Goal: Task Accomplishment & Management: Complete application form

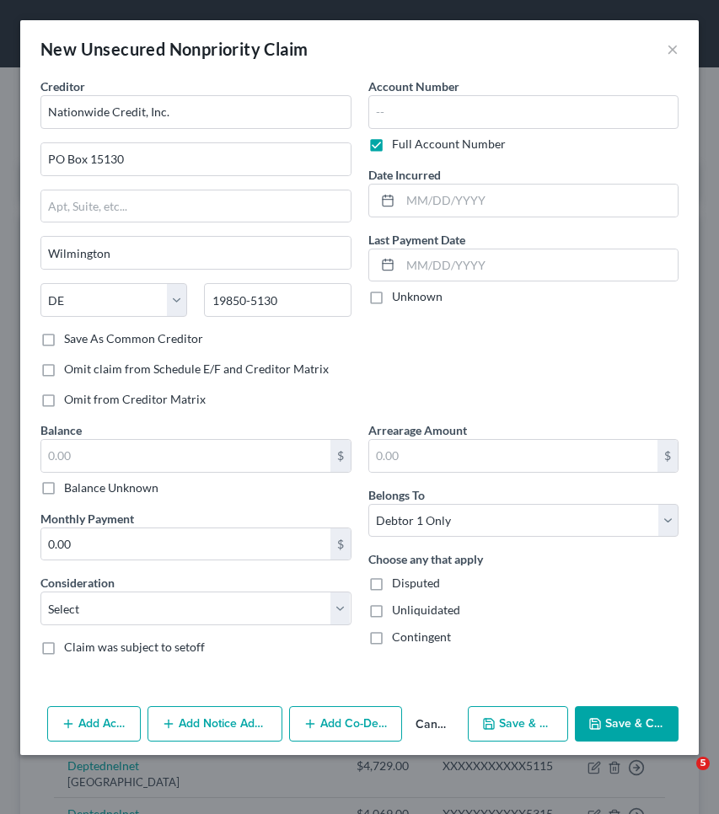
select select "7"
select select "0"
click at [149, 489] on label "Balance Unknown" at bounding box center [111, 487] width 94 height 17
click at [82, 489] on input "Balance Unknown" at bounding box center [76, 484] width 11 height 11
checkbox input "true"
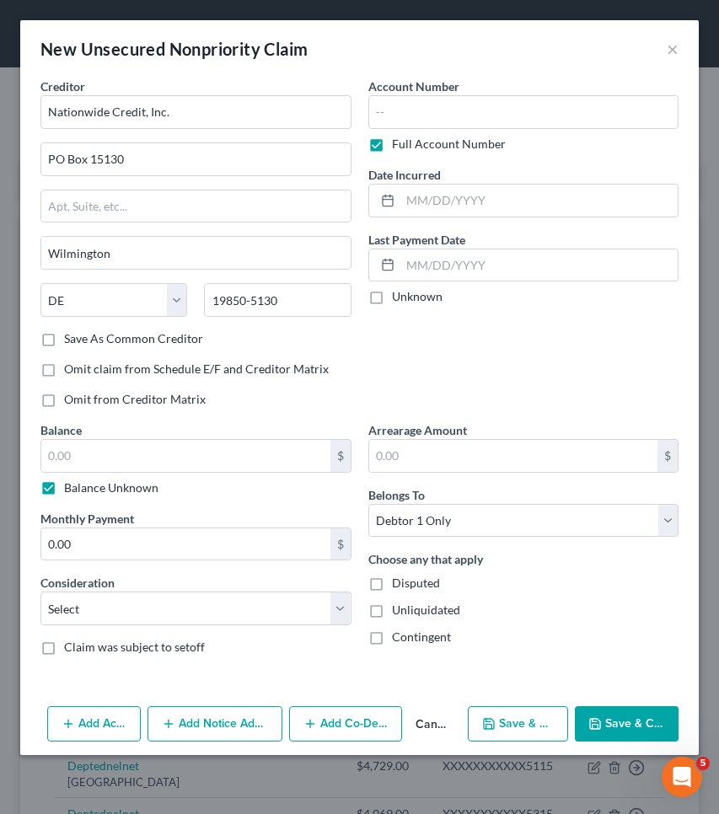
type input "0.00"
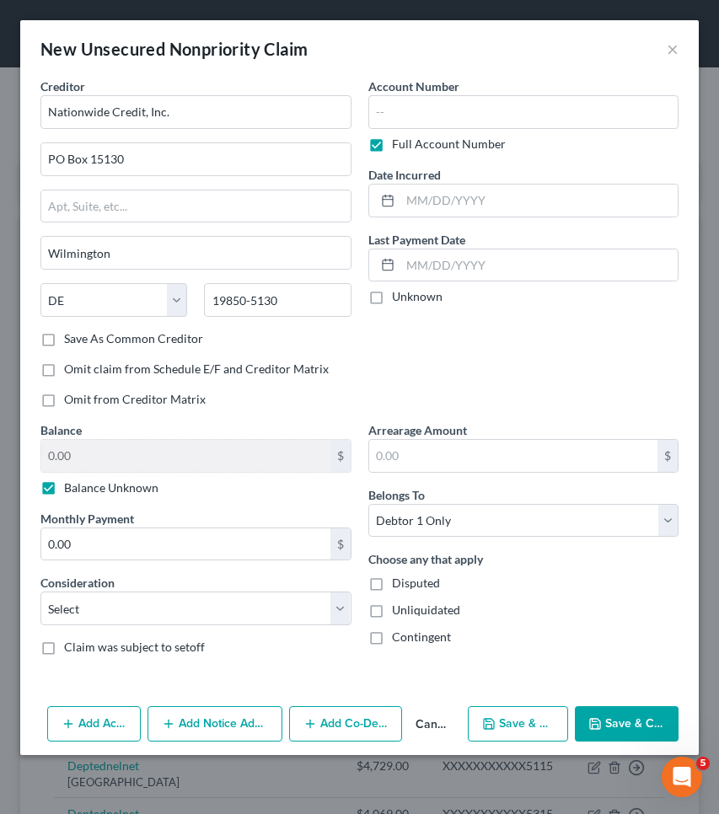
click at [650, 722] on button "Save & Close" at bounding box center [627, 723] width 104 height 35
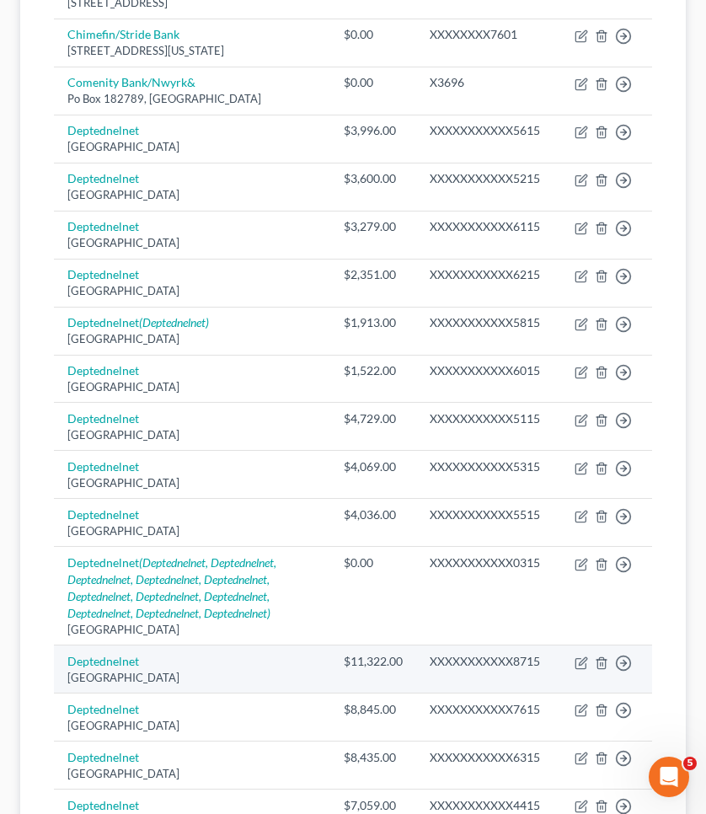
scroll to position [190, 0]
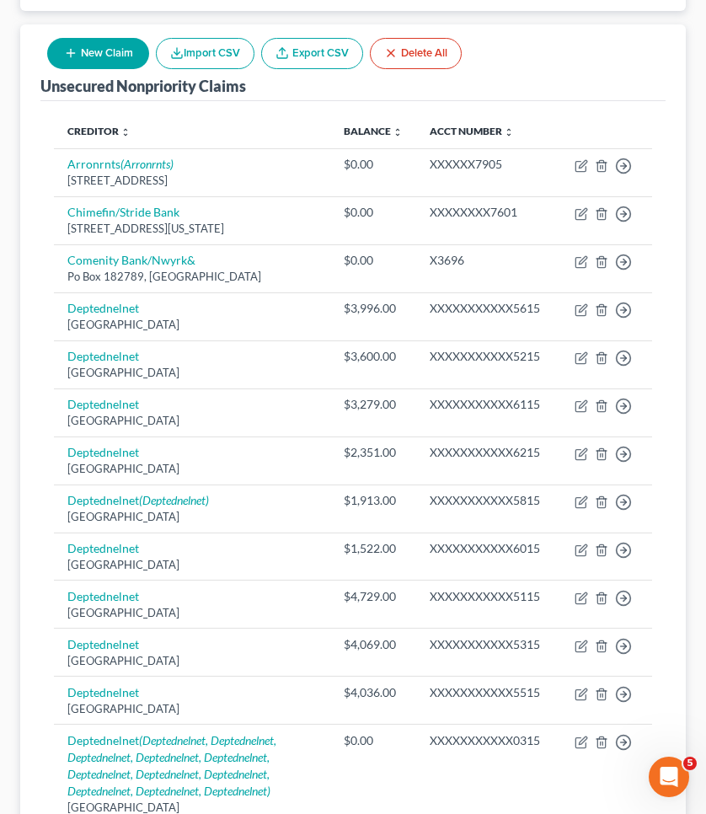
click at [126, 60] on button "New Claim" at bounding box center [98, 53] width 102 height 31
select select "0"
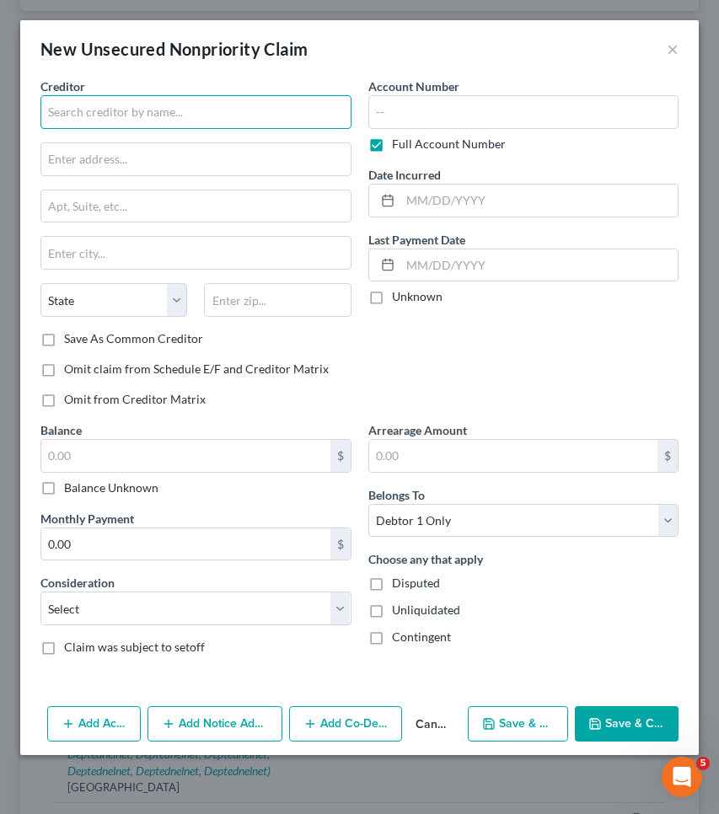
click at [147, 107] on input "text" at bounding box center [195, 112] width 311 height 34
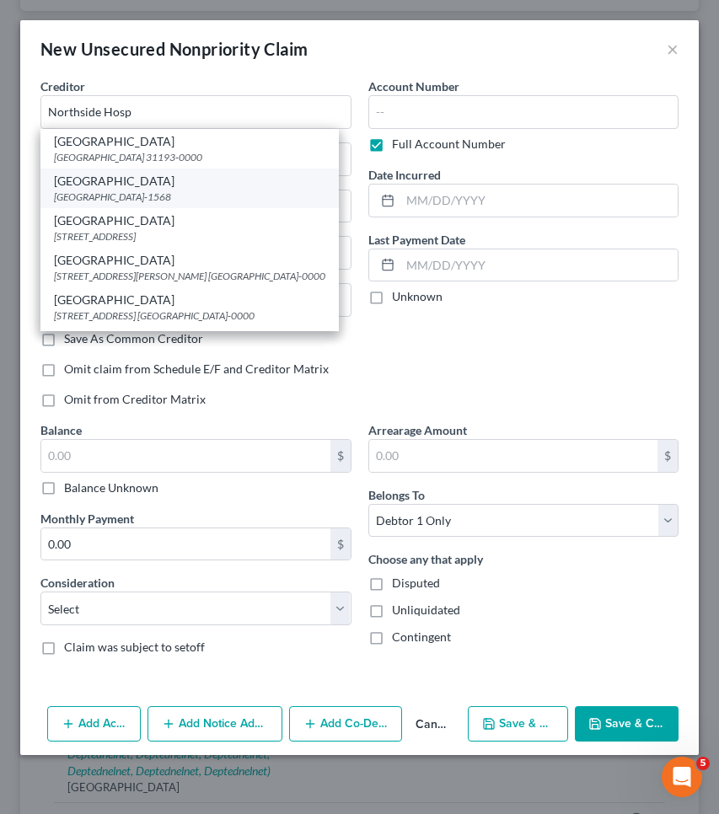
click at [172, 201] on div "[GEOGRAPHIC_DATA]-1568" at bounding box center [189, 197] width 271 height 14
type input "[GEOGRAPHIC_DATA]"
type input "PO Box 101565"
type input "[GEOGRAPHIC_DATA]"
select select "10"
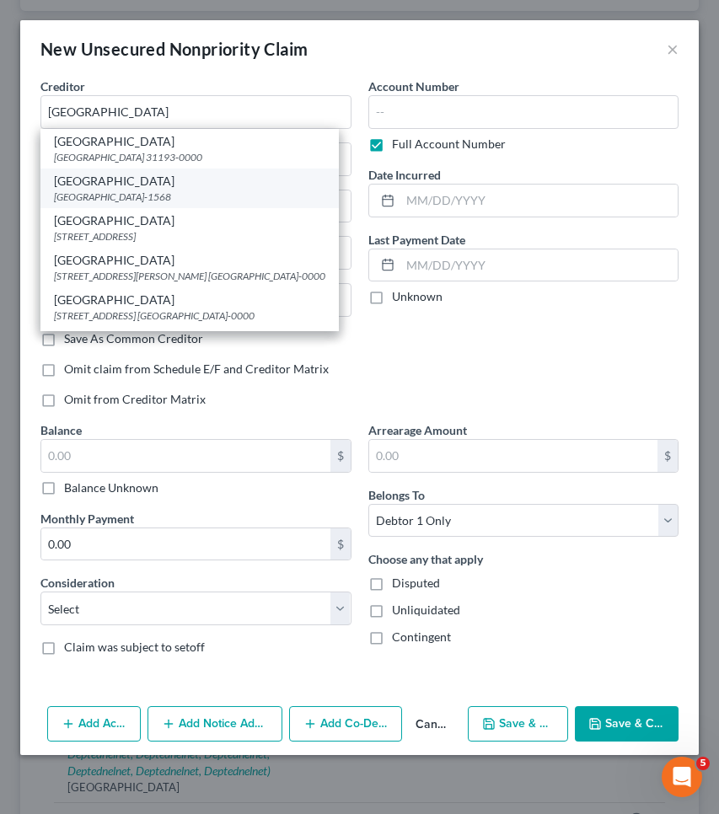
type input "30392-1568"
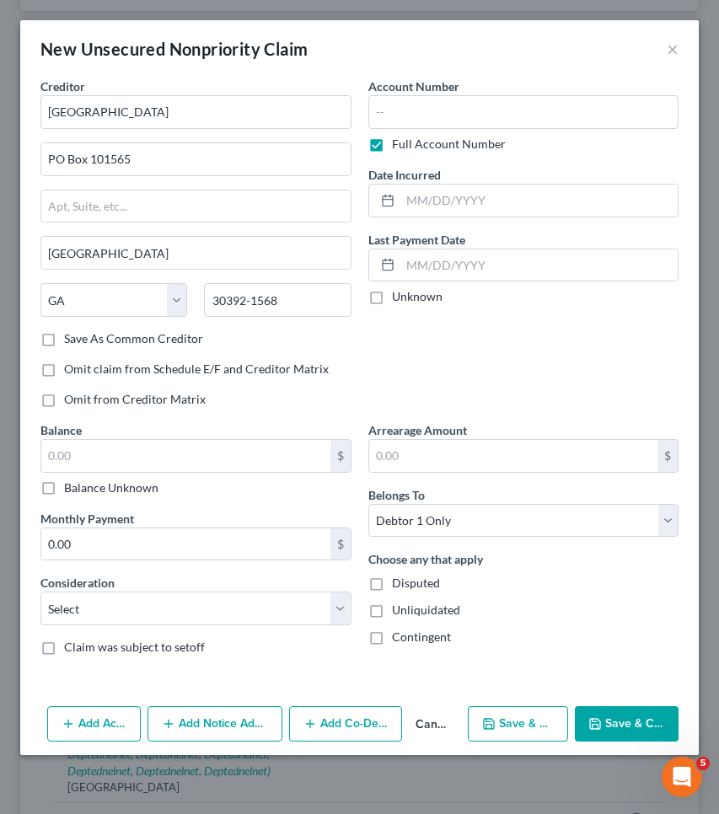
click at [115, 493] on label "Balance Unknown" at bounding box center [111, 487] width 94 height 17
click at [82, 490] on input "Balance Unknown" at bounding box center [76, 484] width 11 height 11
checkbox input "true"
type input "0.00"
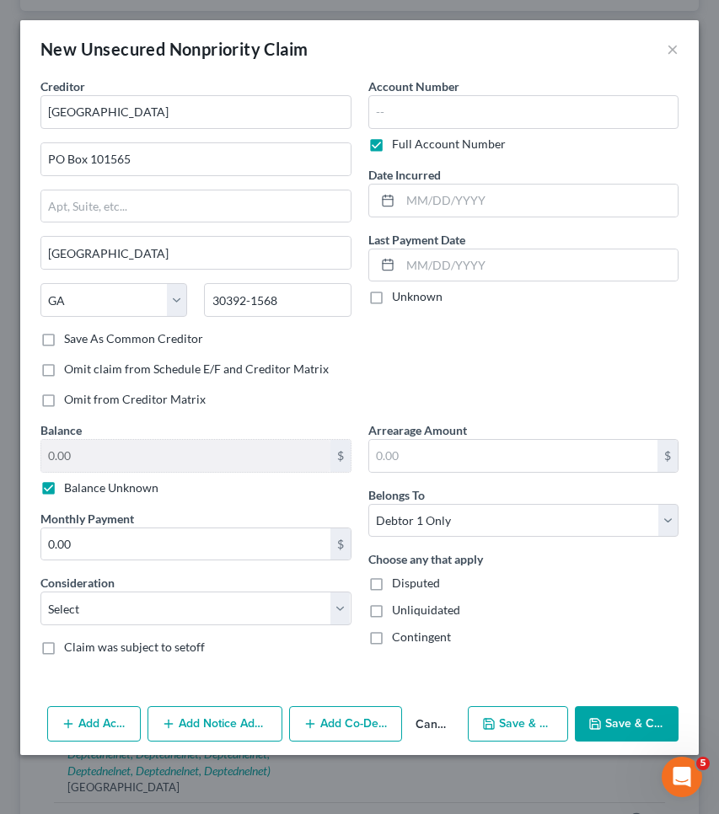
click at [612, 723] on button "Save & Close" at bounding box center [627, 723] width 104 height 35
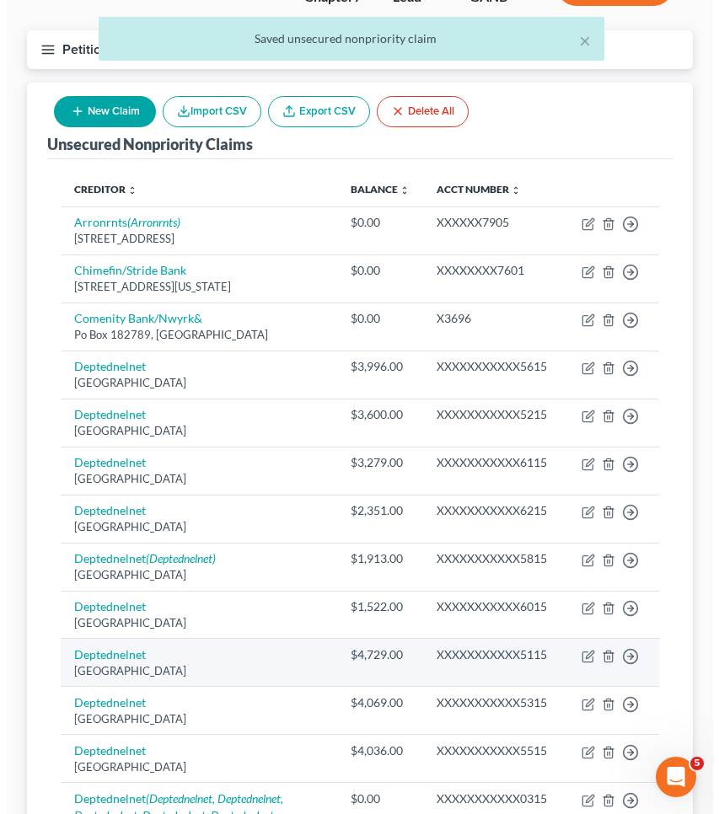
scroll to position [127, 0]
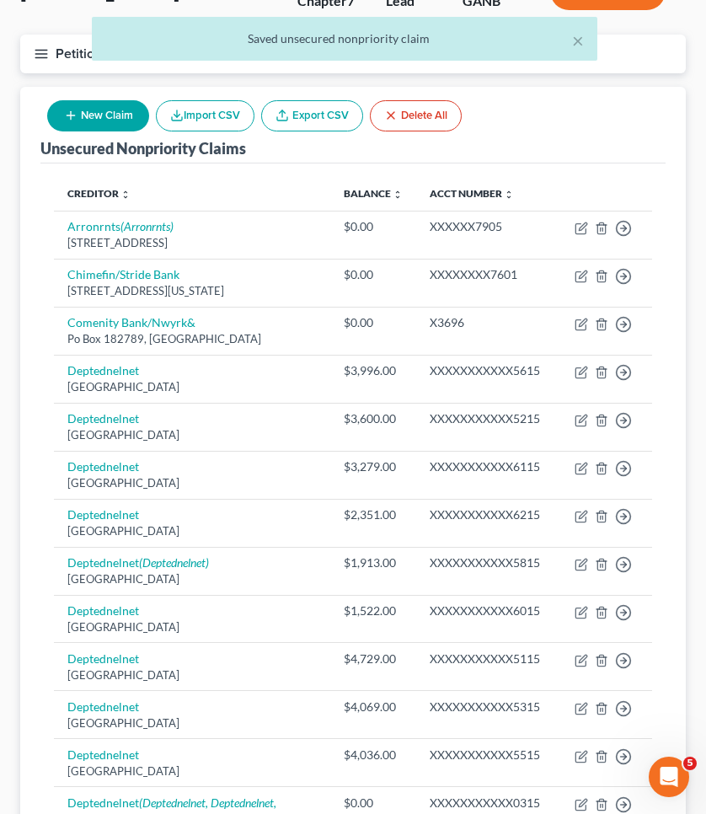
click at [93, 110] on button "New Claim" at bounding box center [98, 115] width 102 height 31
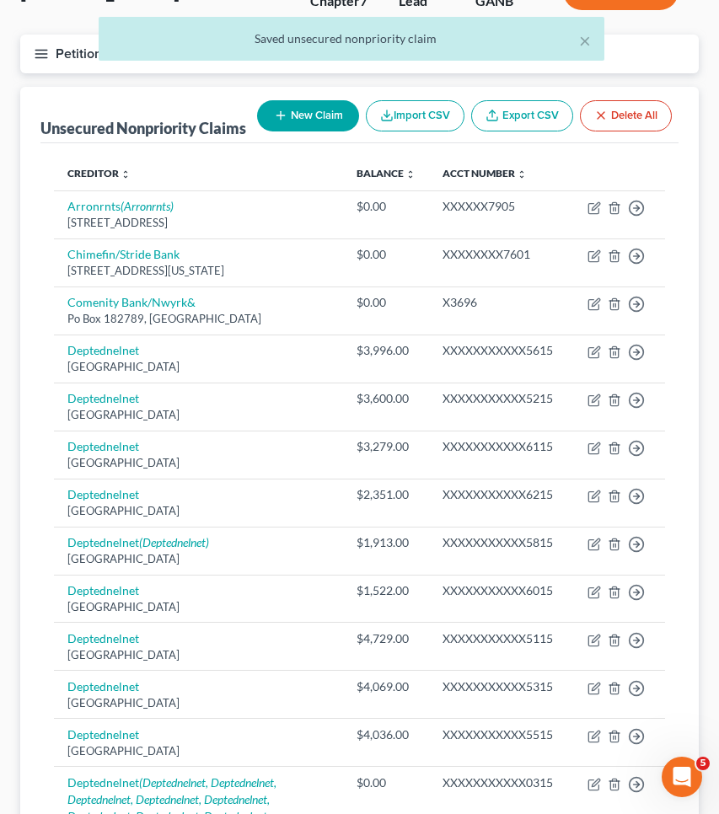
select select "0"
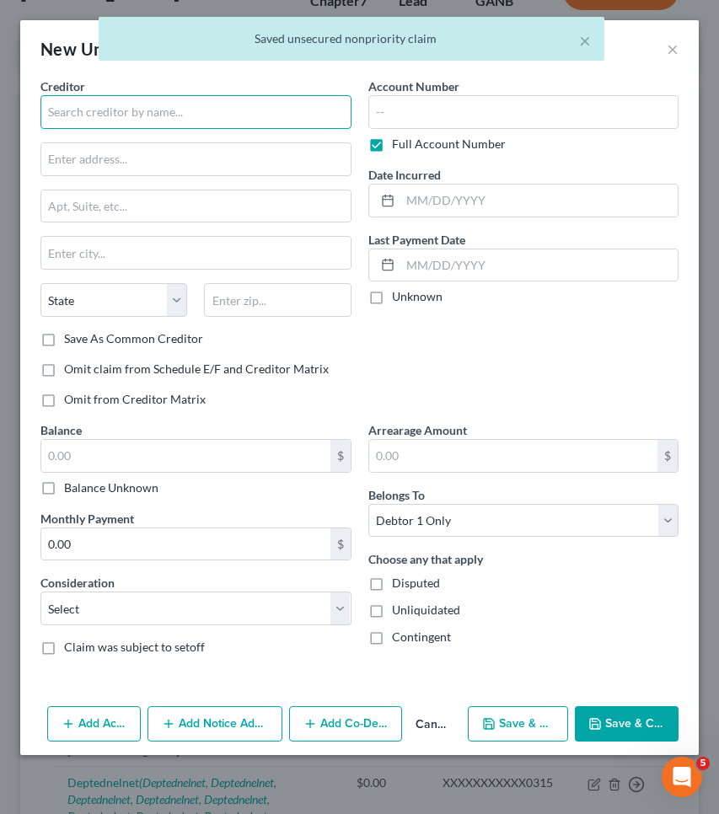
click at [104, 109] on input "text" at bounding box center [195, 112] width 311 height 34
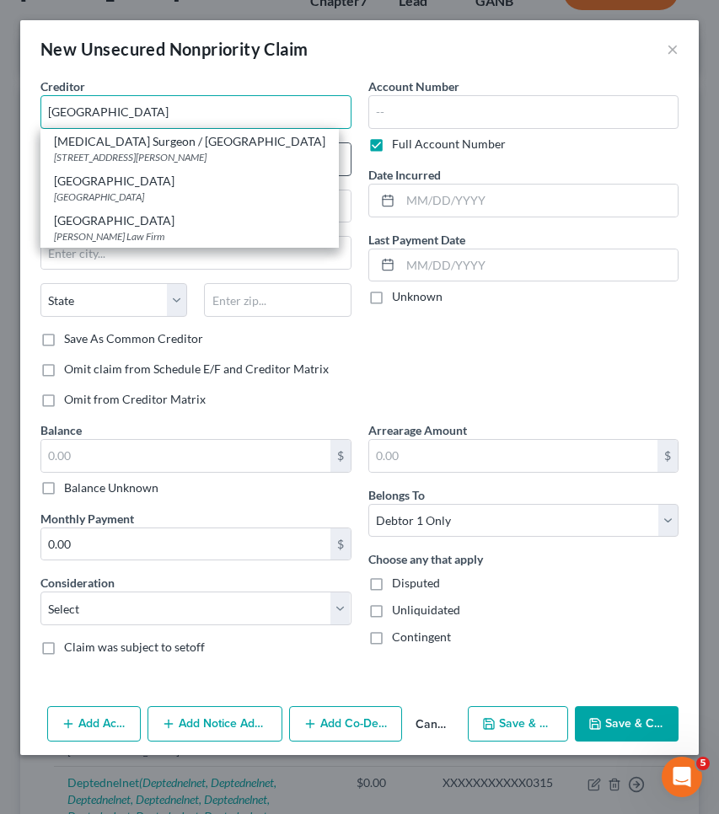
type input "[GEOGRAPHIC_DATA]"
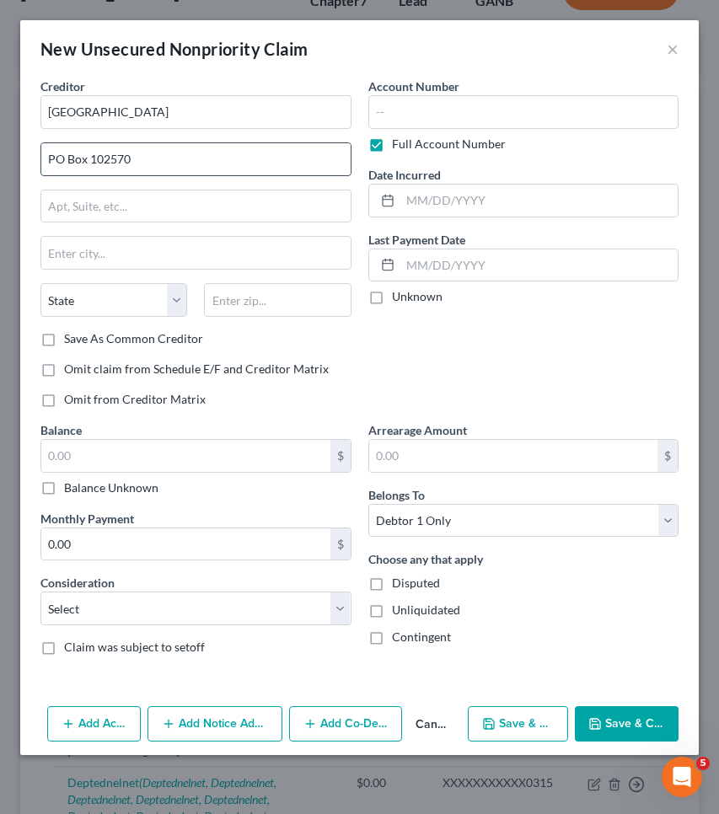
type input "PO Box 102570"
type input "30364"
type input "[GEOGRAPHIC_DATA]"
select select "10"
click at [131, 481] on label "Balance Unknown" at bounding box center [111, 487] width 94 height 17
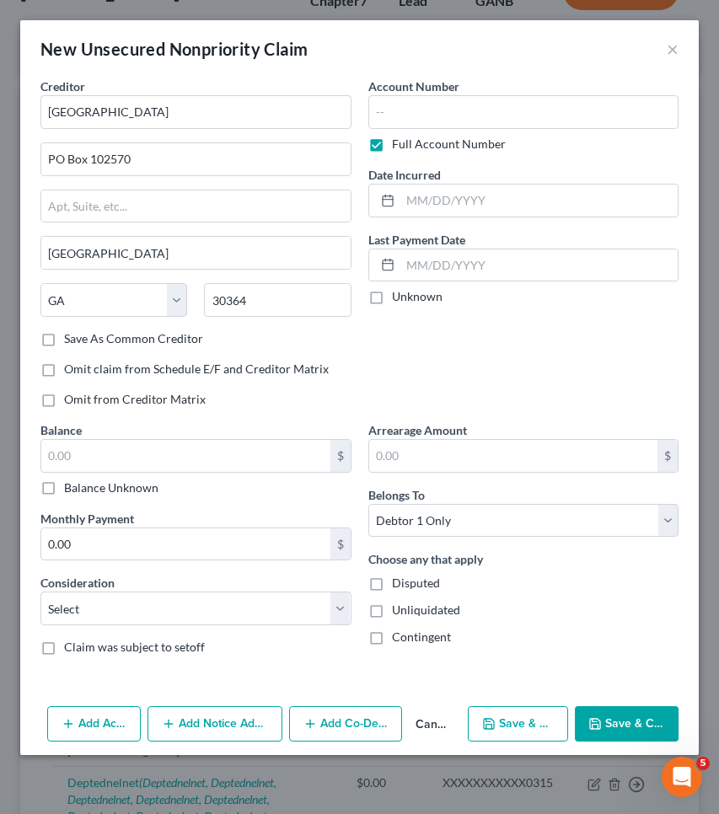
click at [82, 481] on input "Balance Unknown" at bounding box center [76, 484] width 11 height 11
checkbox input "true"
type input "0.00"
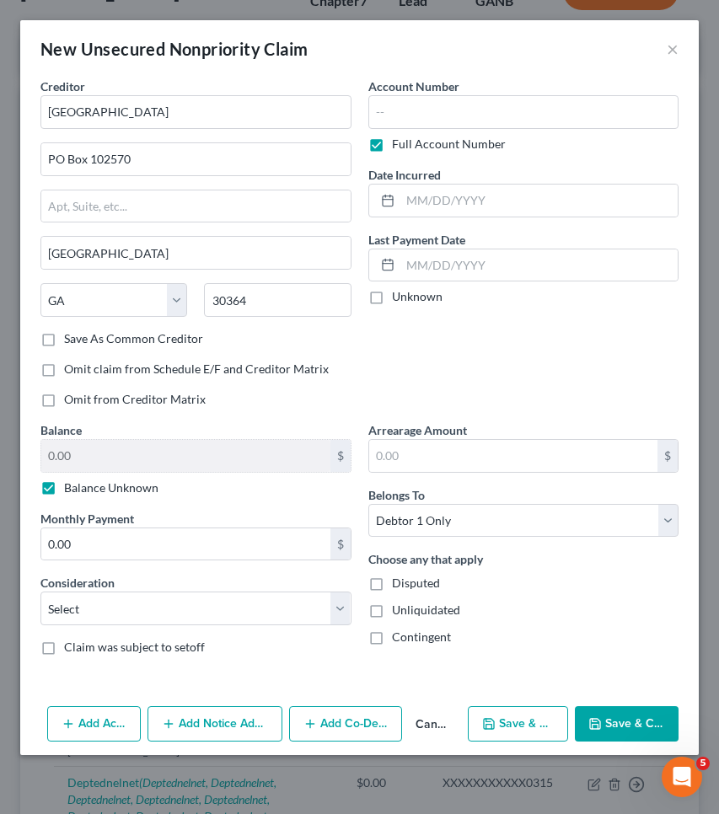
click at [630, 726] on button "Save & Close" at bounding box center [627, 723] width 104 height 35
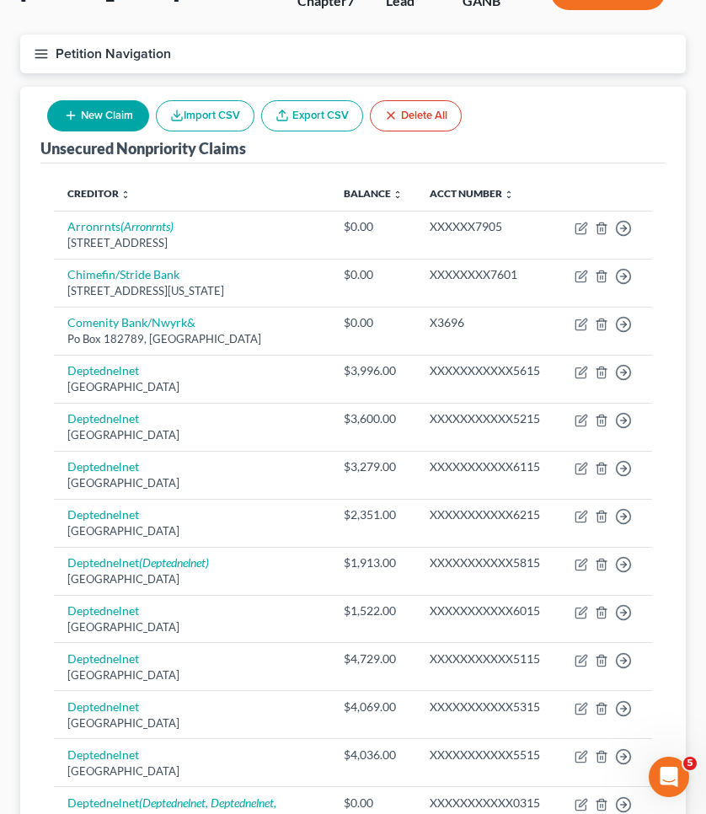
click at [81, 120] on button "New Claim" at bounding box center [98, 115] width 102 height 31
select select "0"
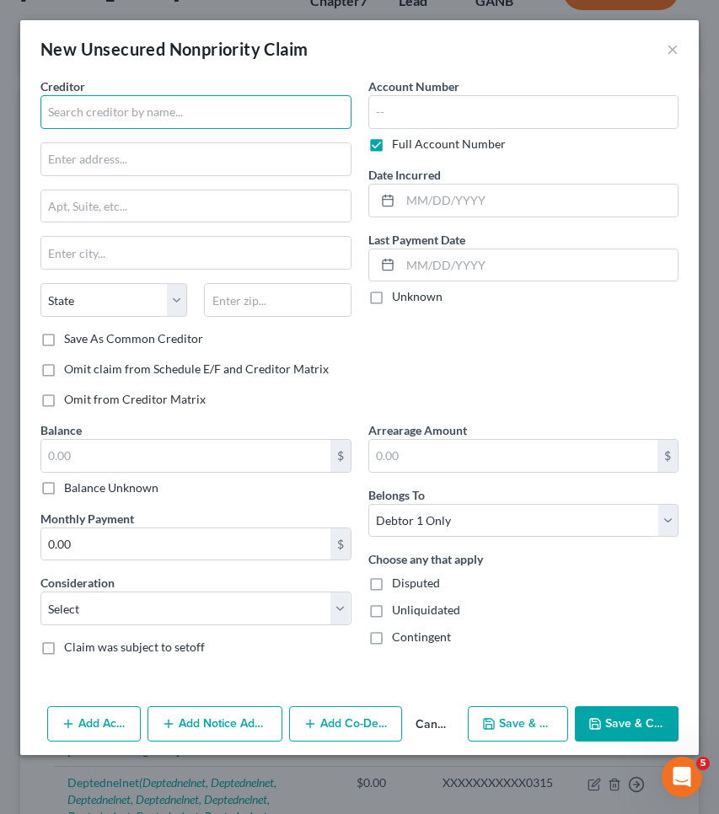
click at [84, 113] on input "text" at bounding box center [195, 112] width 311 height 34
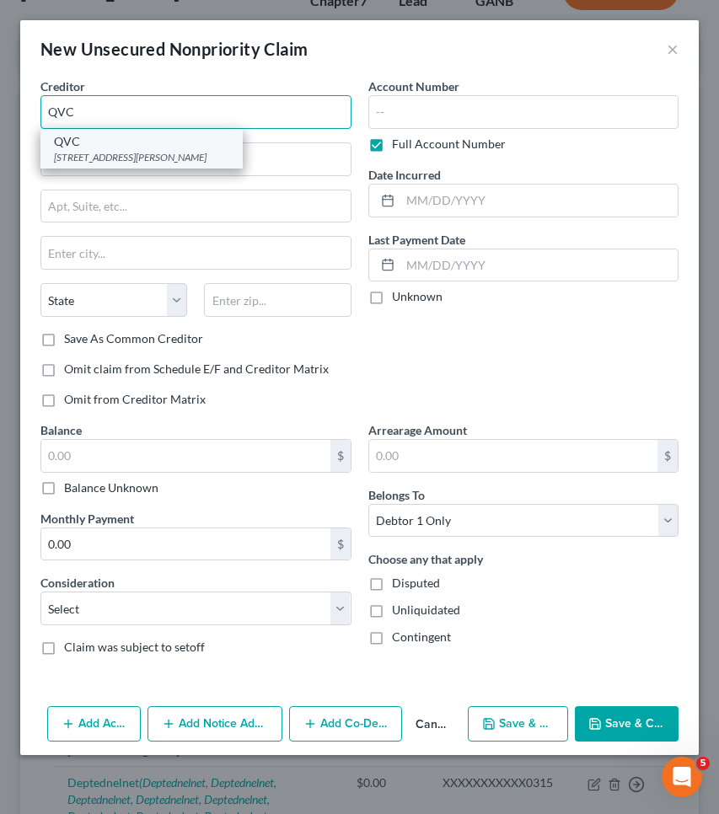
type input "QVC"
click at [92, 164] on div "QVC [STREET_ADDRESS][PERSON_NAME]" at bounding box center [141, 149] width 202 height 40
type input "[STREET_ADDRESS][PERSON_NAME]"
type input "[GEOGRAPHIC_DATA][PERSON_NAME]"
select select "39"
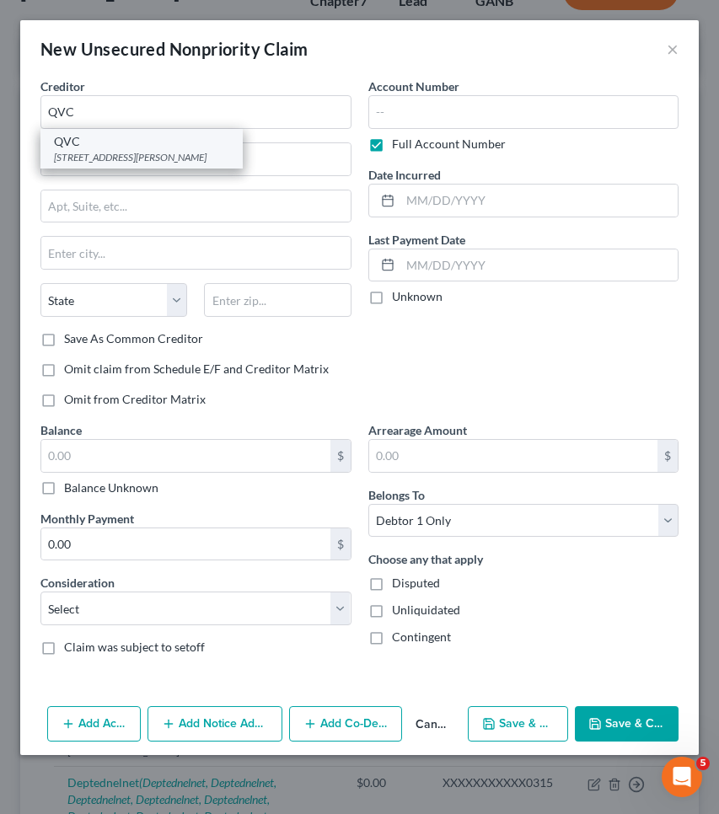
type input "19380-0000"
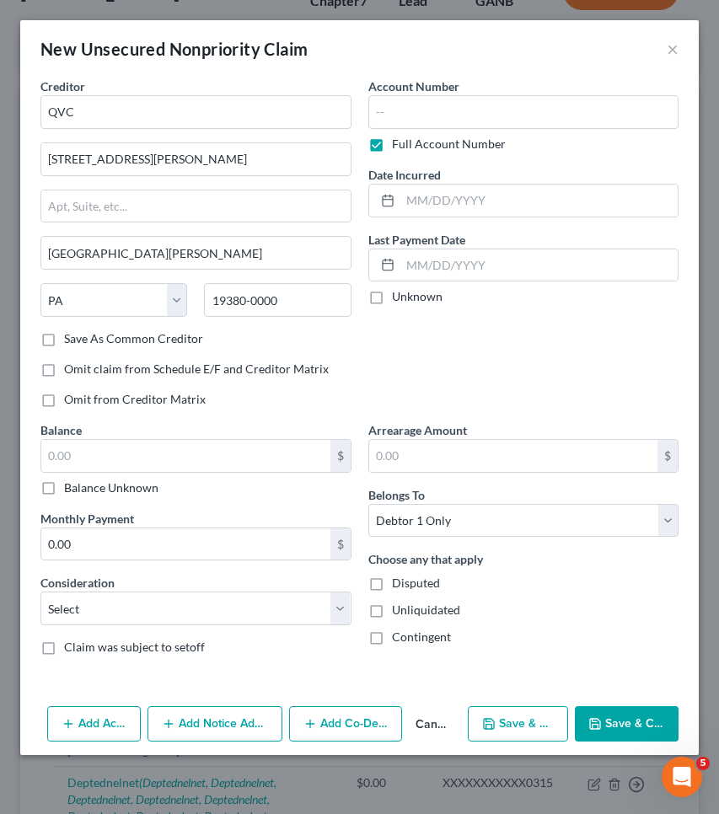
click at [110, 489] on label "Balance Unknown" at bounding box center [111, 487] width 94 height 17
click at [82, 489] on input "Balance Unknown" at bounding box center [76, 484] width 11 height 11
checkbox input "true"
type input "0.00"
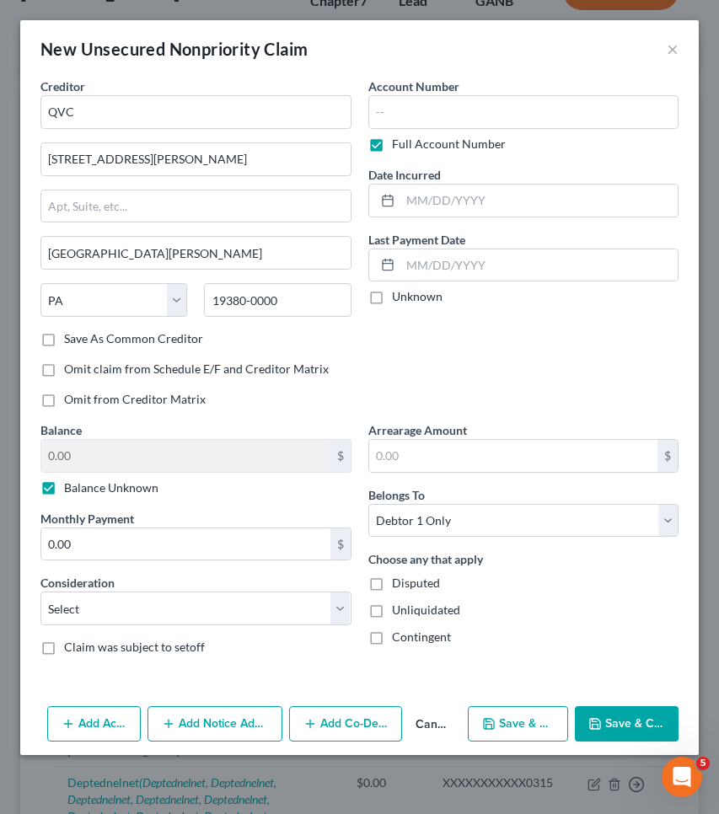
click at [603, 719] on button "Save & Close" at bounding box center [627, 723] width 104 height 35
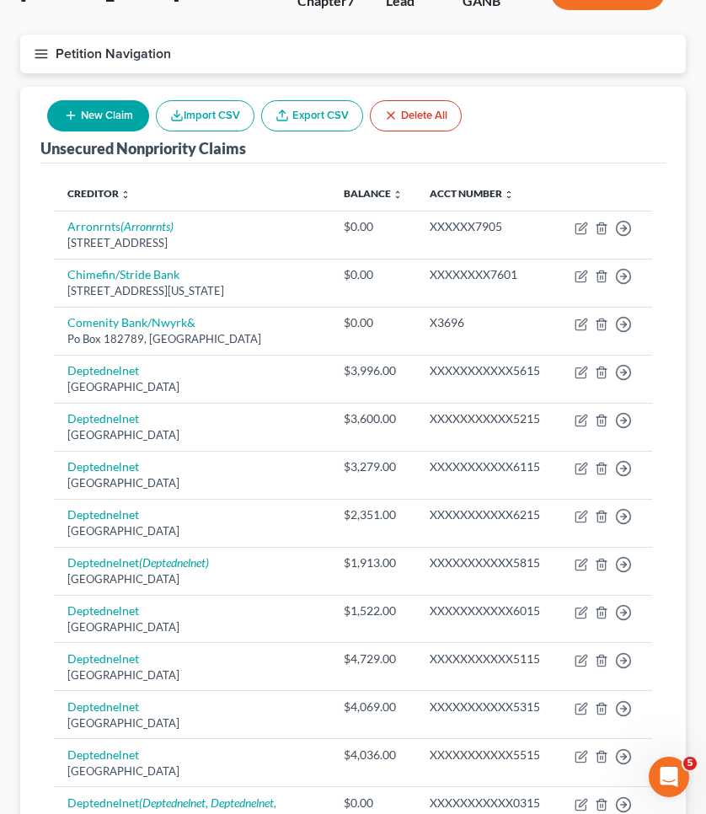
click at [88, 118] on button "New Claim" at bounding box center [98, 115] width 102 height 31
select select "0"
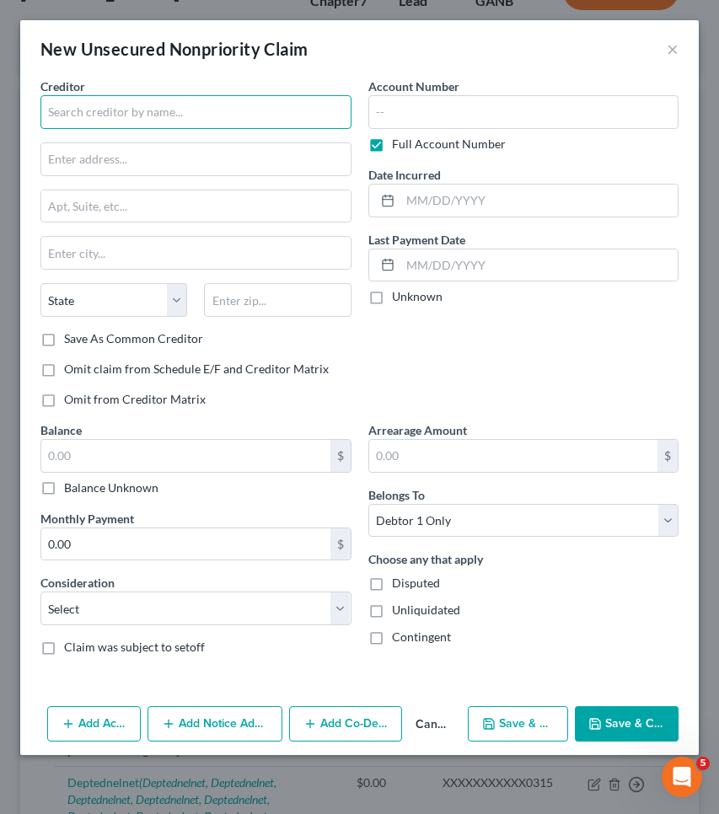
click at [117, 110] on input "text" at bounding box center [195, 112] width 311 height 34
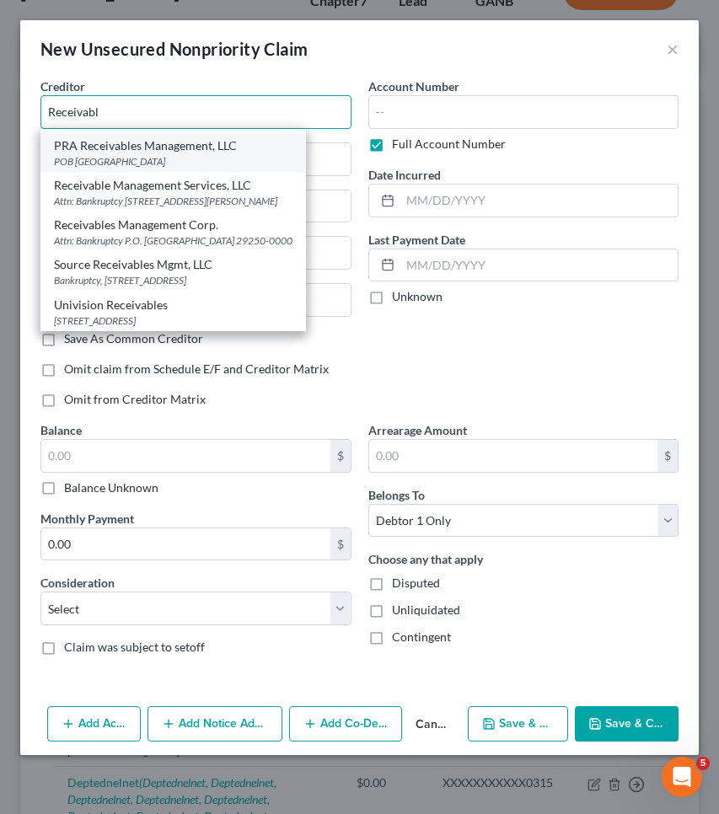
scroll to position [0, 0]
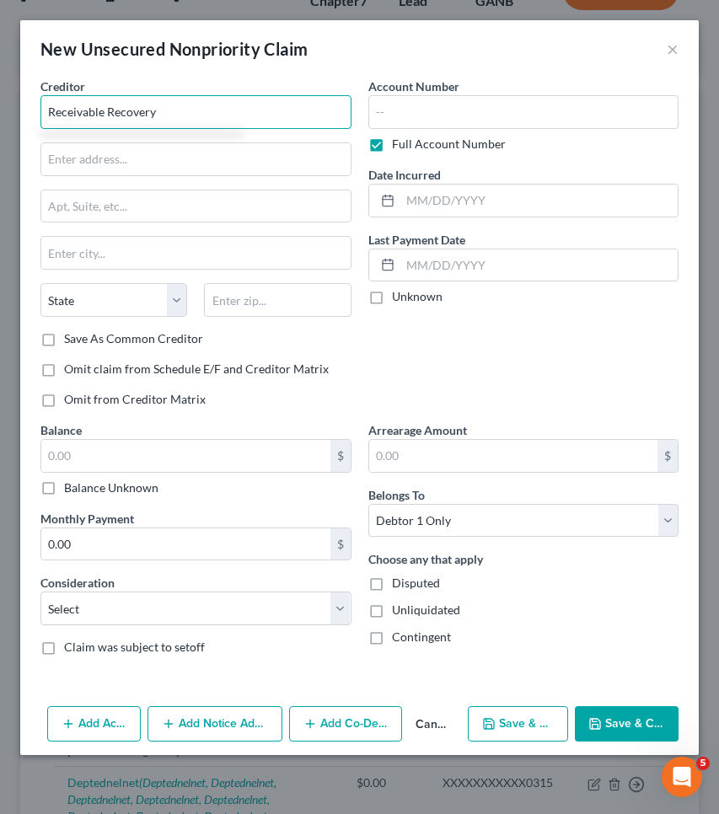
type input "Receivable Recovery"
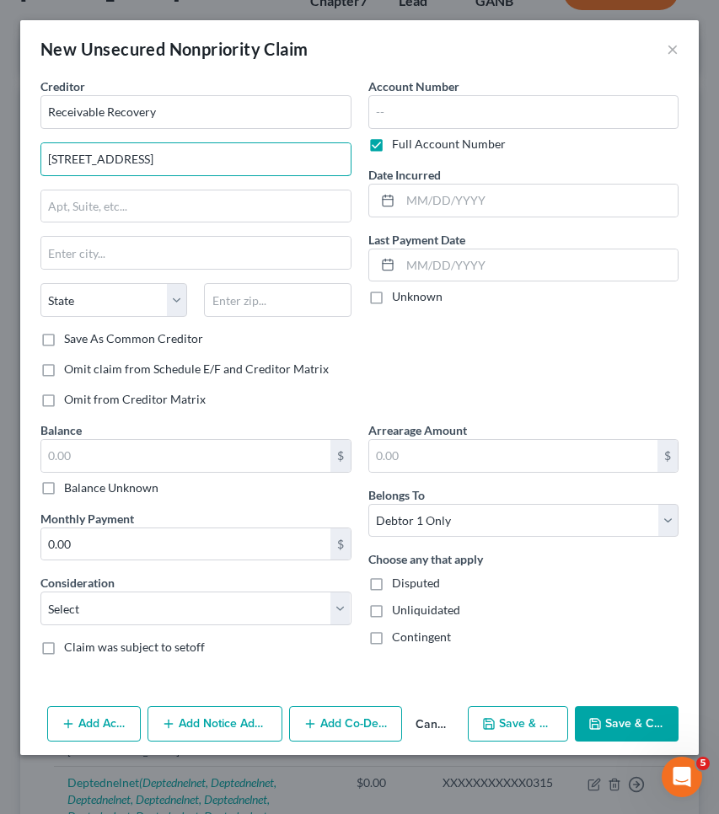
type input "[STREET_ADDRESS]"
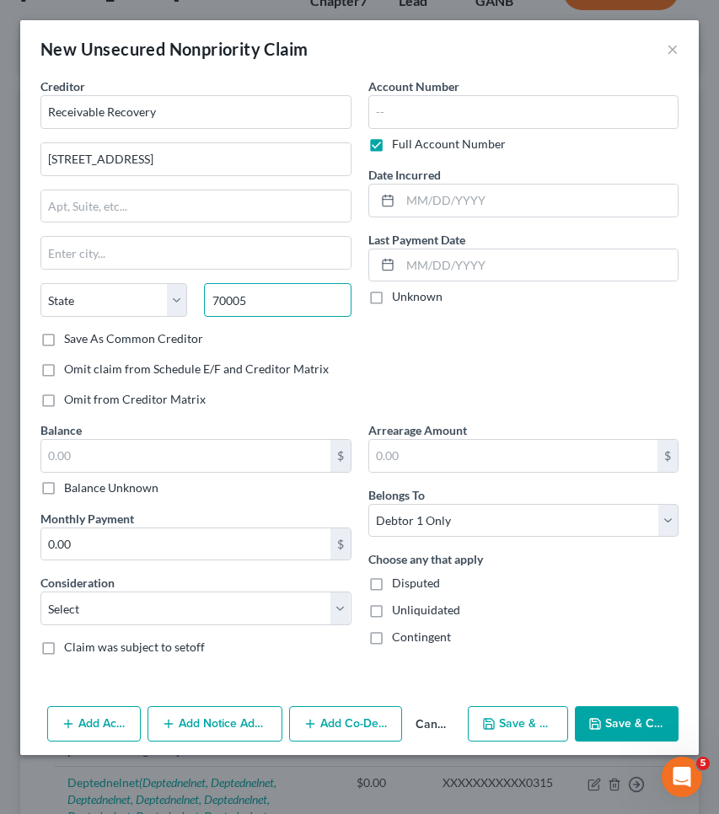
type input "70005"
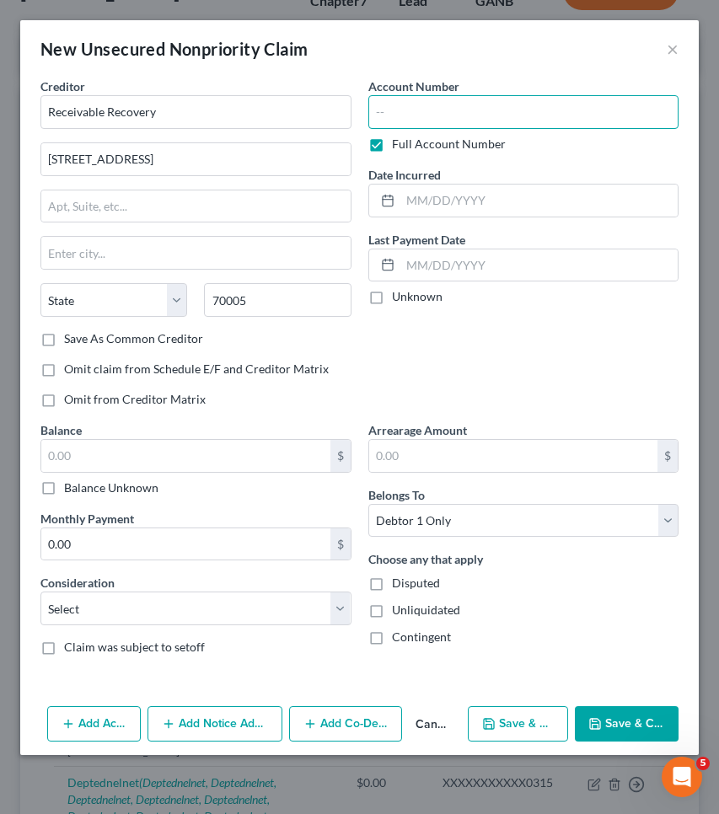
type input "Metairie"
select select "19"
click at [100, 480] on label "Balance Unknown" at bounding box center [111, 487] width 94 height 17
click at [82, 480] on input "Balance Unknown" at bounding box center [76, 484] width 11 height 11
checkbox input "true"
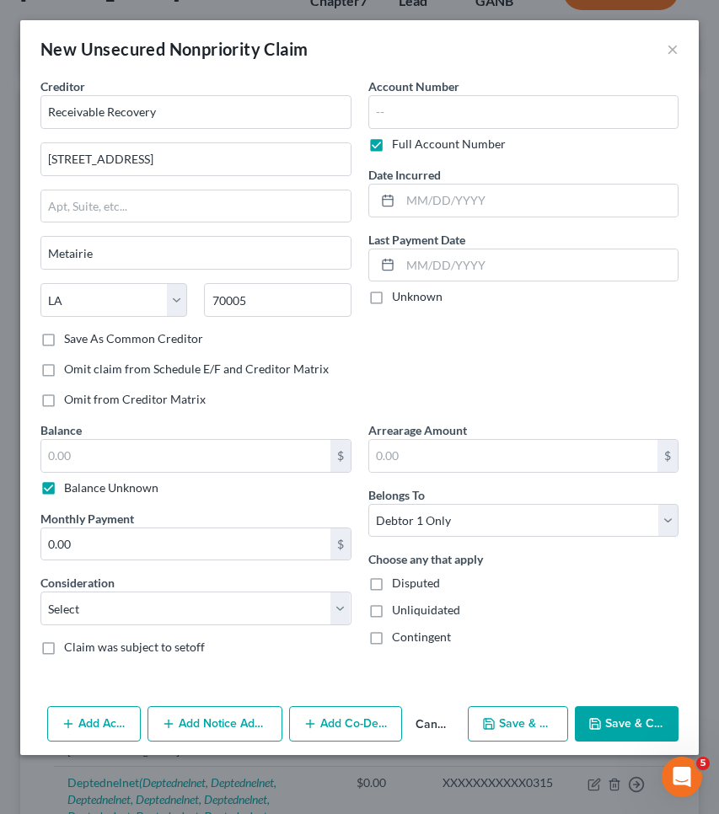
type input "0.00"
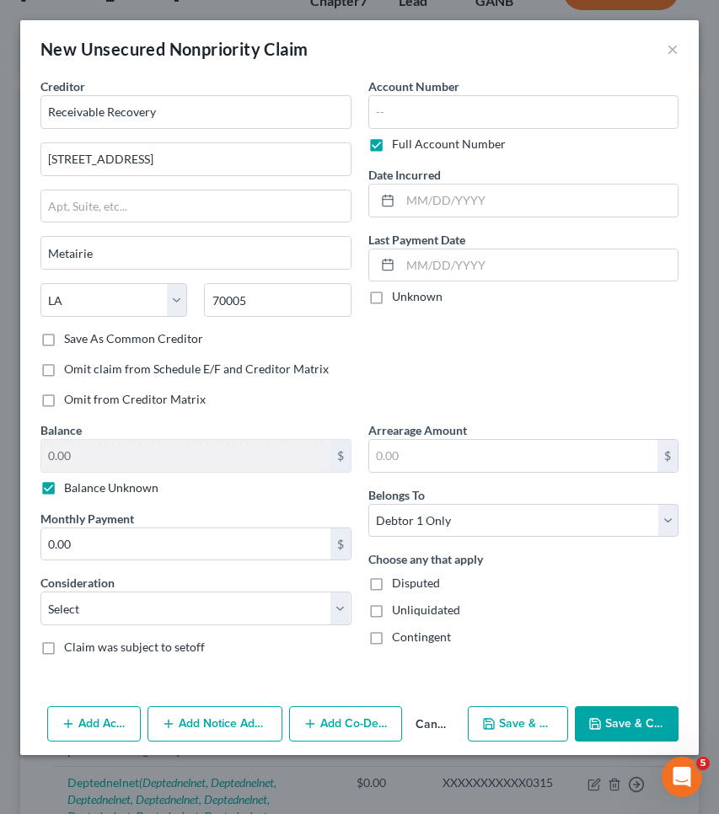
click at [635, 715] on button "Save & Close" at bounding box center [627, 723] width 104 height 35
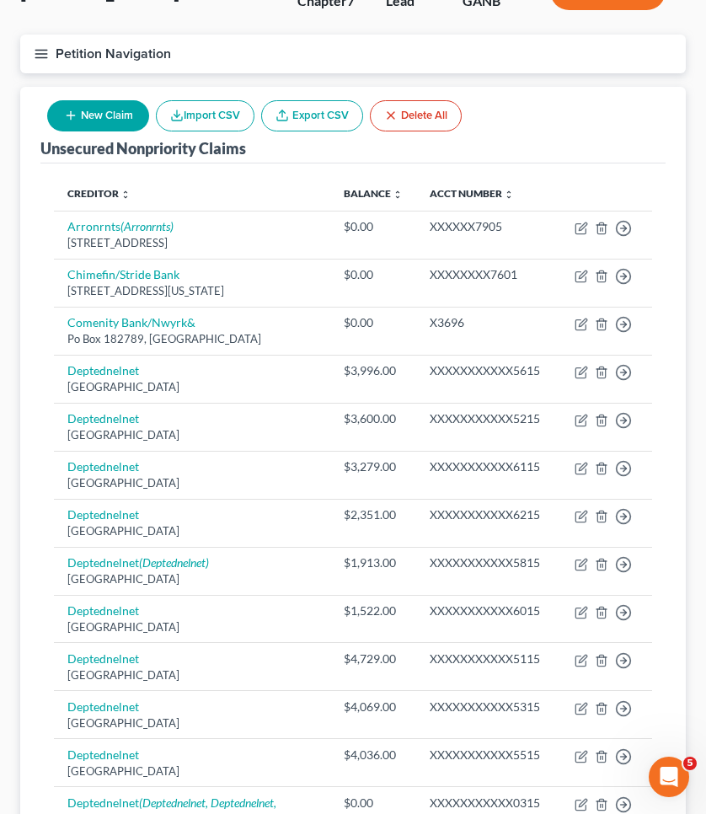
click at [105, 112] on button "New Claim" at bounding box center [98, 115] width 102 height 31
select select "0"
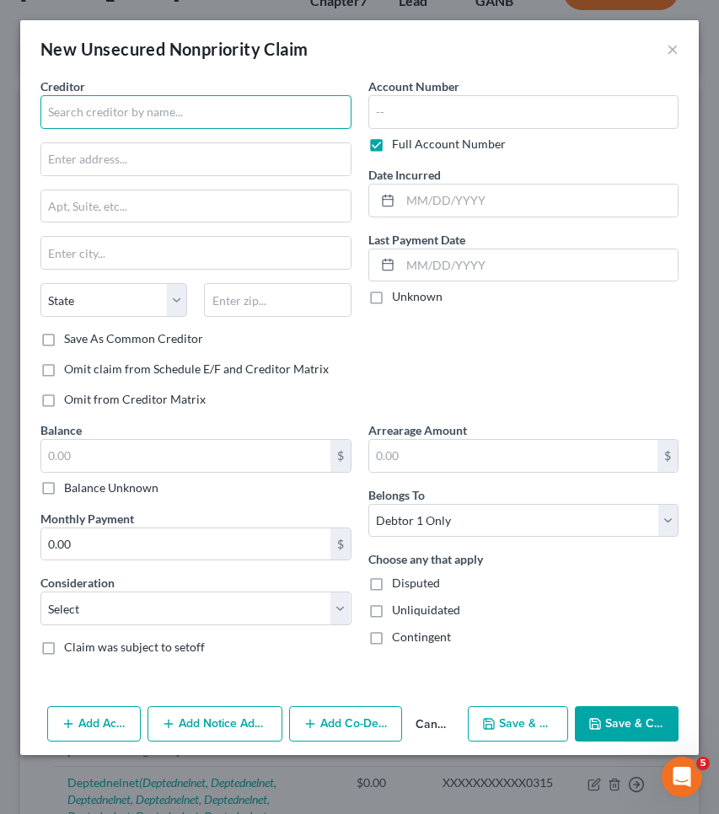
click at [105, 112] on input "text" at bounding box center [195, 112] width 311 height 34
type input "Regional Bank"
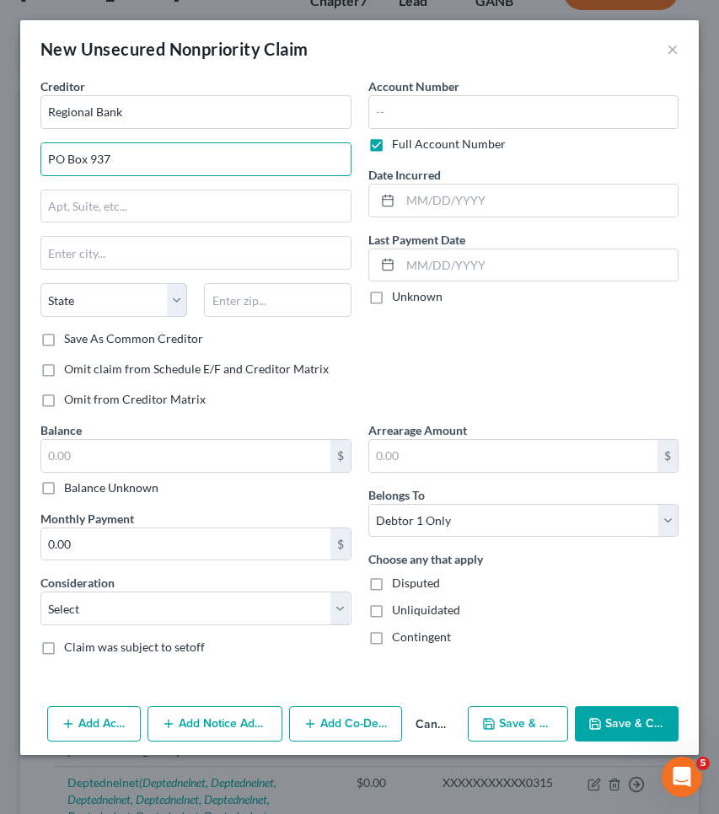
type input "PO Box 937"
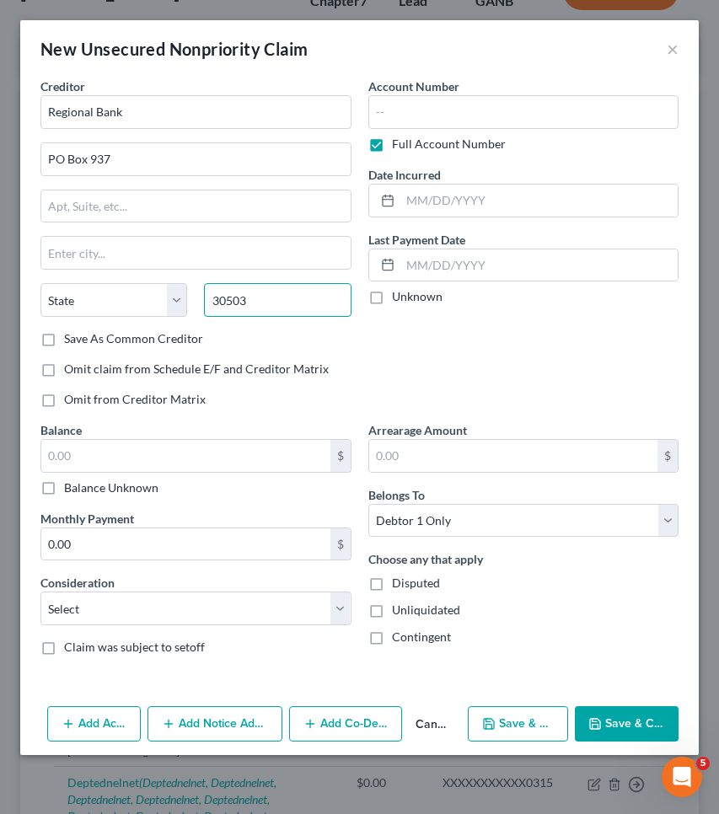
type input "30503"
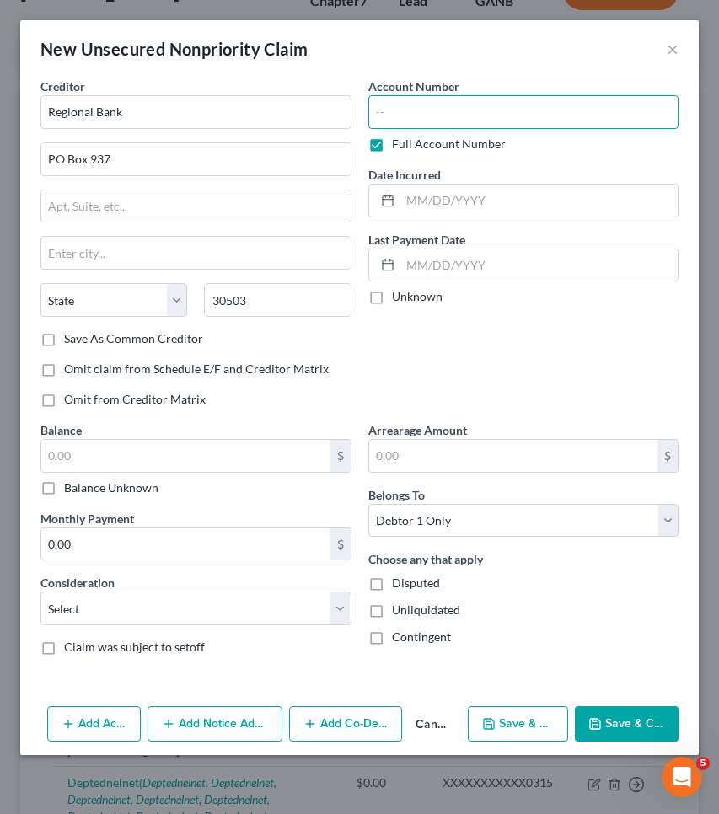
type input "[GEOGRAPHIC_DATA]"
select select "10"
click at [122, 489] on label "Balance Unknown" at bounding box center [111, 487] width 94 height 17
click at [82, 489] on input "Balance Unknown" at bounding box center [76, 484] width 11 height 11
checkbox input "true"
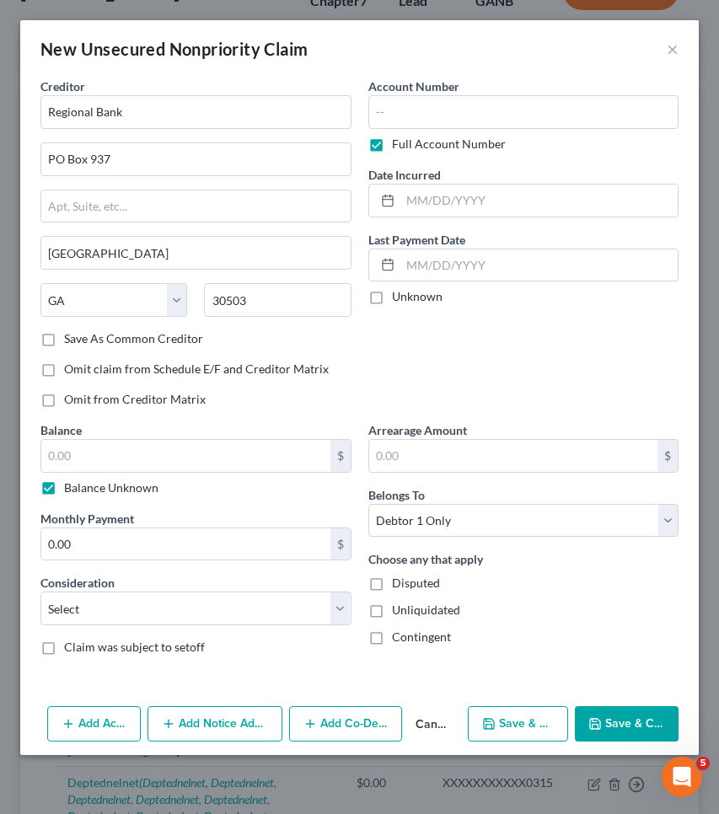
type input "0.00"
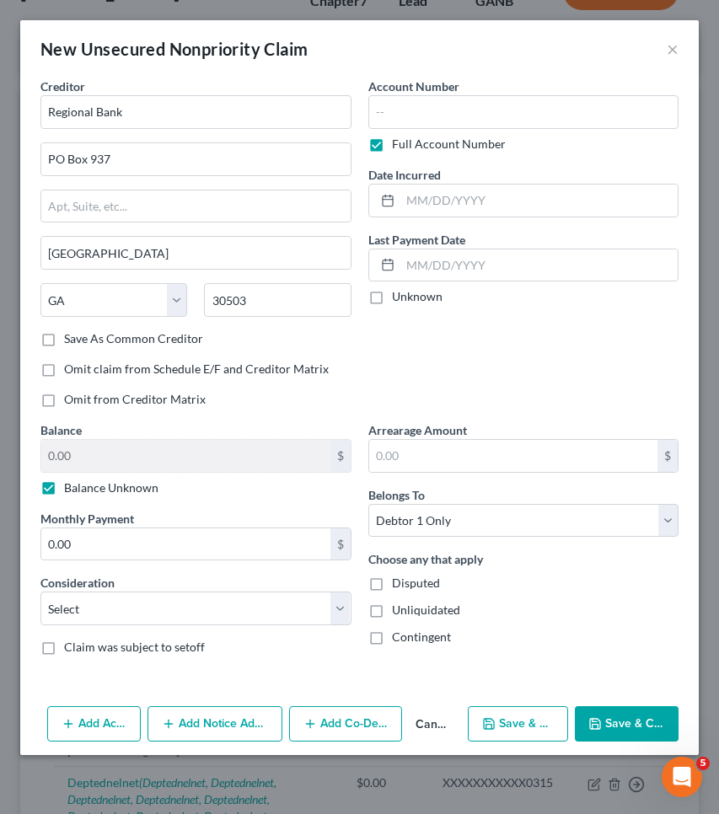
click at [612, 726] on button "Save & Close" at bounding box center [627, 723] width 104 height 35
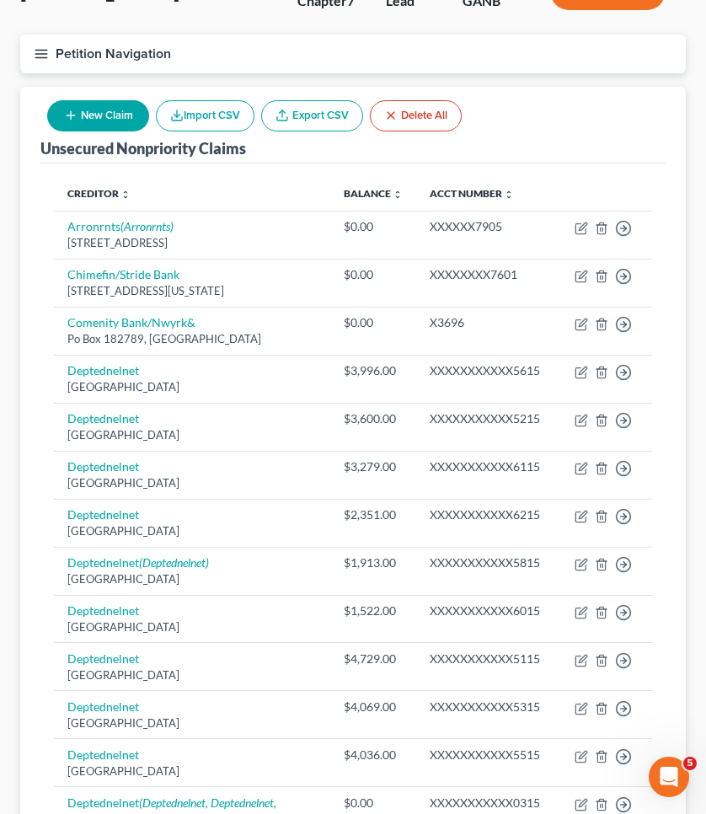
click at [86, 118] on button "New Claim" at bounding box center [98, 115] width 102 height 31
select select "0"
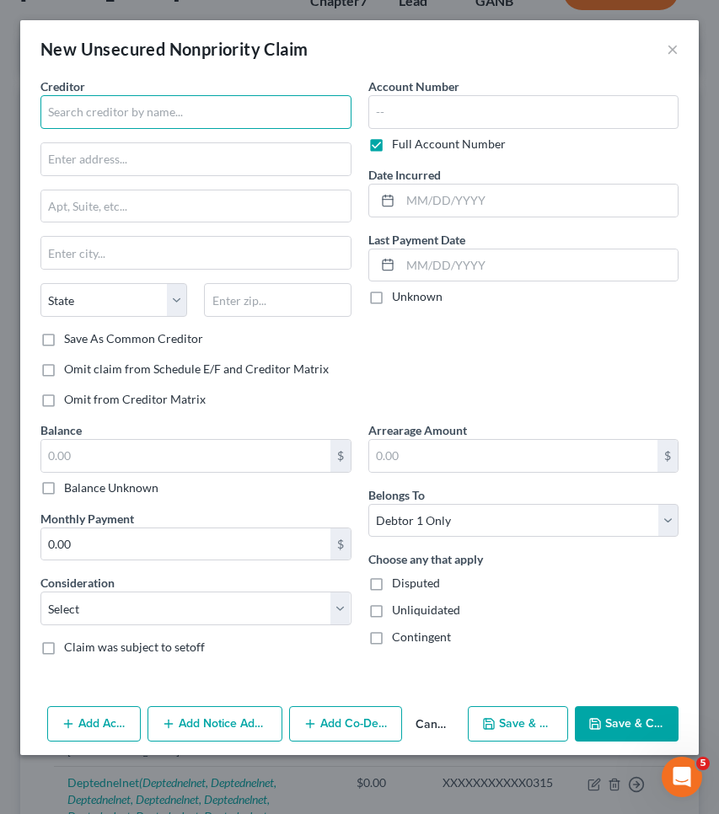
click at [184, 120] on input "text" at bounding box center [195, 112] width 311 height 34
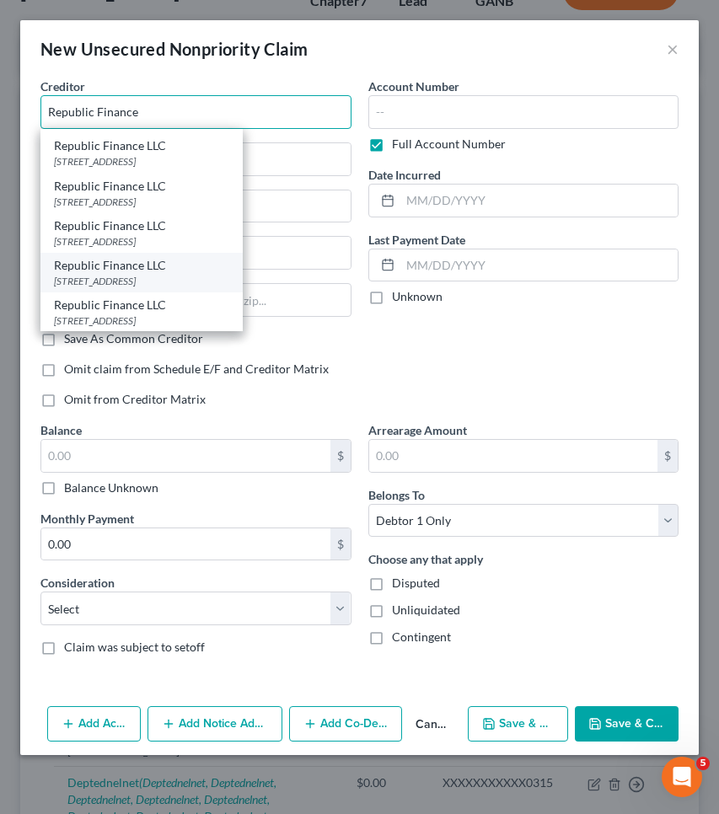
scroll to position [195, 0]
type input "Republic Finance"
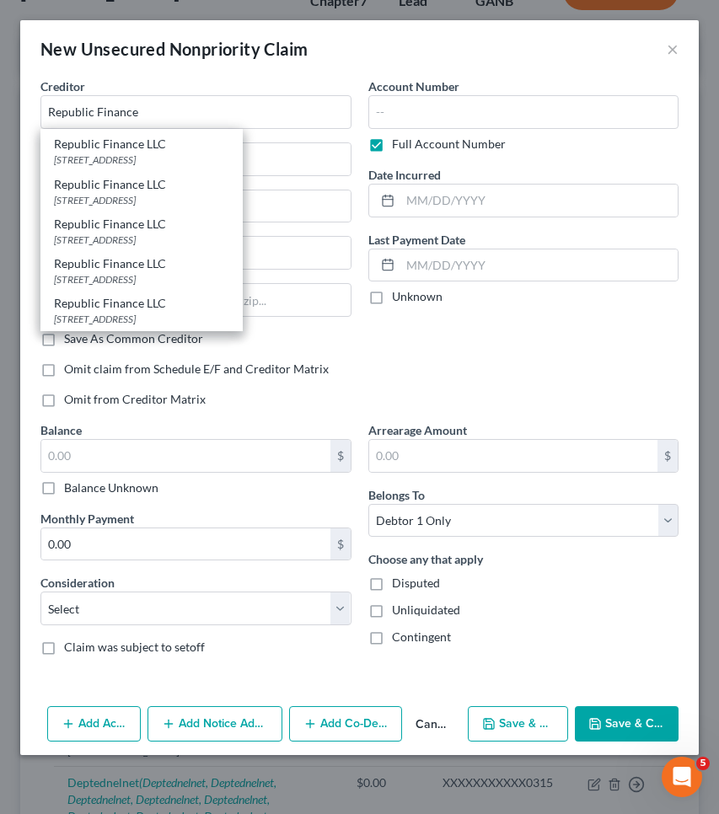
click at [298, 80] on div "Creditor * Republic Finance Republic Finance [STREET_ADDRESS] [GEOGRAPHIC_DATA]…" at bounding box center [195, 103] width 311 height 51
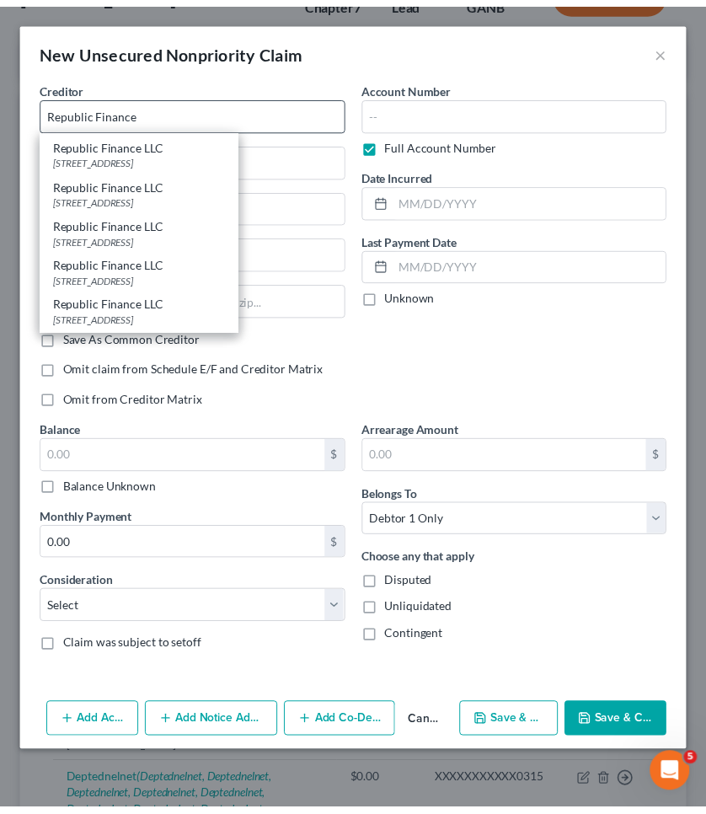
scroll to position [0, 0]
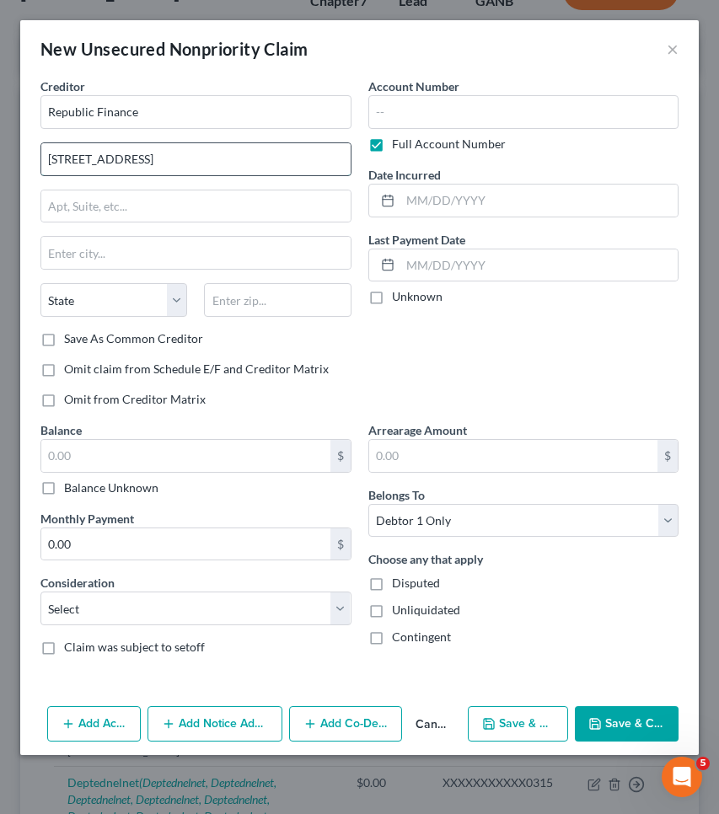
type input "[STREET_ADDRESS]"
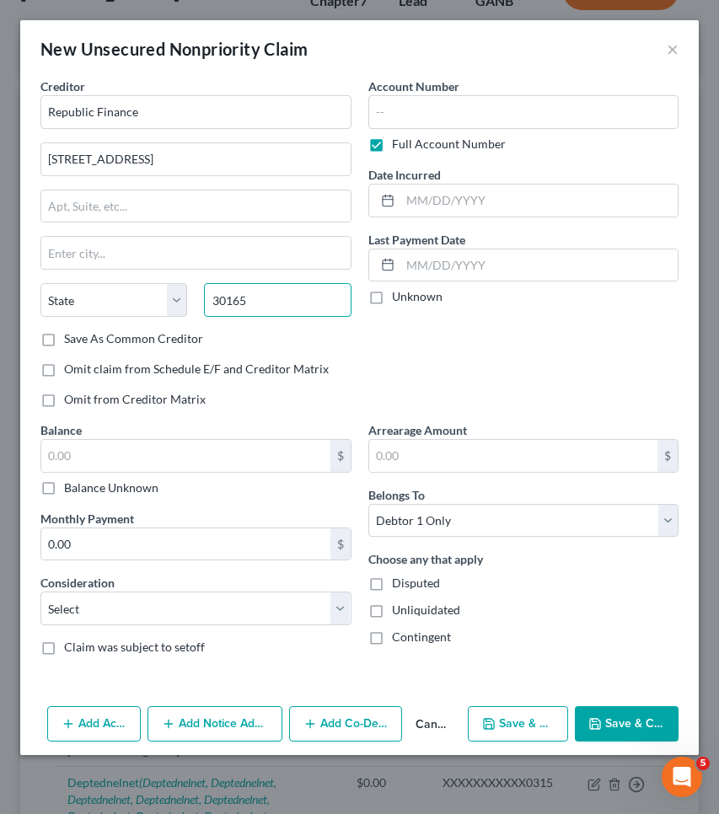
type input "30165"
click at [120, 491] on label "Balance Unknown" at bounding box center [111, 487] width 94 height 17
click at [82, 490] on input "Balance Unknown" at bounding box center [76, 484] width 11 height 11
checkbox input "true"
type input "0.00"
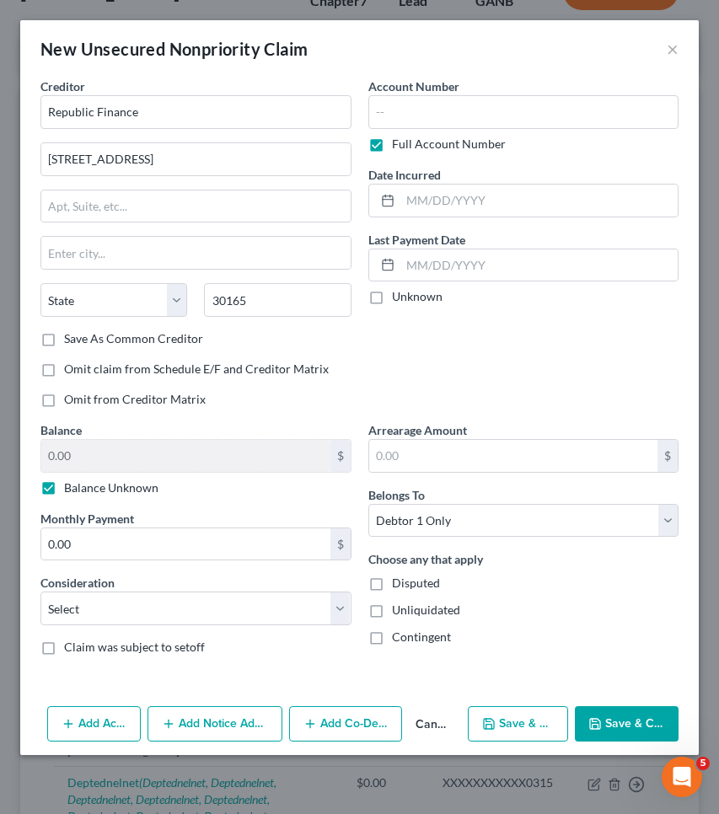
type input "[GEOGRAPHIC_DATA]"
select select "10"
click at [659, 717] on button "Save & Close" at bounding box center [627, 723] width 104 height 35
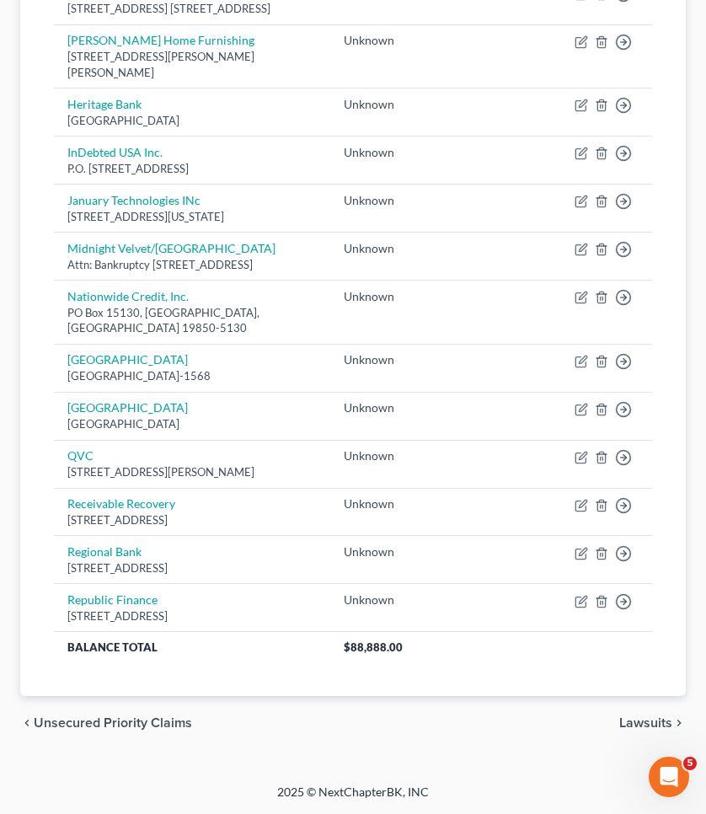
scroll to position [2372, 0]
click at [116, 719] on span "Unsecured Priority Claims" at bounding box center [113, 722] width 158 height 13
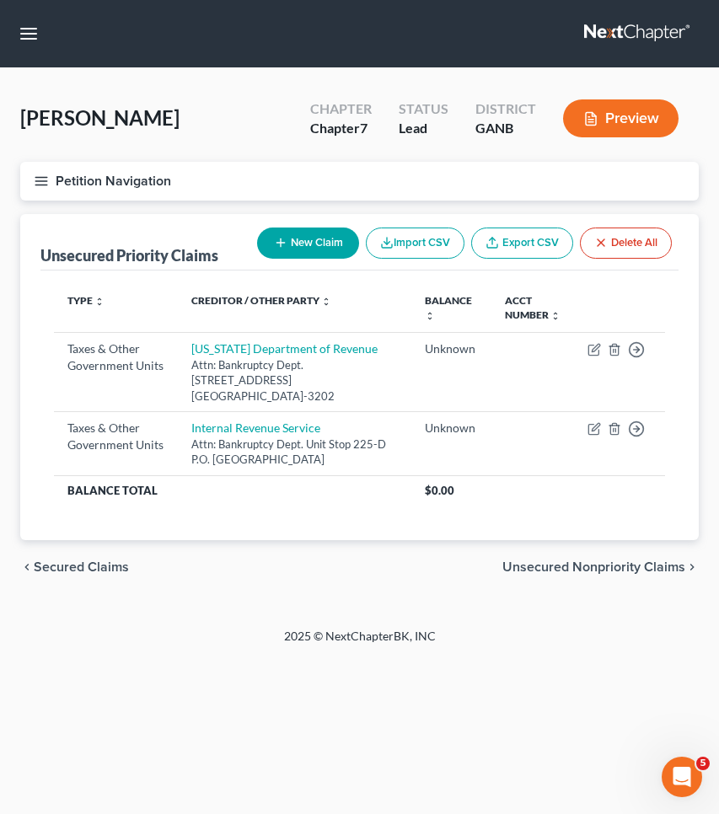
click at [289, 247] on button "New Claim" at bounding box center [308, 242] width 102 height 31
select select "0"
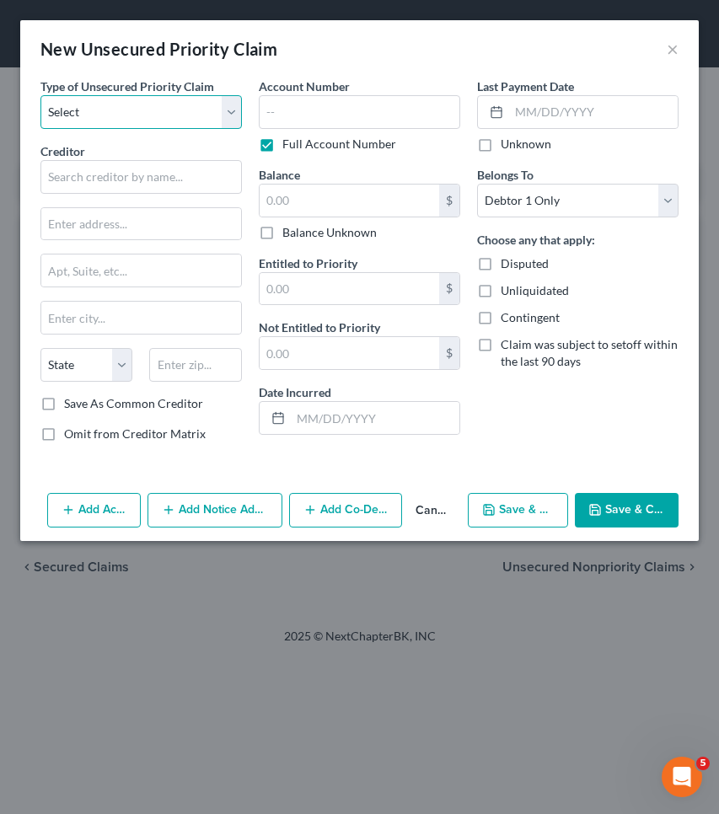
select select "0"
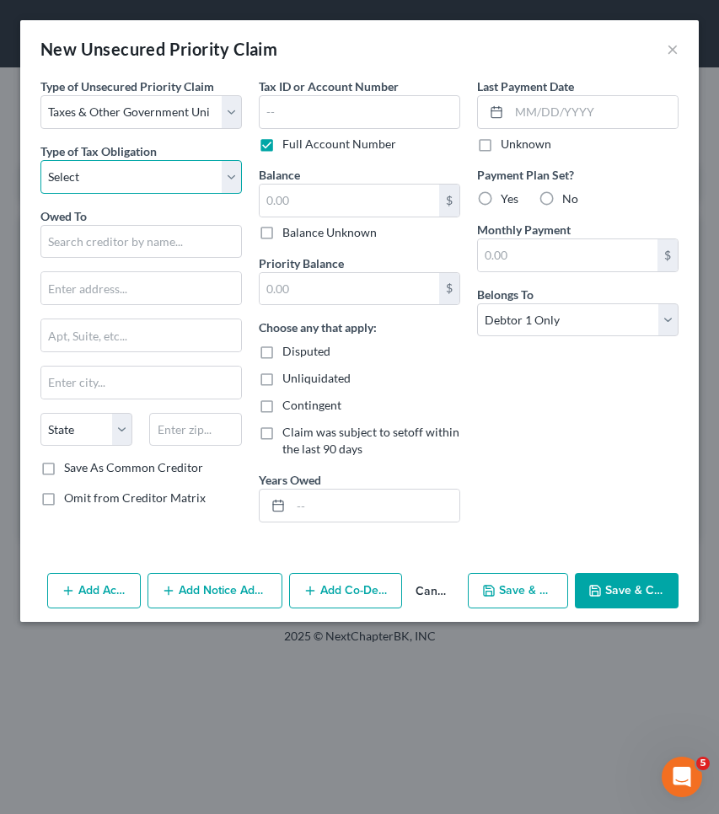
select select "0"
click at [159, 244] on input "text" at bounding box center [140, 242] width 201 height 34
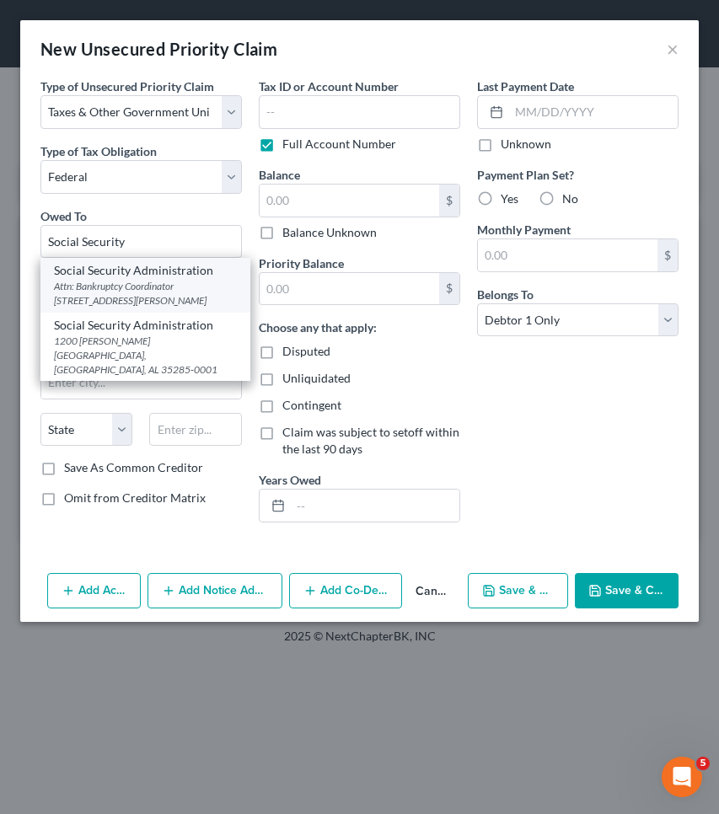
click at [156, 275] on div "Social Security Administration" at bounding box center [145, 270] width 183 height 17
type input "Social Security Administration"
type input "Attn: Bankruptcy Coordinator"
type input "[STREET_ADDRESS][PERSON_NAME]"
type input "[GEOGRAPHIC_DATA]"
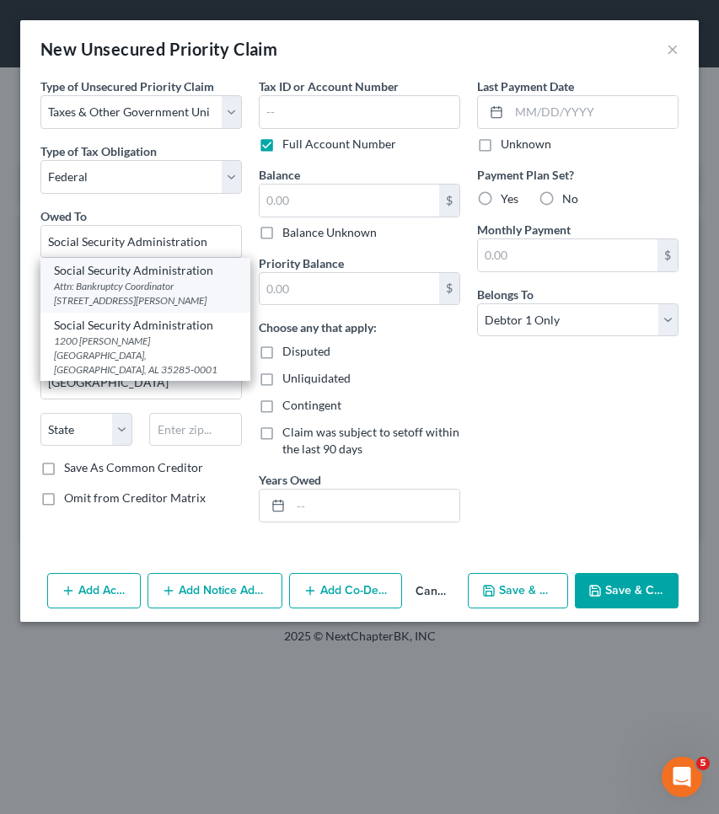
select select "14"
type input "60606"
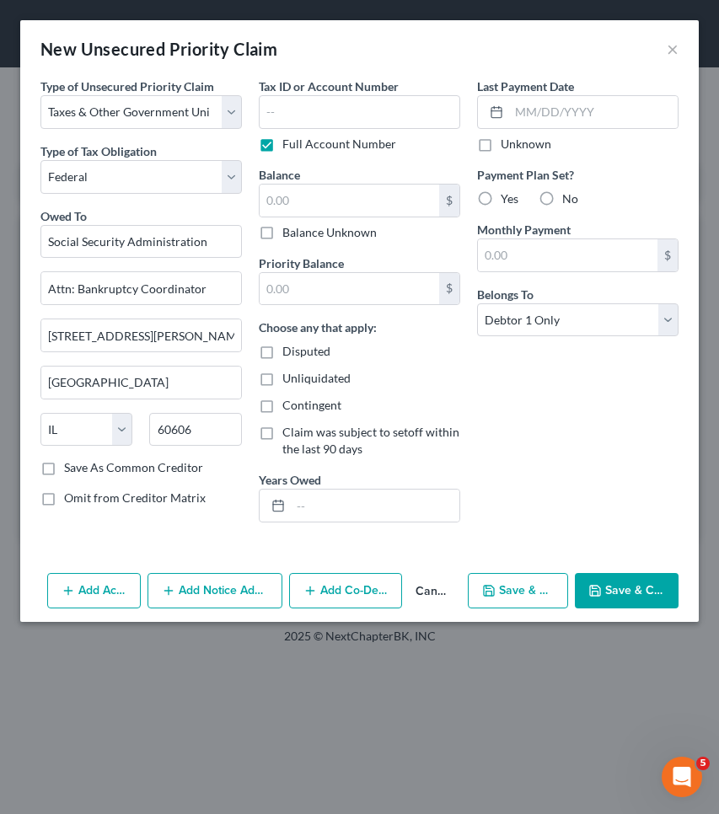
click at [324, 230] on label "Balance Unknown" at bounding box center [329, 232] width 94 height 17
click at [300, 230] on input "Balance Unknown" at bounding box center [294, 229] width 11 height 11
checkbox input "true"
type input "0.00"
click at [643, 591] on button "Save & Close" at bounding box center [627, 590] width 104 height 35
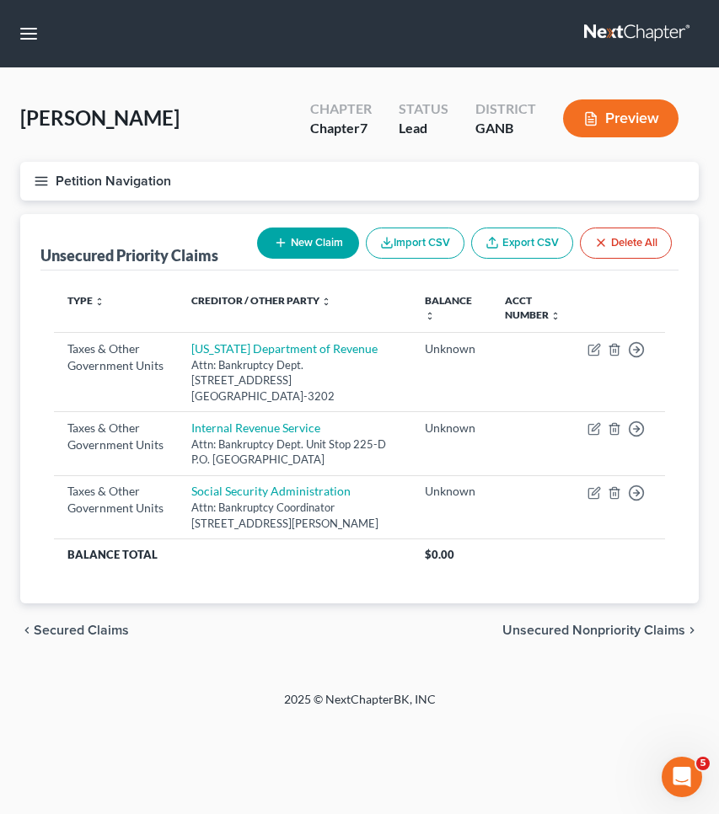
click at [538, 625] on span "Unsecured Nonpriority Claims" at bounding box center [593, 629] width 183 height 13
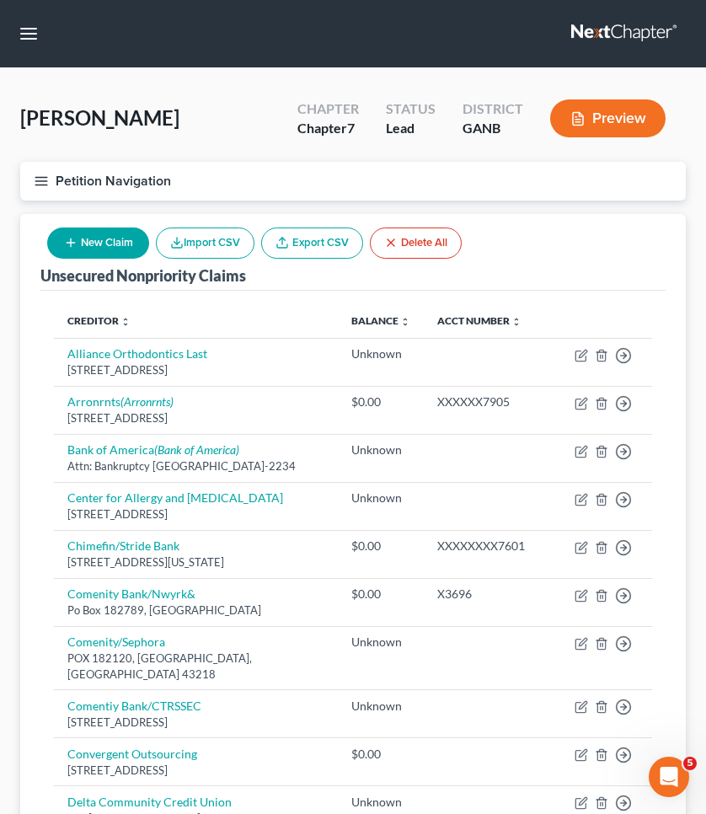
click at [101, 254] on button "New Claim" at bounding box center [98, 242] width 102 height 31
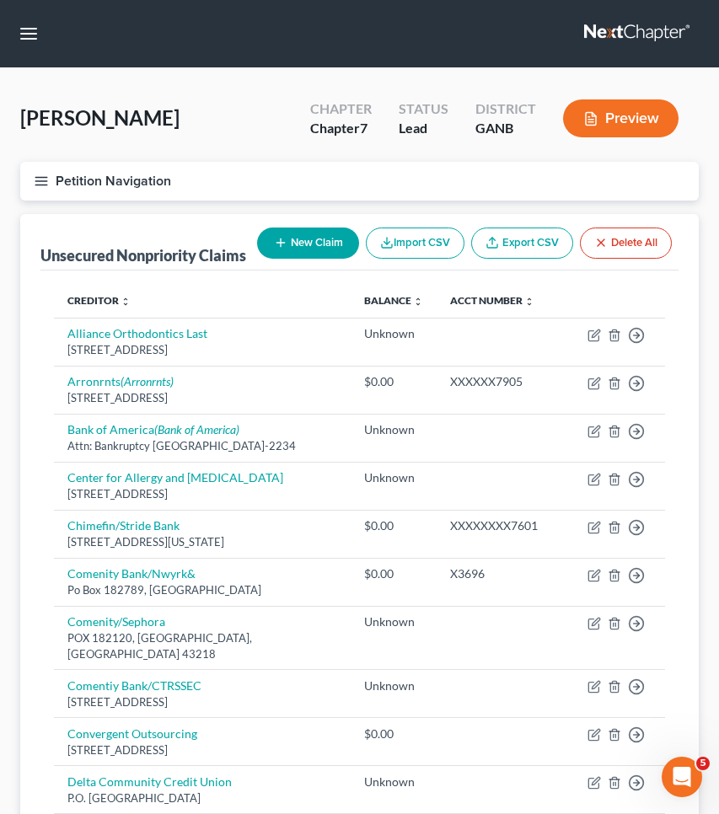
select select "0"
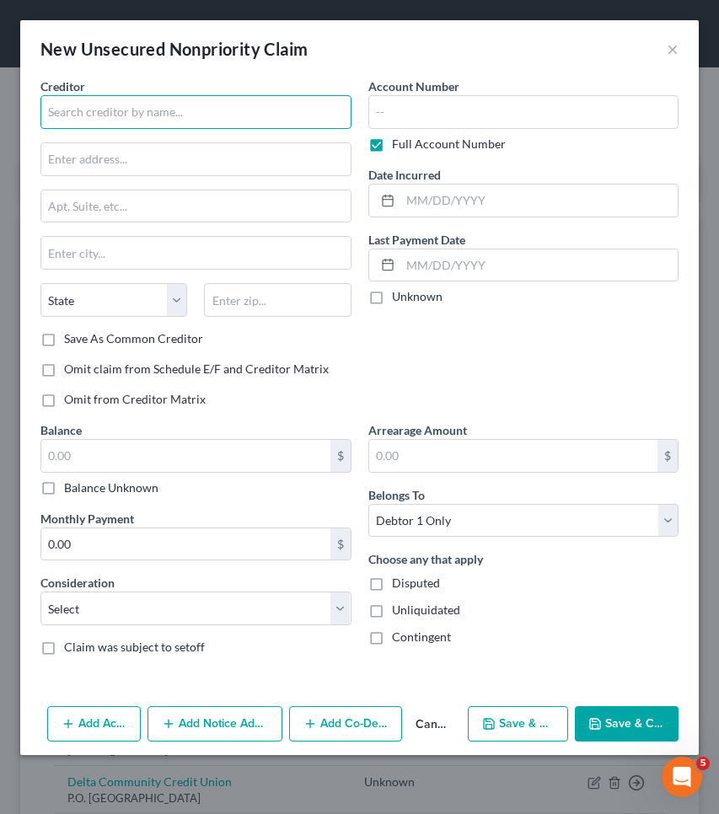
click at [89, 124] on input "text" at bounding box center [195, 112] width 311 height 34
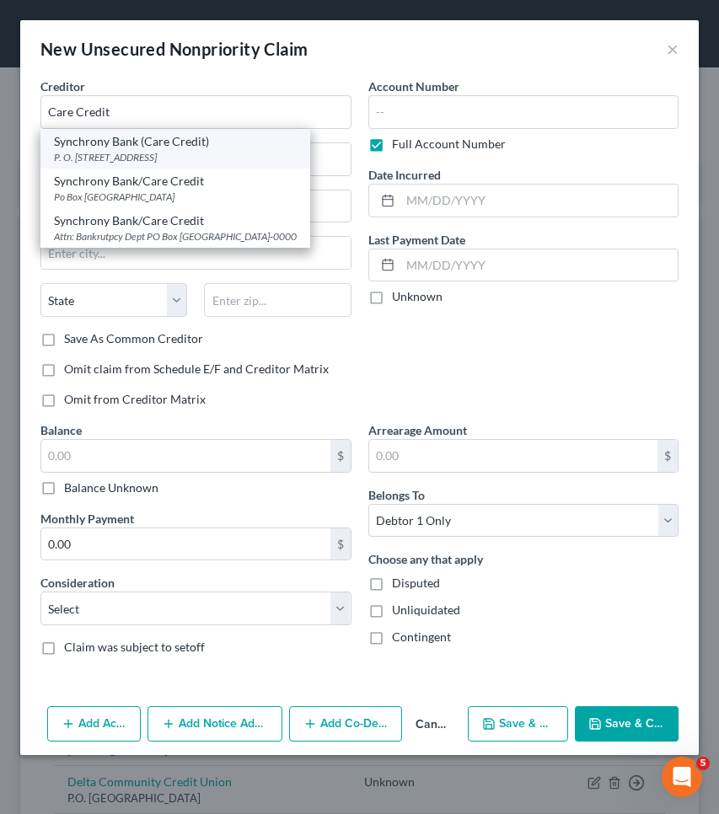
click at [112, 147] on div "Synchrony Bank (Care Credit)" at bounding box center [175, 141] width 243 height 17
type input "Synchrony Bank (Care Credit)"
type input "P. O. Box 9 6061"
type input "Orlando"
select select "9"
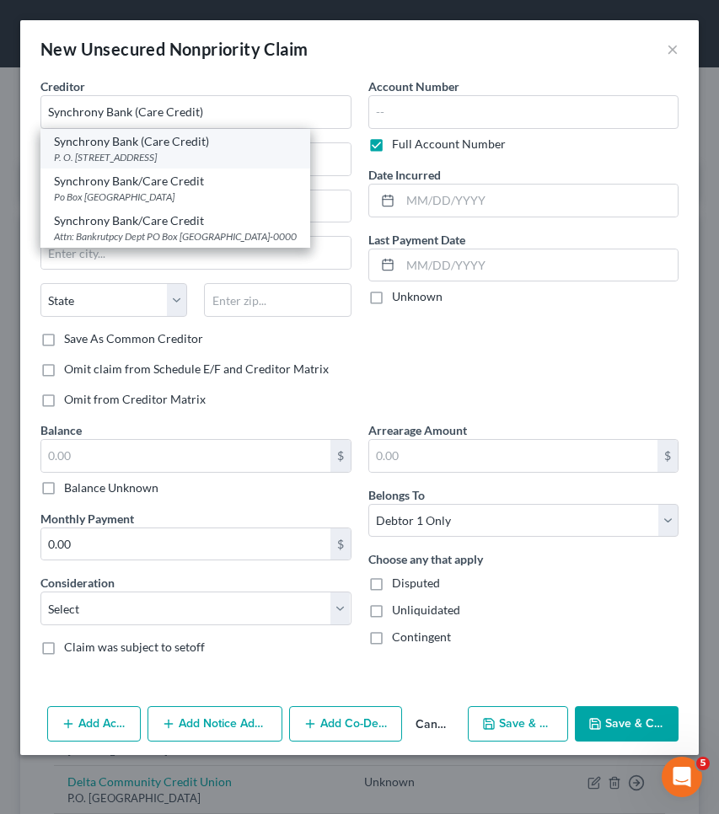
type input "32896-0000"
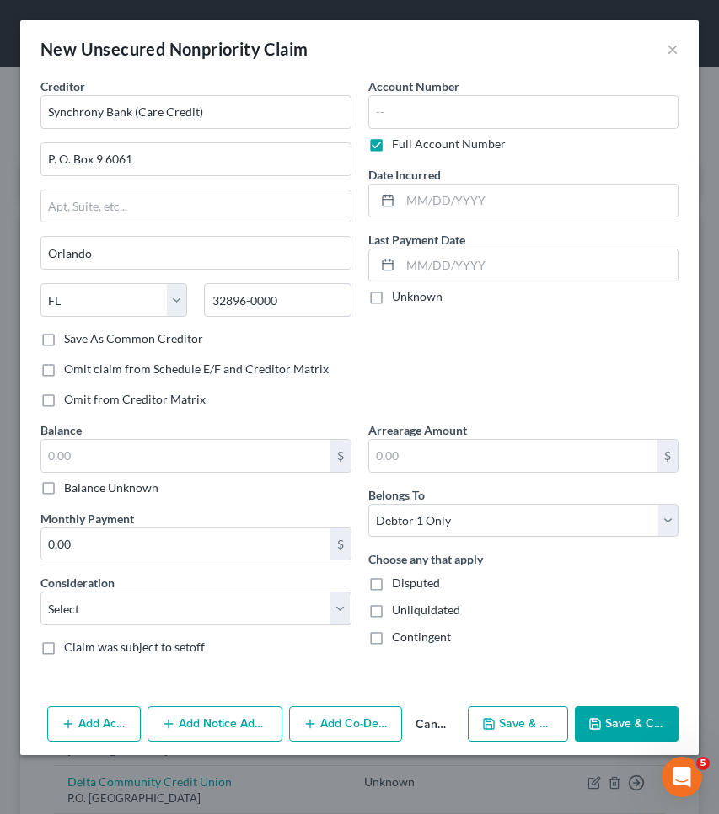
click at [120, 487] on label "Balance Unknown" at bounding box center [111, 487] width 94 height 17
click at [82, 487] on input "Balance Unknown" at bounding box center [76, 484] width 11 height 11
checkbox input "true"
type input "0.00"
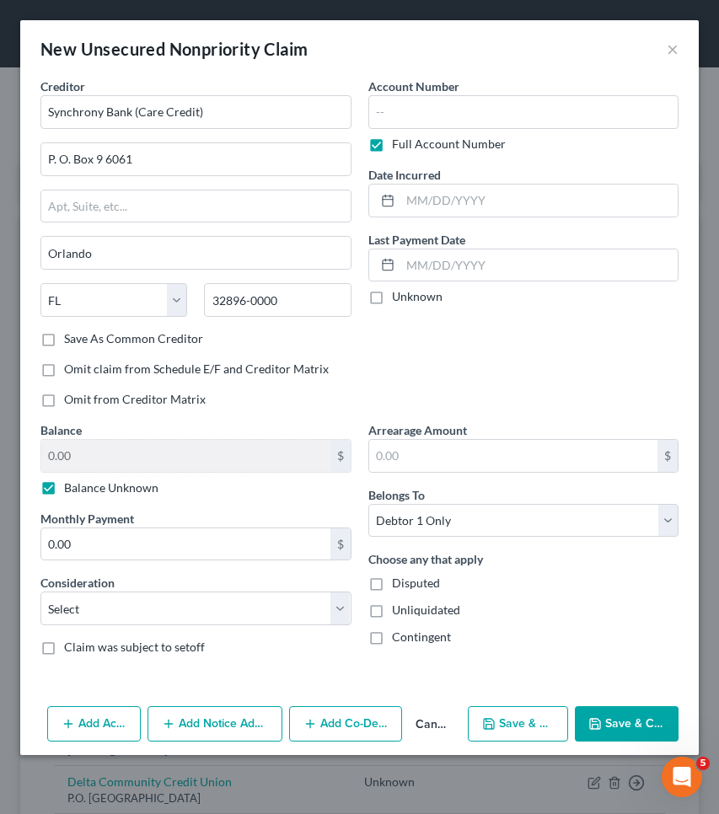
click at [608, 722] on button "Save & Close" at bounding box center [627, 723] width 104 height 35
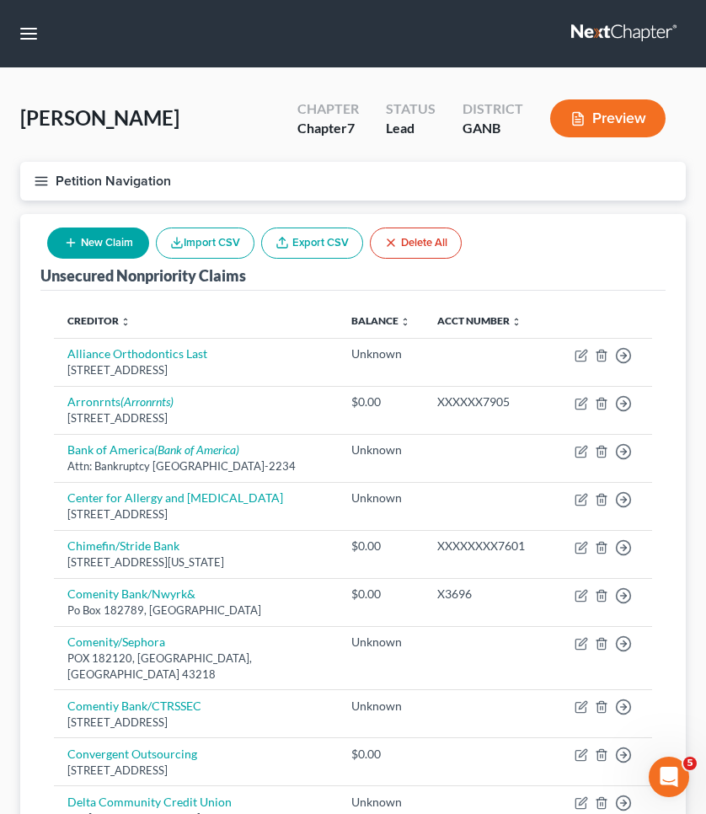
click at [112, 239] on button "New Claim" at bounding box center [98, 242] width 102 height 31
select select "0"
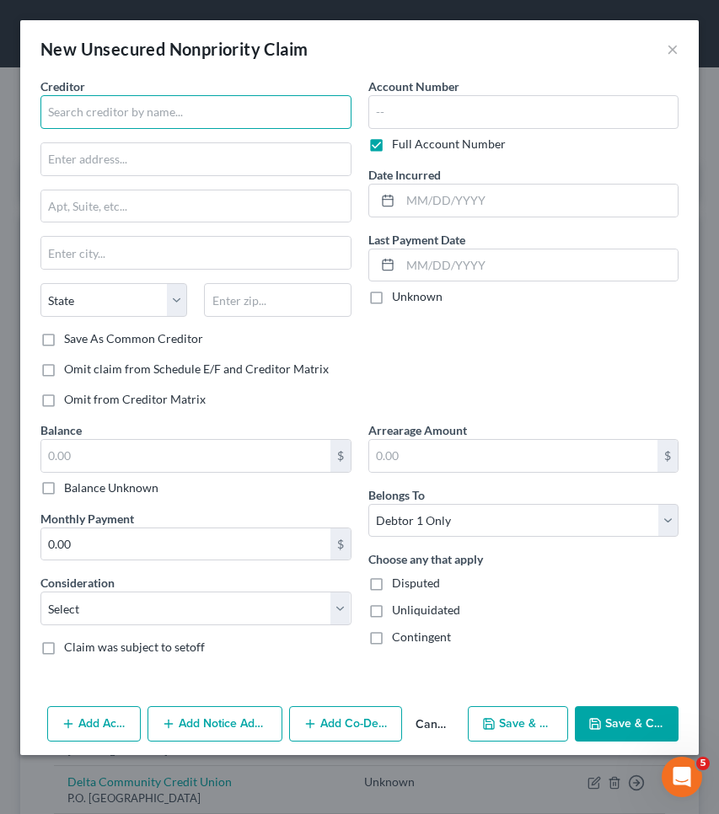
click at [159, 107] on input "text" at bounding box center [195, 112] width 311 height 34
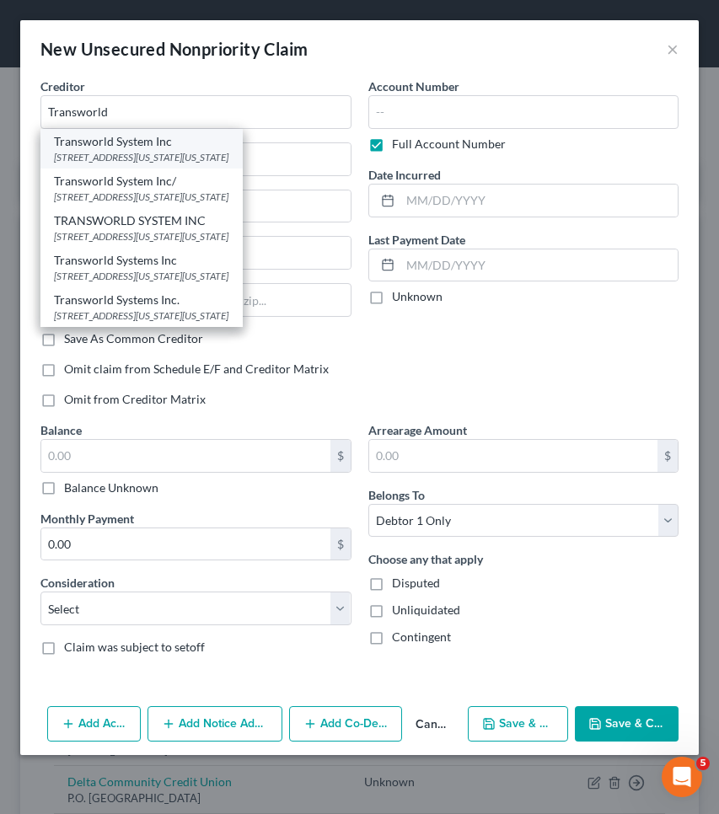
click at [167, 140] on div "Transworld System Inc" at bounding box center [141, 141] width 175 height 17
type input "Transworld System Inc"
type input "[STREET_ADDRESS][US_STATE]"
type input "[GEOGRAPHIC_DATA][US_STATE]"
select select "39"
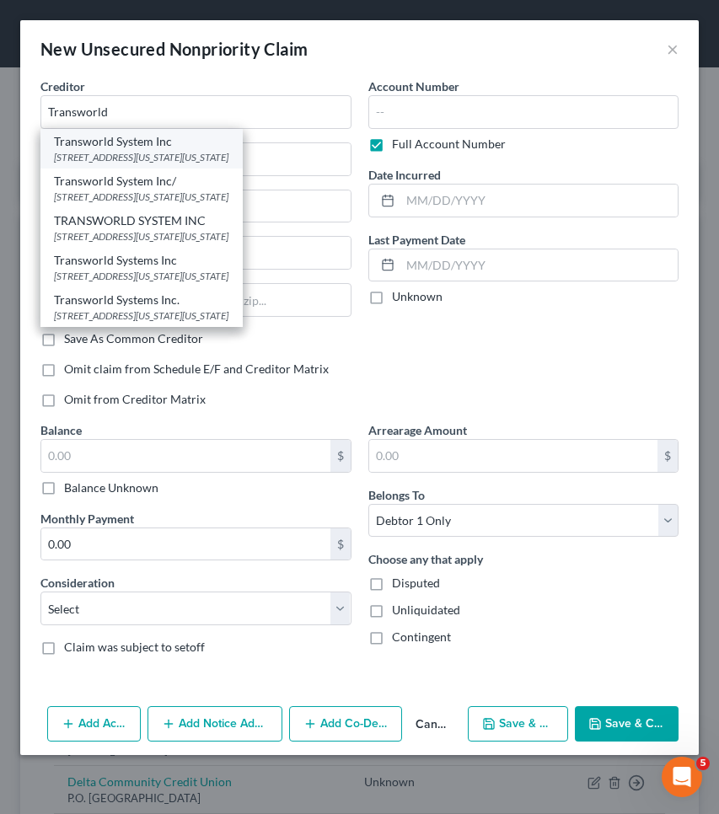
type input "19034"
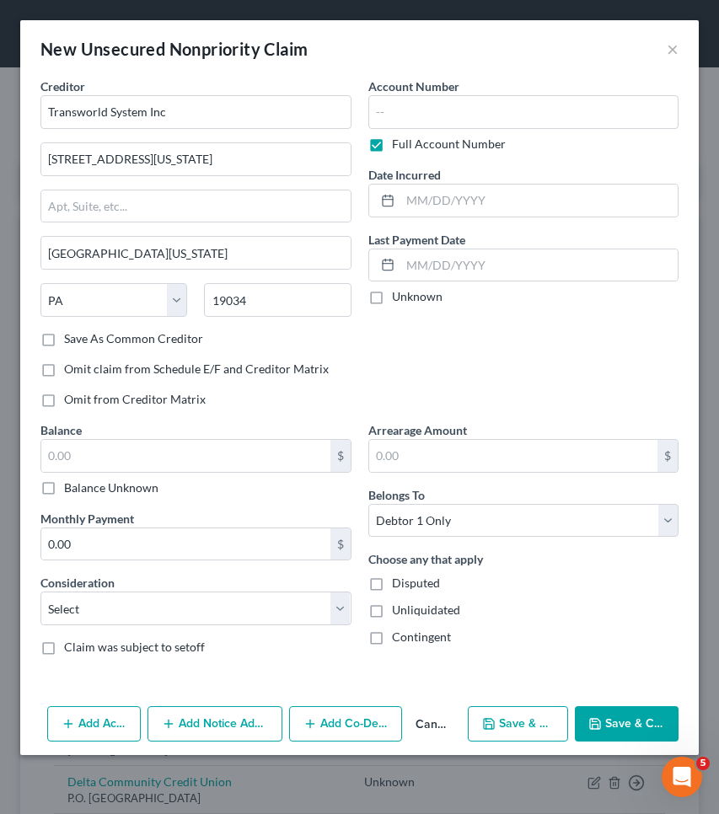
click at [110, 495] on label "Balance Unknown" at bounding box center [111, 487] width 94 height 17
click at [82, 490] on input "Balance Unknown" at bounding box center [76, 484] width 11 height 11
checkbox input "true"
type input "0.00"
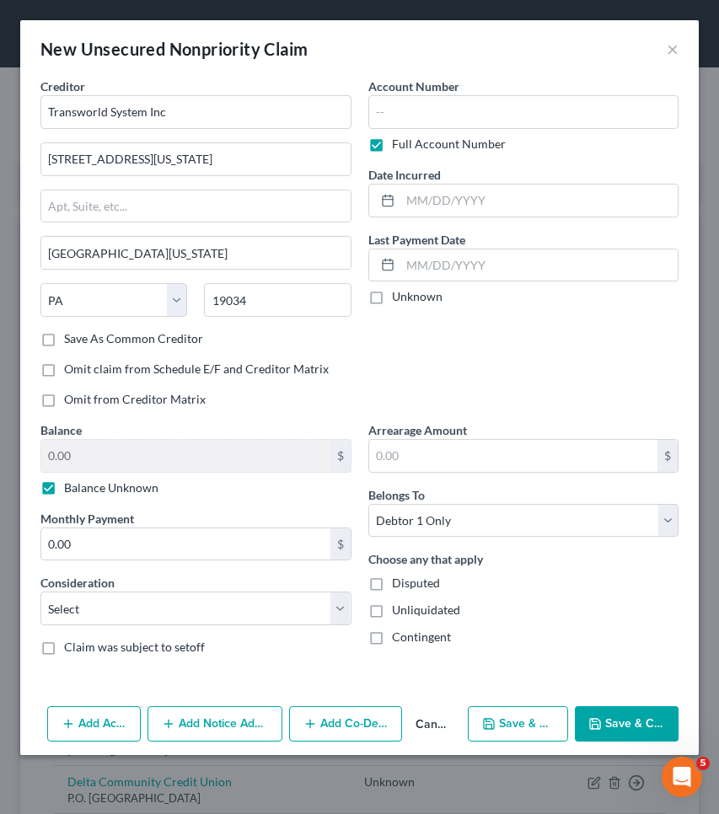
click at [618, 722] on button "Save & Close" at bounding box center [627, 723] width 104 height 35
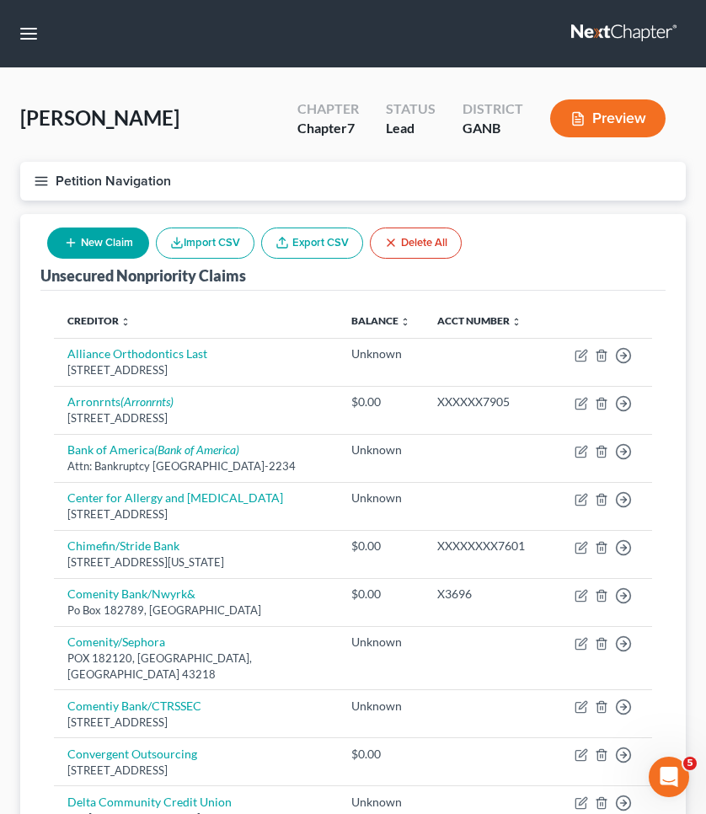
click at [97, 244] on button "New Claim" at bounding box center [98, 242] width 102 height 31
select select "0"
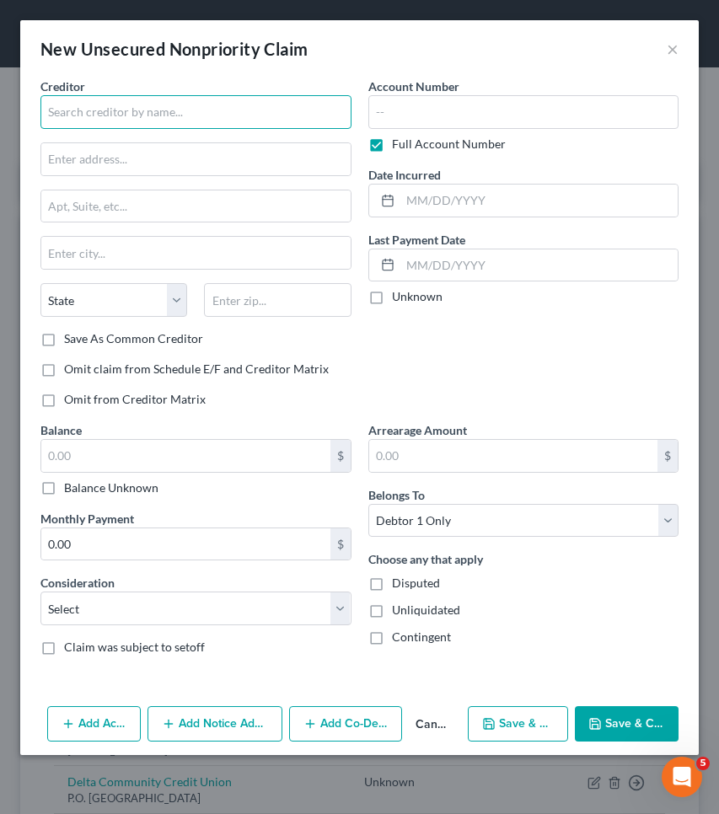
click at [103, 109] on input "text" at bounding box center [195, 112] width 311 height 34
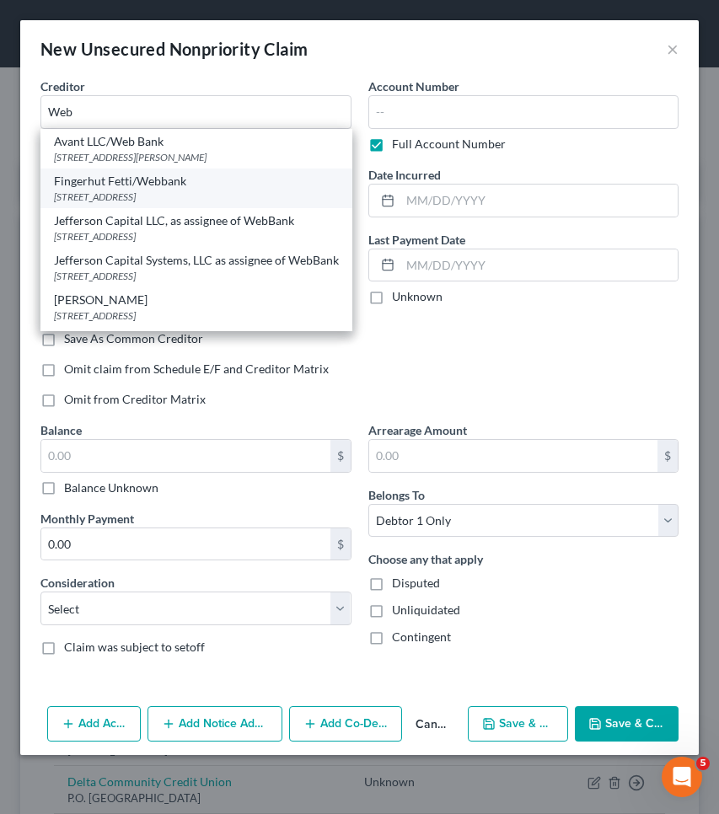
click at [109, 169] on div "Fingerhut Fetti/Webbank [STREET_ADDRESS]" at bounding box center [196, 188] width 312 height 40
type input "Fingerhut Fetti/Webbank"
type input "[STREET_ADDRESS]"
type input "Saint Cloud"
select select "24"
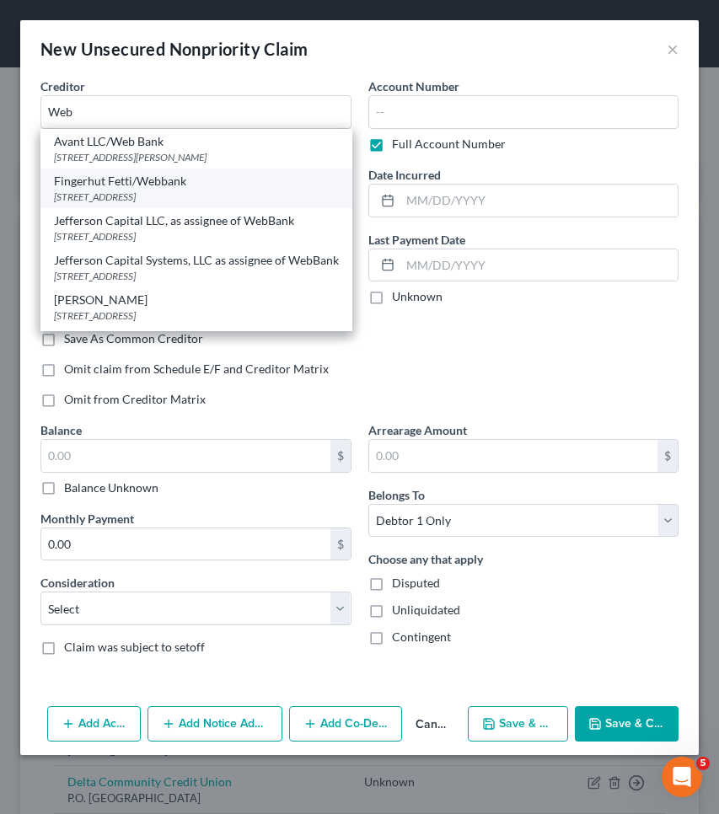
type input "56303"
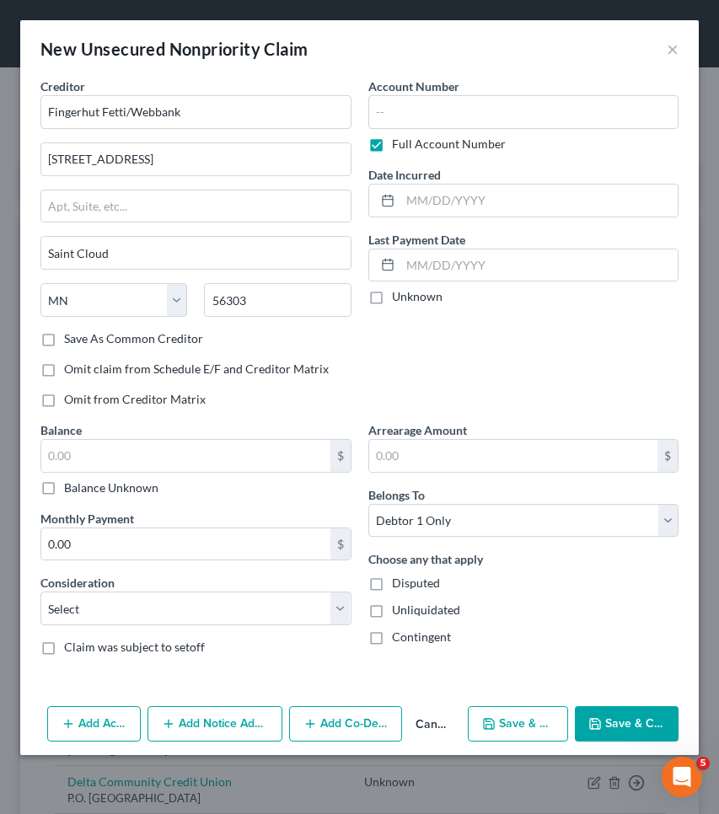
click at [91, 490] on label "Balance Unknown" at bounding box center [111, 487] width 94 height 17
click at [82, 490] on input "Balance Unknown" at bounding box center [76, 484] width 11 height 11
checkbox input "true"
type input "0.00"
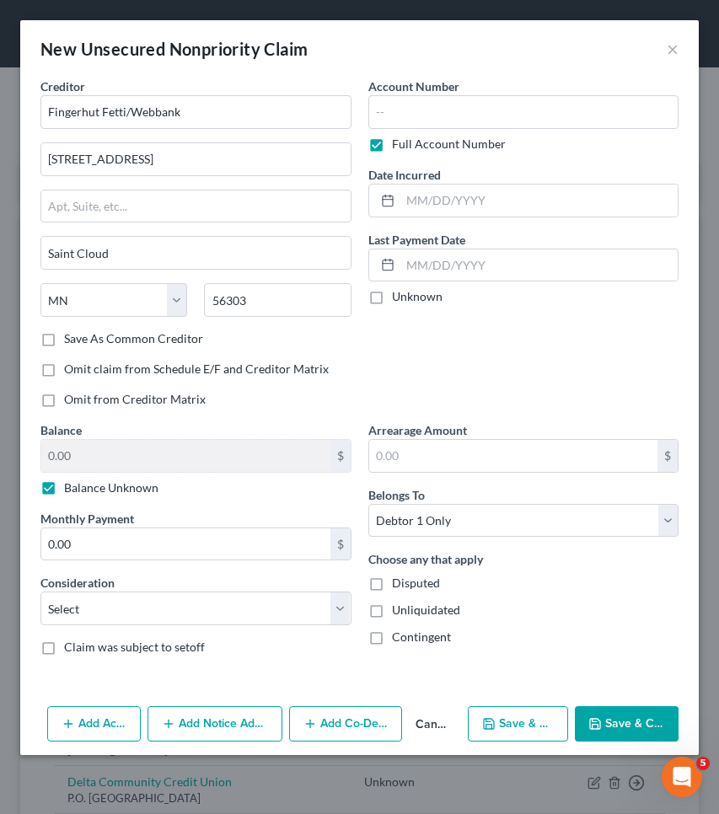
click at [629, 722] on button "Save & Close" at bounding box center [627, 723] width 104 height 35
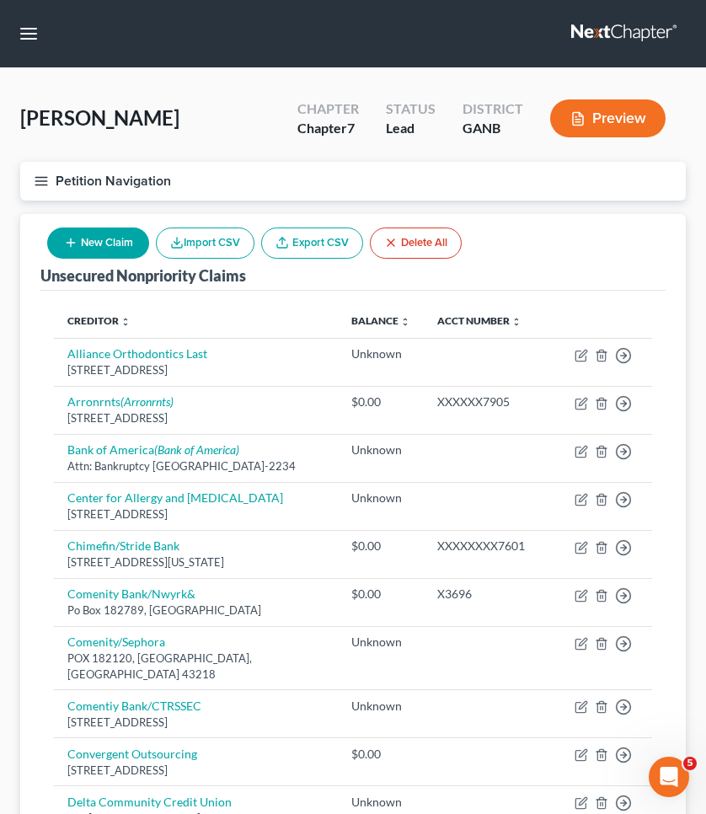
click at [102, 238] on button "New Claim" at bounding box center [98, 242] width 102 height 31
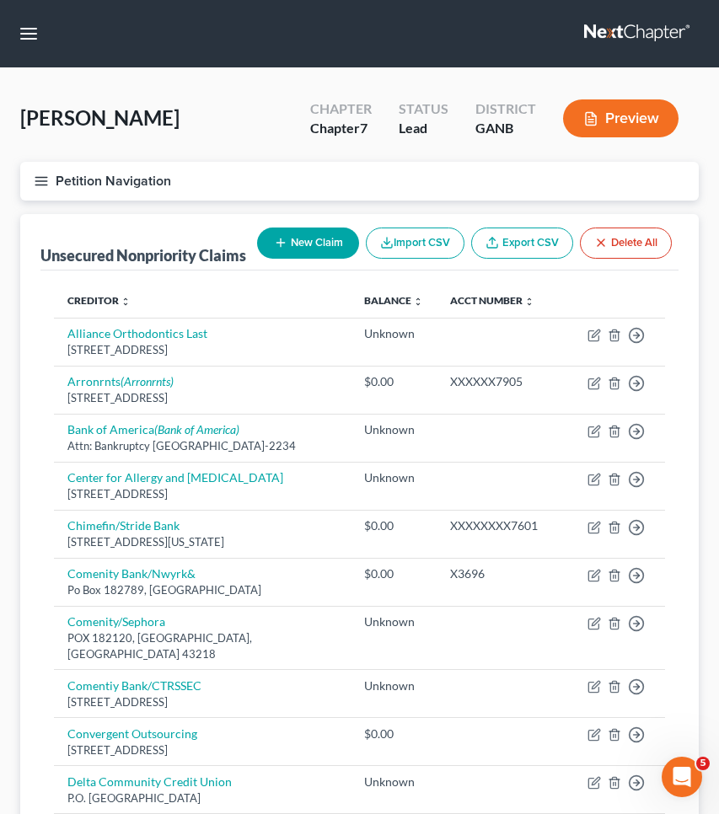
select select "0"
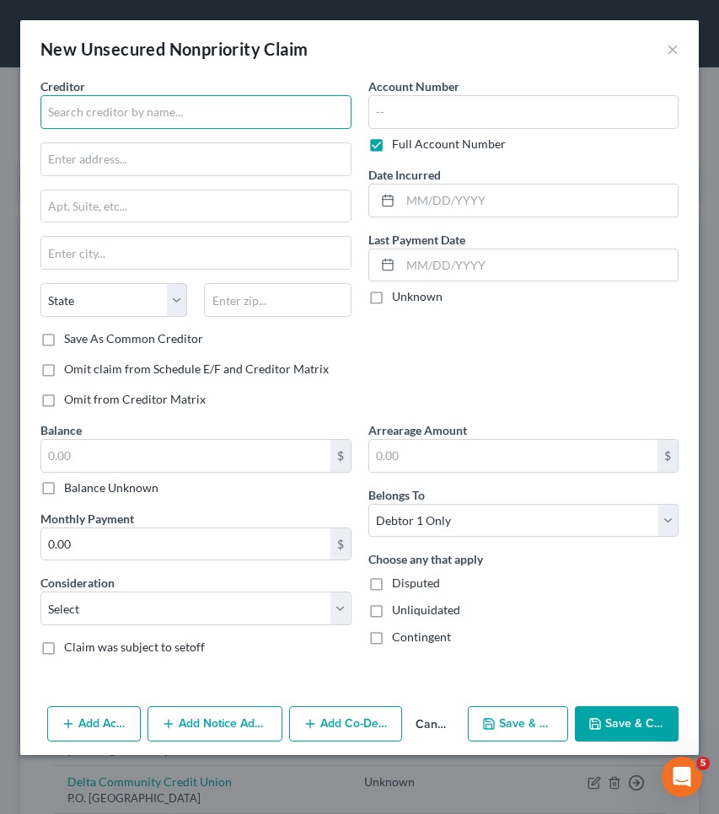
click at [136, 99] on input "text" at bounding box center [195, 112] width 311 height 34
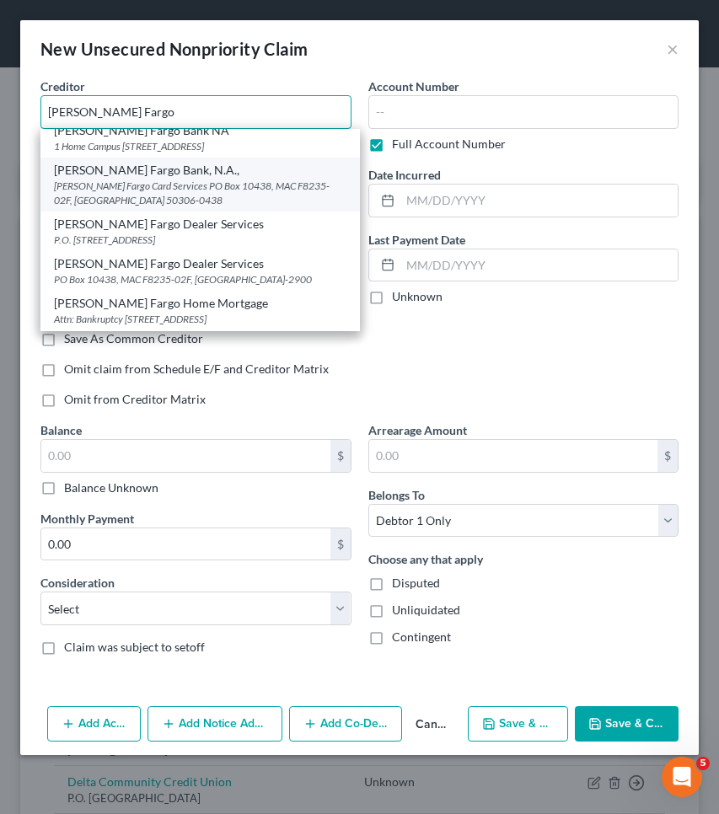
scroll to position [24, 0]
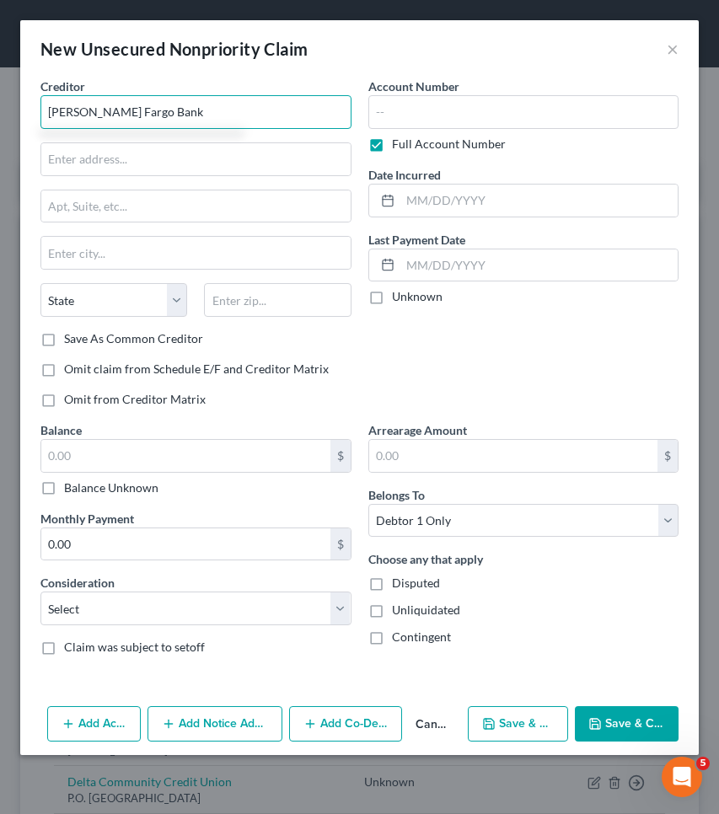
type input "[PERSON_NAME] Fargo Bank"
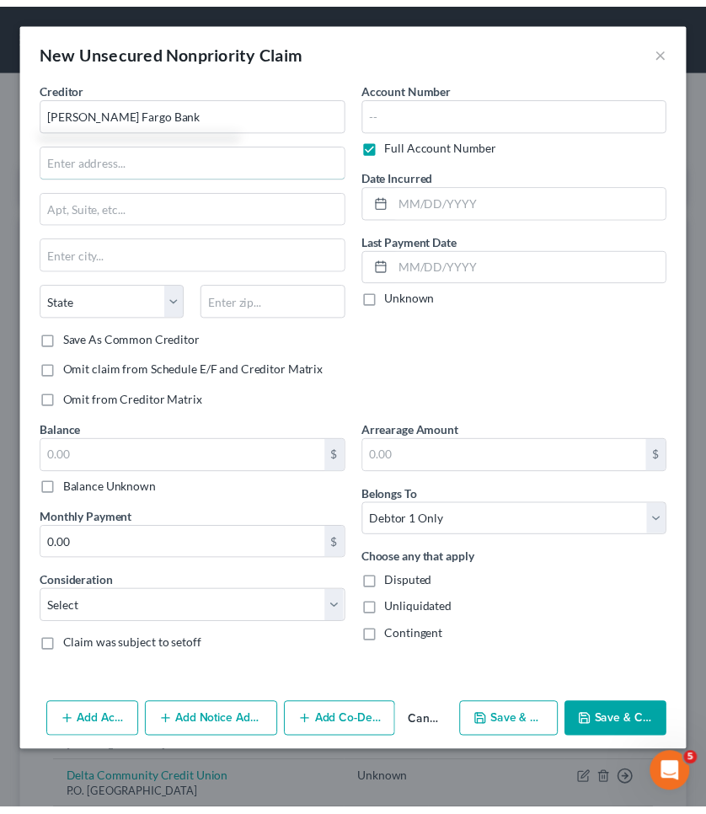
scroll to position [0, 0]
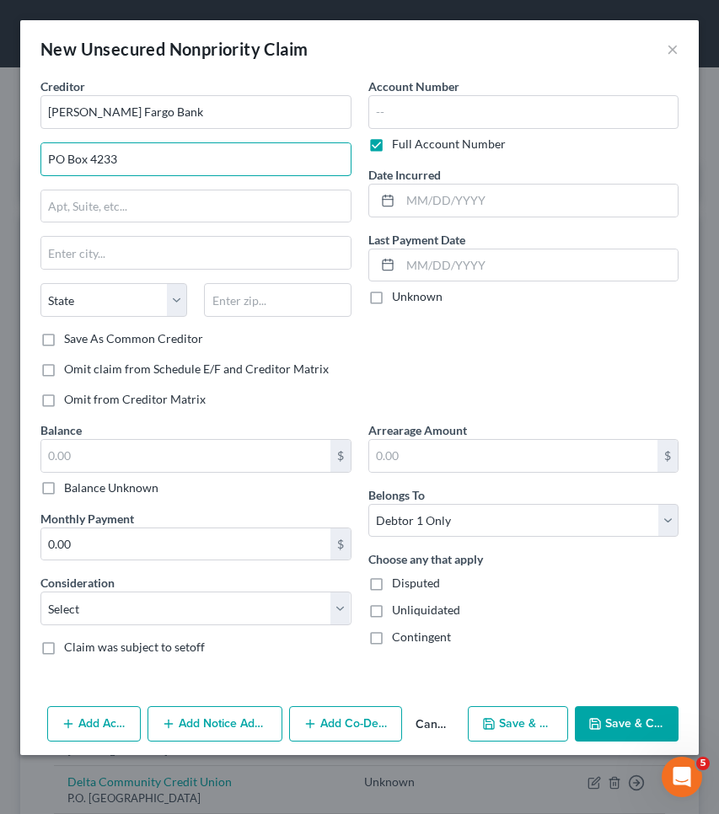
type input "PO Box 4233"
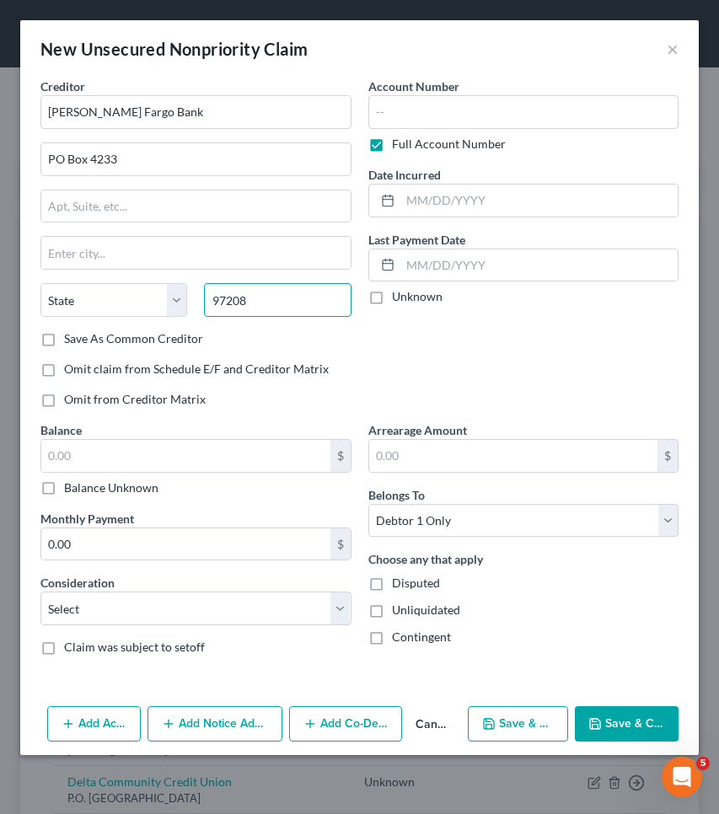
type input "97208"
click at [126, 491] on label "Balance Unknown" at bounding box center [111, 487] width 94 height 17
click at [82, 490] on input "Balance Unknown" at bounding box center [76, 484] width 11 height 11
checkbox input "true"
type input "[GEOGRAPHIC_DATA]"
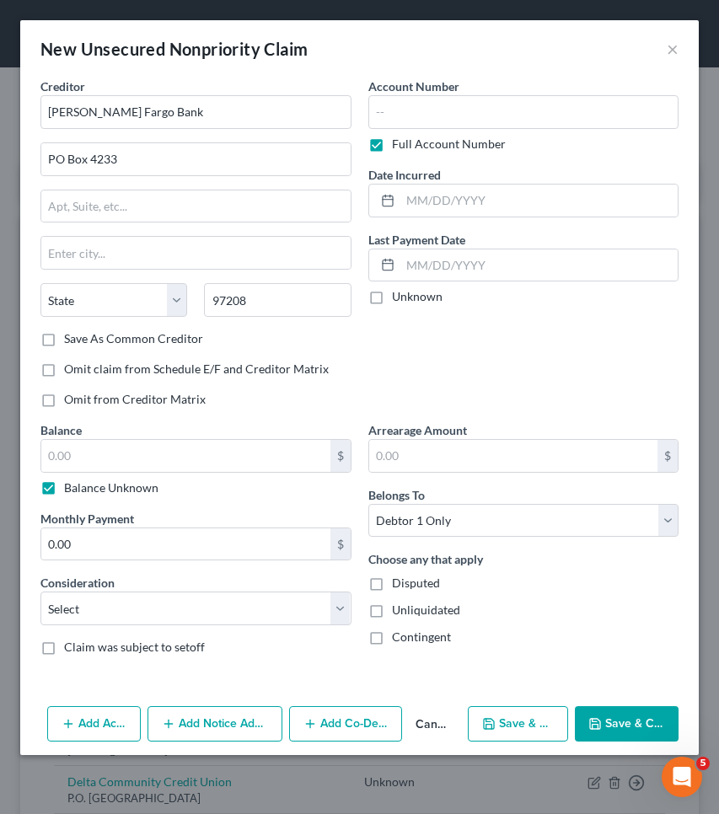
select select "38"
type input "0.00"
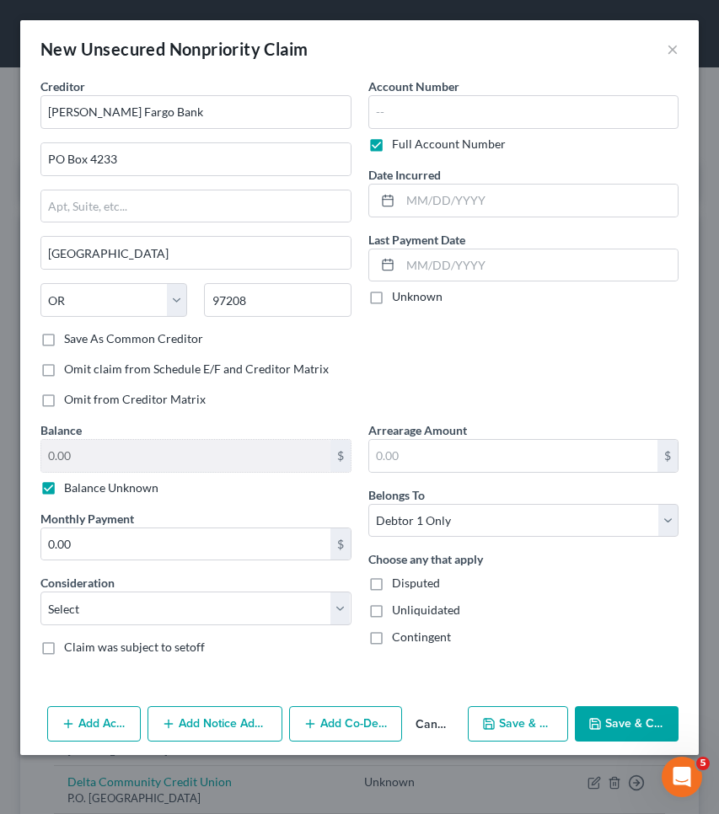
click at [611, 725] on button "Save & Close" at bounding box center [627, 723] width 104 height 35
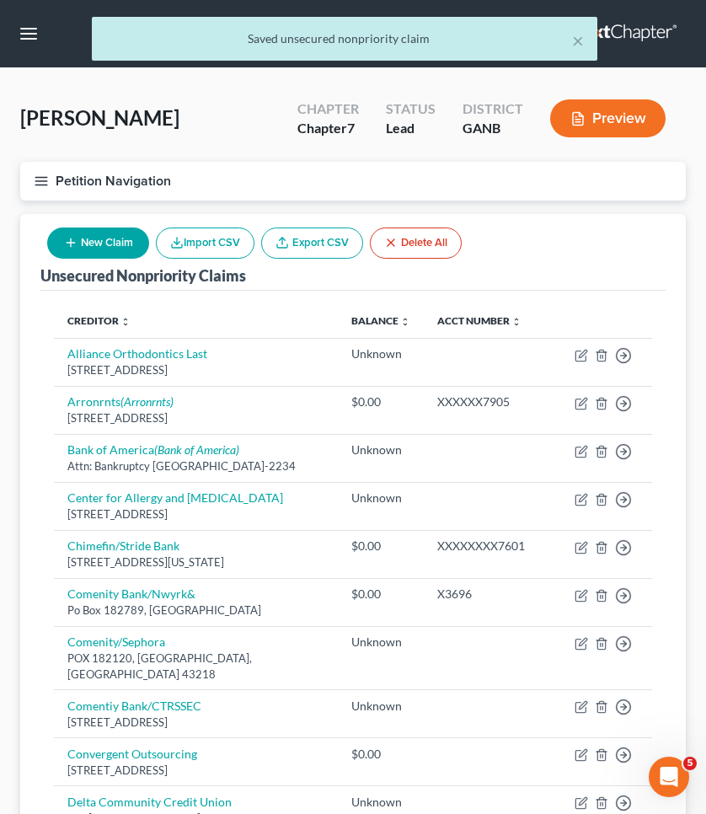
click at [126, 236] on button "New Claim" at bounding box center [98, 242] width 102 height 31
select select "0"
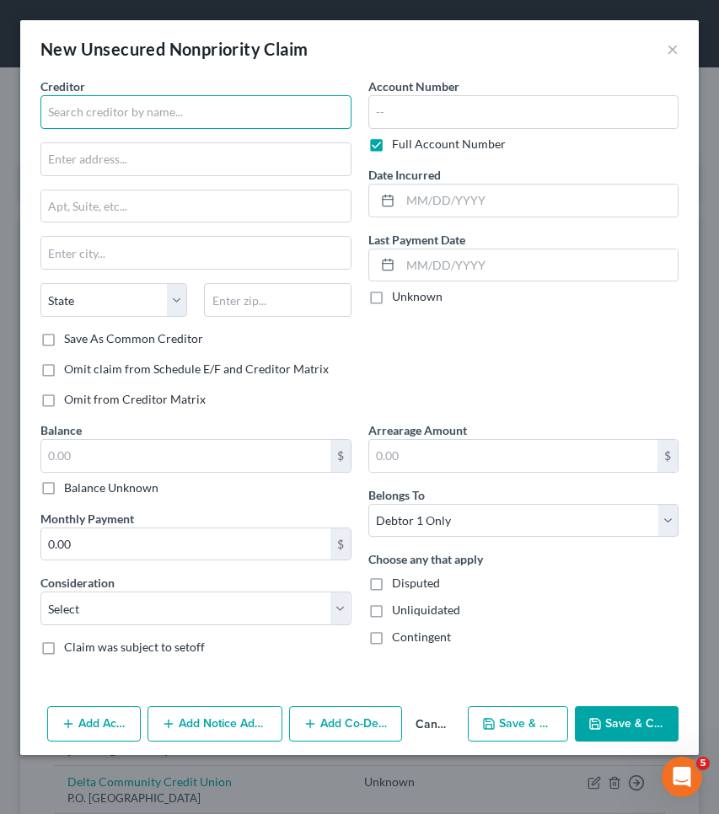
click at [277, 114] on input "text" at bounding box center [195, 112] width 311 height 34
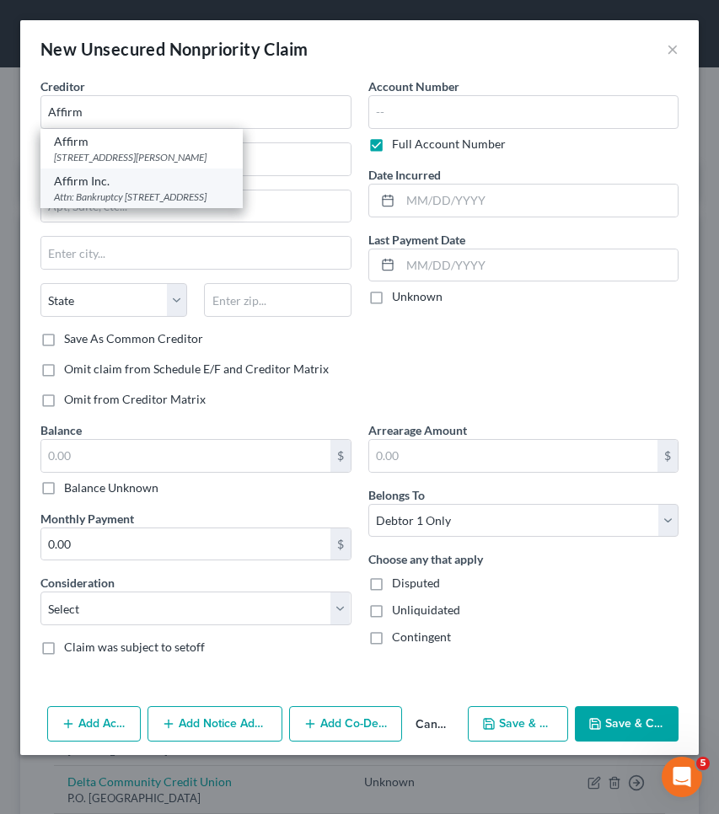
click at [229, 180] on div "Affirm Inc." at bounding box center [141, 181] width 175 height 17
type input "Affirm Inc."
type input "Attn: Bankruptcy"
type input "[STREET_ADDRESS]"
type input "[GEOGRAPHIC_DATA]"
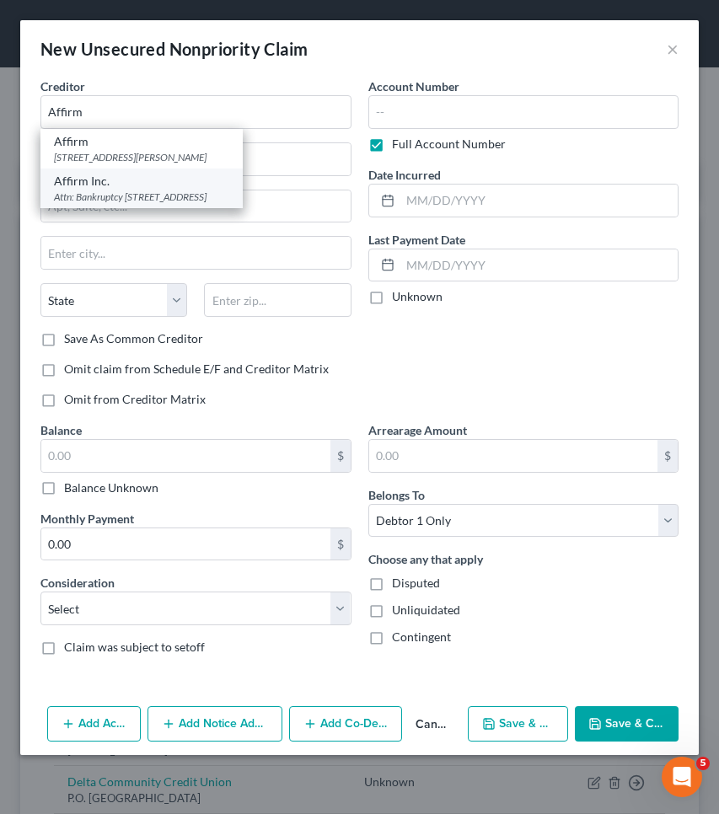
select select "39"
type input "15212-0000"
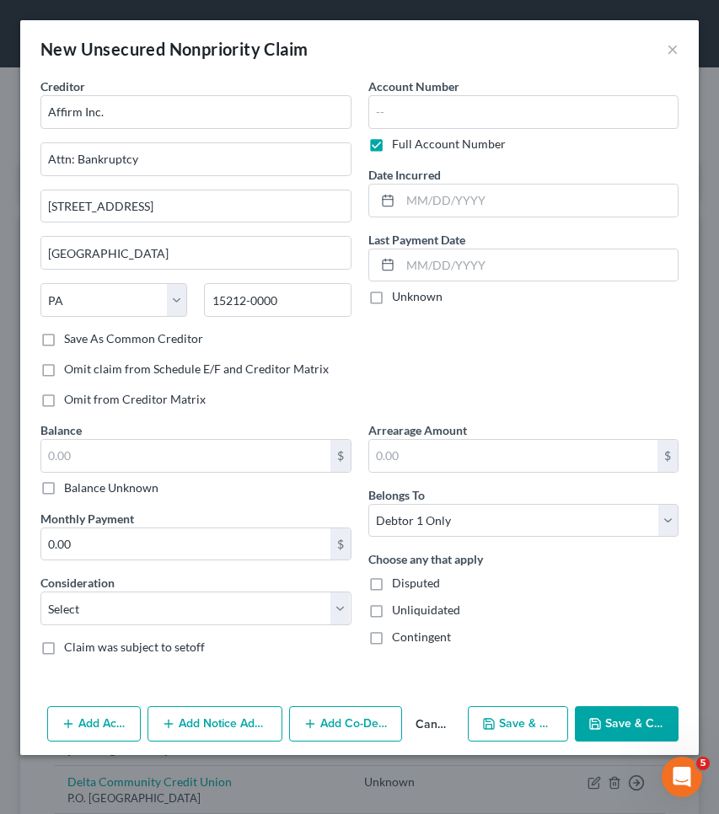
click at [151, 485] on label "Balance Unknown" at bounding box center [111, 487] width 94 height 17
click at [82, 485] on input "Balance Unknown" at bounding box center [76, 484] width 11 height 11
checkbox input "true"
type input "0.00"
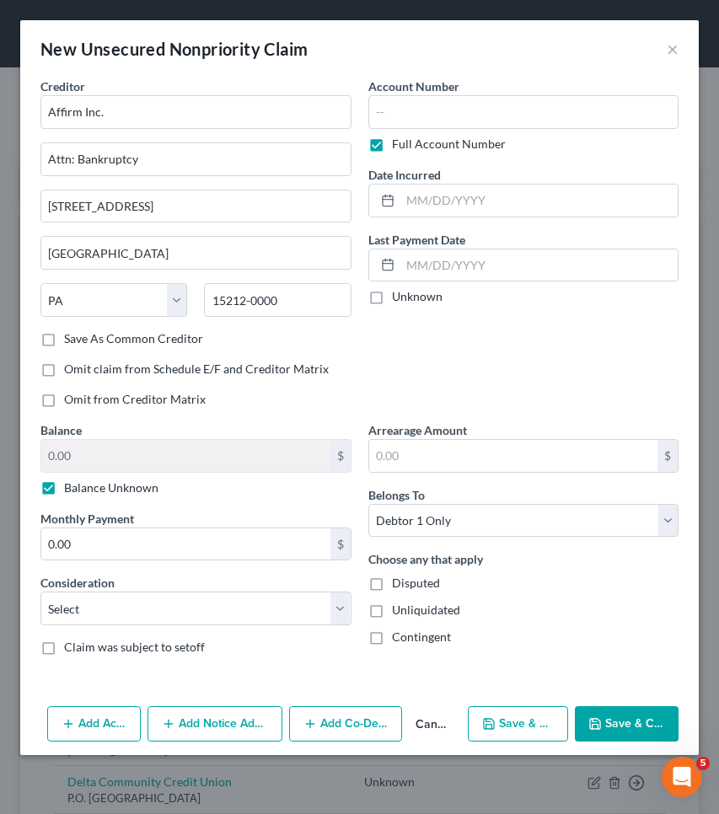
click at [625, 720] on button "Save & Close" at bounding box center [627, 723] width 104 height 35
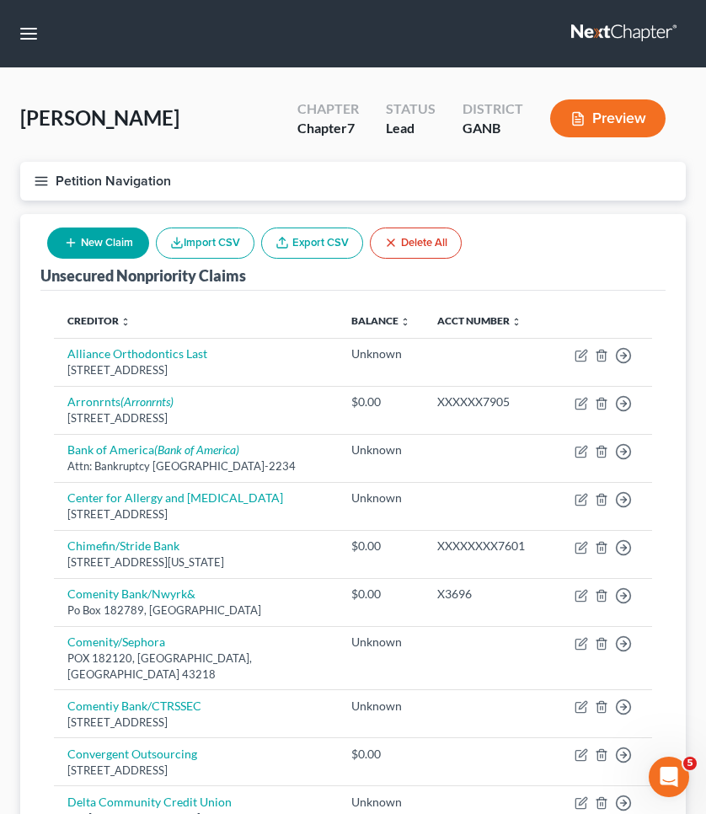
click at [122, 243] on button "New Claim" at bounding box center [98, 242] width 102 height 31
select select "0"
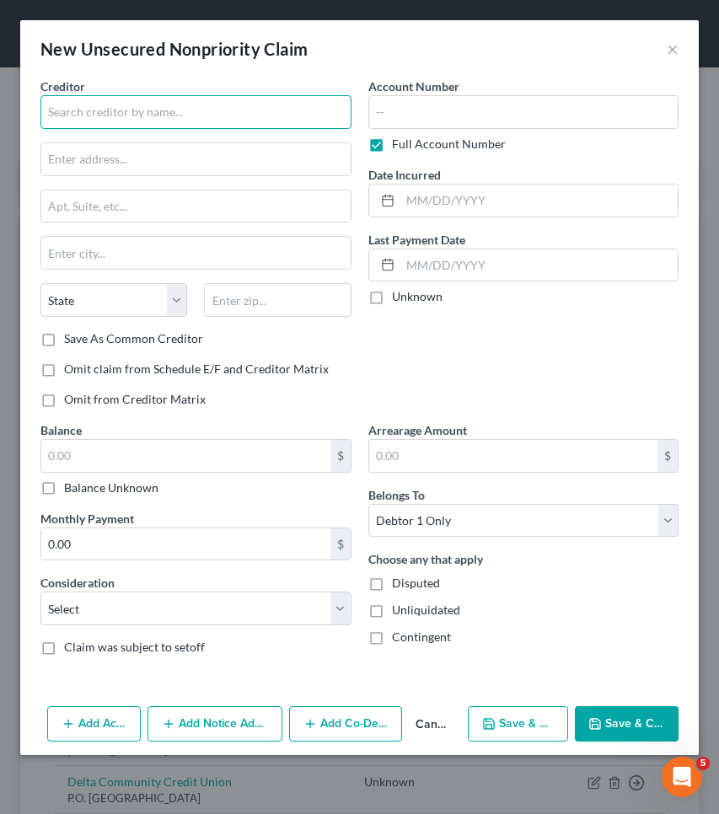
click at [153, 120] on input "text" at bounding box center [195, 112] width 311 height 34
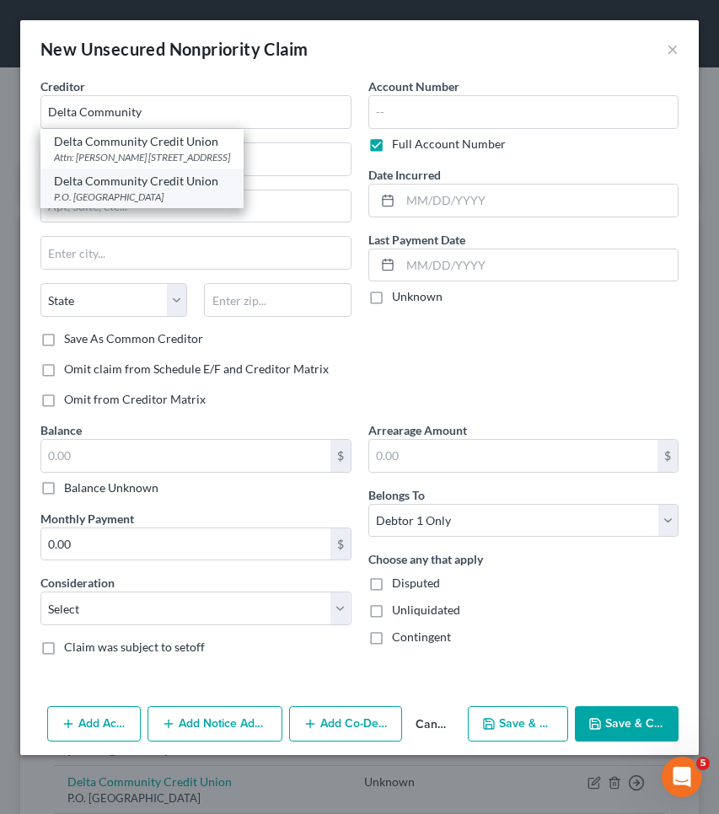
click at [177, 190] on div "Delta Community Credit Union" at bounding box center [142, 181] width 176 height 17
type input "Delta Community Credit Union"
type input "P.O. Box 20541"
type input "[GEOGRAPHIC_DATA]"
select select "10"
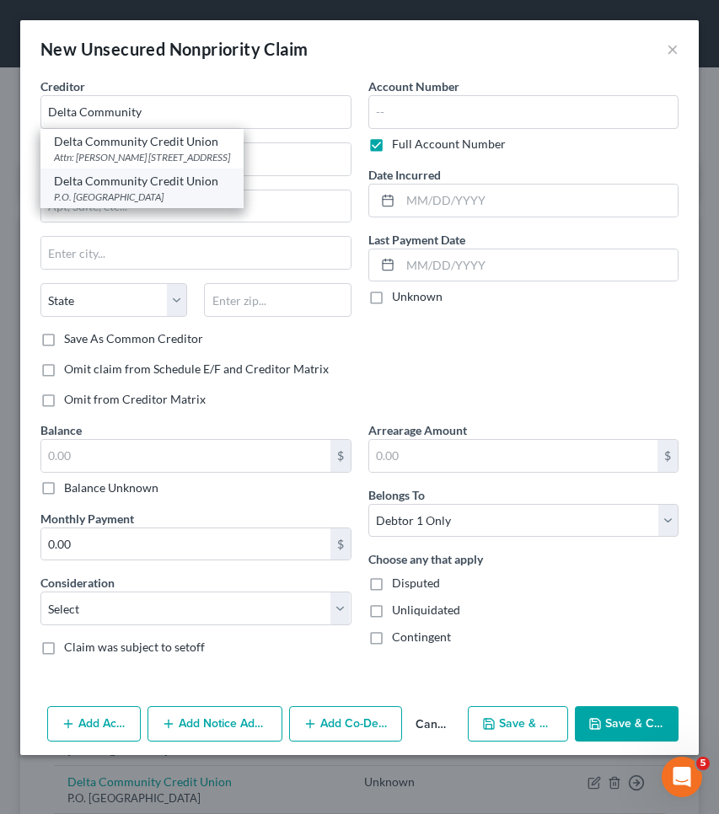
type input "30320"
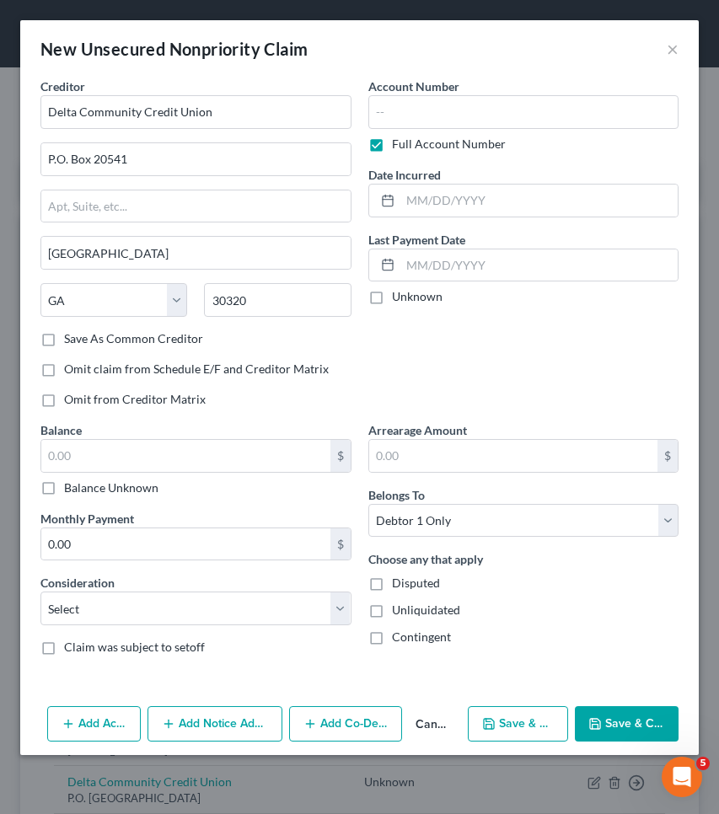
click at [115, 490] on label "Balance Unknown" at bounding box center [111, 487] width 94 height 17
click at [82, 490] on input "Balance Unknown" at bounding box center [76, 484] width 11 height 11
checkbox input "true"
type input "0.00"
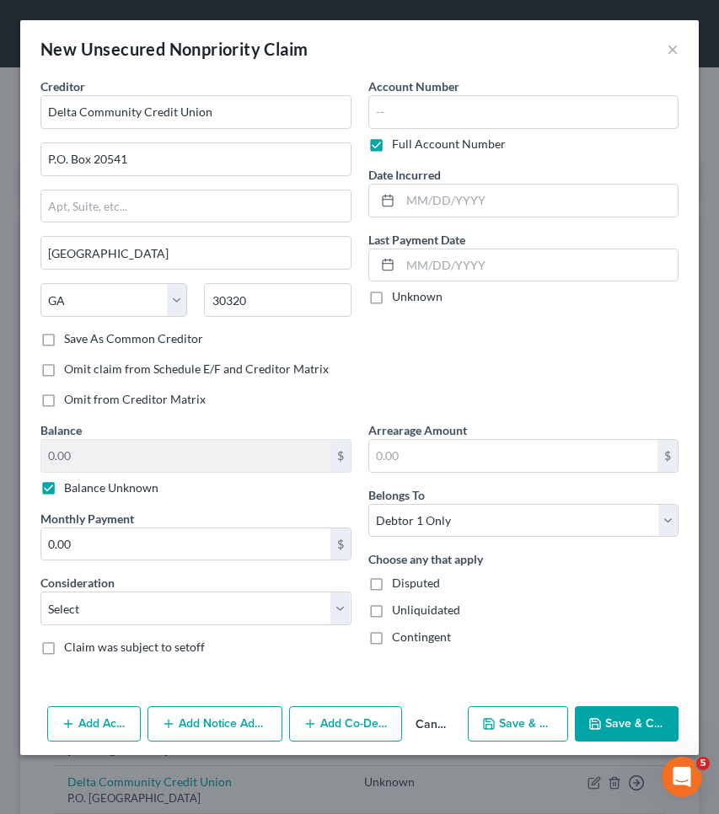
click at [644, 737] on button "Save & Close" at bounding box center [627, 723] width 104 height 35
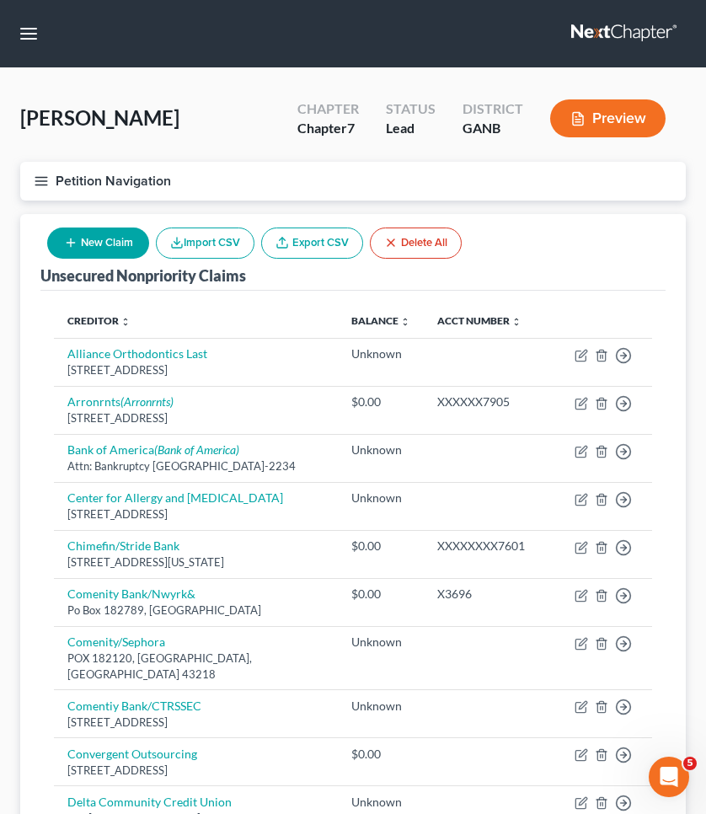
click at [82, 241] on button "New Claim" at bounding box center [98, 242] width 102 height 31
select select "0"
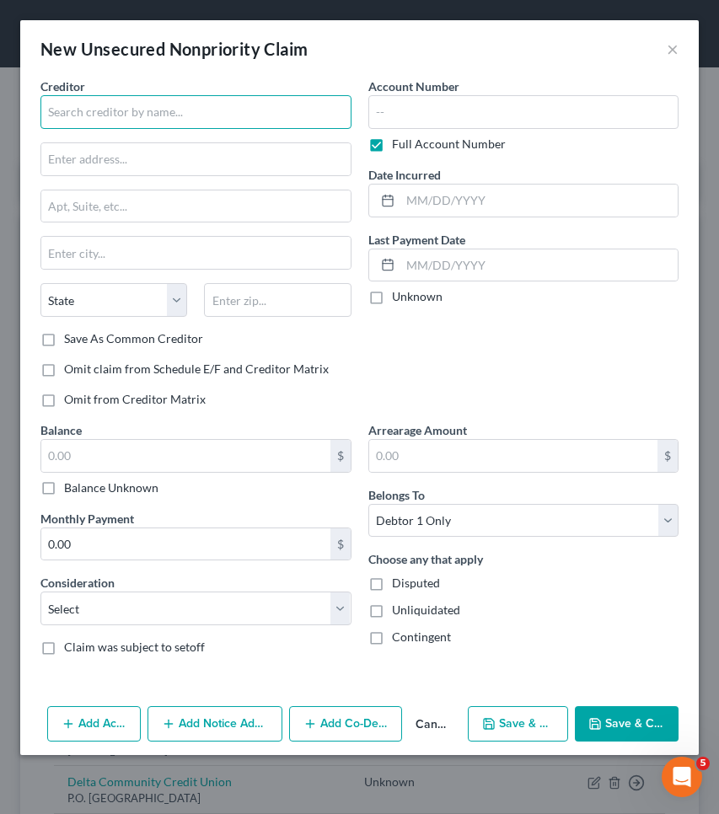
click at [144, 115] on input "text" at bounding box center [195, 112] width 311 height 34
type input "Mrs. BPO LLC"
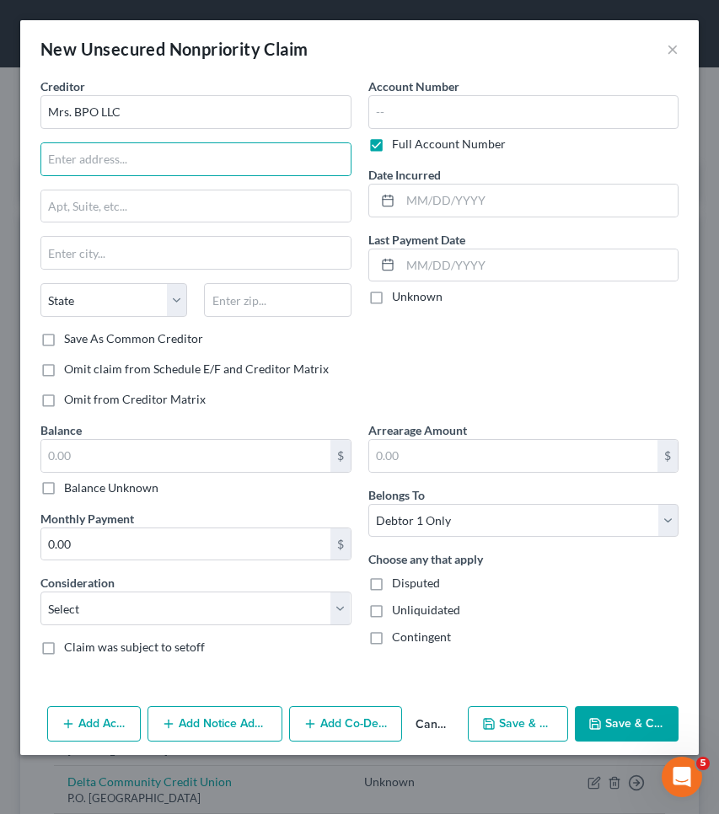
click at [126, 488] on label "Balance Unknown" at bounding box center [111, 487] width 94 height 17
click at [82, 488] on input "Balance Unknown" at bounding box center [76, 484] width 11 height 11
checkbox input "true"
type input "0.00"
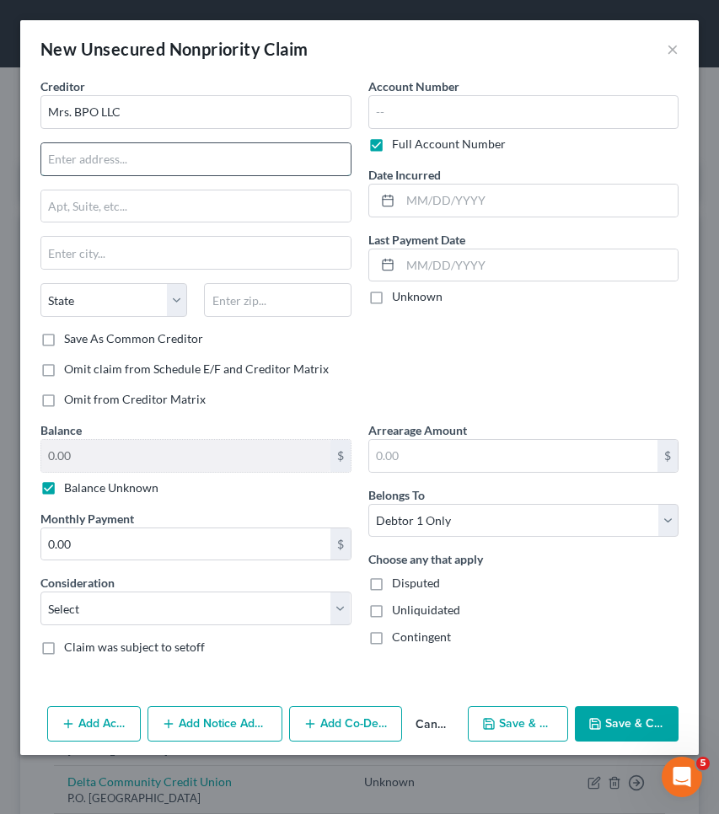
click at [198, 147] on input "text" at bounding box center [195, 159] width 309 height 32
type input "[STREET_ADDRESS]"
type input "08003"
type input "[GEOGRAPHIC_DATA]"
select select "33"
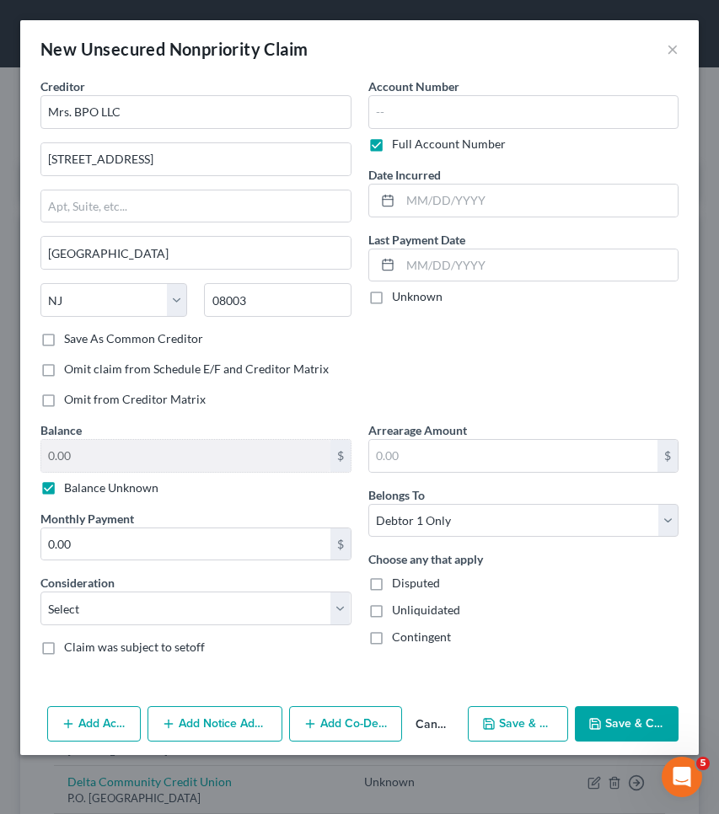
click at [622, 715] on button "Save & Close" at bounding box center [627, 723] width 104 height 35
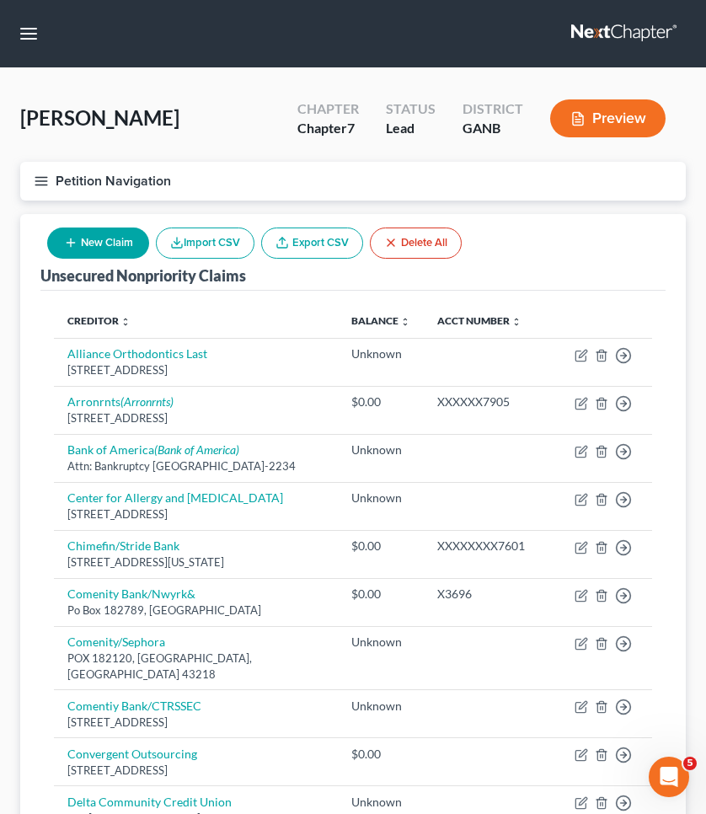
click at [102, 243] on button "New Claim" at bounding box center [98, 242] width 102 height 31
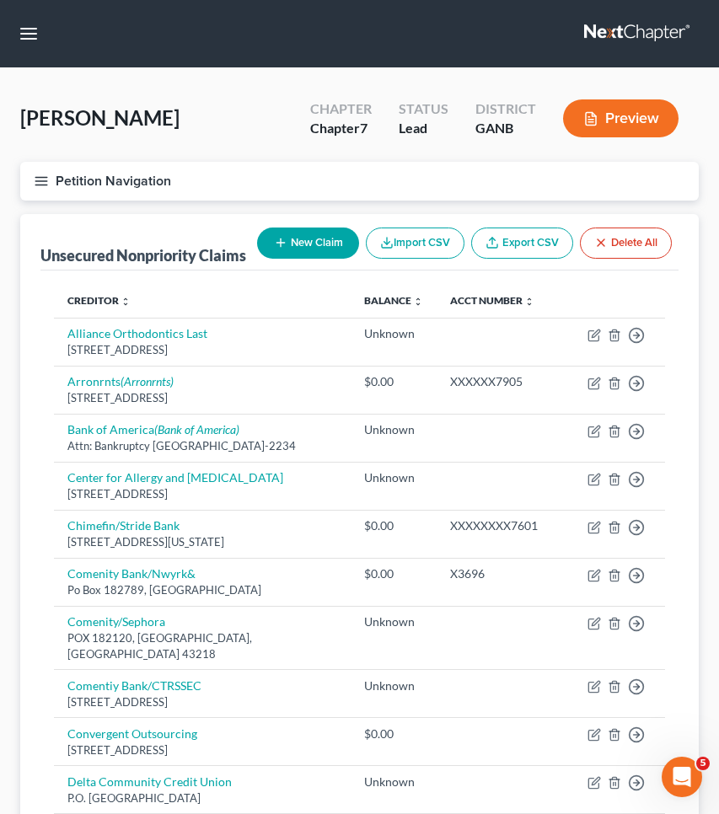
select select "0"
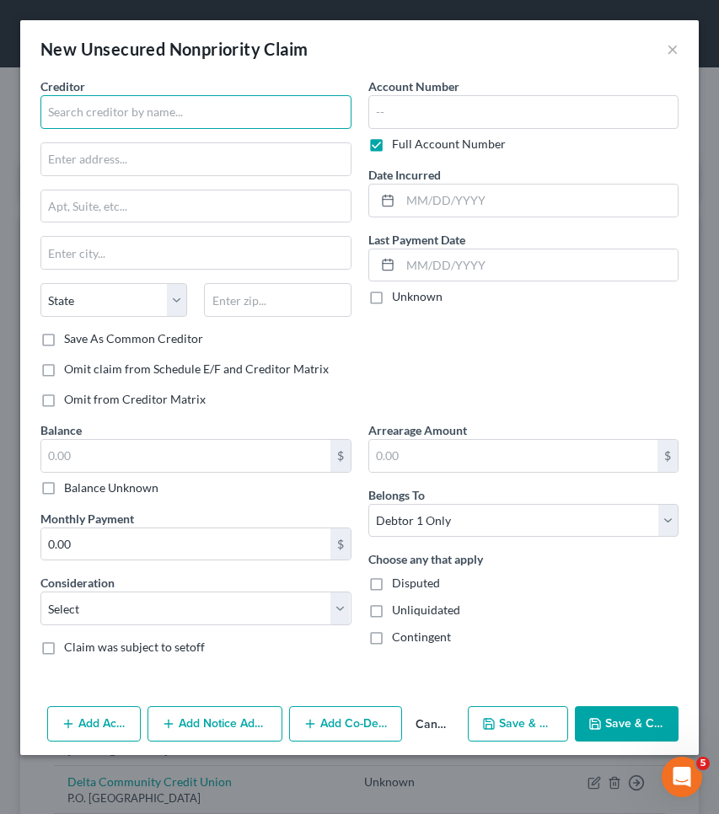
click at [123, 113] on input "text" at bounding box center [195, 112] width 311 height 34
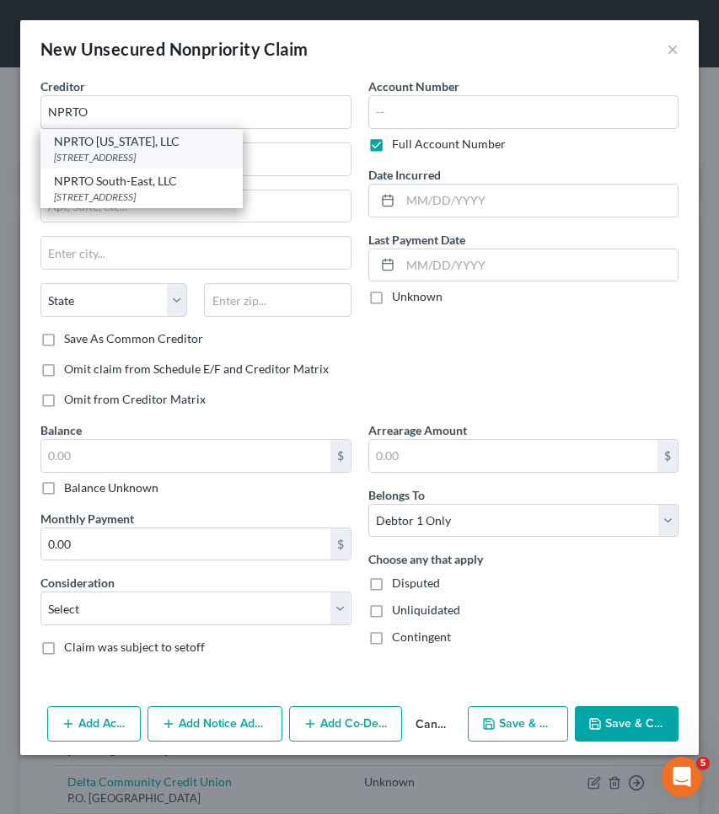
click at [165, 155] on div "[STREET_ADDRESS]" at bounding box center [141, 157] width 175 height 14
type input "NPRTO [US_STATE], LLC"
type input "[STREET_ADDRESS]"
type input "[PERSON_NAME]"
select select "46"
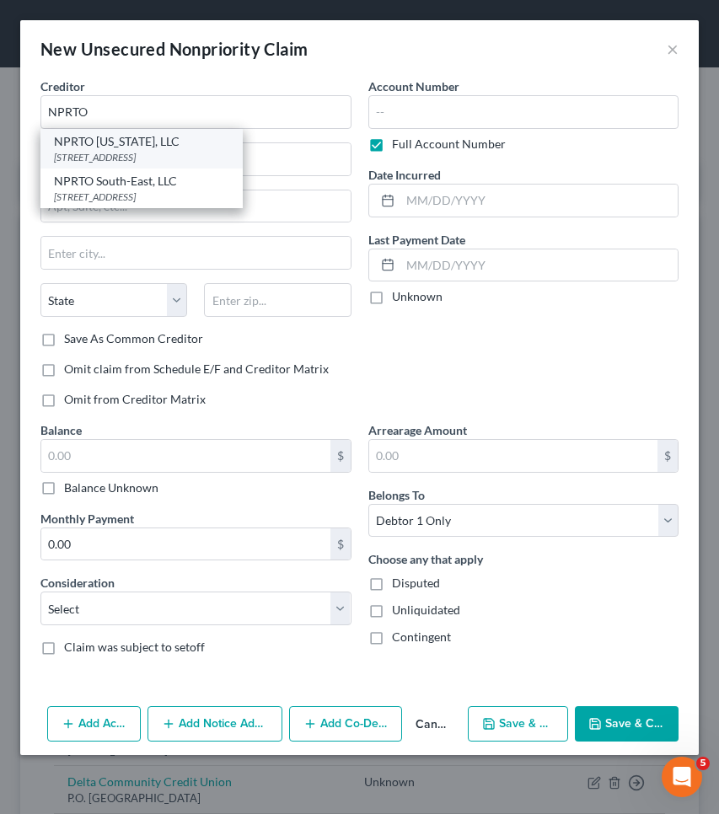
type input "84020-0000"
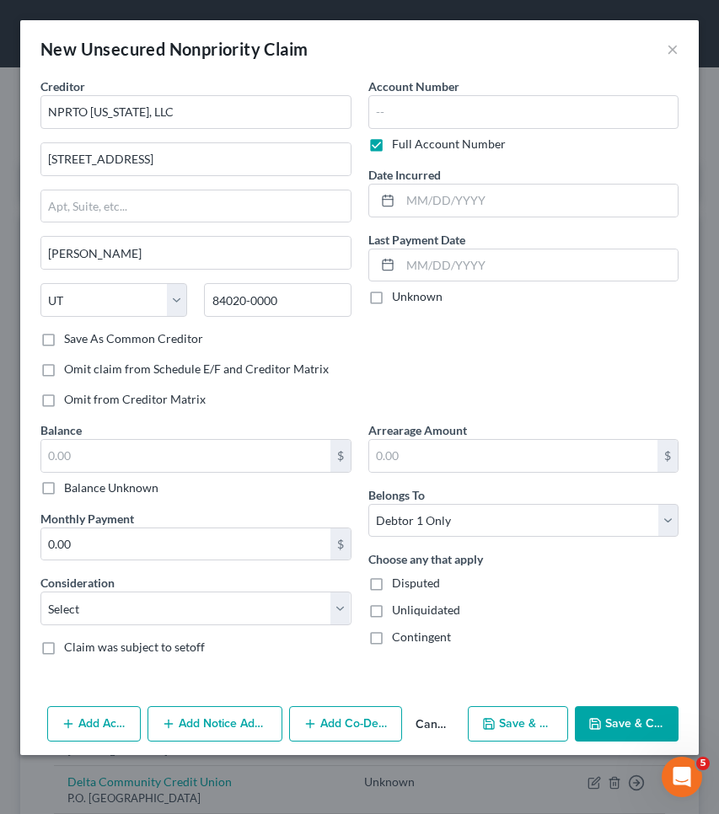
click at [96, 497] on div "Balance $ Balance Unknown Balance Undetermined $ Balance Unknown Monthly Paymen…" at bounding box center [196, 545] width 328 height 248
click at [93, 485] on label "Balance Unknown" at bounding box center [111, 487] width 94 height 17
click at [82, 485] on input "Balance Unknown" at bounding box center [76, 484] width 11 height 11
checkbox input "true"
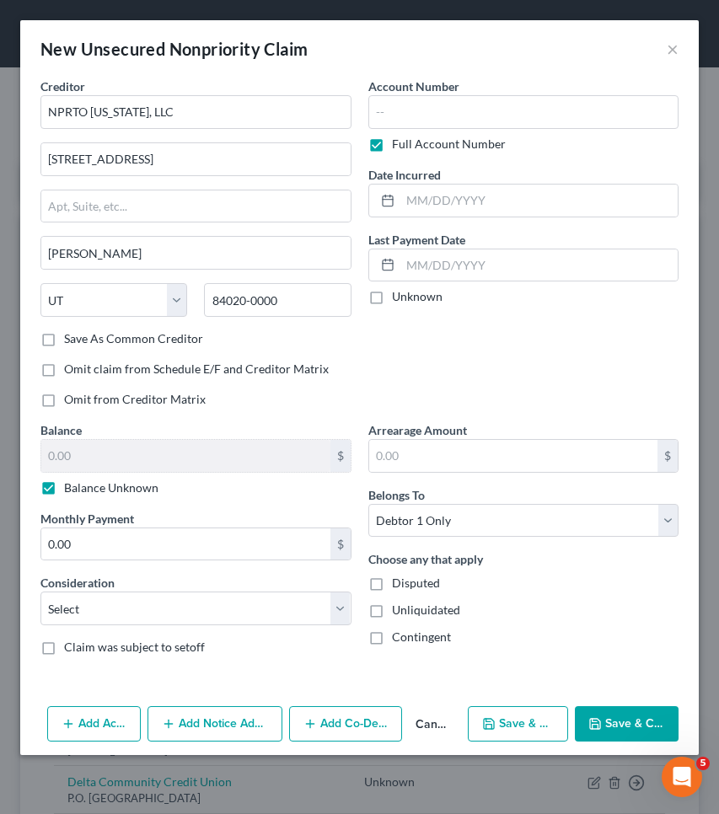
type input "0.00"
click at [612, 714] on button "Save & Close" at bounding box center [627, 723] width 104 height 35
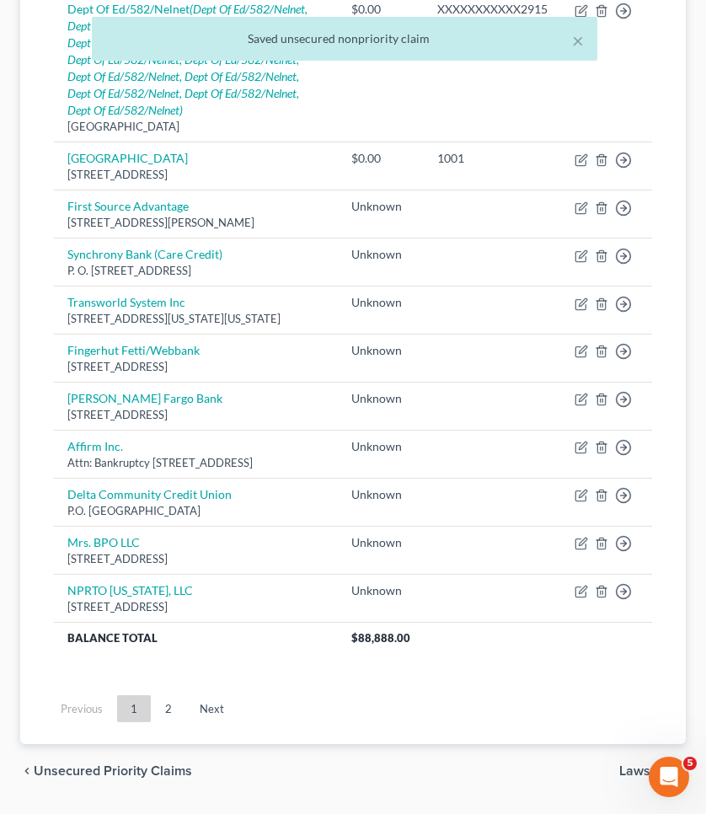
scroll to position [1710, 0]
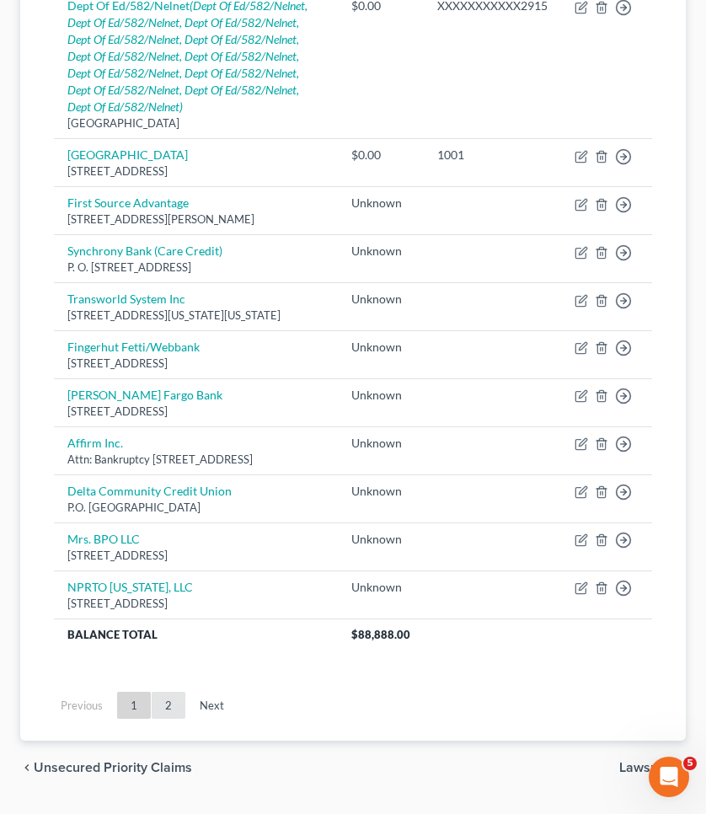
click at [165, 714] on link "2" at bounding box center [169, 705] width 34 height 27
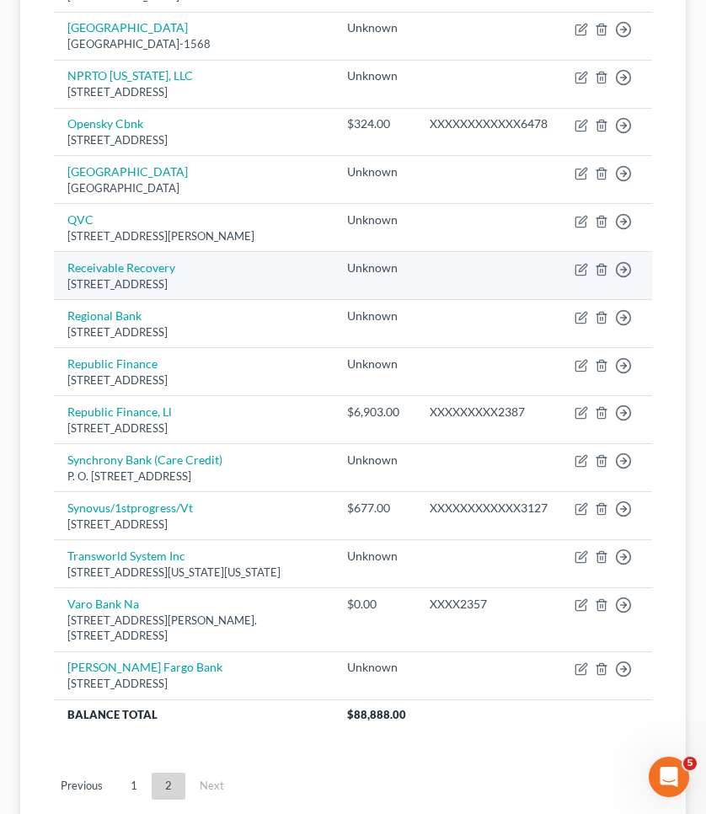
scroll to position [1099, 0]
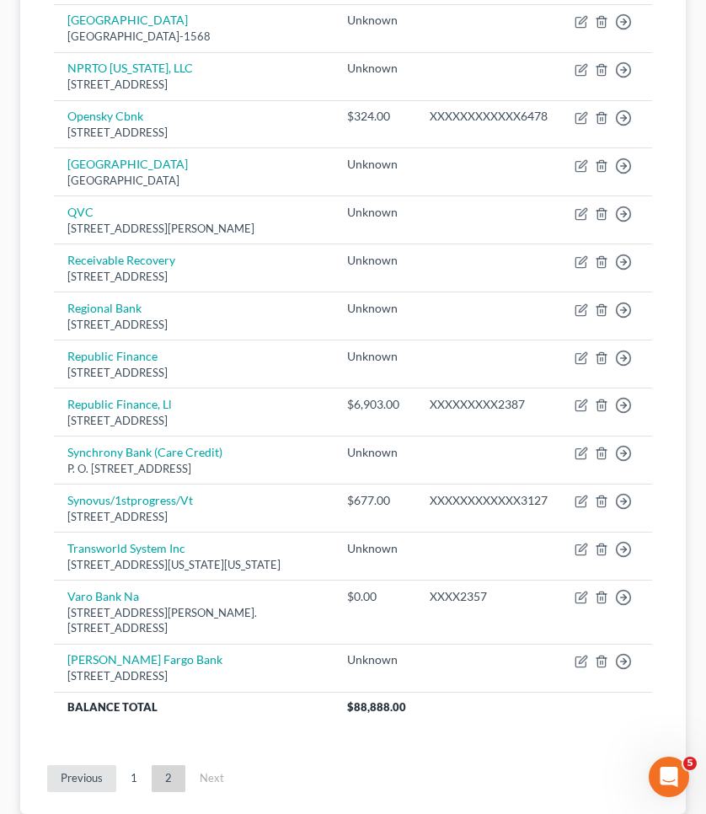
click at [82, 774] on link "Previous" at bounding box center [81, 778] width 69 height 27
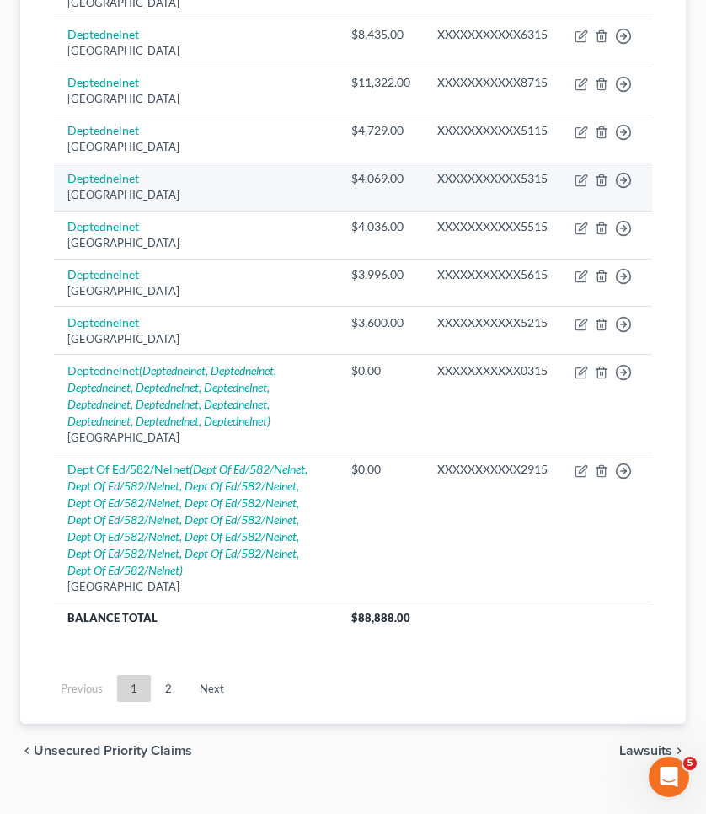
scroll to position [1347, 0]
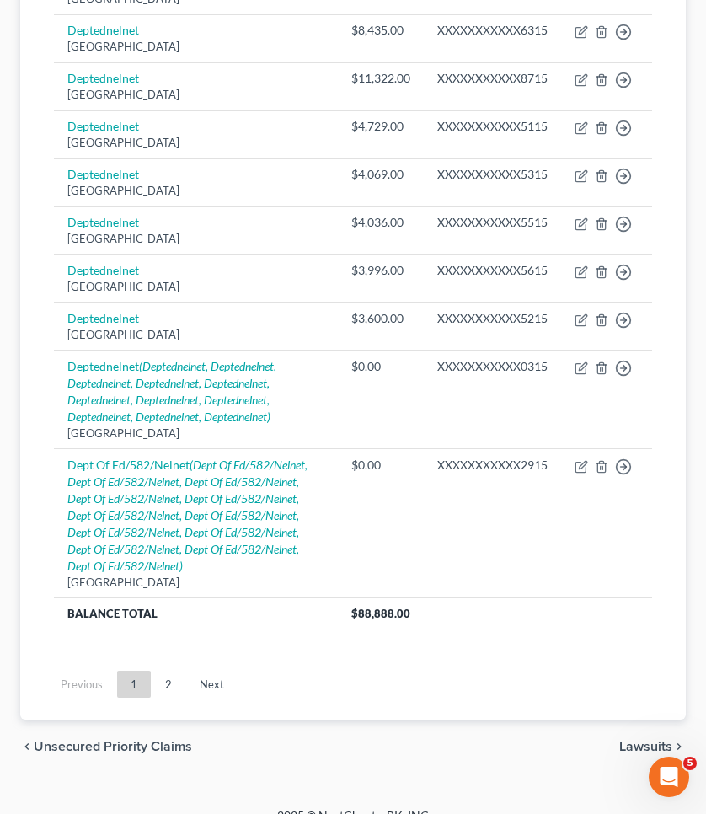
click at [108, 751] on span "Unsecured Priority Claims" at bounding box center [113, 746] width 158 height 13
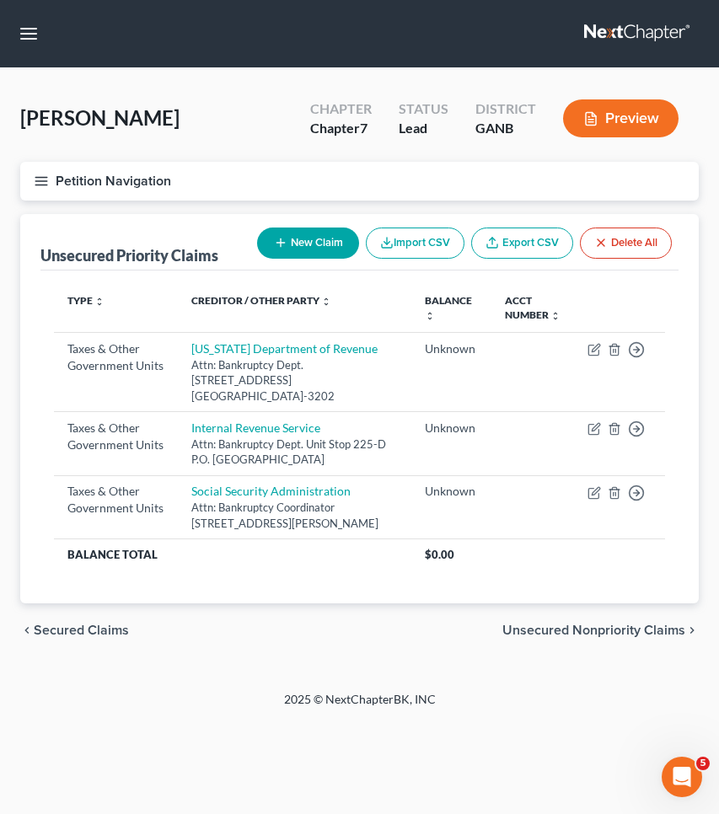
click at [102, 626] on span "Secured Claims" at bounding box center [81, 629] width 95 height 13
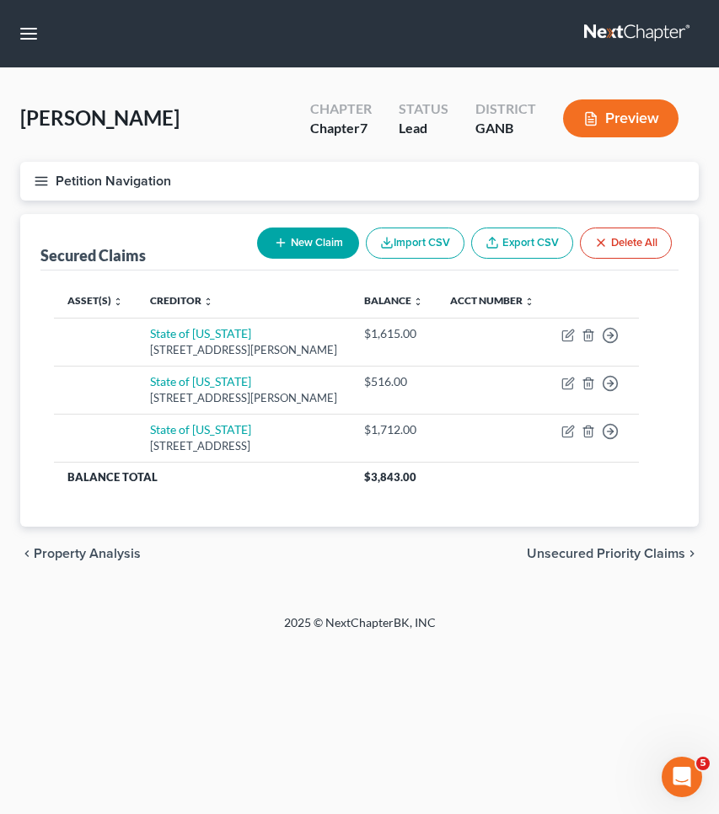
click at [613, 555] on span "Unsecured Priority Claims" at bounding box center [606, 553] width 158 height 13
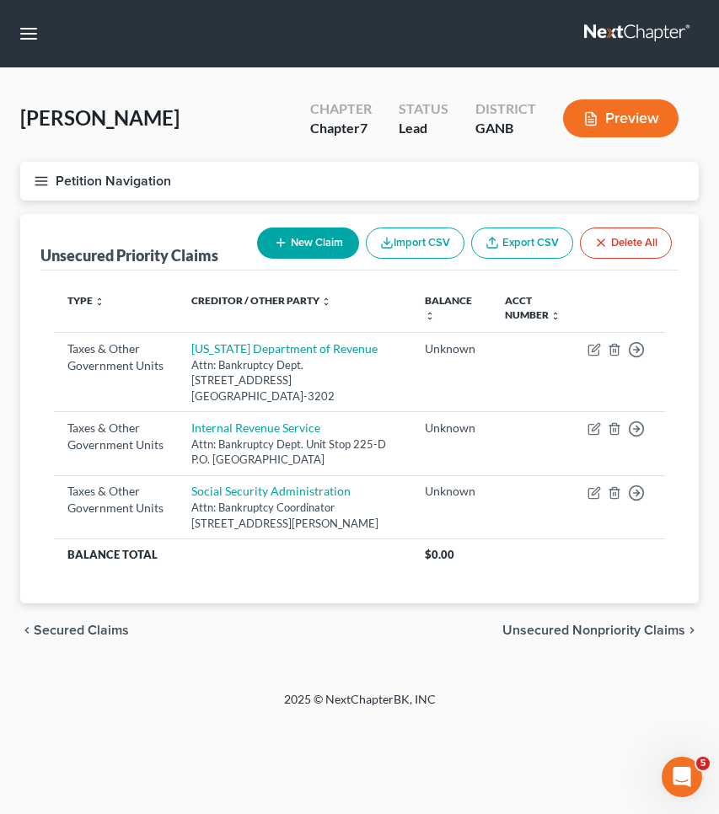
click at [607, 623] on span "Unsecured Nonpriority Claims" at bounding box center [593, 629] width 183 height 13
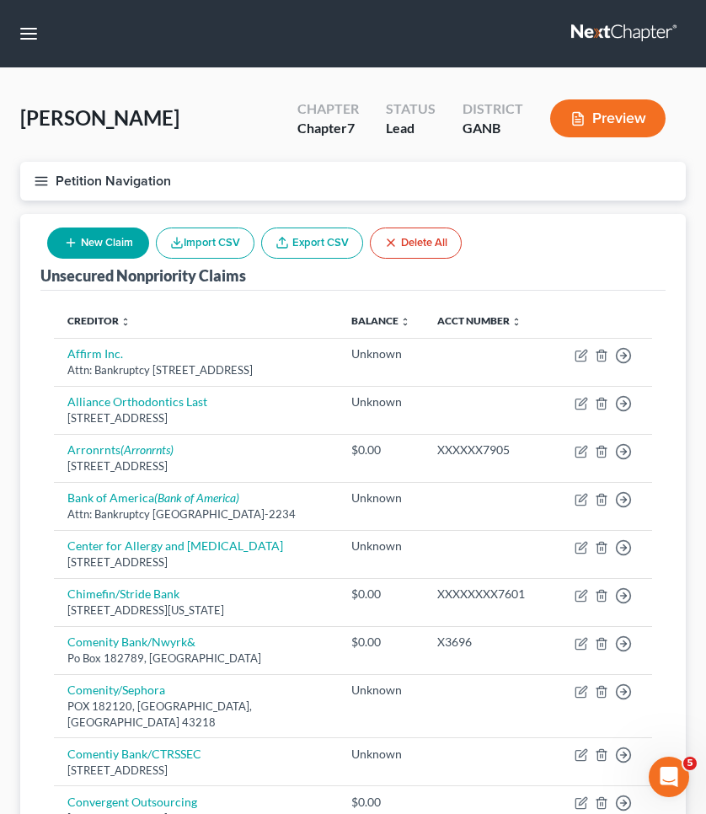
click at [99, 234] on button "New Claim" at bounding box center [98, 242] width 102 height 31
select select "0"
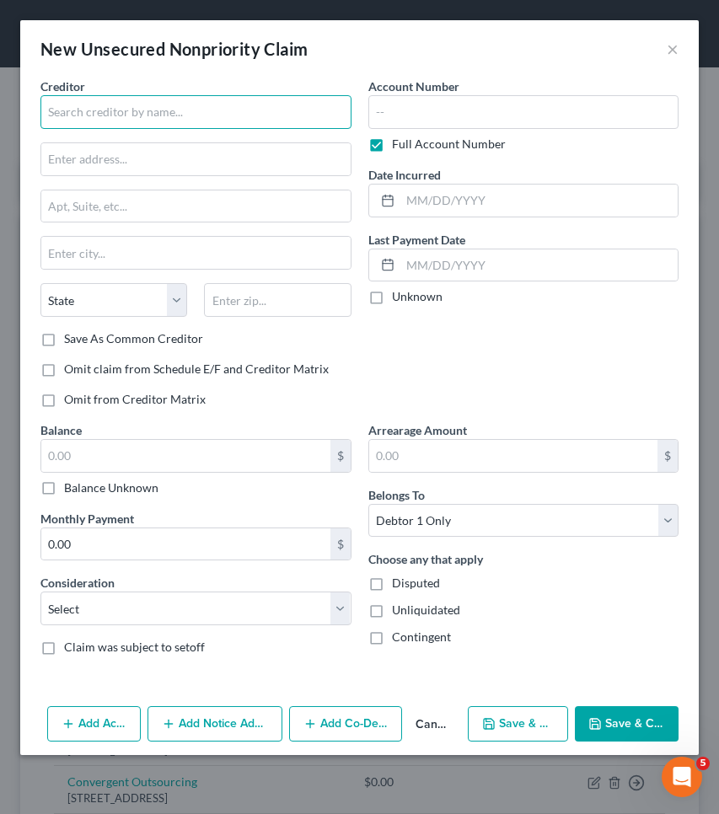
click at [163, 126] on input "text" at bounding box center [195, 112] width 311 height 34
click at [136, 114] on input "PennyMac Loan sErvicing" at bounding box center [195, 112] width 311 height 34
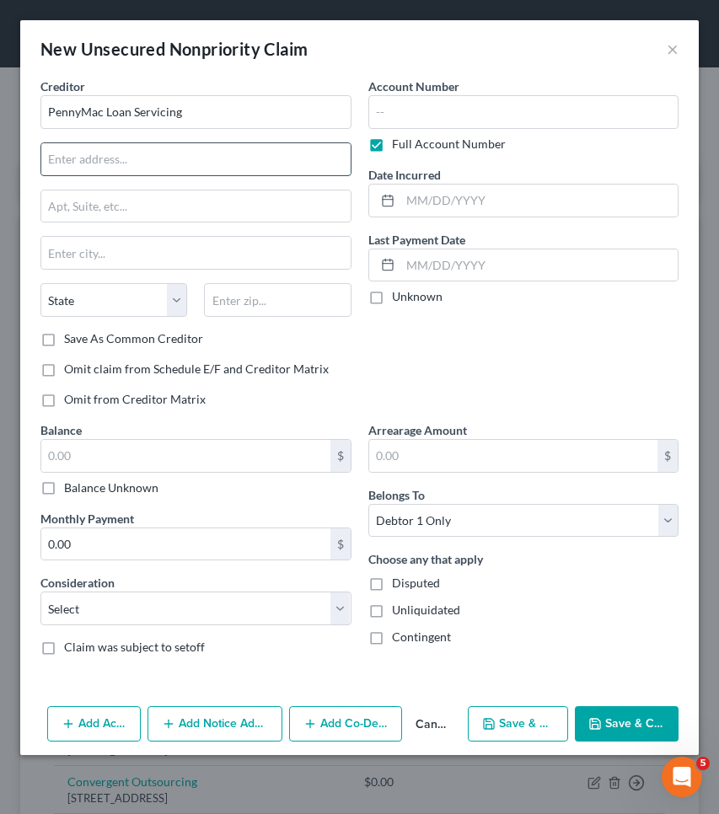
type input "PennyMac Loan Servicing"
type input "PO Box 514387"
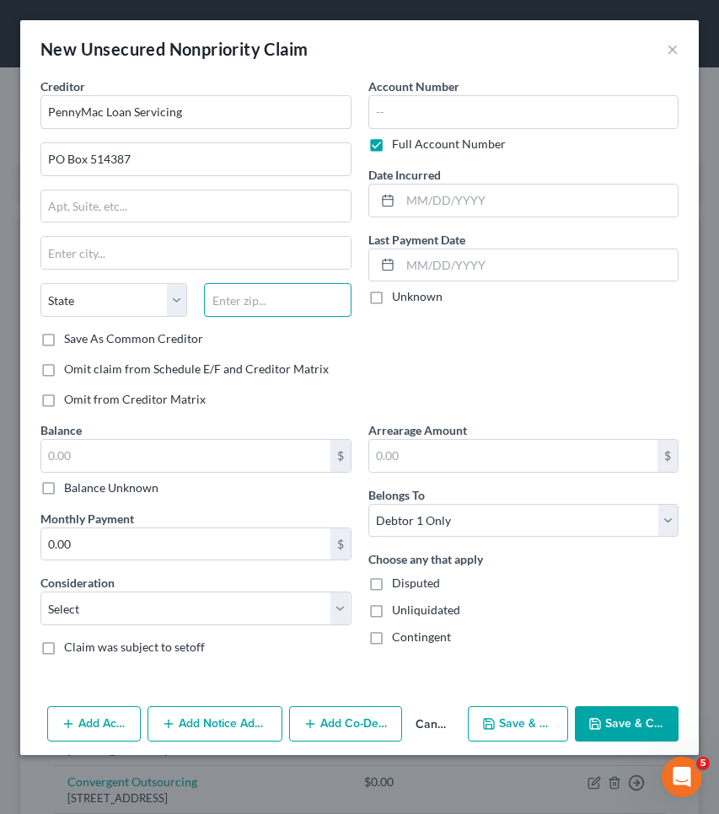
type input "0"
type input "90051"
type input "[GEOGRAPHIC_DATA]"
select select "4"
click at [76, 490] on label "Balance Unknown" at bounding box center [111, 487] width 94 height 17
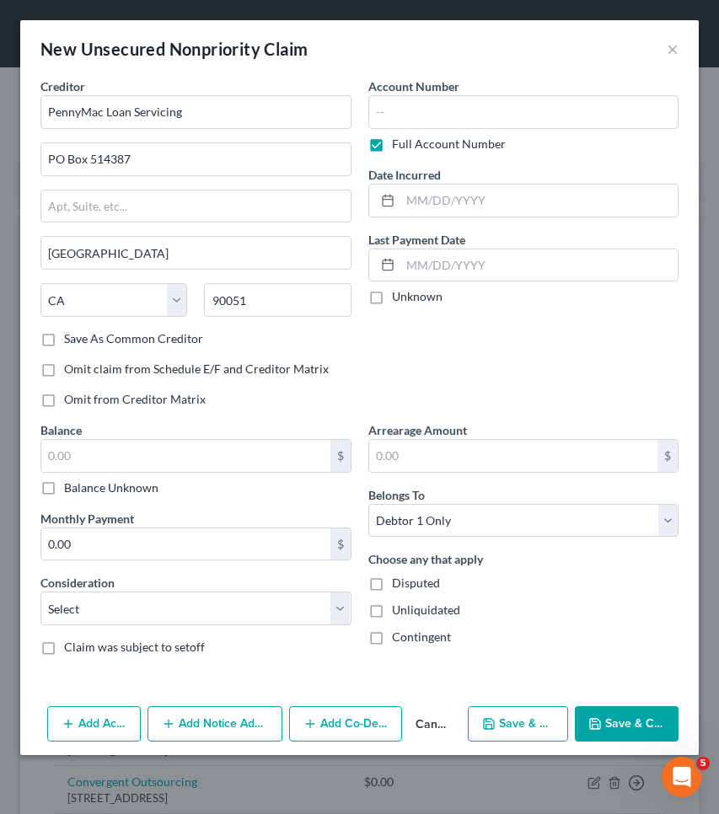
click at [76, 490] on input "Balance Unknown" at bounding box center [76, 484] width 11 height 11
checkbox input "true"
type input "0.00"
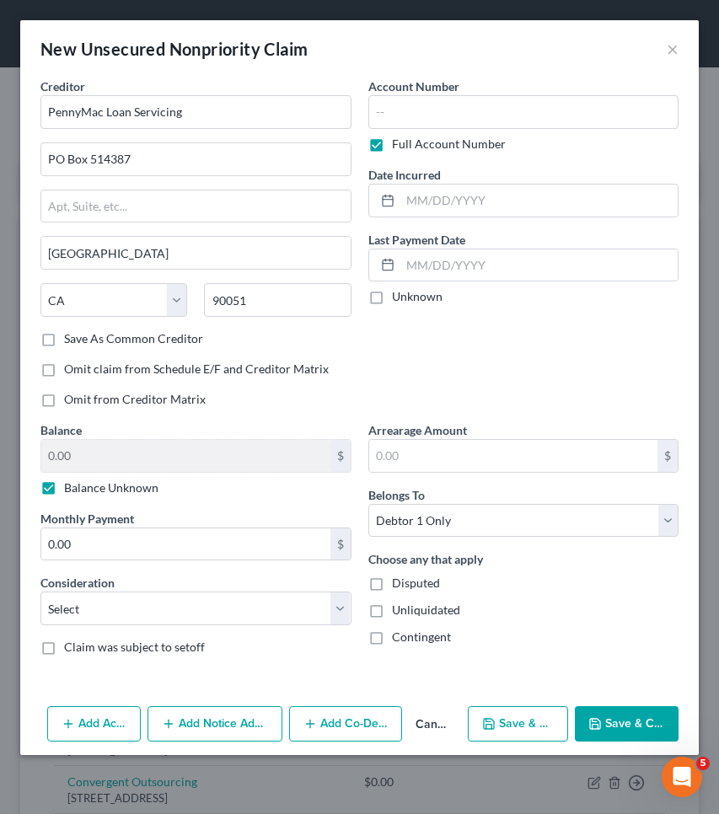
click at [616, 714] on button "Save & Close" at bounding box center [627, 723] width 104 height 35
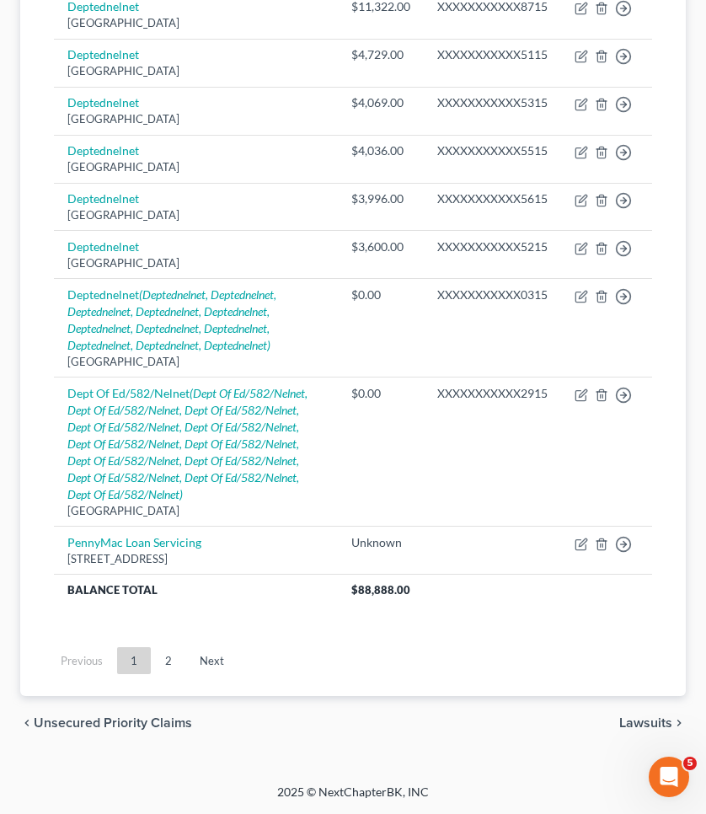
scroll to position [1419, 0]
click at [163, 661] on link "2" at bounding box center [169, 660] width 34 height 27
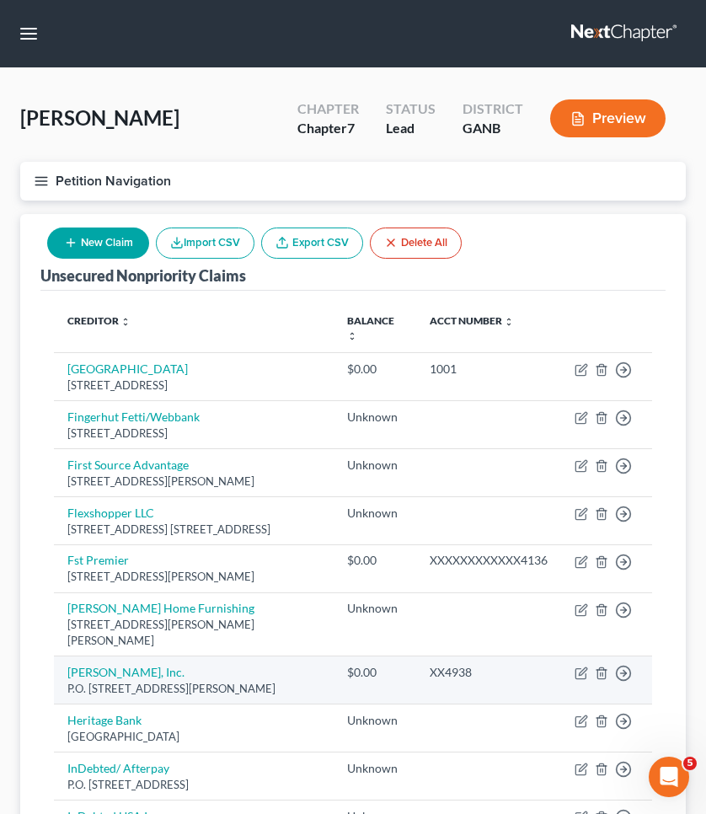
scroll to position [0, 0]
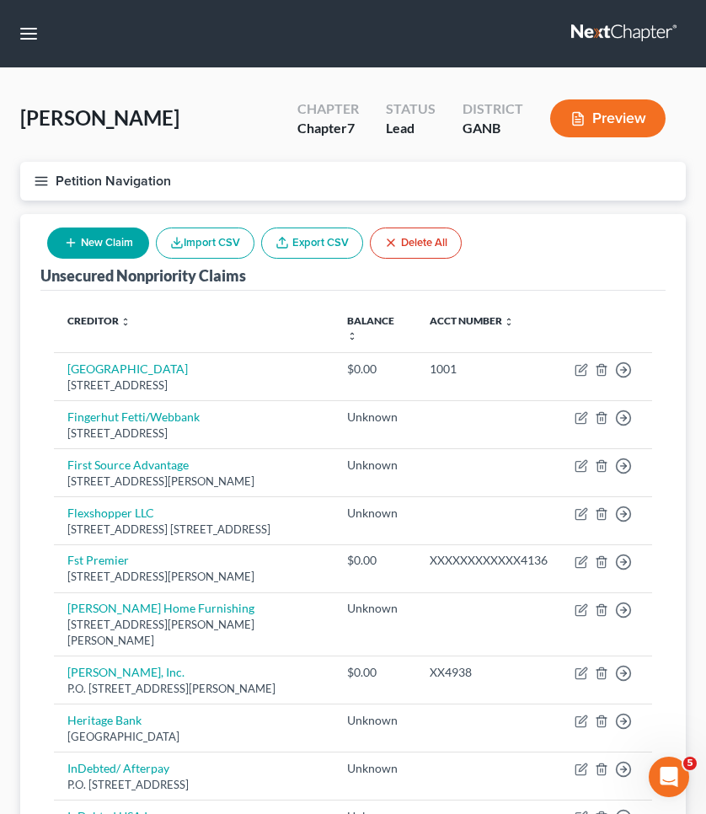
click at [103, 242] on button "New Claim" at bounding box center [98, 242] width 102 height 31
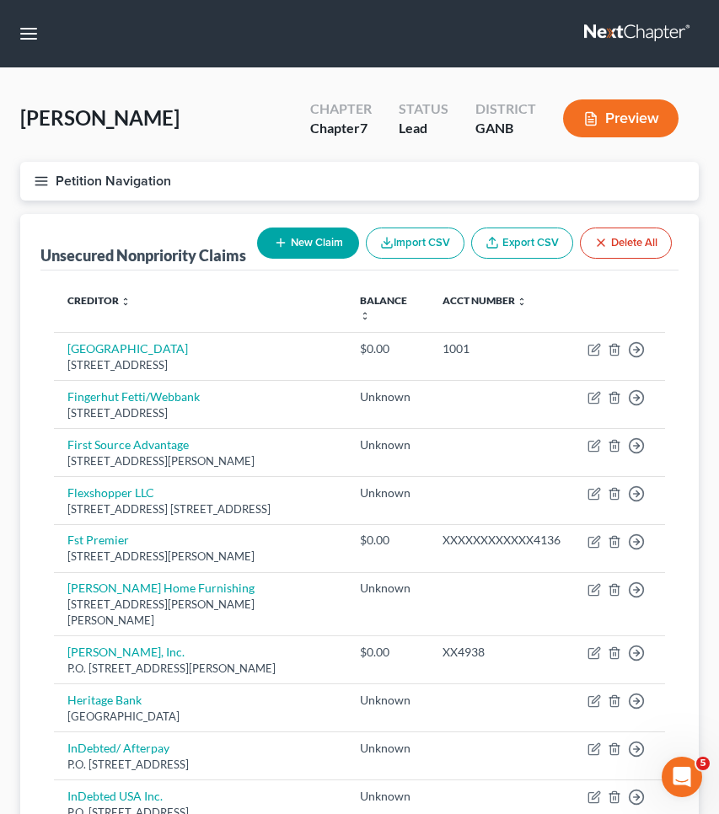
select select "0"
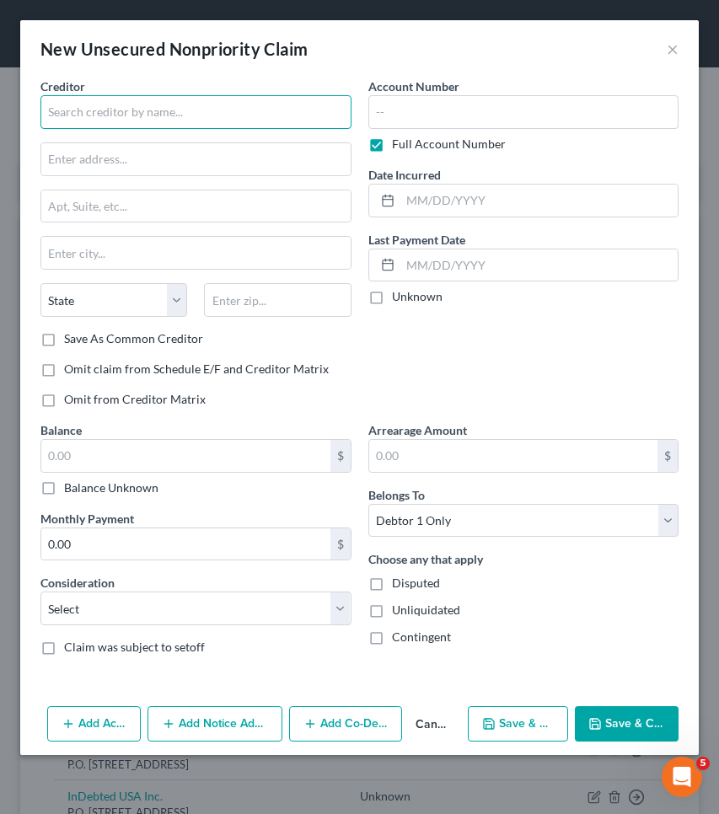
click at [129, 112] on input "text" at bounding box center [195, 112] width 311 height 34
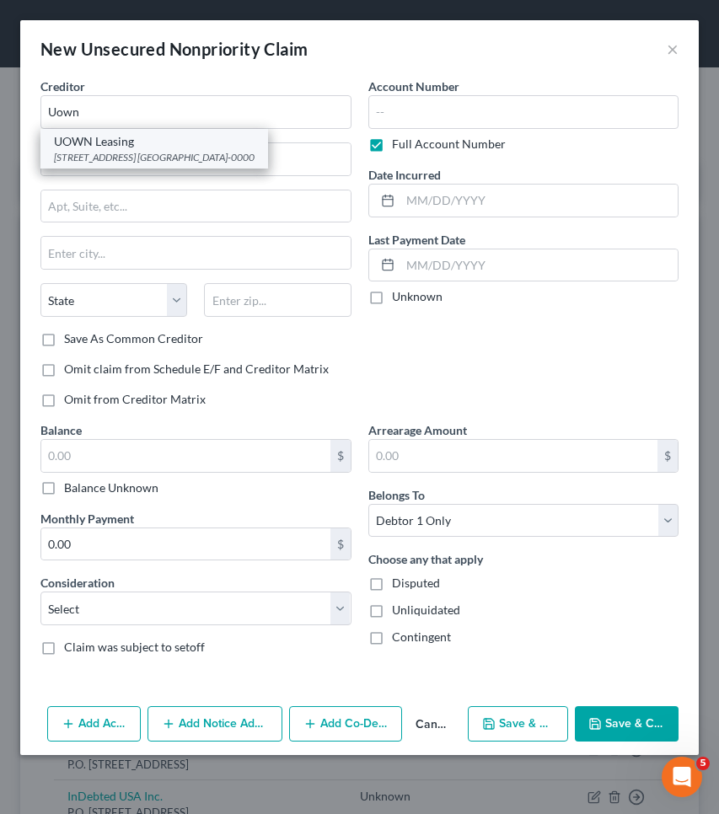
click at [92, 156] on div "[STREET_ADDRESS] [GEOGRAPHIC_DATA]-0000" at bounding box center [154, 157] width 201 height 14
type input "UOWN Leasing"
type input "[STREET_ADDRESS] SW"
type input "[GEOGRAPHIC_DATA]"
select select "10"
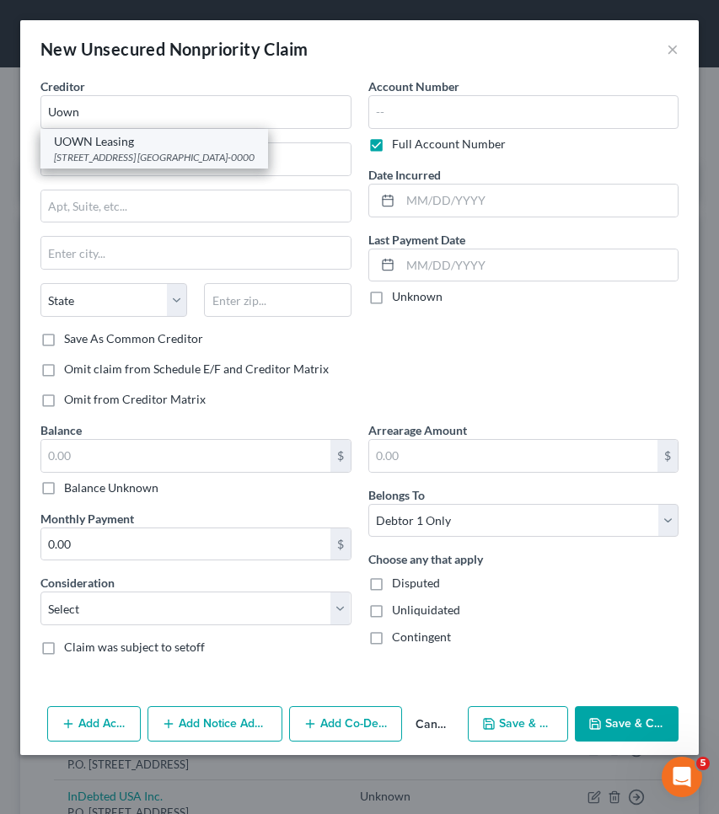
type input "30331-0000"
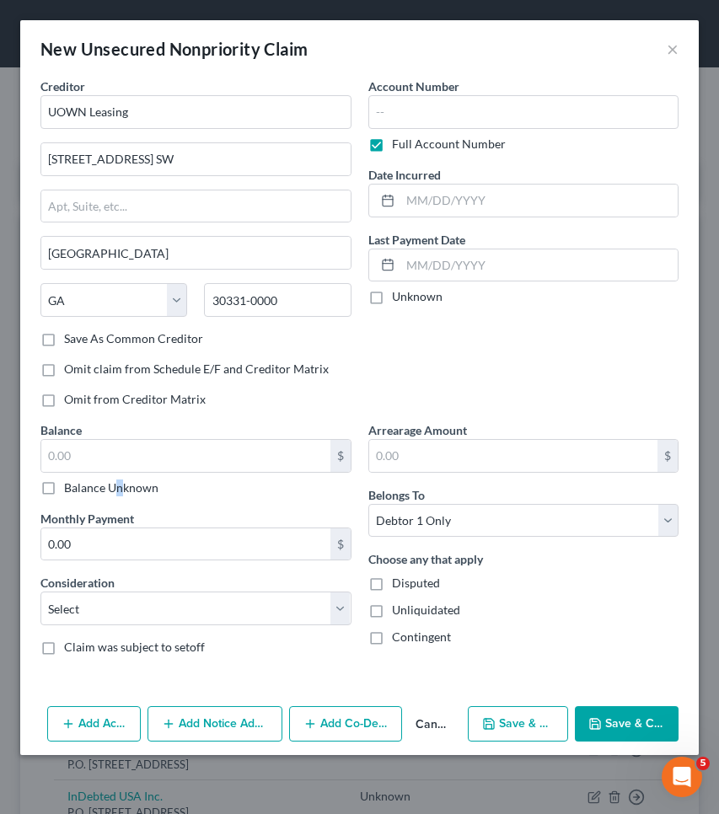
click at [120, 490] on label "Balance Unknown" at bounding box center [111, 487] width 94 height 17
click at [82, 490] on input "Balance Unknown" at bounding box center [76, 484] width 11 height 11
checkbox input "true"
type input "0.00"
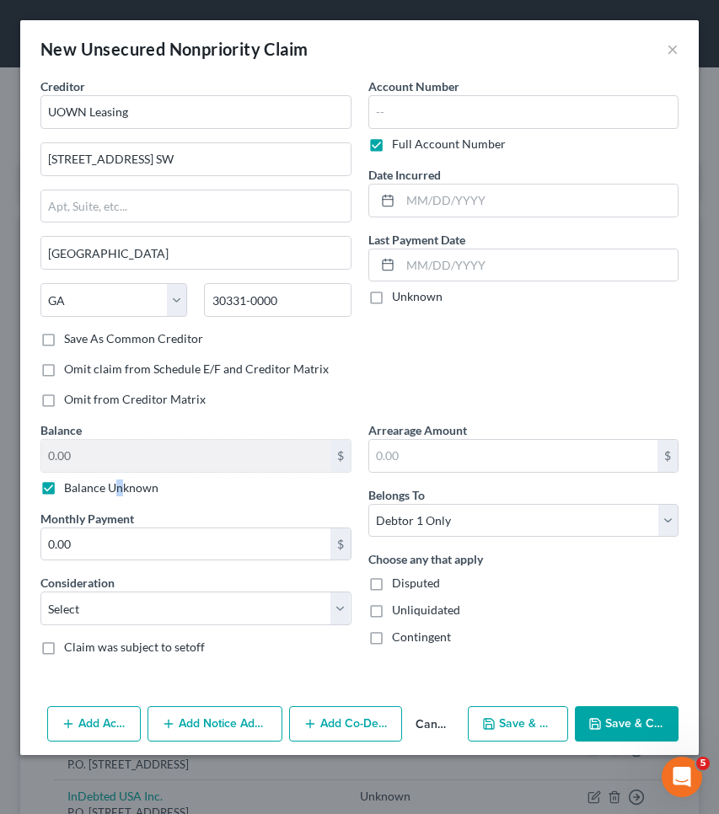
click at [610, 734] on button "Save & Close" at bounding box center [627, 723] width 104 height 35
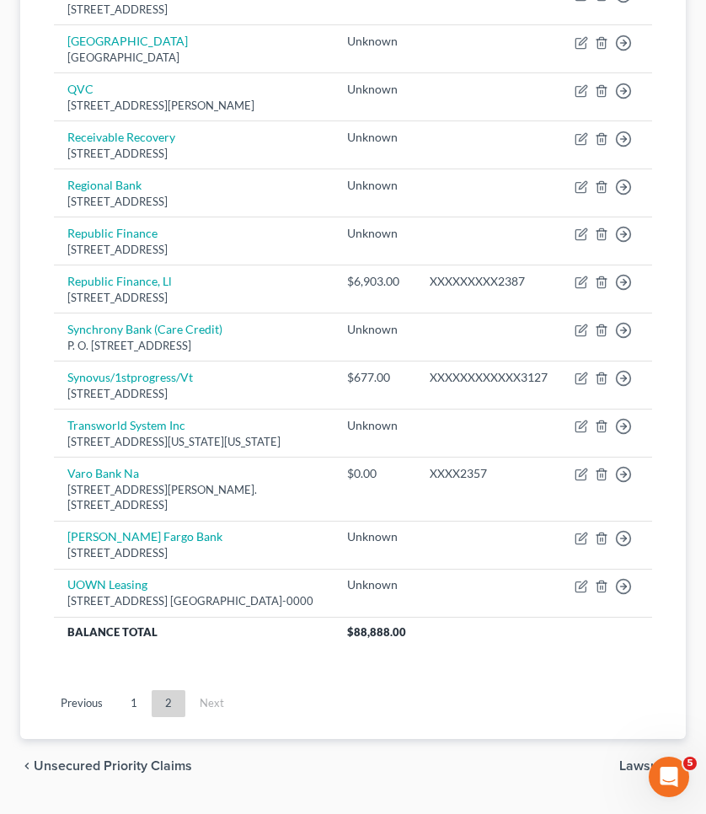
scroll to position [1273, 0]
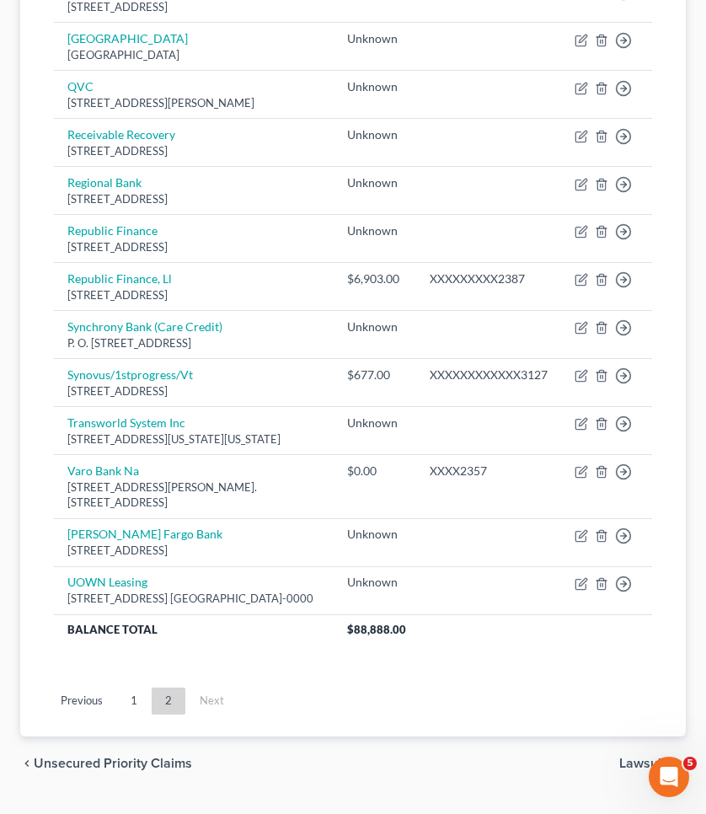
click at [134, 701] on link "1" at bounding box center [134, 700] width 34 height 27
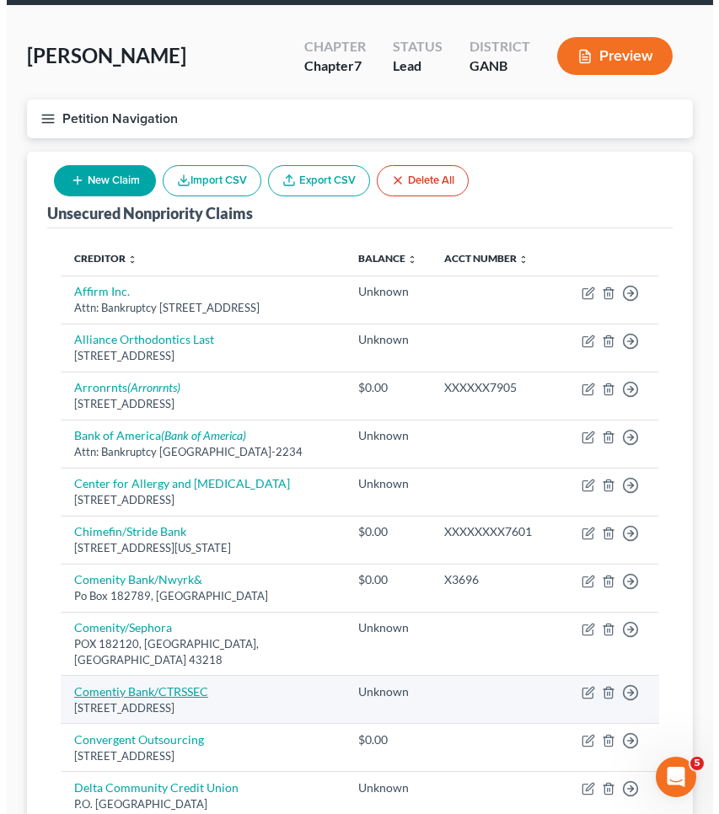
scroll to position [62, 0]
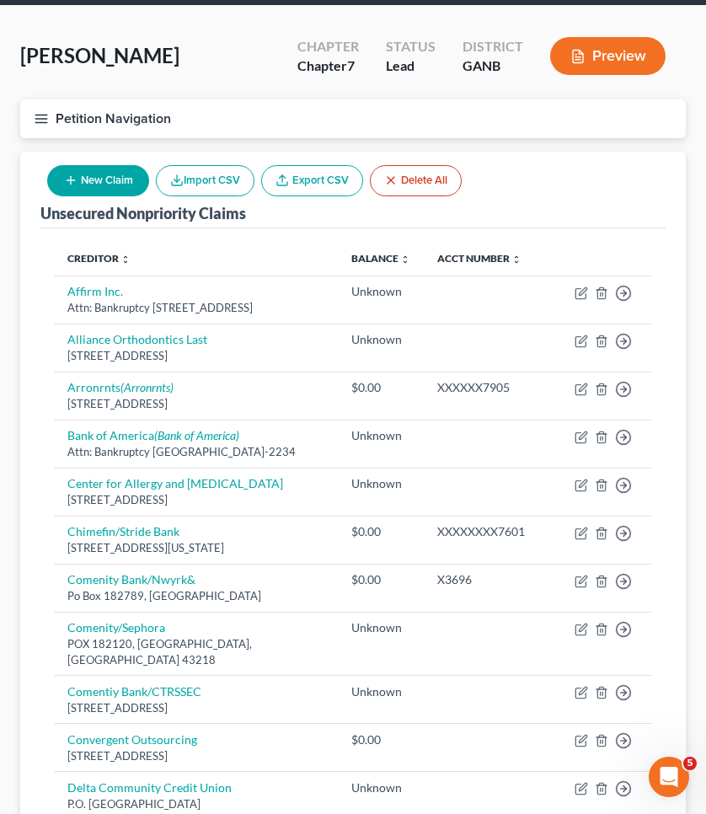
click at [88, 173] on button "New Claim" at bounding box center [98, 180] width 102 height 31
select select "0"
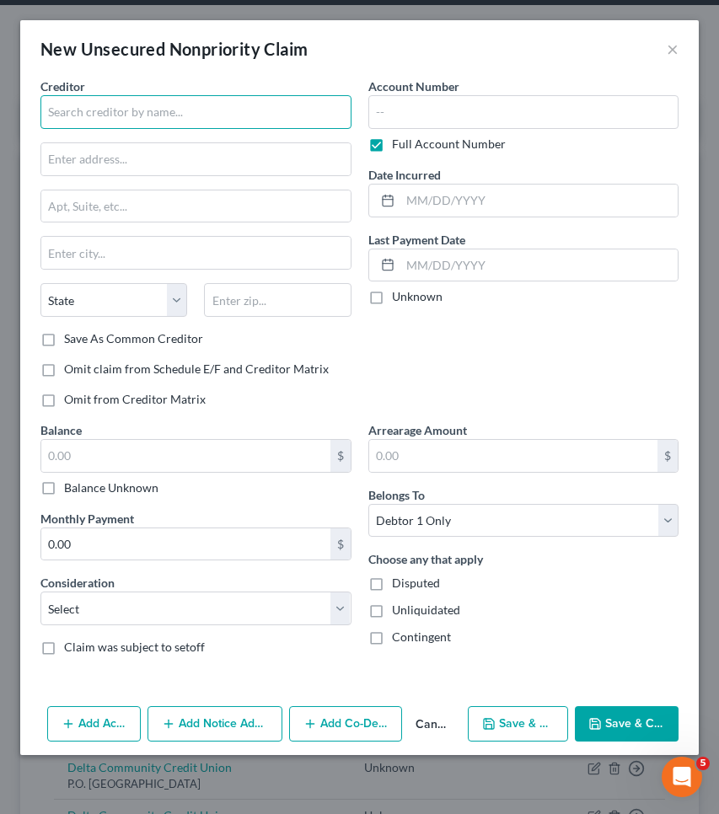
click at [105, 120] on input "text" at bounding box center [195, 112] width 311 height 34
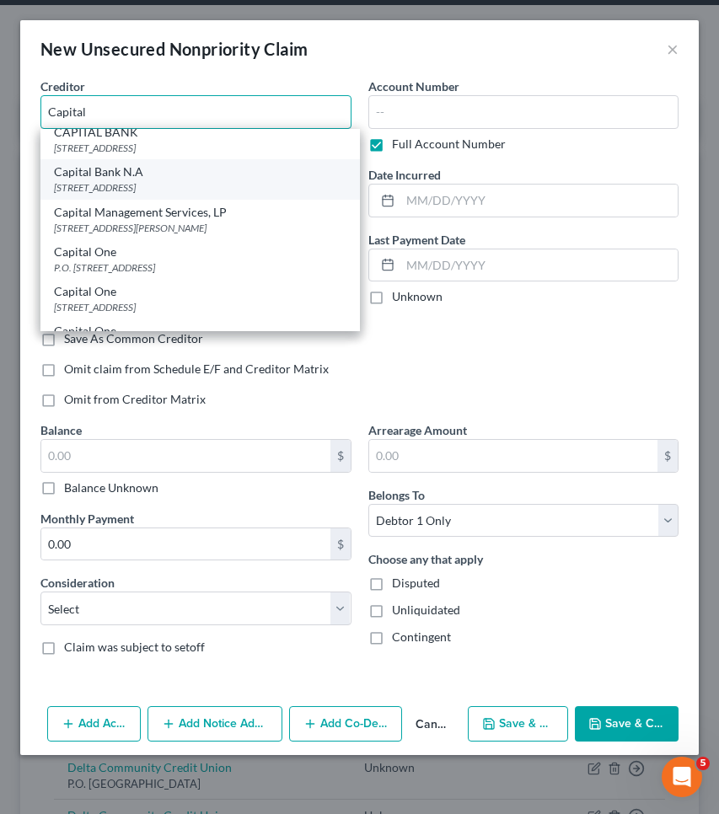
scroll to position [168, 0]
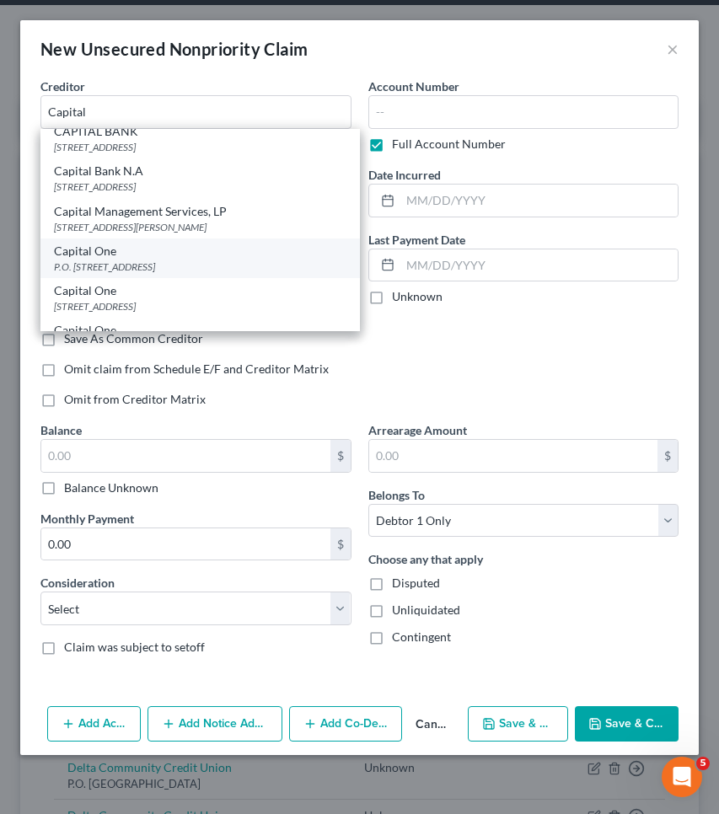
click at [112, 259] on div "Capital One" at bounding box center [200, 251] width 292 height 17
type input "Capital One"
type input "P.O. Box 31293"
type input "[GEOGRAPHIC_DATA]"
select select "46"
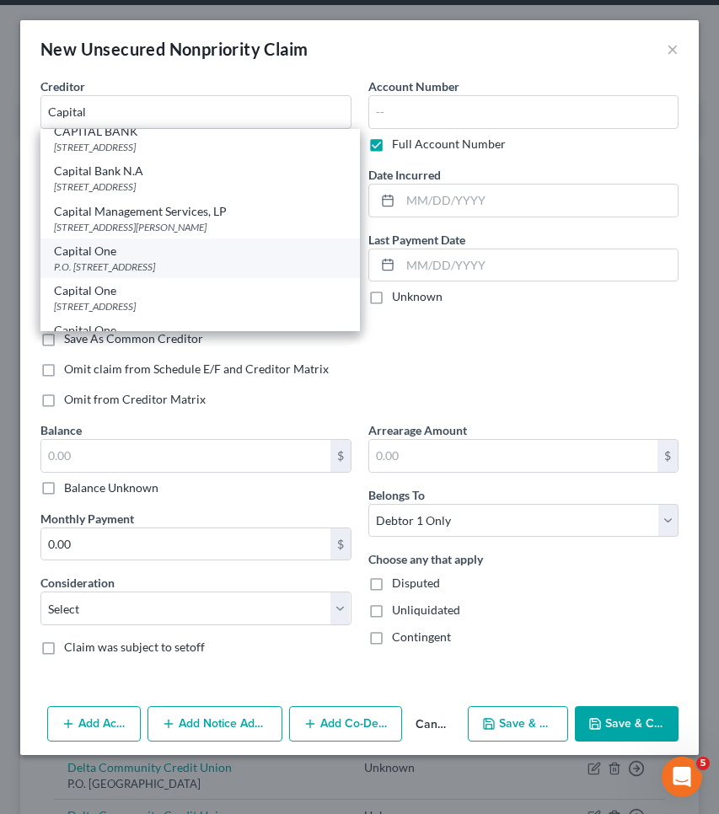
type input "84131"
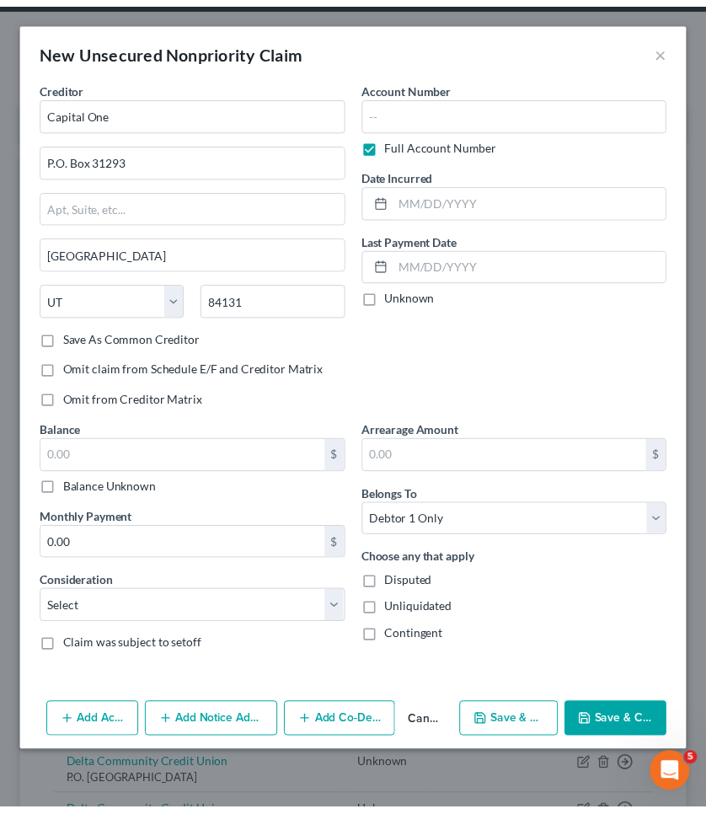
scroll to position [0, 0]
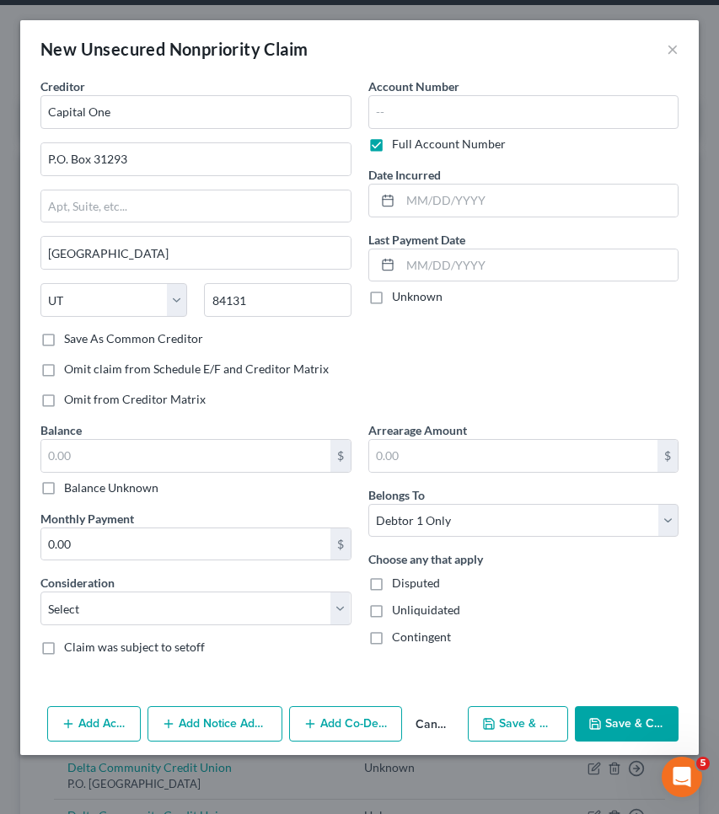
click at [100, 499] on div "Balance $ Balance Unknown Balance Undetermined $ Balance Unknown Monthly Paymen…" at bounding box center [196, 545] width 328 height 248
click at [99, 493] on label "Balance Unknown" at bounding box center [111, 487] width 94 height 17
click at [82, 490] on input "Balance Unknown" at bounding box center [76, 484] width 11 height 11
checkbox input "true"
type input "0.00"
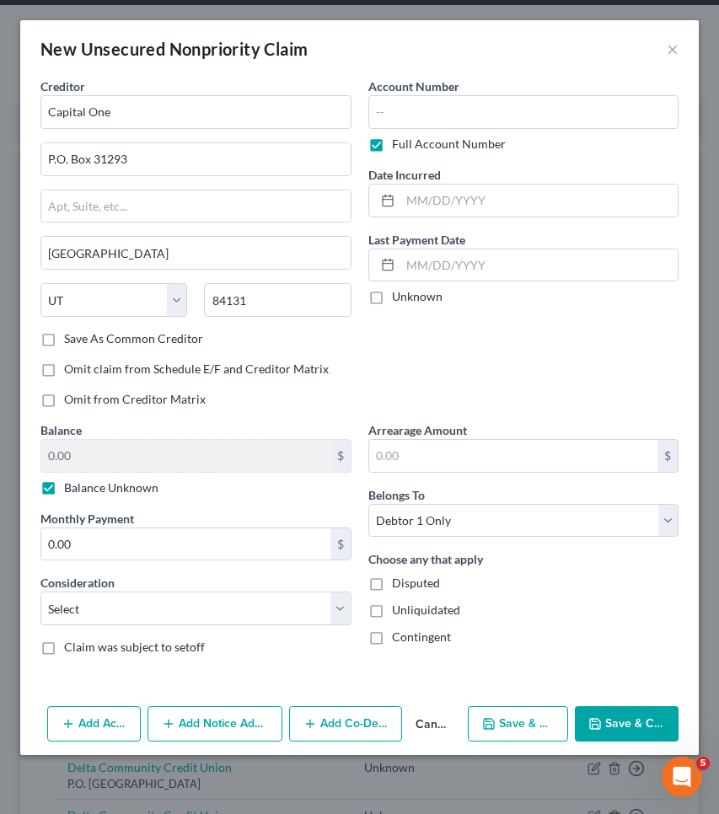
click at [616, 718] on button "Save & Close" at bounding box center [627, 723] width 104 height 35
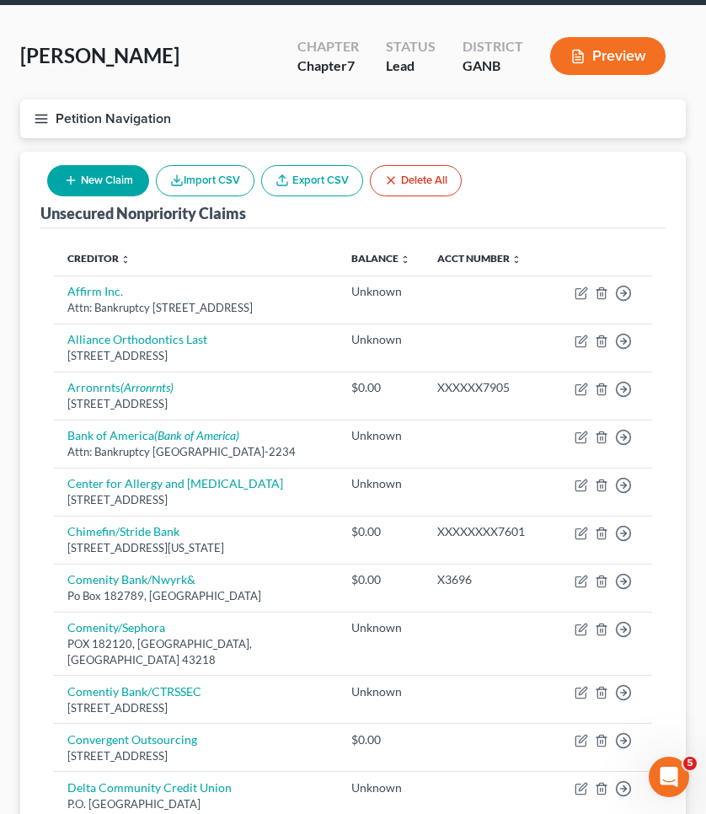
click at [101, 179] on button "New Claim" at bounding box center [98, 180] width 102 height 31
select select "0"
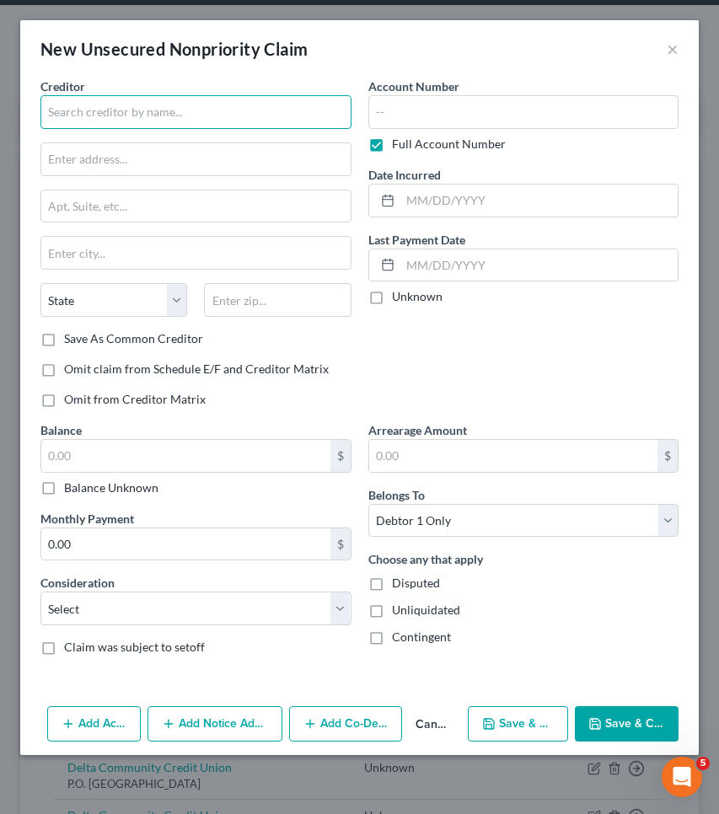
click at [132, 126] on input "text" at bounding box center [195, 112] width 311 height 34
type input "[PERSON_NAME]"
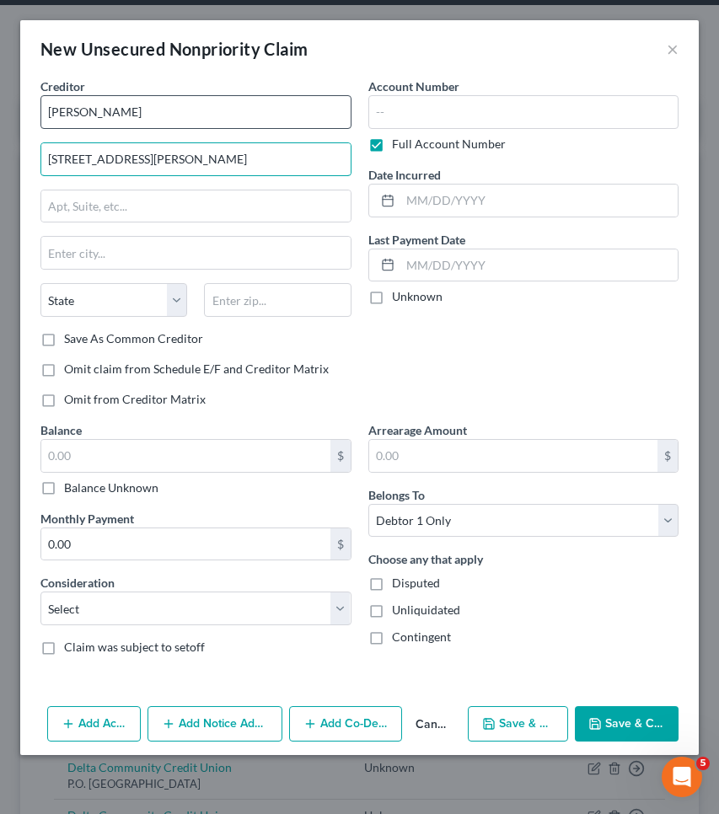
type input "[STREET_ADDRESS][PERSON_NAME]"
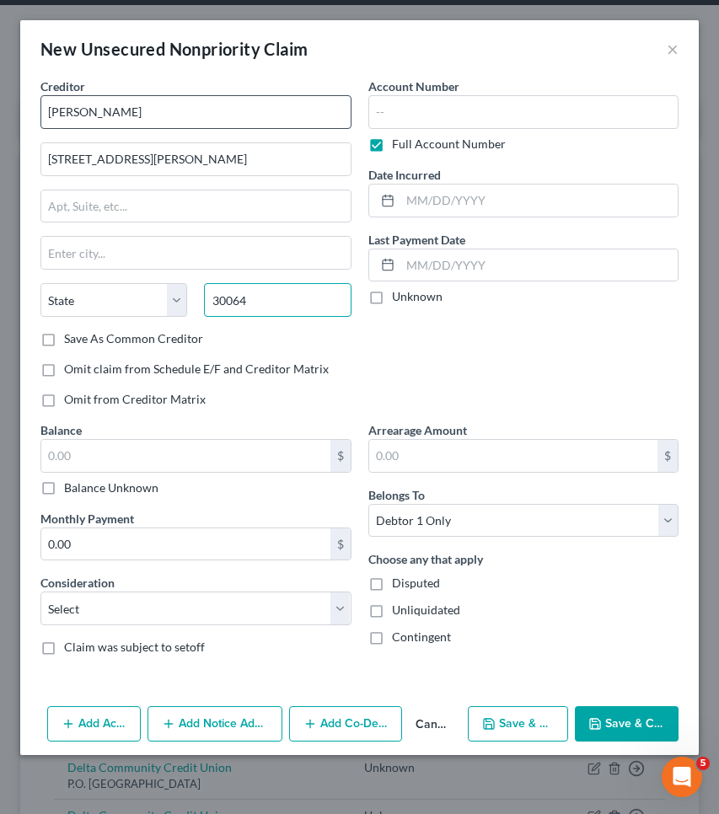
type input "30064"
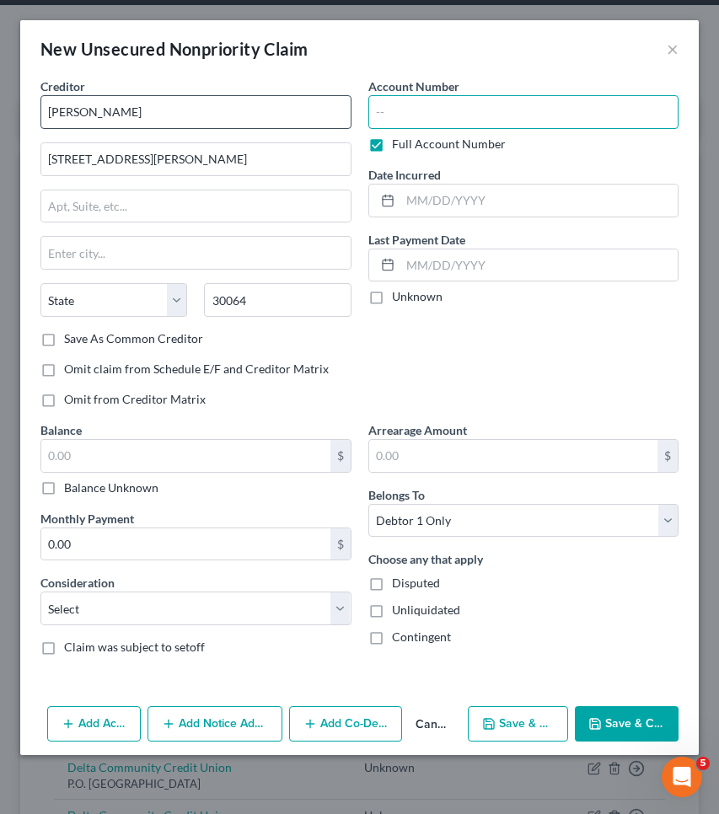
type input "Marietta"
select select "10"
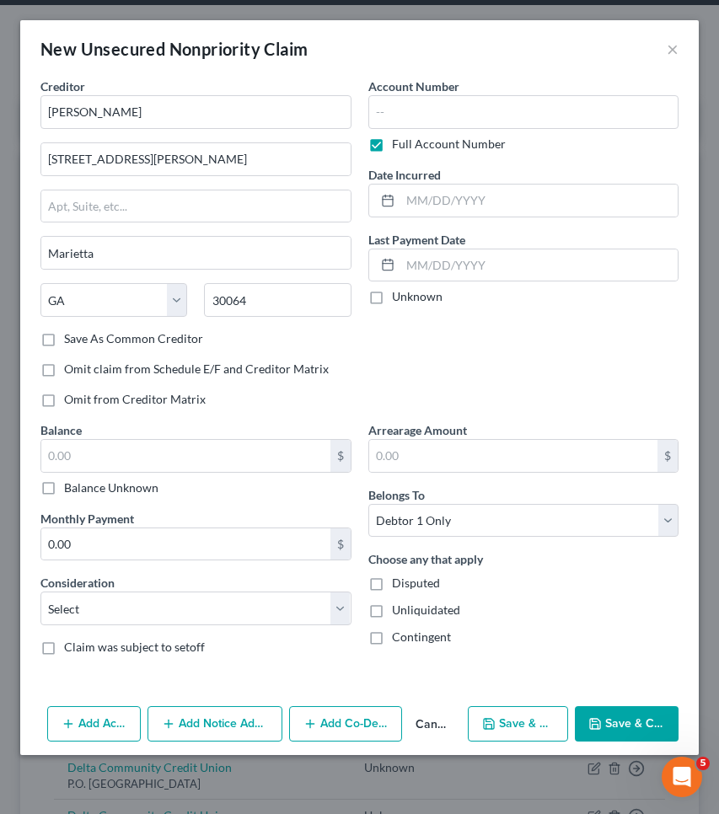
click at [85, 490] on label "Balance Unknown" at bounding box center [111, 487] width 94 height 17
click at [82, 490] on input "Balance Unknown" at bounding box center [76, 484] width 11 height 11
checkbox input "true"
type input "0.00"
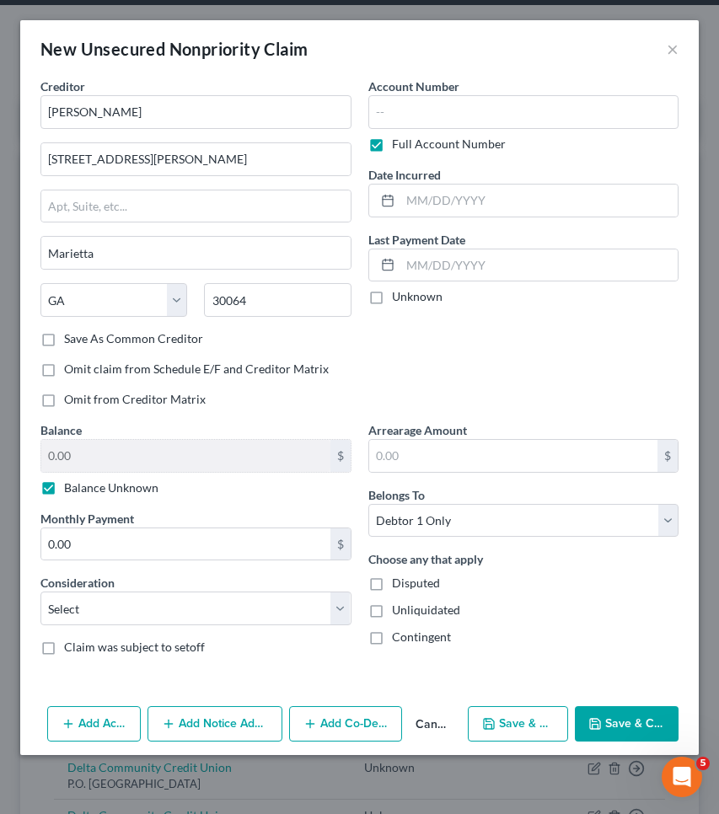
click at [614, 718] on button "Save & Close" at bounding box center [627, 723] width 104 height 35
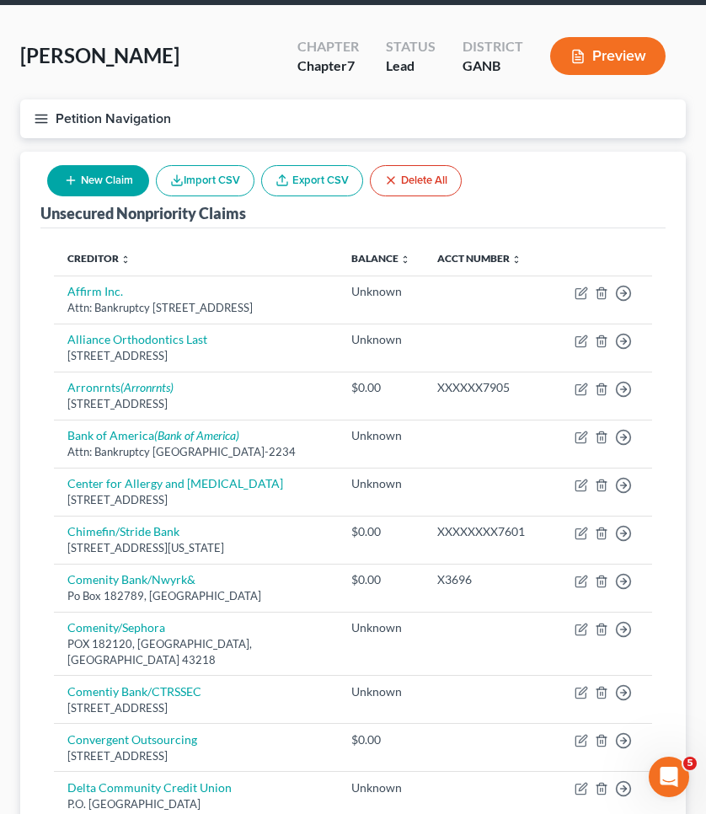
click at [101, 178] on button "New Claim" at bounding box center [98, 180] width 102 height 31
select select "0"
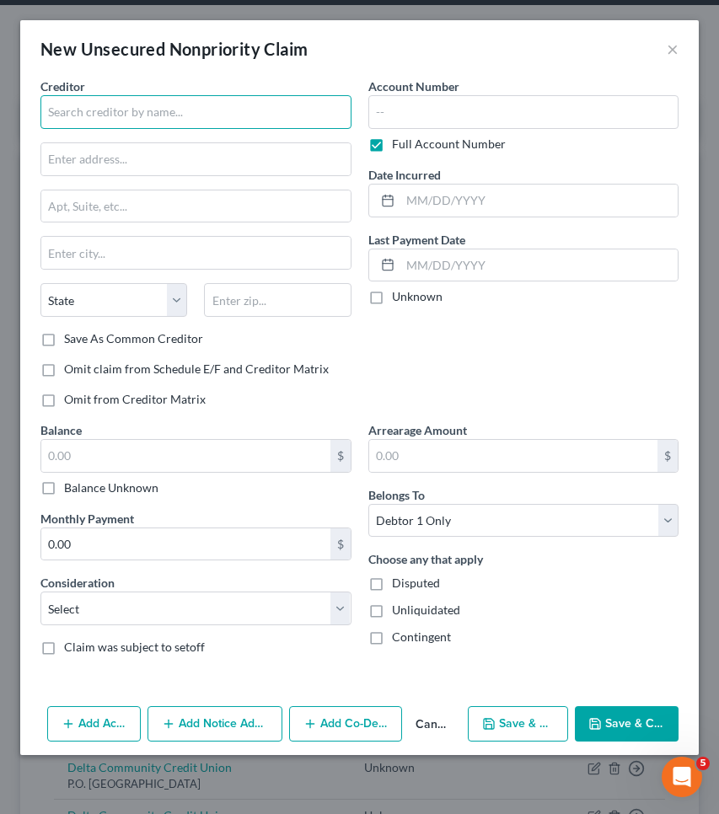
click at [96, 103] on input "text" at bounding box center [195, 112] width 311 height 34
type input "Credit Control LLC"
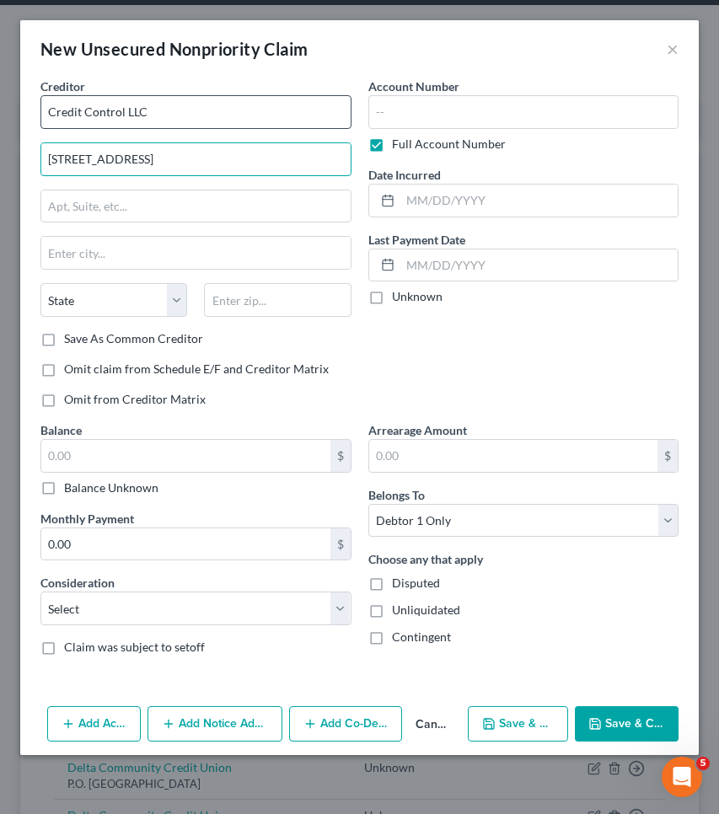
type input "[STREET_ADDRESS]"
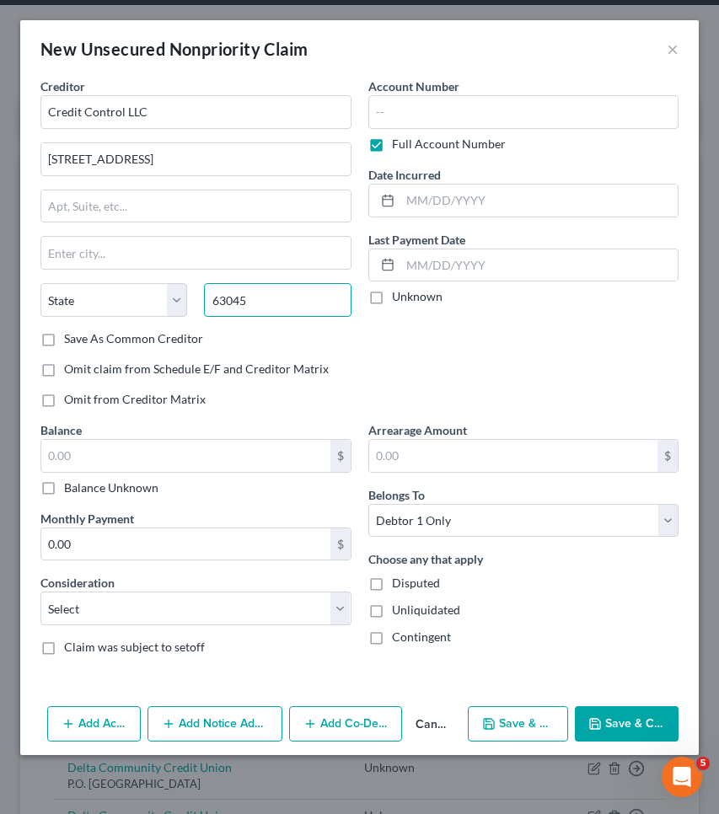
type input "63045"
click at [104, 489] on label "Balance Unknown" at bounding box center [111, 487] width 94 height 17
click at [82, 489] on input "Balance Unknown" at bounding box center [76, 484] width 11 height 11
checkbox input "true"
type input "Earth City"
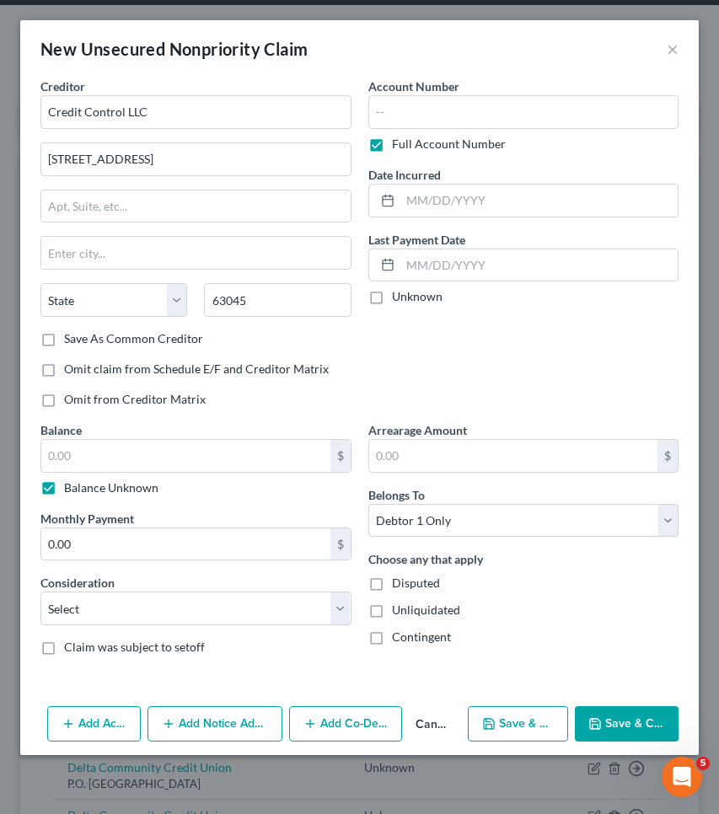
select select "26"
type input "0.00"
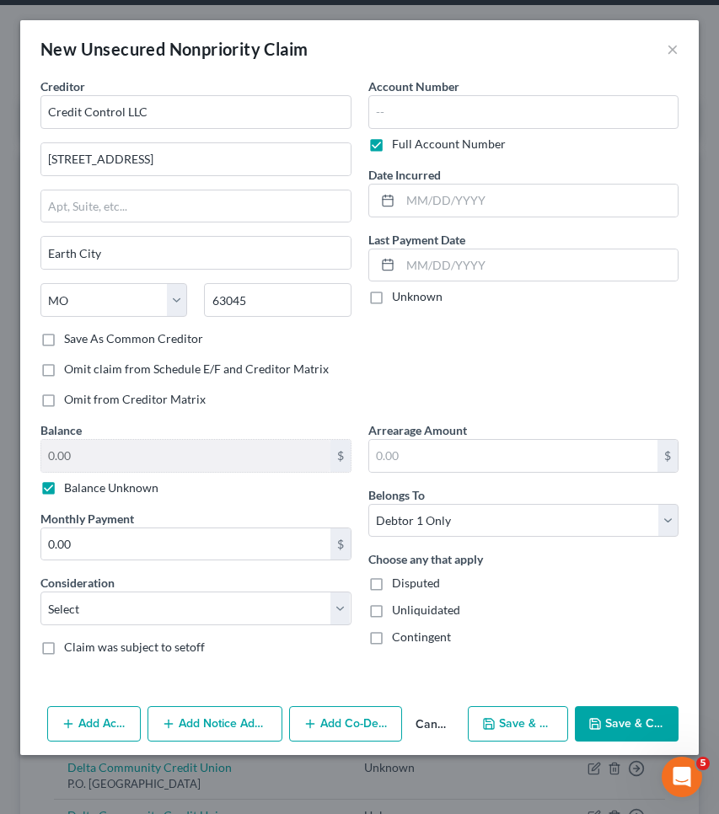
click at [600, 722] on icon "button" at bounding box center [594, 723] width 13 height 13
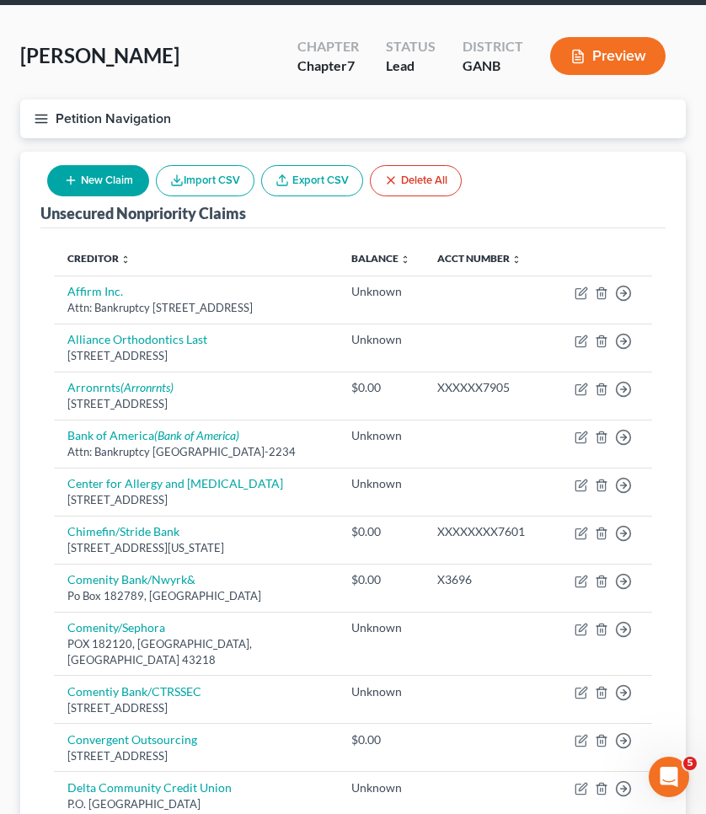
click at [101, 178] on button "New Claim" at bounding box center [98, 180] width 102 height 31
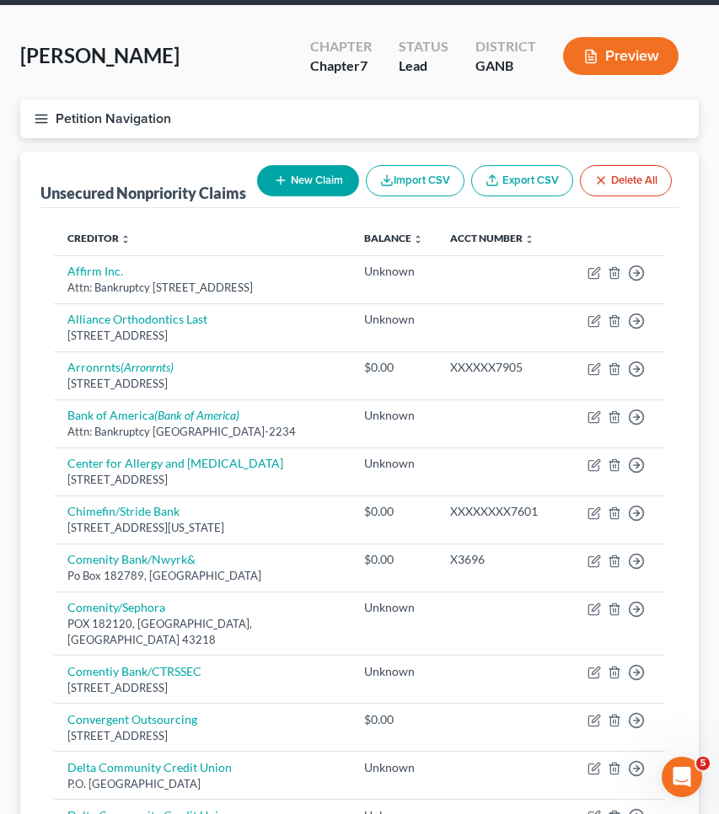
select select "0"
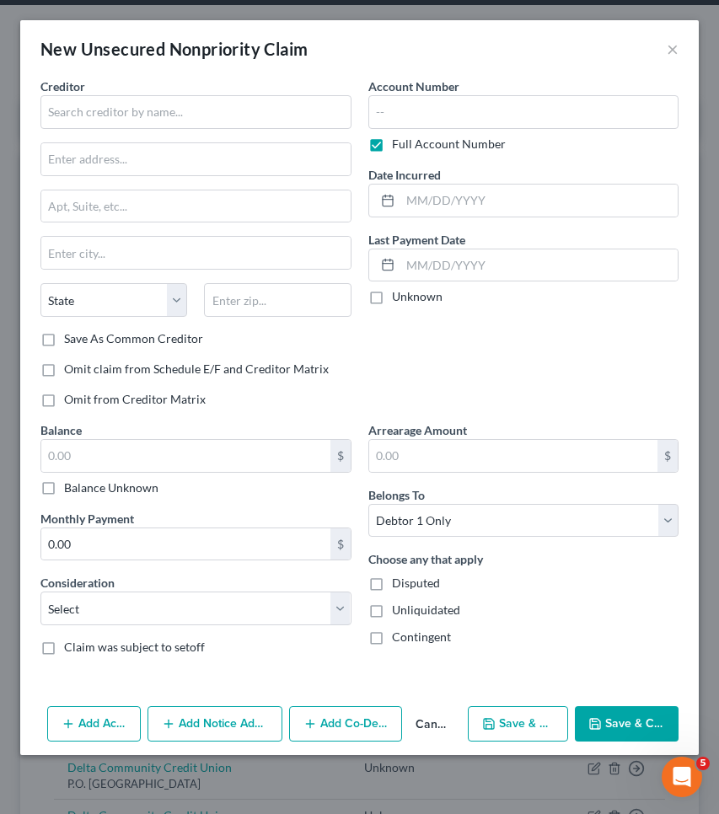
click at [93, 135] on div "Creditor * State [US_STATE] AK AR AZ CA CO [GEOGRAPHIC_DATA] DE DC [GEOGRAPHIC_…" at bounding box center [195, 204] width 311 height 253
click at [93, 110] on input "text" at bounding box center [195, 112] width 311 height 34
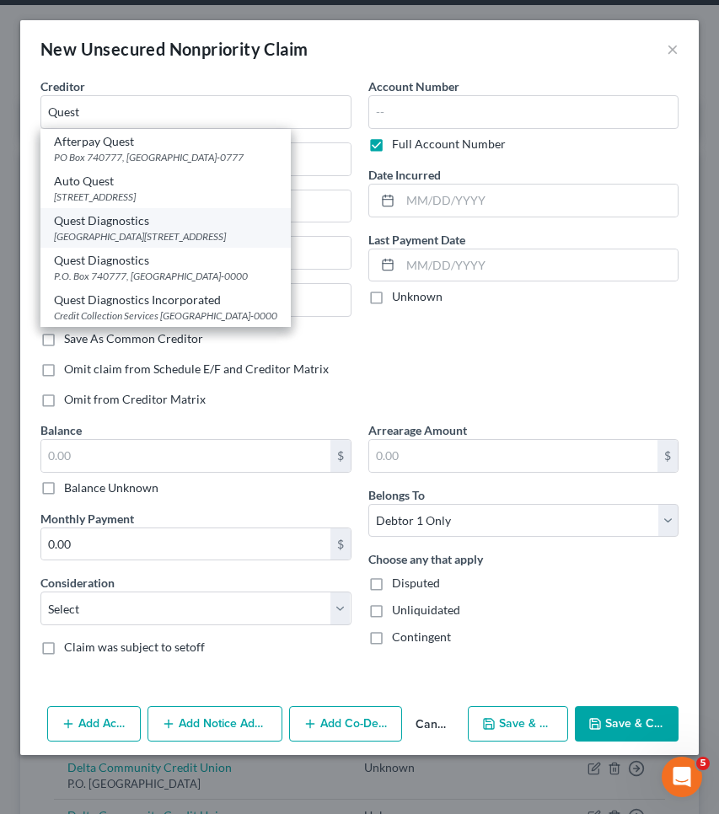
click at [124, 215] on div "Quest Diagnostics" at bounding box center [165, 220] width 223 height 17
type input "Quest Diagnostics"
type input "PO Box 825 South"
type input "[GEOGRAPHIC_DATA]"
select select "6"
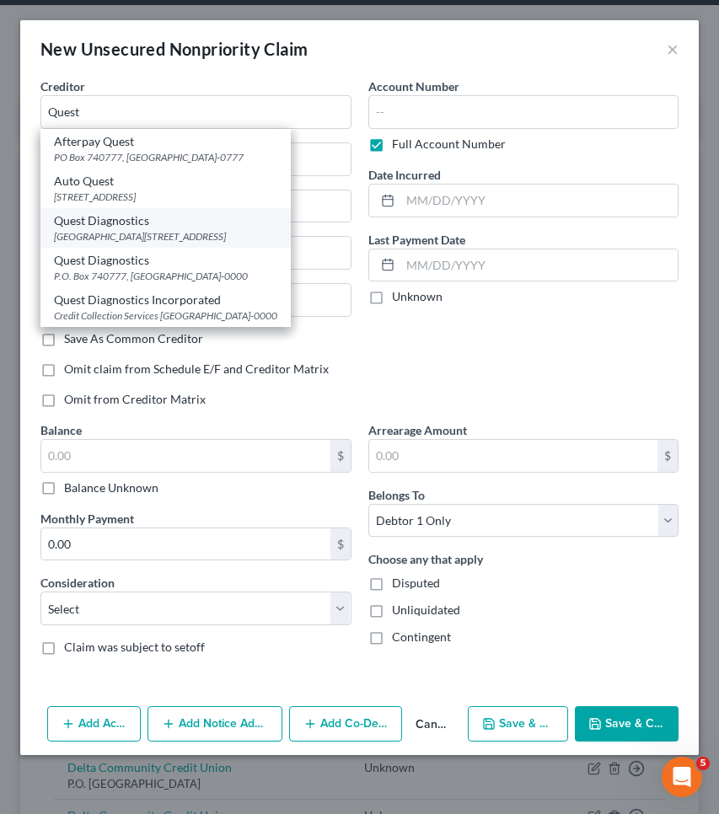
type input "06074"
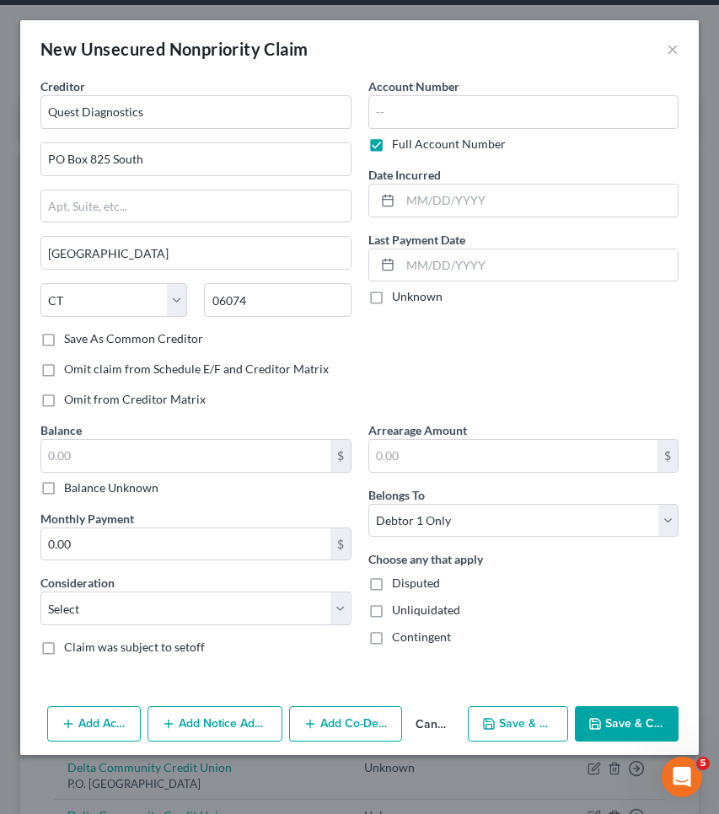
click at [111, 484] on label "Balance Unknown" at bounding box center [111, 487] width 94 height 17
click at [82, 484] on input "Balance Unknown" at bounding box center [76, 484] width 11 height 11
checkbox input "true"
type input "0.00"
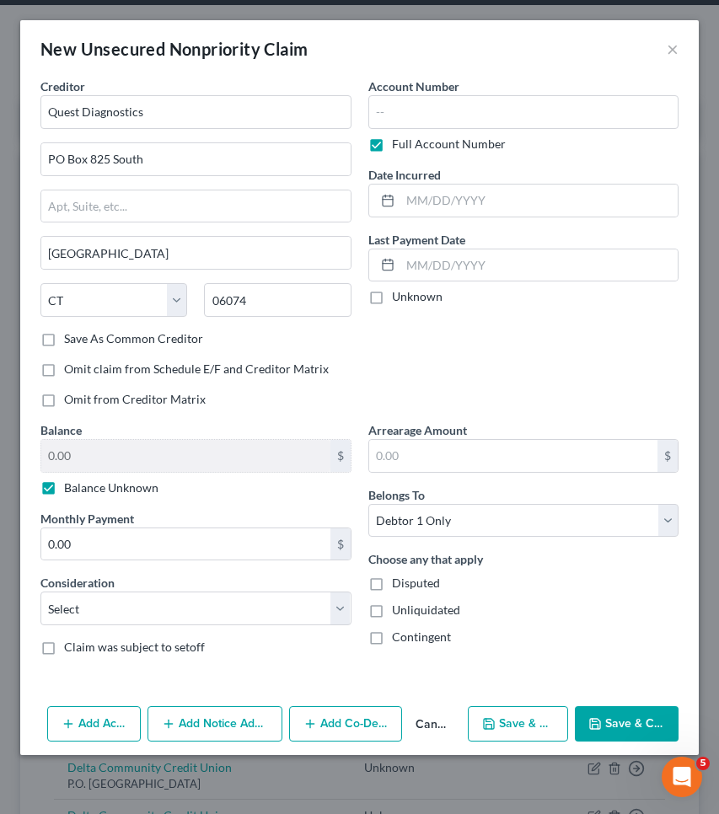
click at [612, 719] on button "Save & Close" at bounding box center [627, 723] width 104 height 35
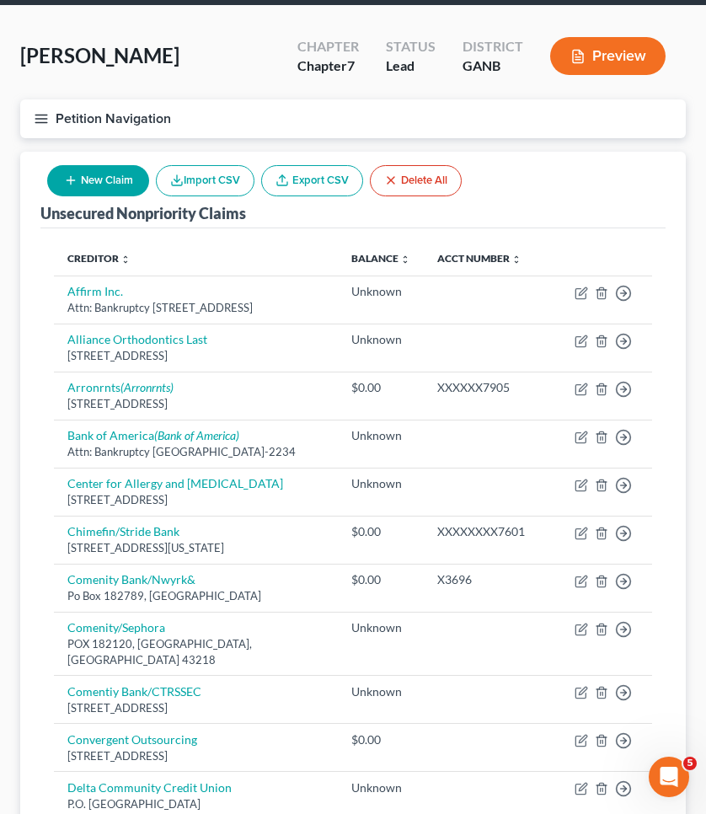
click at [77, 176] on icon "button" at bounding box center [70, 180] width 13 height 13
select select "0"
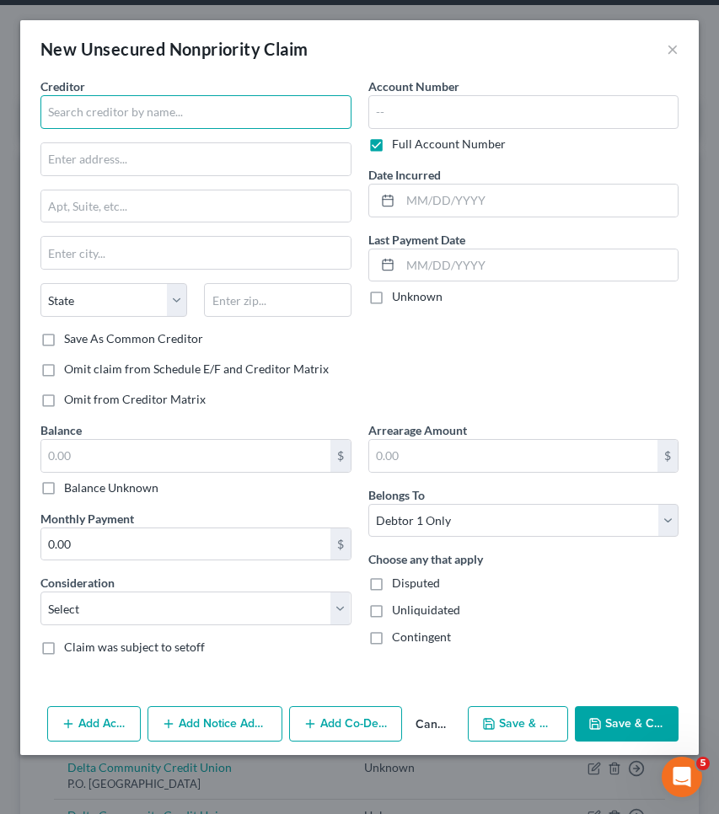
click at [110, 126] on input "text" at bounding box center [195, 112] width 311 height 34
type input "Womens Specialist"
type input "PO Box 100062"
type input "30348"
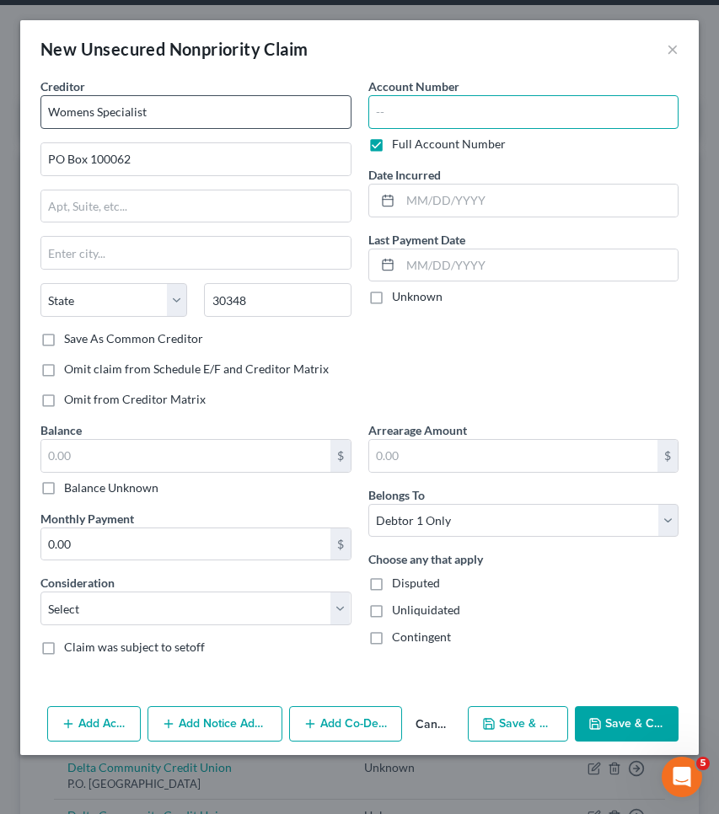
type input "[GEOGRAPHIC_DATA]"
select select "10"
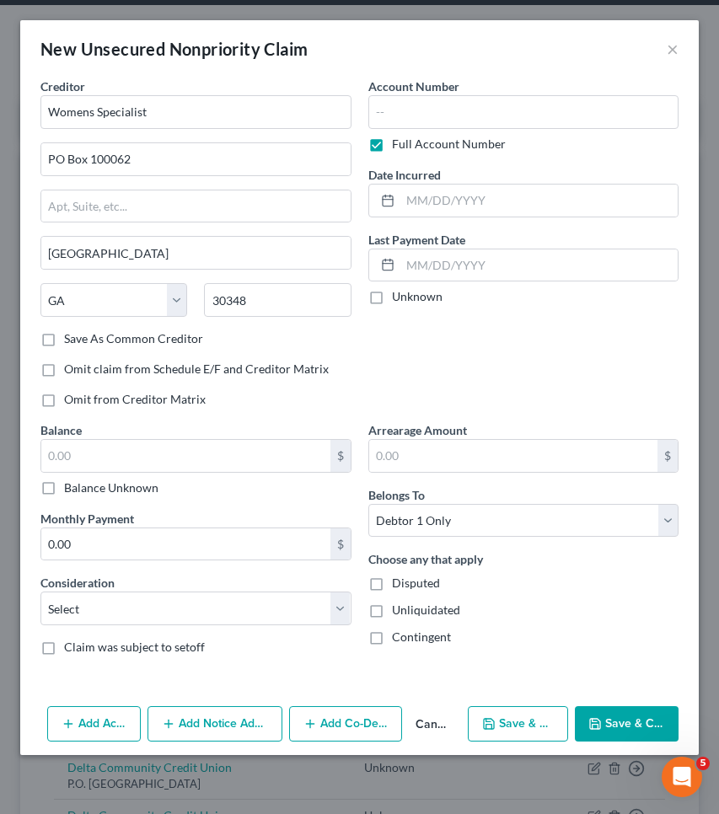
click at [99, 486] on label "Balance Unknown" at bounding box center [111, 487] width 94 height 17
click at [82, 486] on input "Balance Unknown" at bounding box center [76, 484] width 11 height 11
checkbox input "true"
type input "0.00"
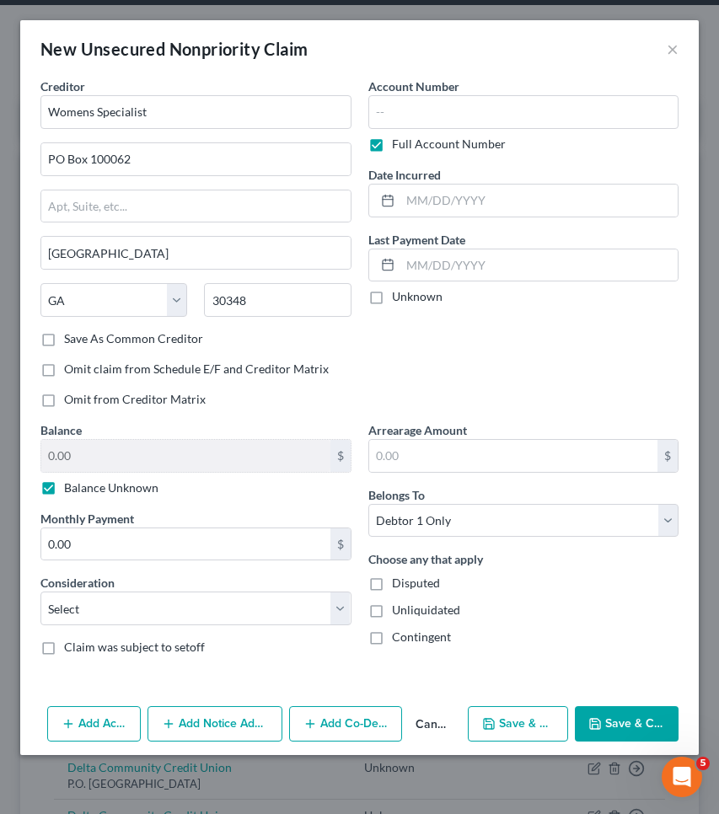
click at [620, 731] on button "Save & Close" at bounding box center [627, 723] width 104 height 35
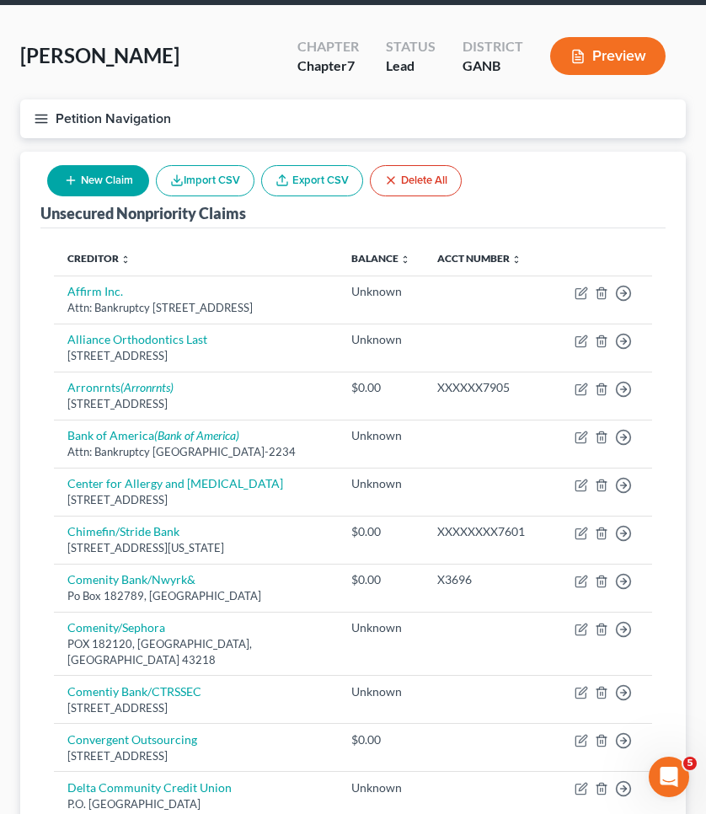
click at [112, 180] on button "New Claim" at bounding box center [98, 180] width 102 height 31
select select "0"
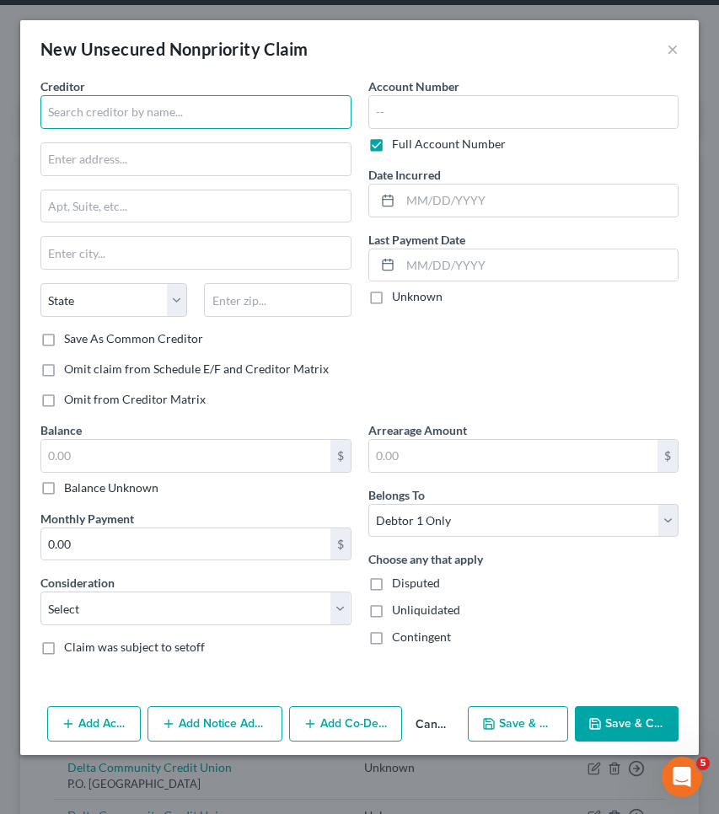
click at [114, 119] on input "text" at bounding box center [195, 112] width 311 height 34
type input "C"
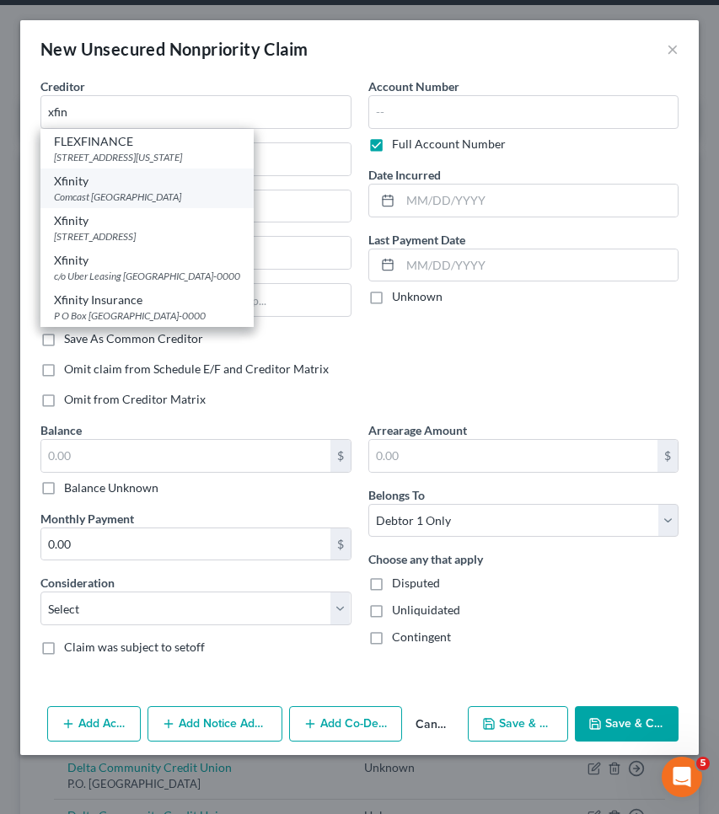
click at [143, 200] on div "Comcast [GEOGRAPHIC_DATA]" at bounding box center [147, 197] width 186 height 14
type input "Xfinity"
type input "Comcast"
type input "PO Box 71211"
type input "Charlotte"
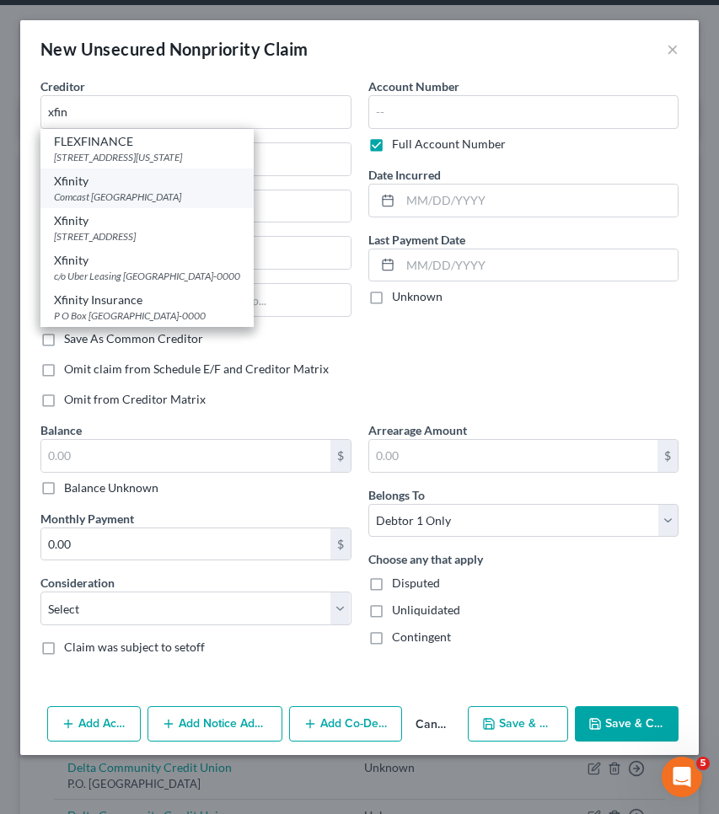
select select "28"
type input "28272"
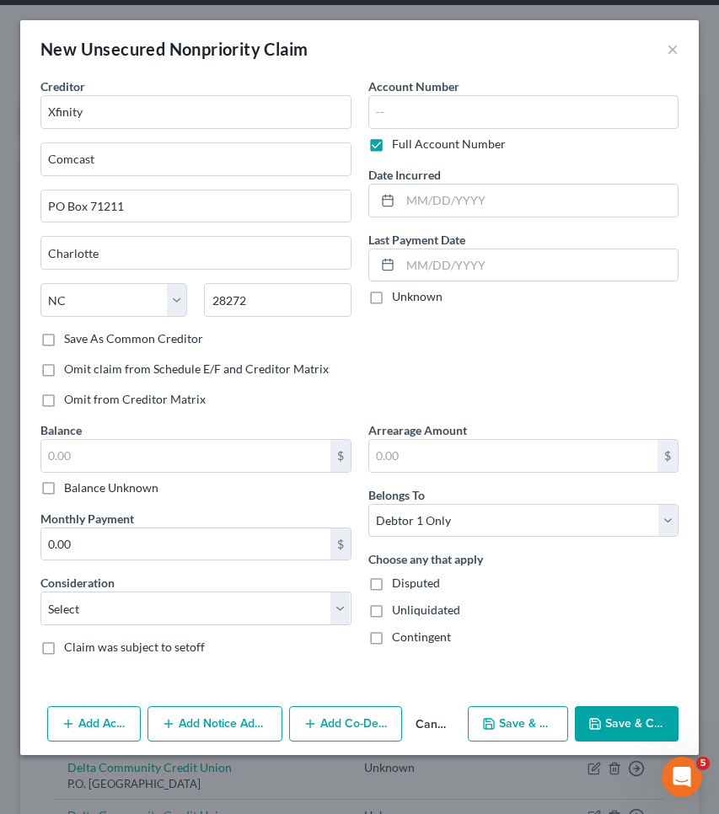
click at [104, 498] on div "Balance $ Balance Unknown Balance Undetermined $ Balance Unknown Monthly Paymen…" at bounding box center [196, 545] width 328 height 248
click at [102, 492] on label "Balance Unknown" at bounding box center [111, 487] width 94 height 17
click at [82, 490] on input "Balance Unknown" at bounding box center [76, 484] width 11 height 11
checkbox input "true"
type input "0.00"
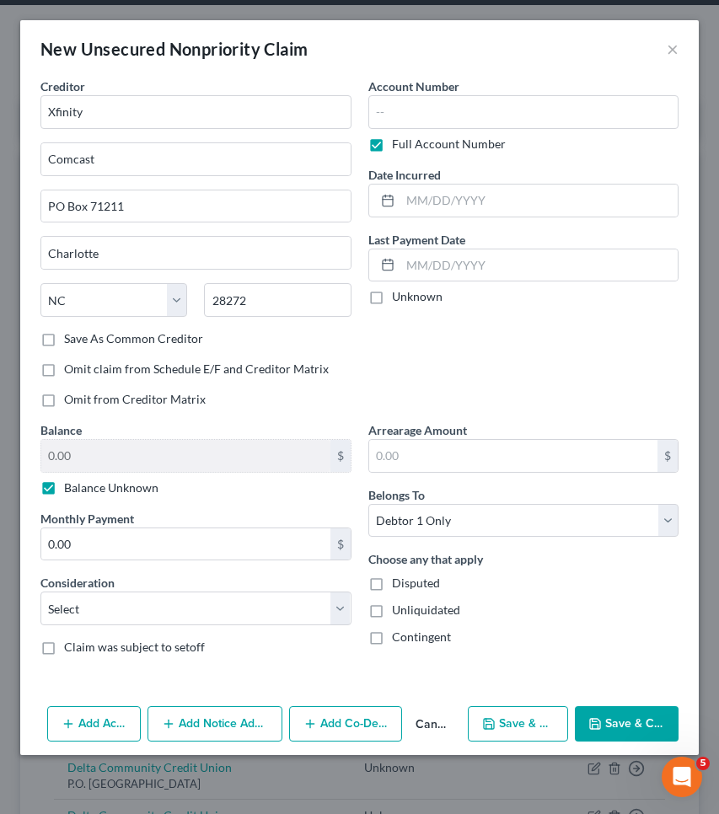
click at [638, 723] on button "Save & Close" at bounding box center [627, 723] width 104 height 35
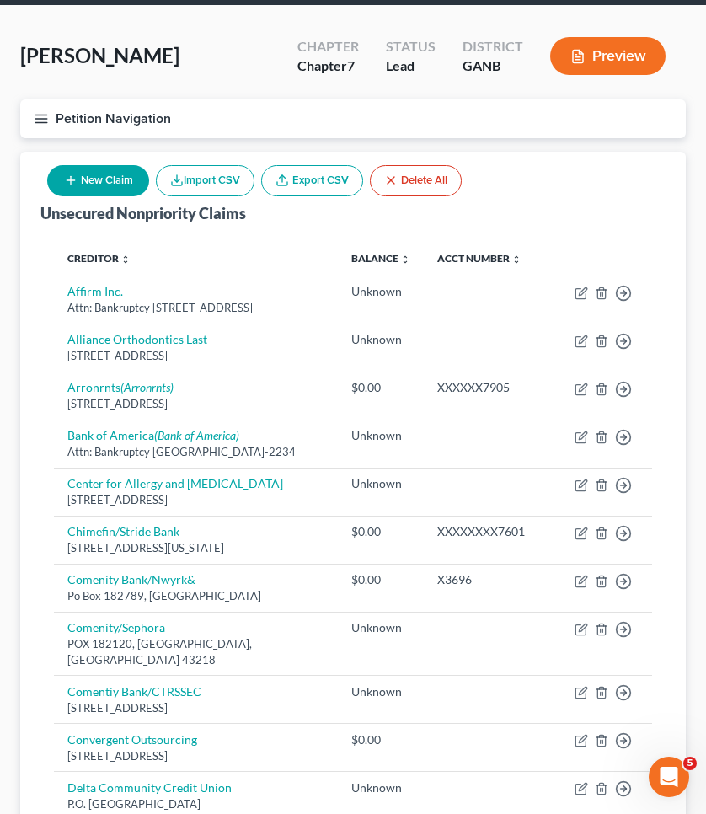
click at [84, 179] on button "New Claim" at bounding box center [98, 180] width 102 height 31
select select "0"
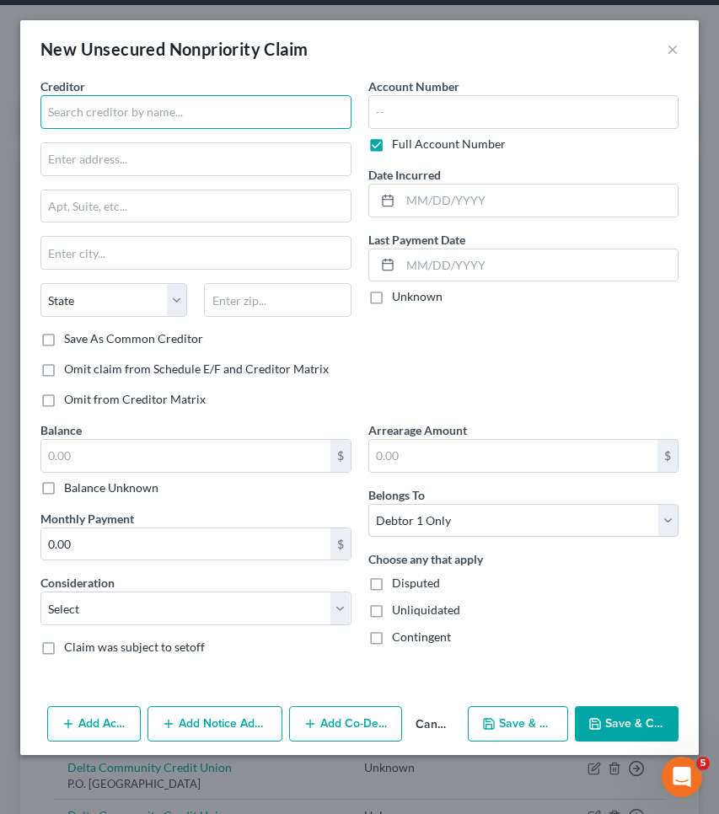
click at [115, 113] on input "text" at bounding box center [195, 112] width 311 height 34
type input "Alphaeon Credit"
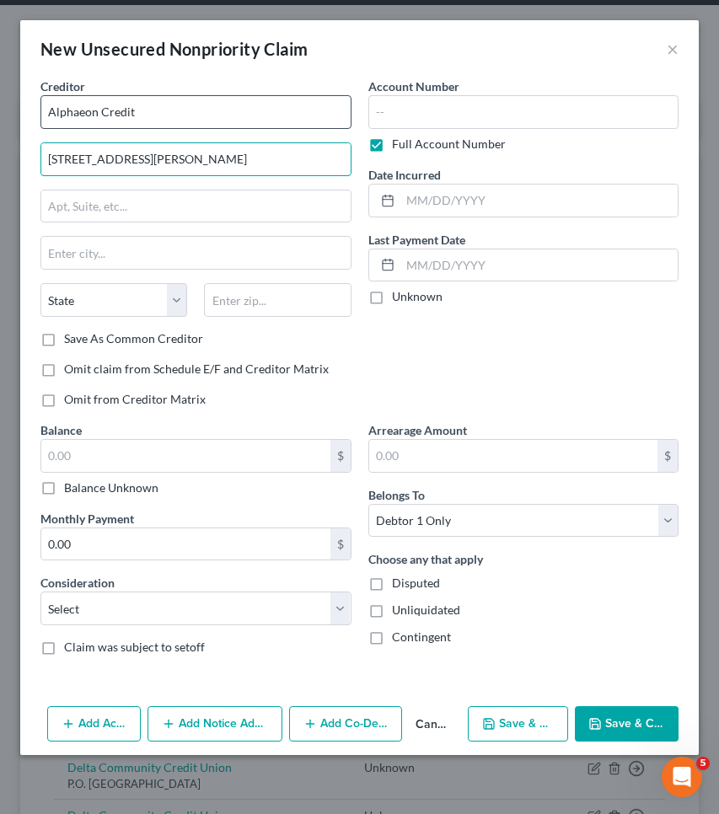
type input "[STREET_ADDRESS][PERSON_NAME]"
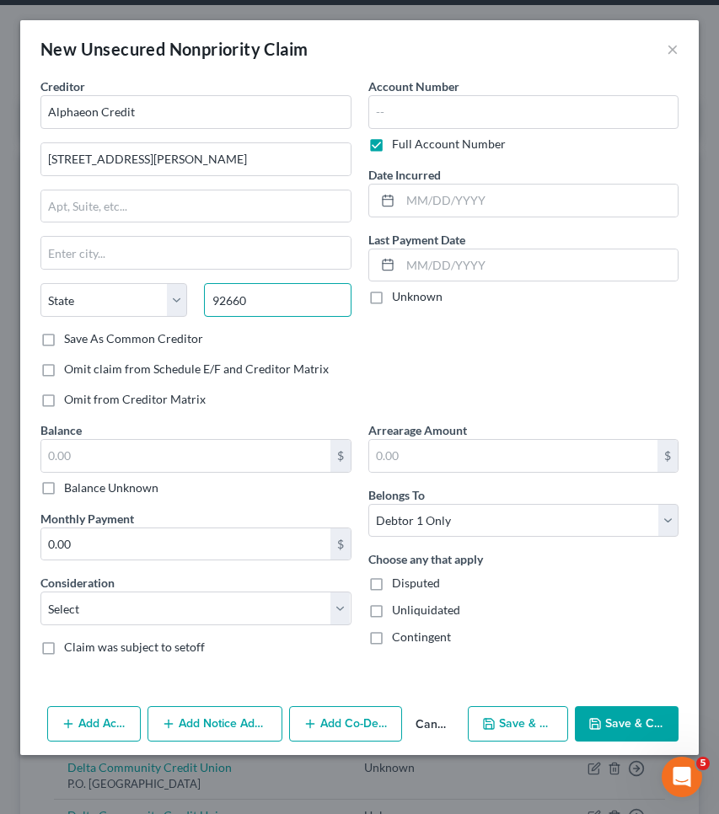
type input "92660"
type input "[GEOGRAPHIC_DATA]"
click at [116, 490] on label "Balance Unknown" at bounding box center [111, 487] width 94 height 17
click at [82, 490] on input "Balance Unknown" at bounding box center [76, 484] width 11 height 11
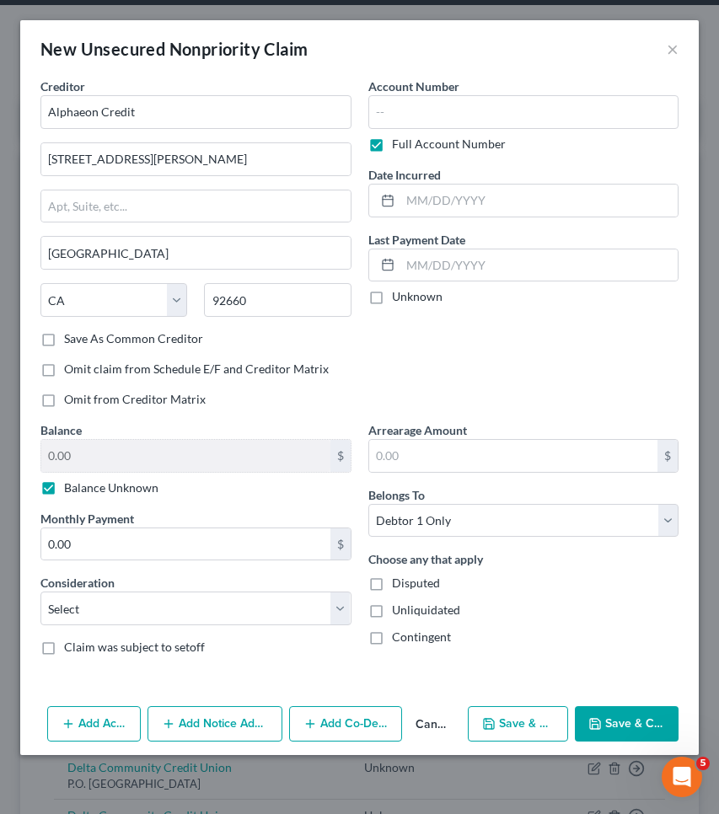
click at [603, 722] on button "Save & Close" at bounding box center [627, 723] width 104 height 35
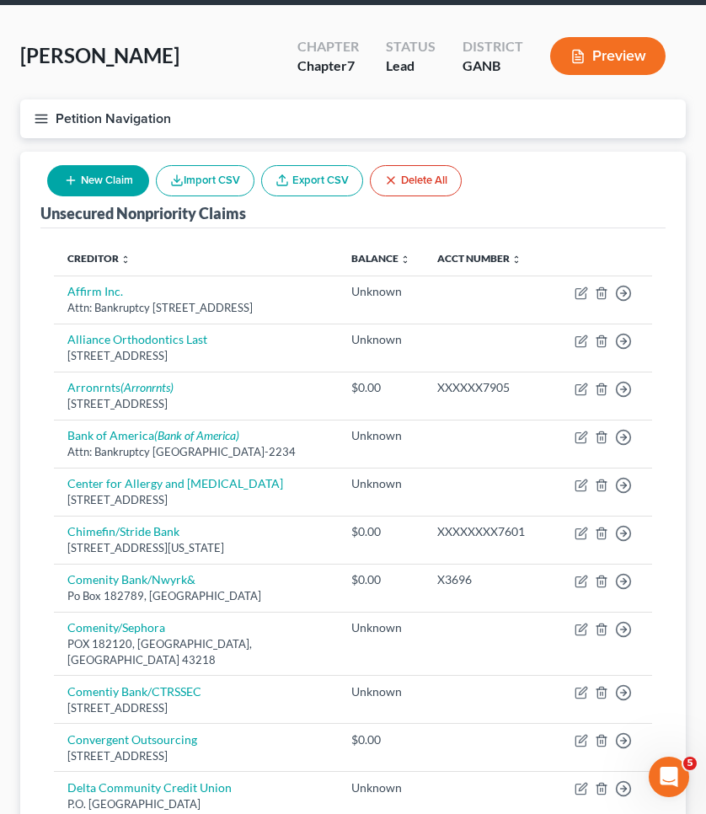
click at [111, 179] on button "New Claim" at bounding box center [98, 180] width 102 height 31
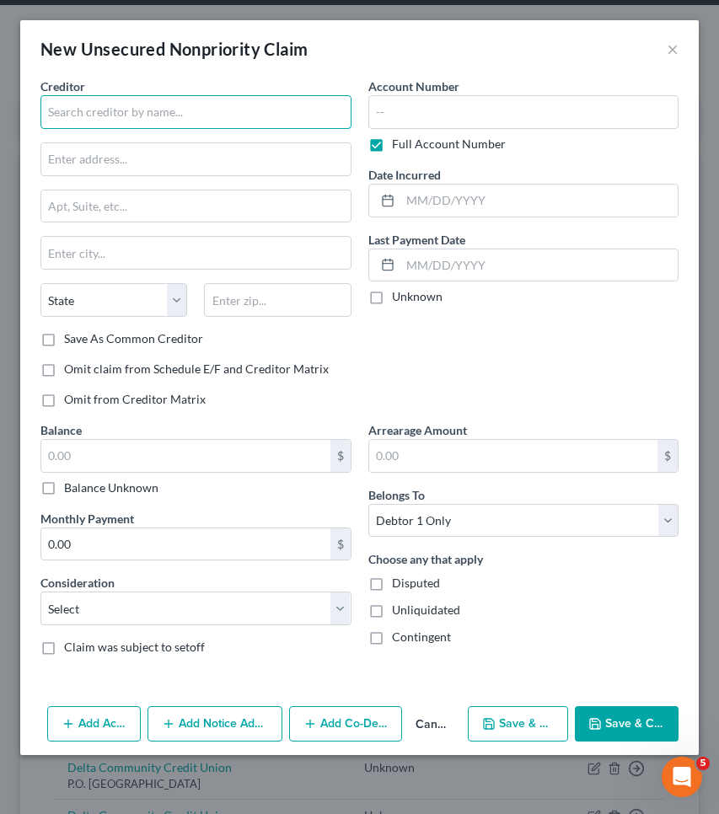
click at [127, 118] on input "text" at bounding box center [195, 112] width 311 height 34
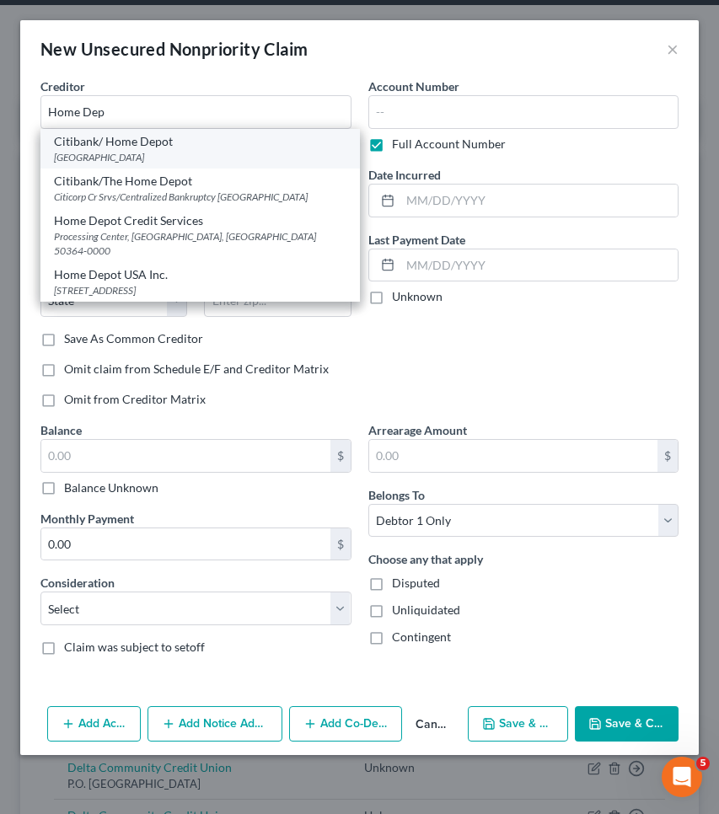
click at [128, 155] on div "[GEOGRAPHIC_DATA]" at bounding box center [200, 157] width 292 height 14
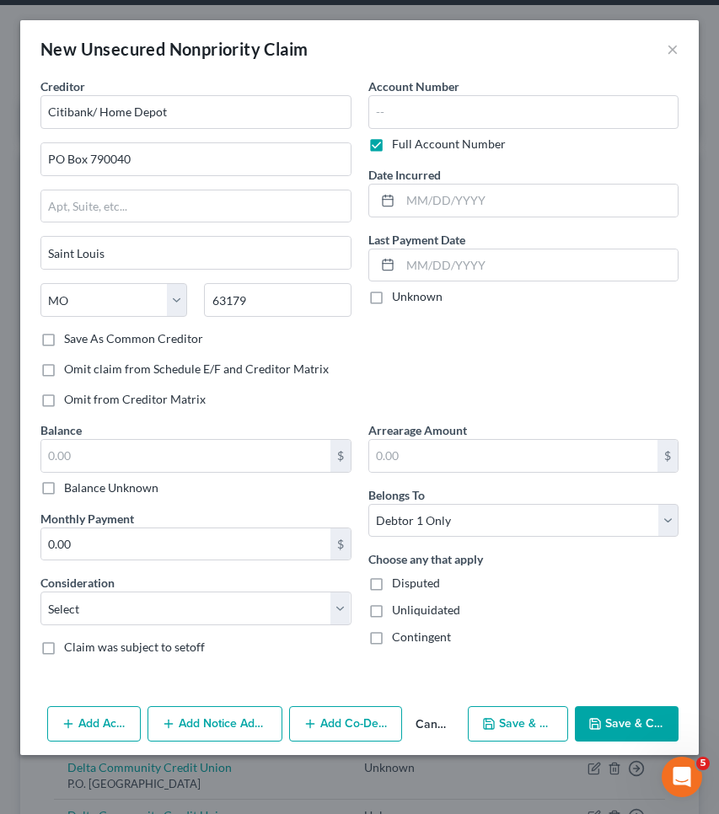
click at [109, 485] on label "Balance Unknown" at bounding box center [111, 487] width 94 height 17
click at [82, 485] on input "Balance Unknown" at bounding box center [76, 484] width 11 height 11
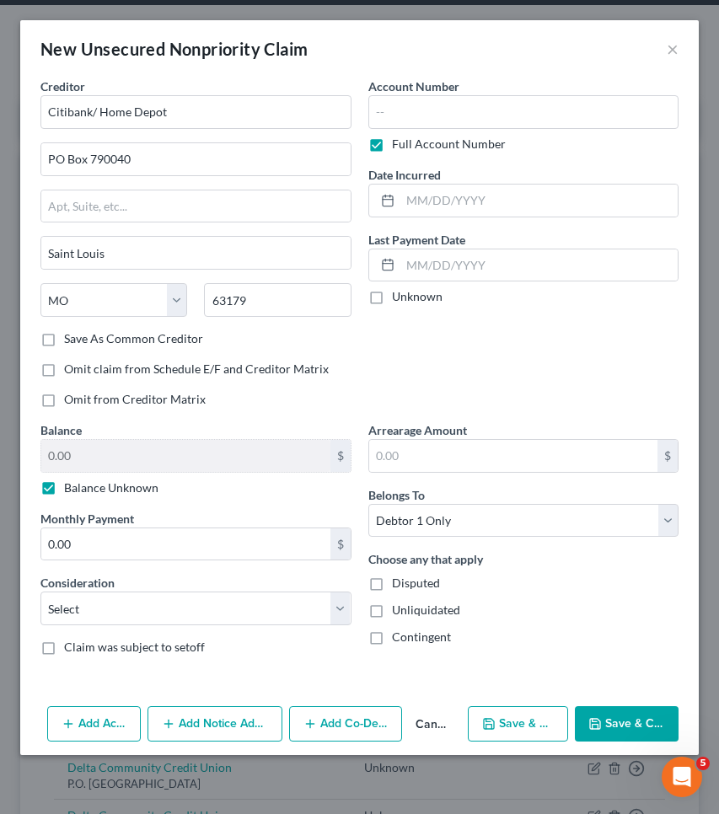
click at [642, 727] on button "Save & Close" at bounding box center [627, 723] width 104 height 35
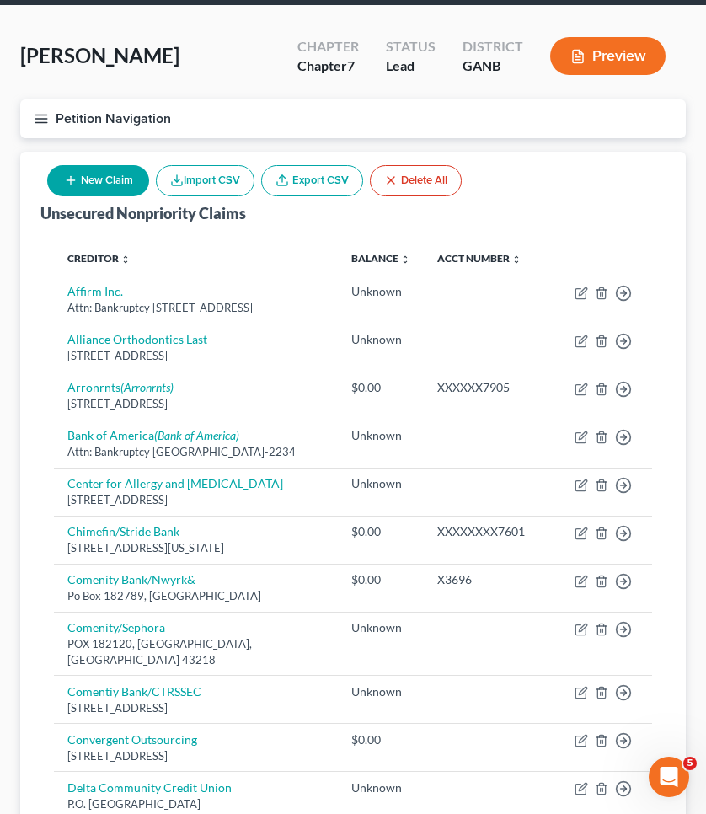
click at [104, 177] on button "New Claim" at bounding box center [98, 180] width 102 height 31
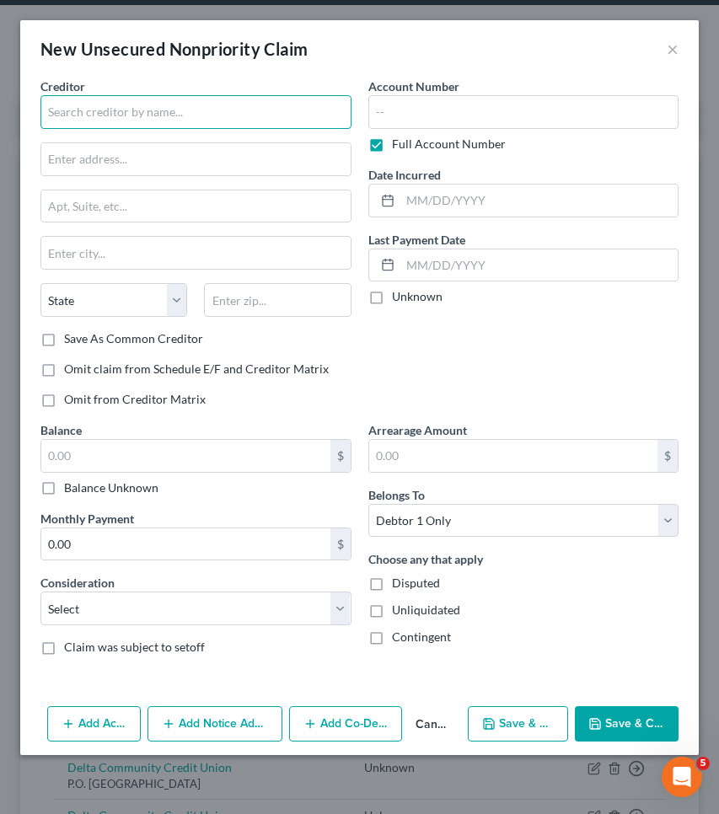
click at [146, 111] on input "text" at bounding box center [195, 112] width 311 height 34
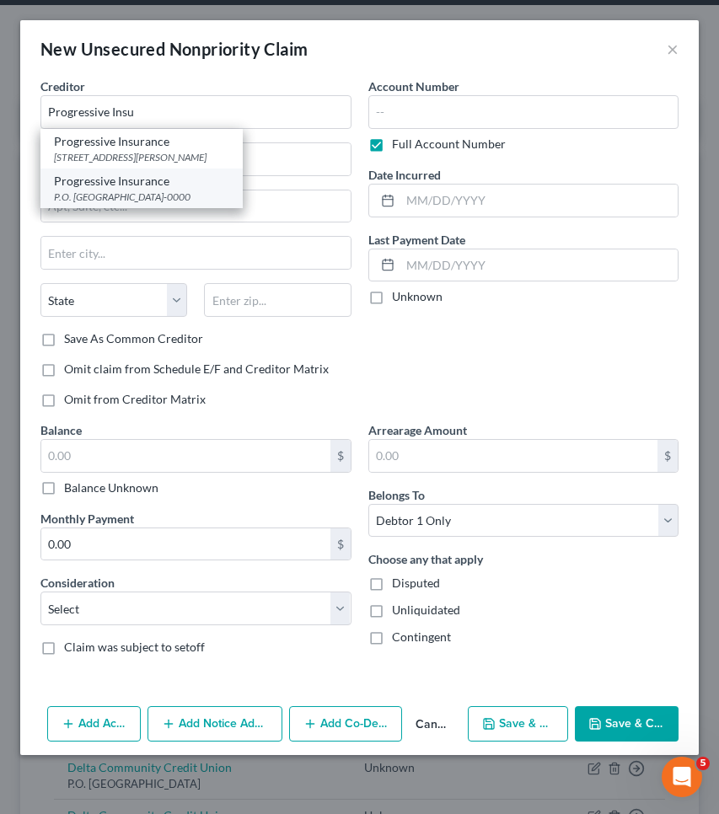
click at [113, 195] on div "P.O. [GEOGRAPHIC_DATA]-0000" at bounding box center [141, 197] width 175 height 14
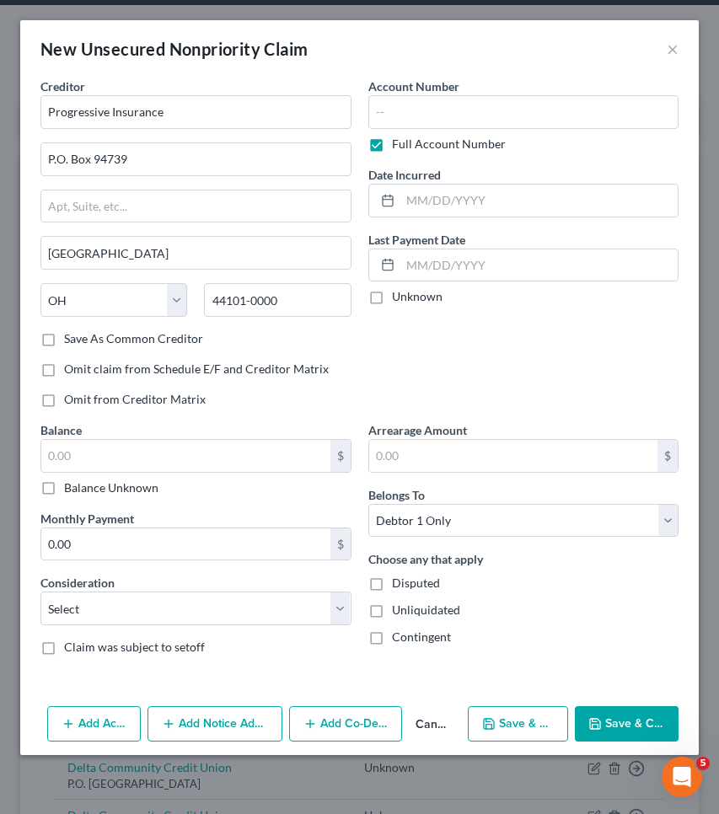
click at [147, 489] on label "Balance Unknown" at bounding box center [111, 487] width 94 height 17
click at [82, 489] on input "Balance Unknown" at bounding box center [76, 484] width 11 height 11
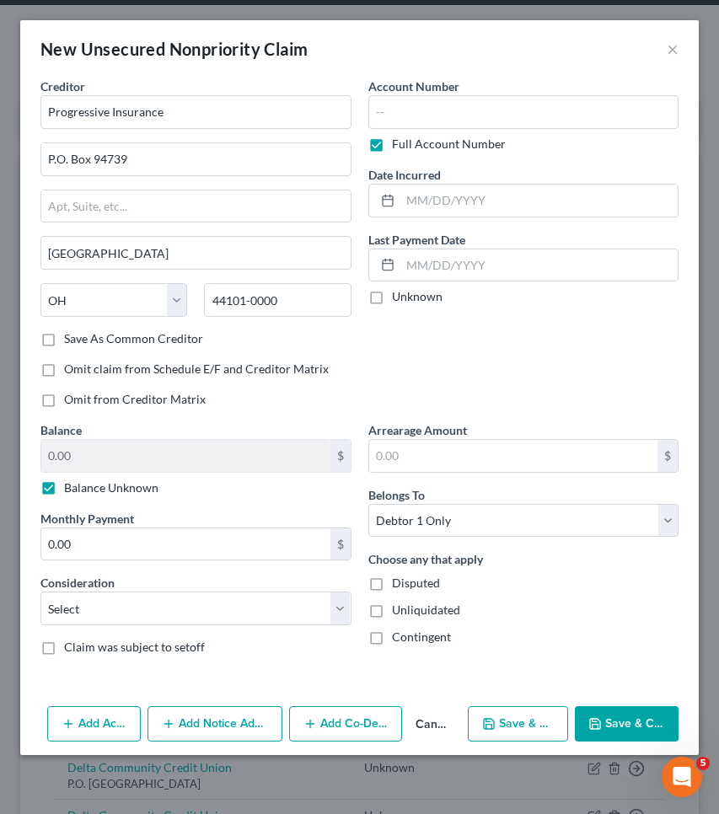
click at [596, 715] on button "Save & Close" at bounding box center [627, 723] width 104 height 35
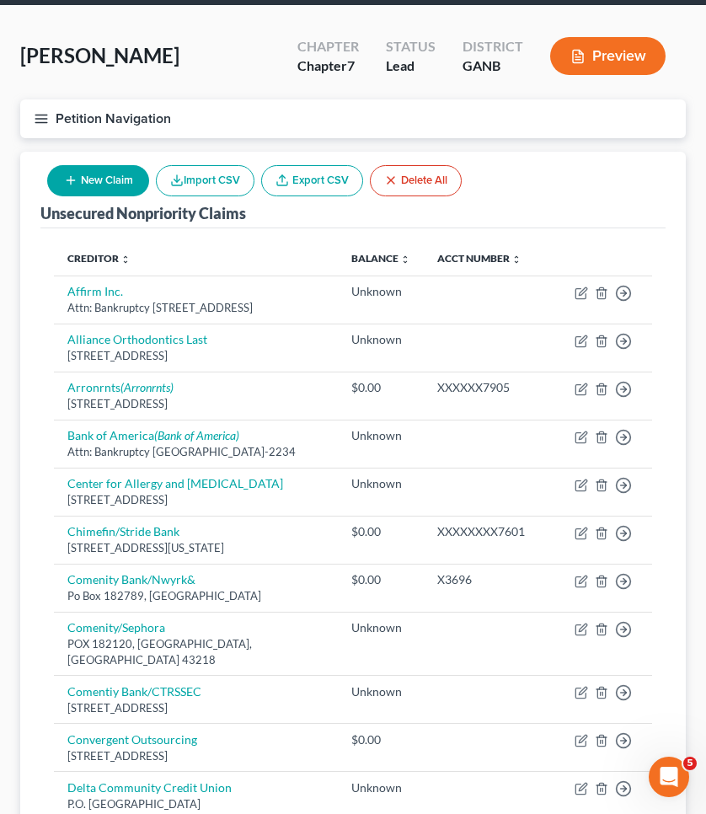
click at [106, 176] on button "New Claim" at bounding box center [98, 180] width 102 height 31
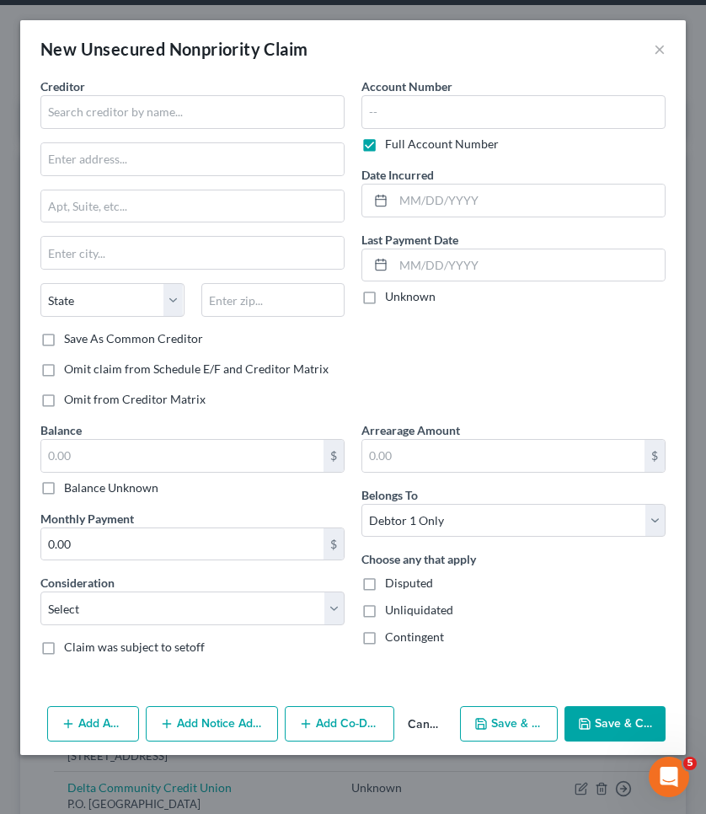
click at [105, 176] on div "Creditor * State [US_STATE] AK AR AZ CA CO [GEOGRAPHIC_DATA] DE DC [GEOGRAPHIC_…" at bounding box center [192, 204] width 304 height 253
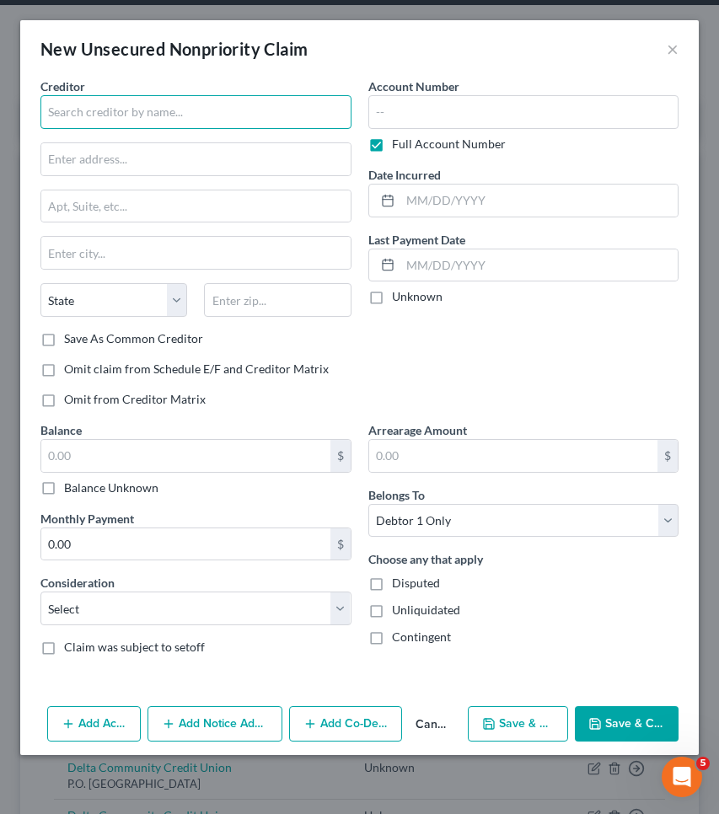
click at [104, 126] on input "text" at bounding box center [195, 112] width 311 height 34
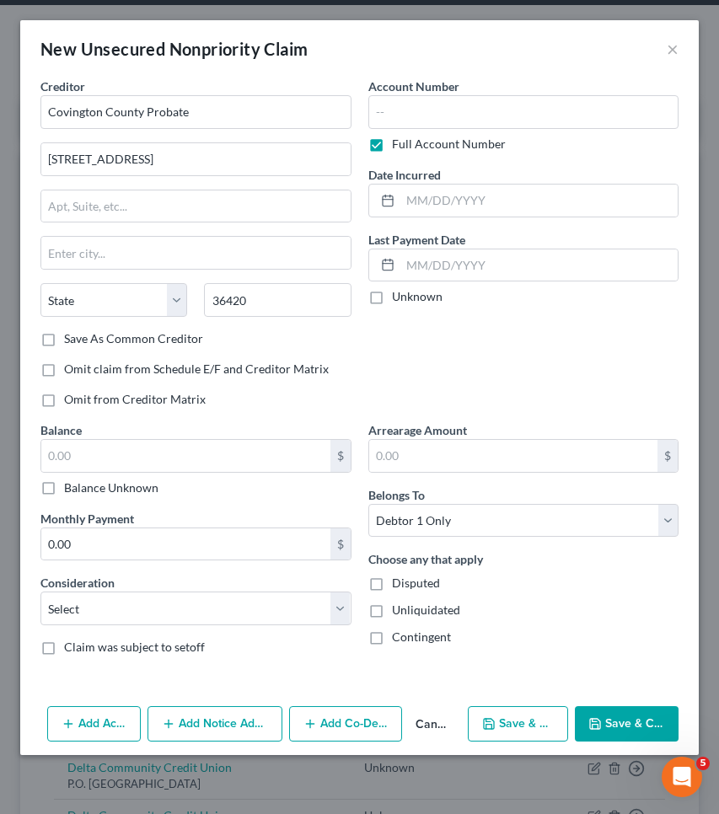
click at [139, 480] on label "Balance Unknown" at bounding box center [111, 487] width 94 height 17
click at [82, 480] on input "Balance Unknown" at bounding box center [76, 484] width 11 height 11
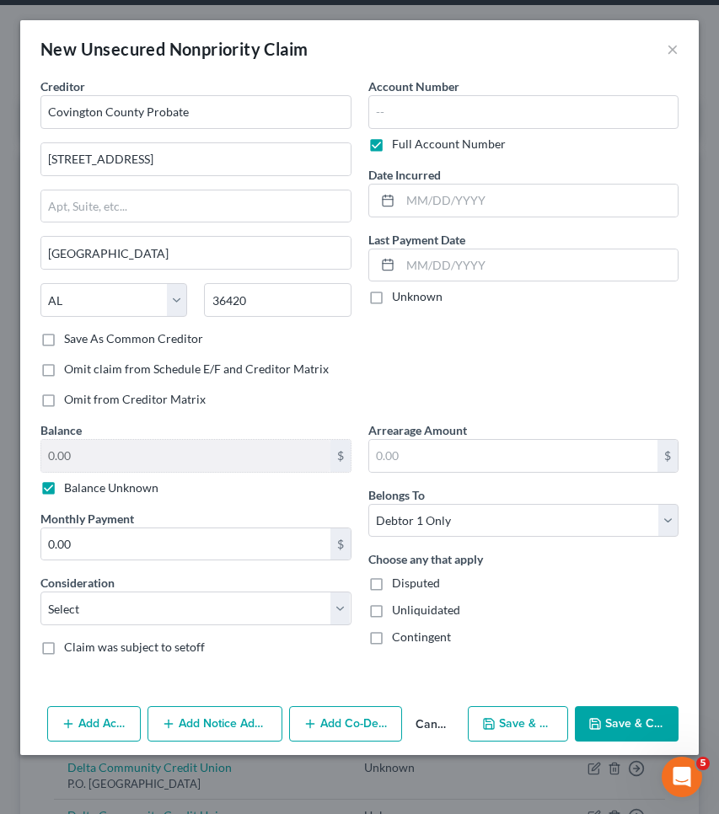
click at [621, 722] on button "Save & Close" at bounding box center [627, 723] width 104 height 35
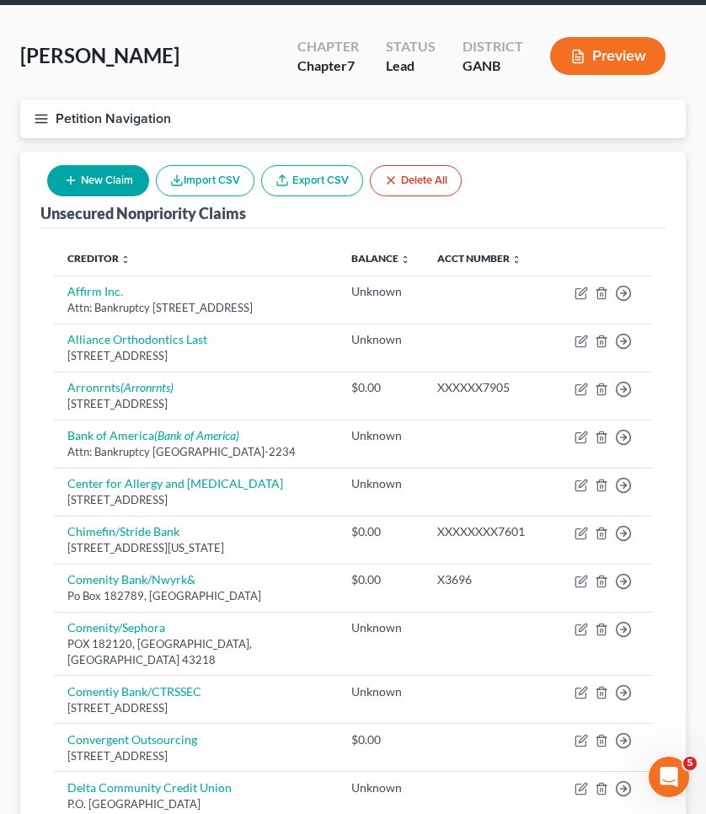
click at [131, 187] on button "New Claim" at bounding box center [98, 180] width 102 height 31
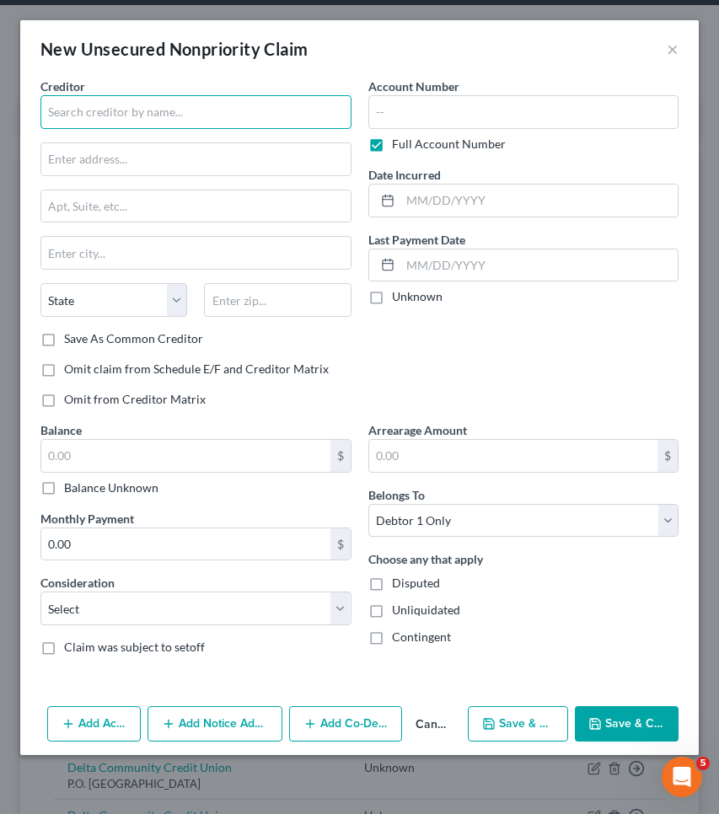
click at [184, 105] on input "text" at bounding box center [195, 112] width 311 height 34
click at [160, 114] on input "text" at bounding box center [195, 112] width 311 height 34
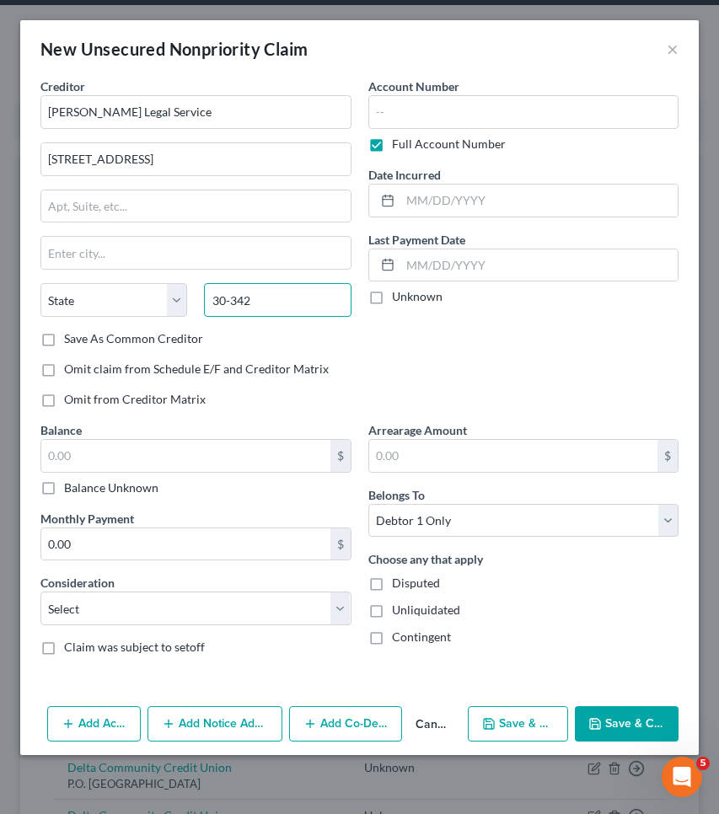
click at [232, 297] on input "30-342" at bounding box center [277, 300] width 147 height 34
click at [72, 482] on label "Balance Unknown" at bounding box center [111, 487] width 94 height 17
click at [72, 482] on input "Balance Unknown" at bounding box center [76, 484] width 11 height 11
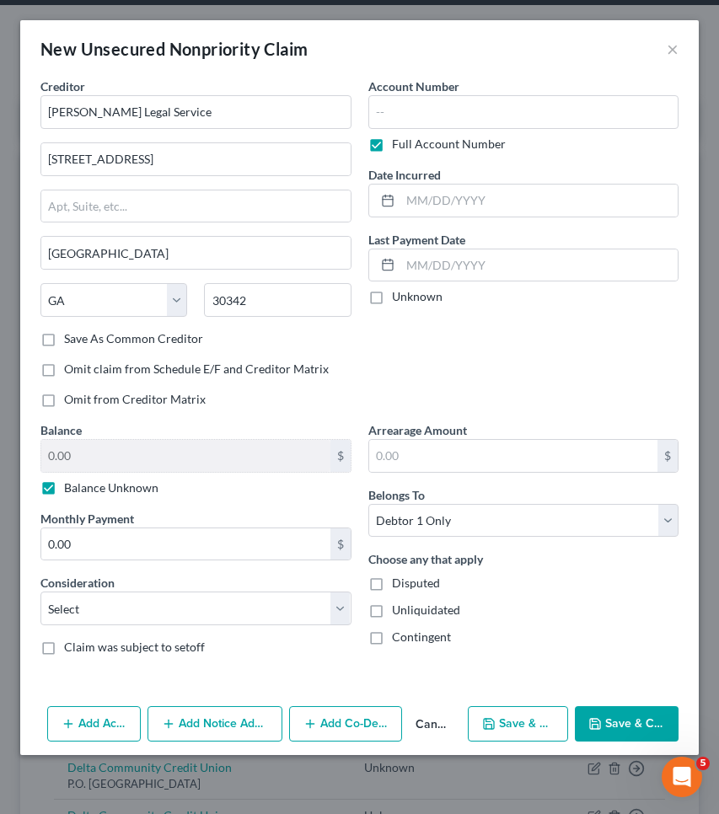
click at [600, 713] on button "Save & Close" at bounding box center [627, 723] width 104 height 35
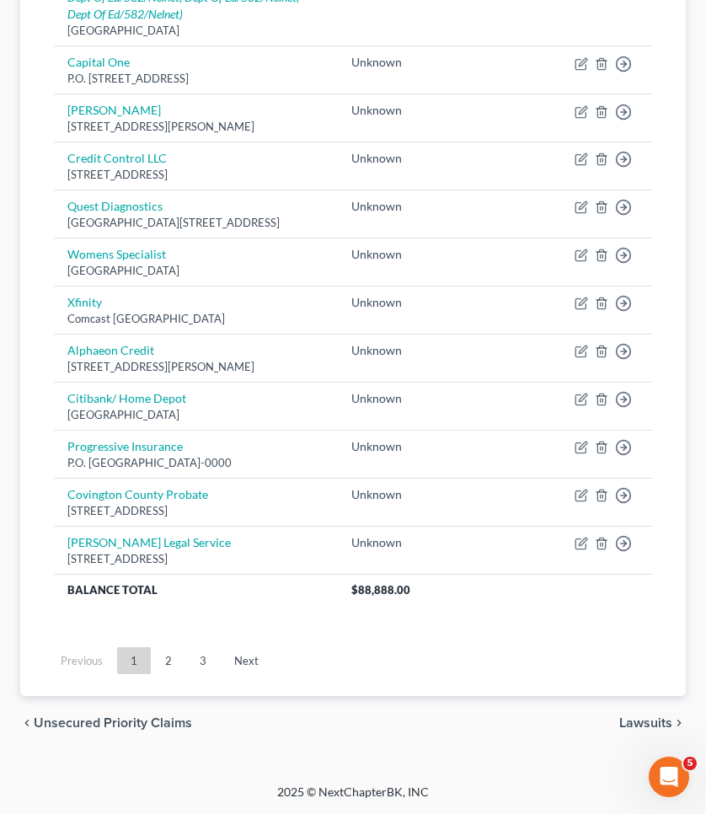
scroll to position [1909, 0]
click at [78, 725] on span "Unsecured Priority Claims" at bounding box center [113, 722] width 158 height 13
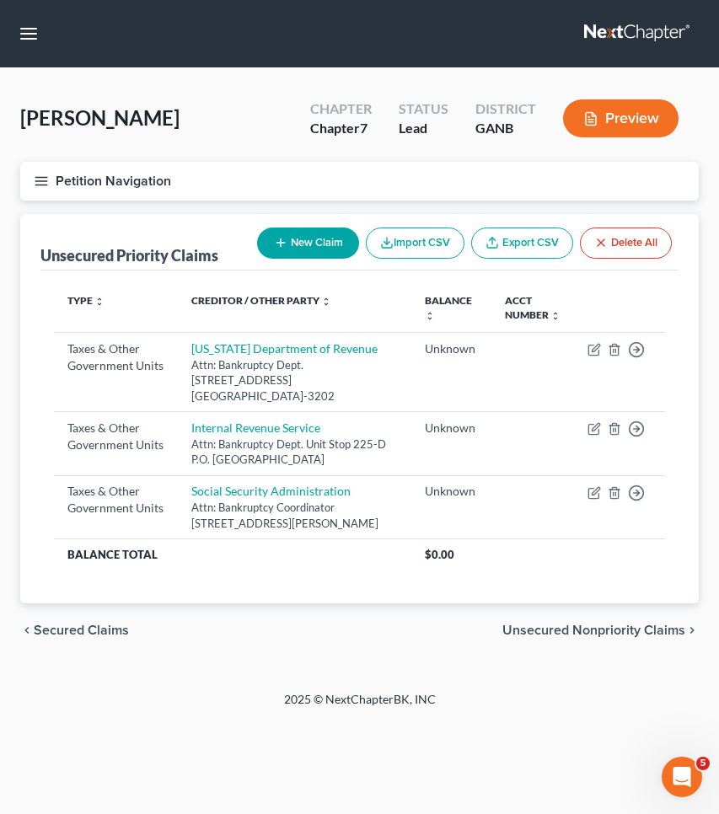
click at [92, 624] on span "Secured Claims" at bounding box center [81, 629] width 95 height 13
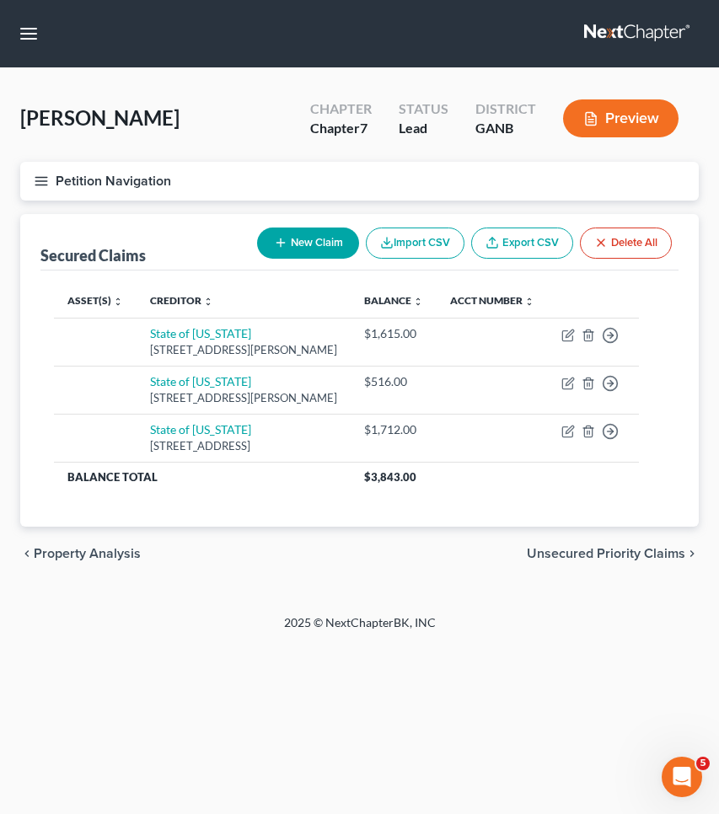
click at [607, 553] on span "Unsecured Priority Claims" at bounding box center [606, 553] width 158 height 13
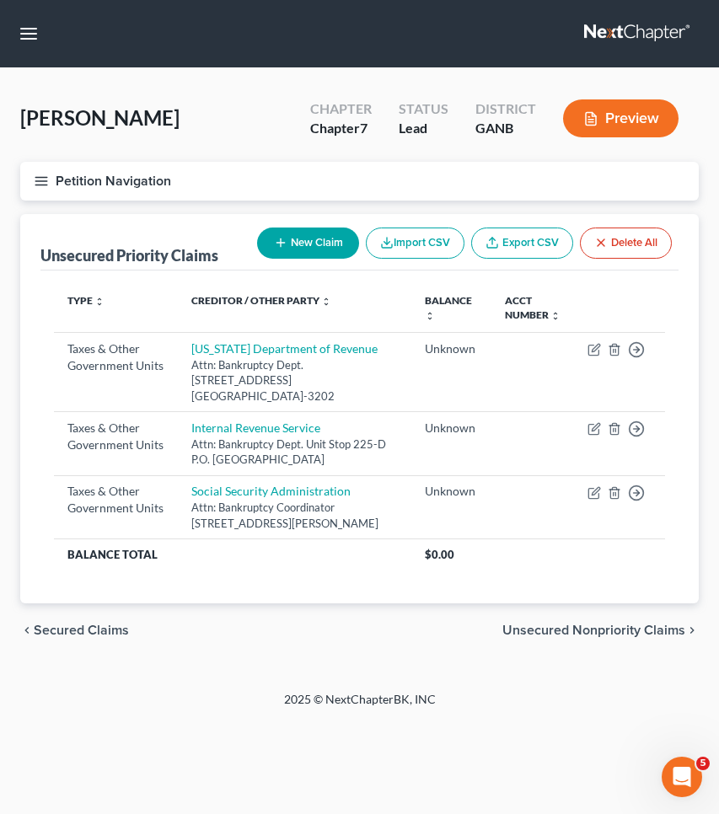
click at [623, 626] on span "Unsecured Nonpriority Claims" at bounding box center [593, 629] width 183 height 13
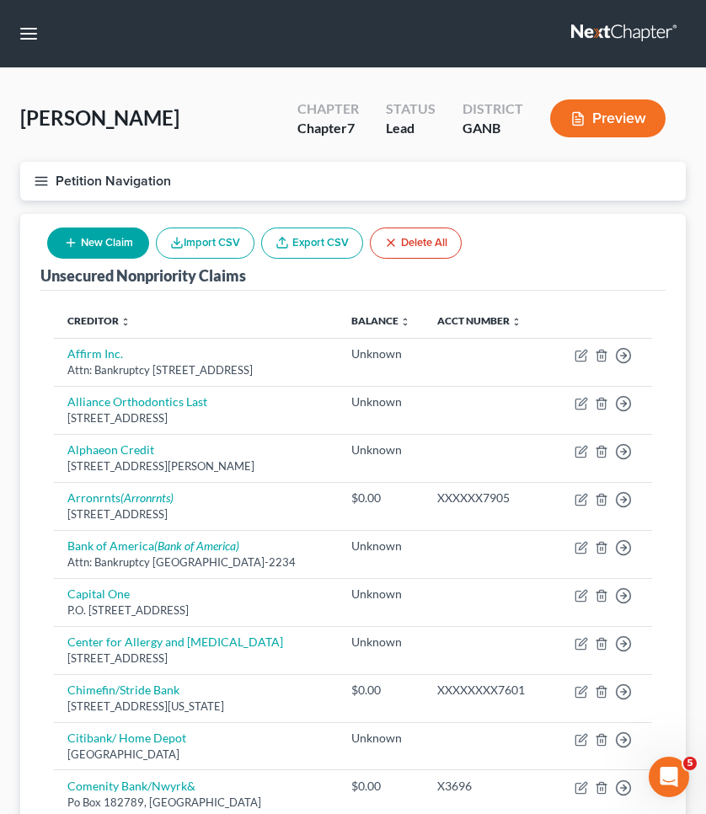
click at [84, 244] on button "New Claim" at bounding box center [98, 242] width 102 height 31
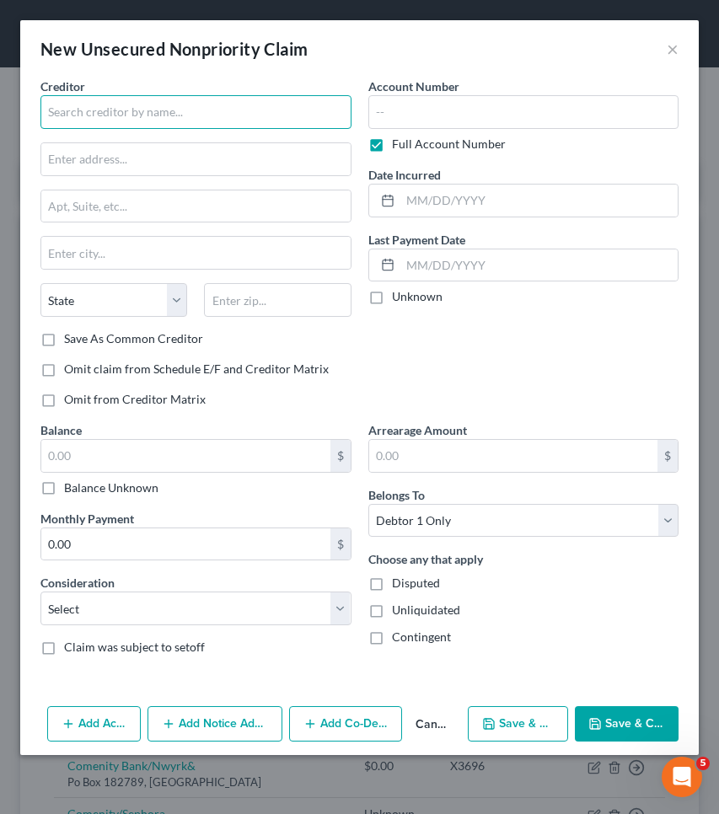
click at [155, 109] on input "text" at bounding box center [195, 112] width 311 height 34
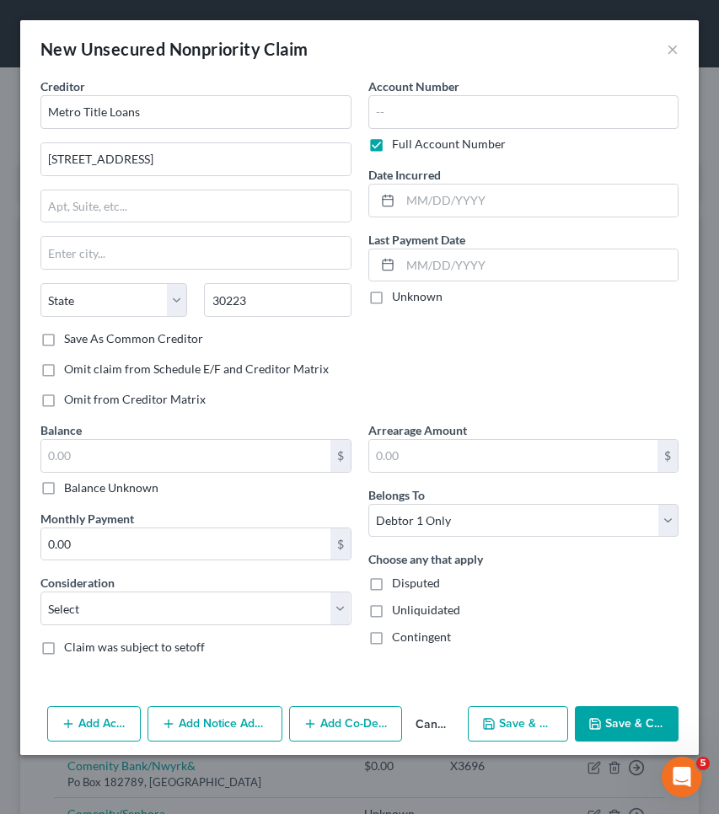
click at [142, 489] on label "Balance Unknown" at bounding box center [111, 487] width 94 height 17
click at [82, 489] on input "Balance Unknown" at bounding box center [76, 484] width 11 height 11
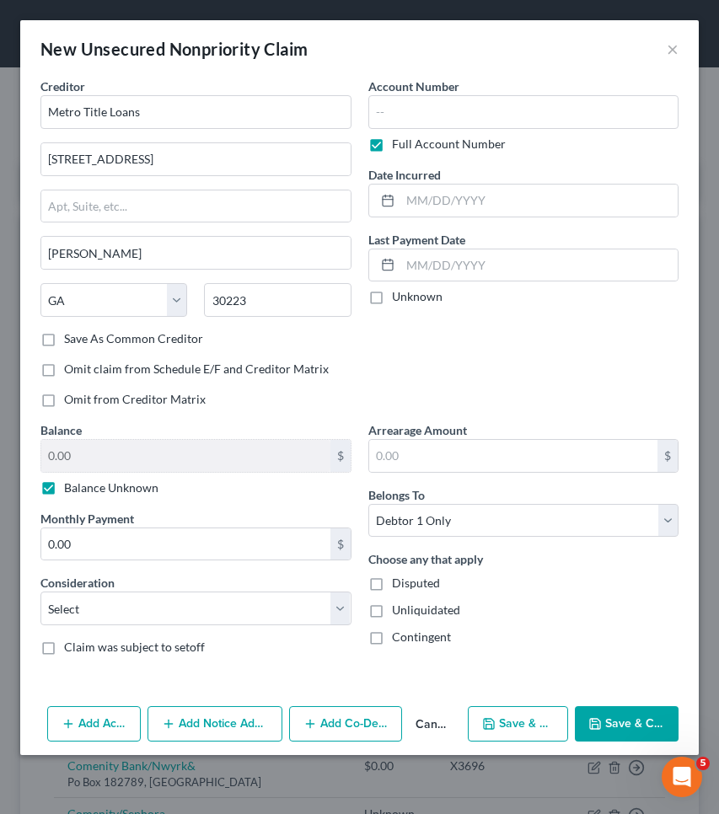
click at [618, 721] on button "Save & Close" at bounding box center [627, 723] width 104 height 35
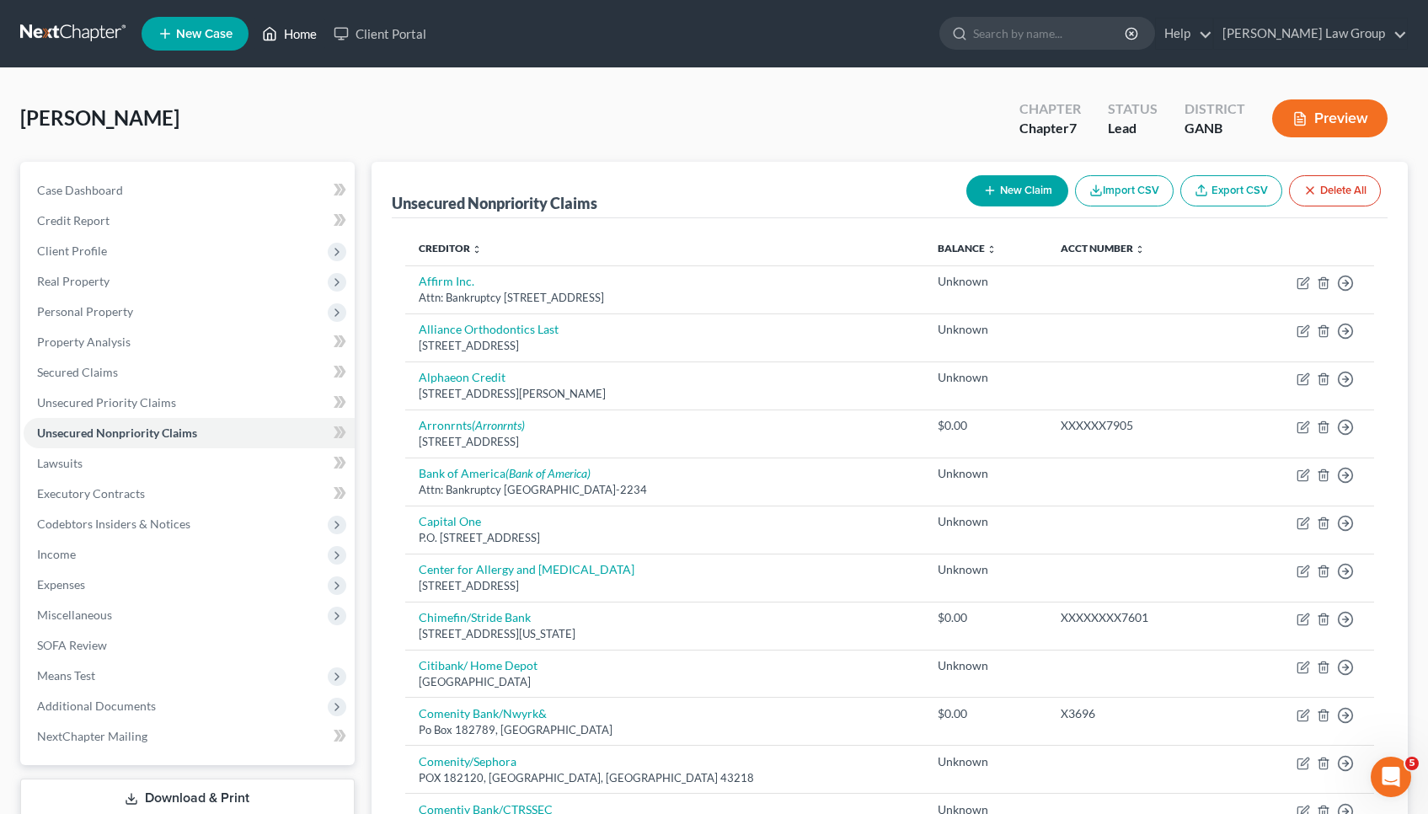
click at [286, 35] on link "Home" at bounding box center [290, 34] width 72 height 30
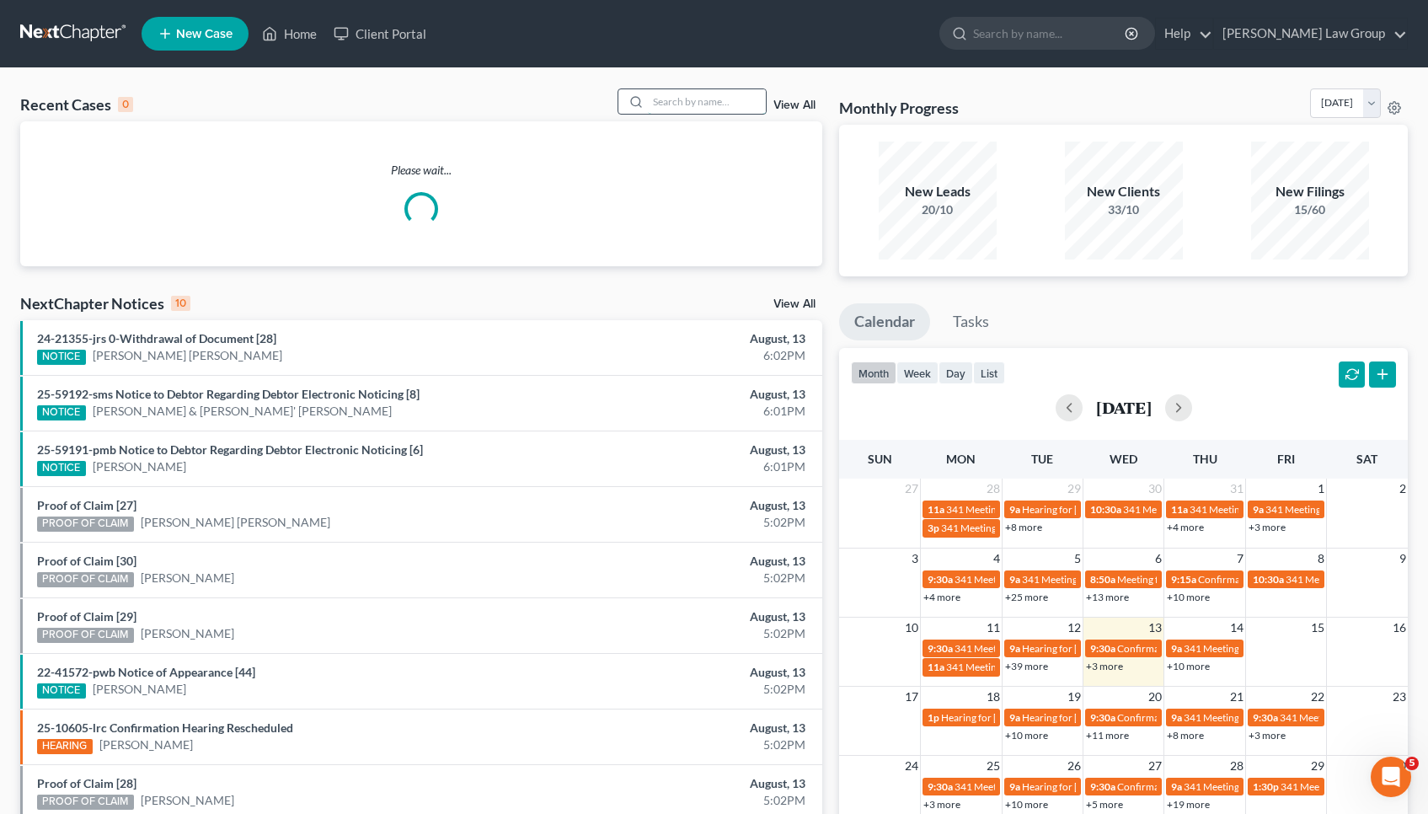
click at [706, 99] on input "search" at bounding box center [707, 101] width 118 height 24
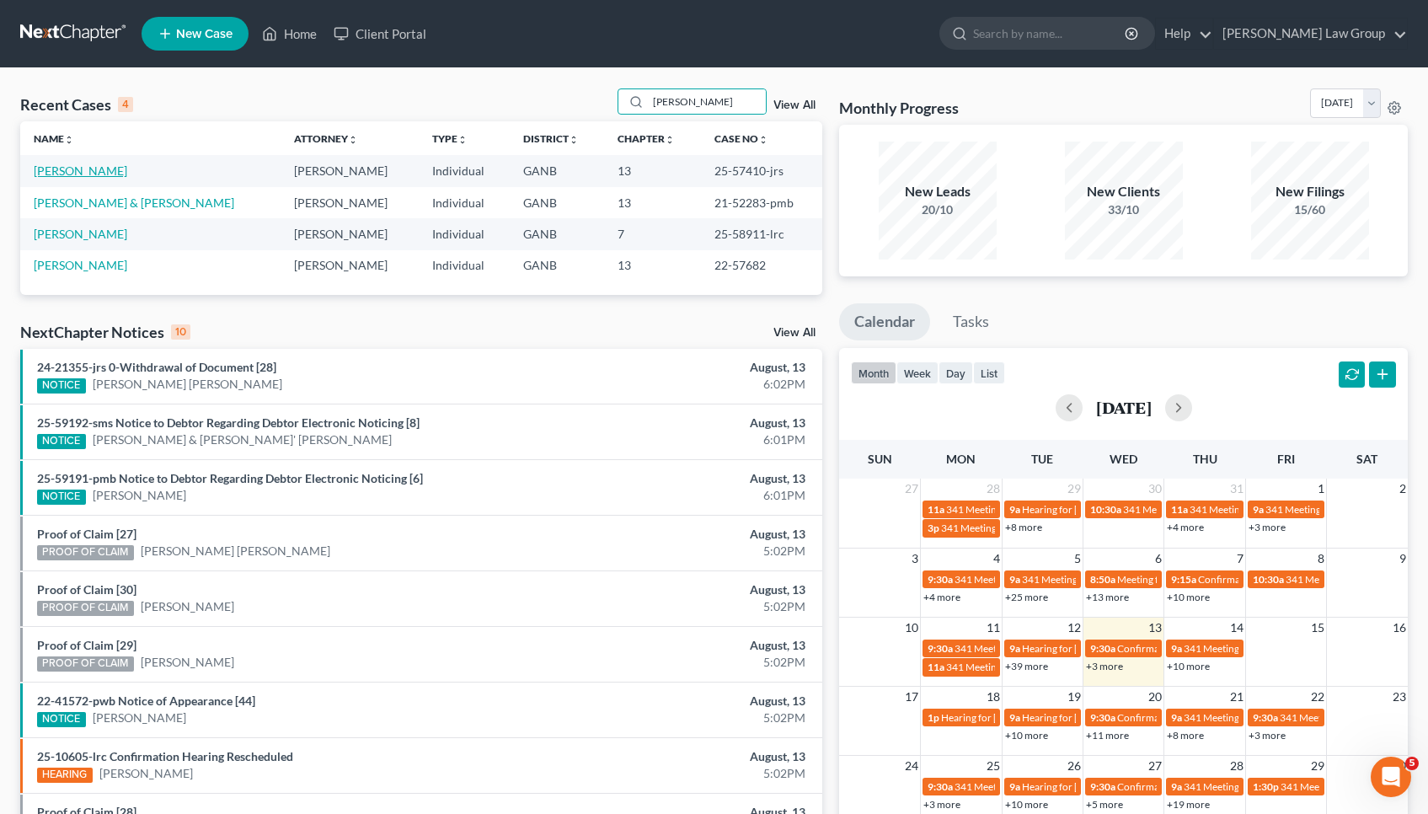
drag, startPoint x: 706, startPoint y: 99, endPoint x: 88, endPoint y: 171, distance: 622.6
click at [88, 171] on link "[PERSON_NAME]" at bounding box center [81, 170] width 94 height 14
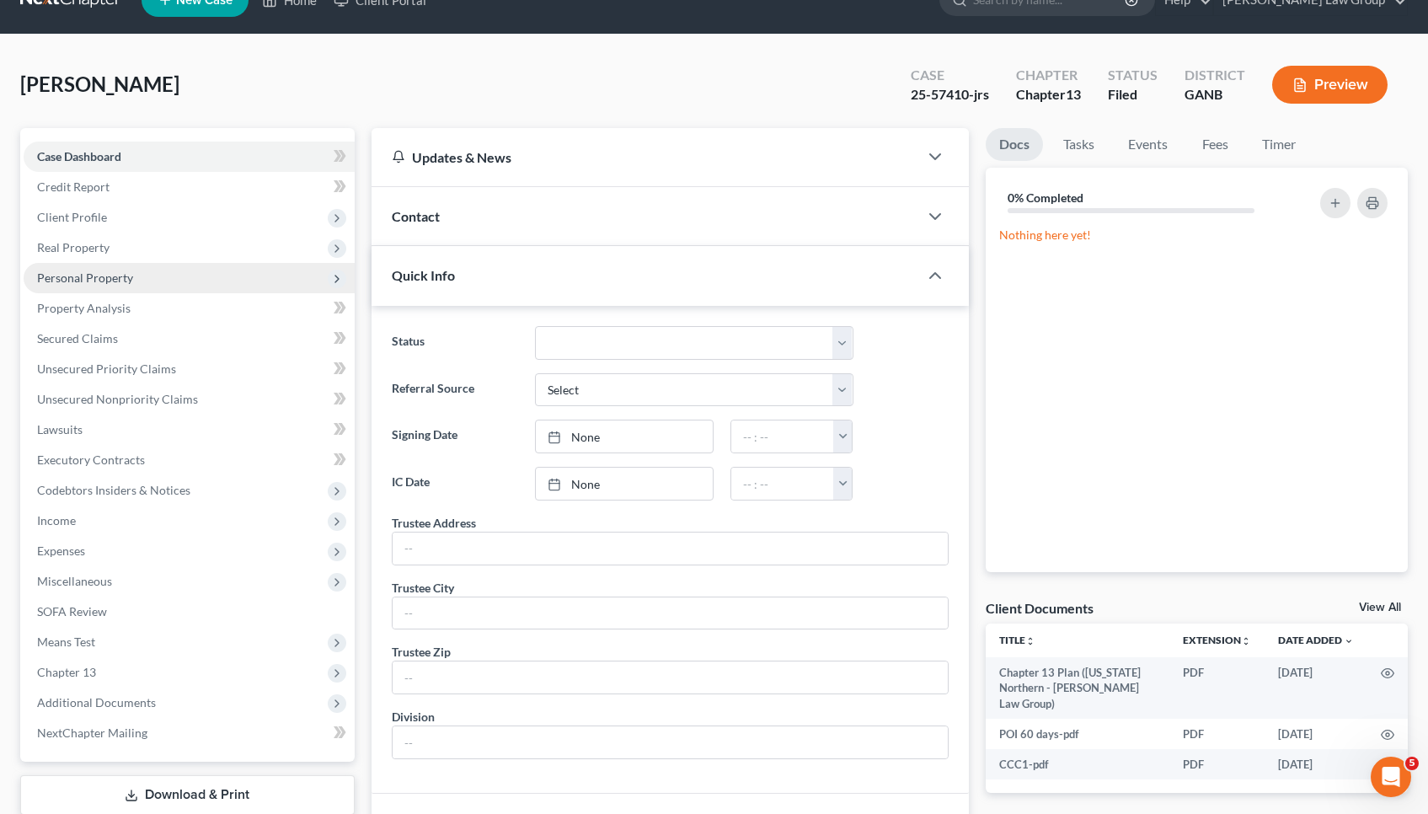
scroll to position [67, 0]
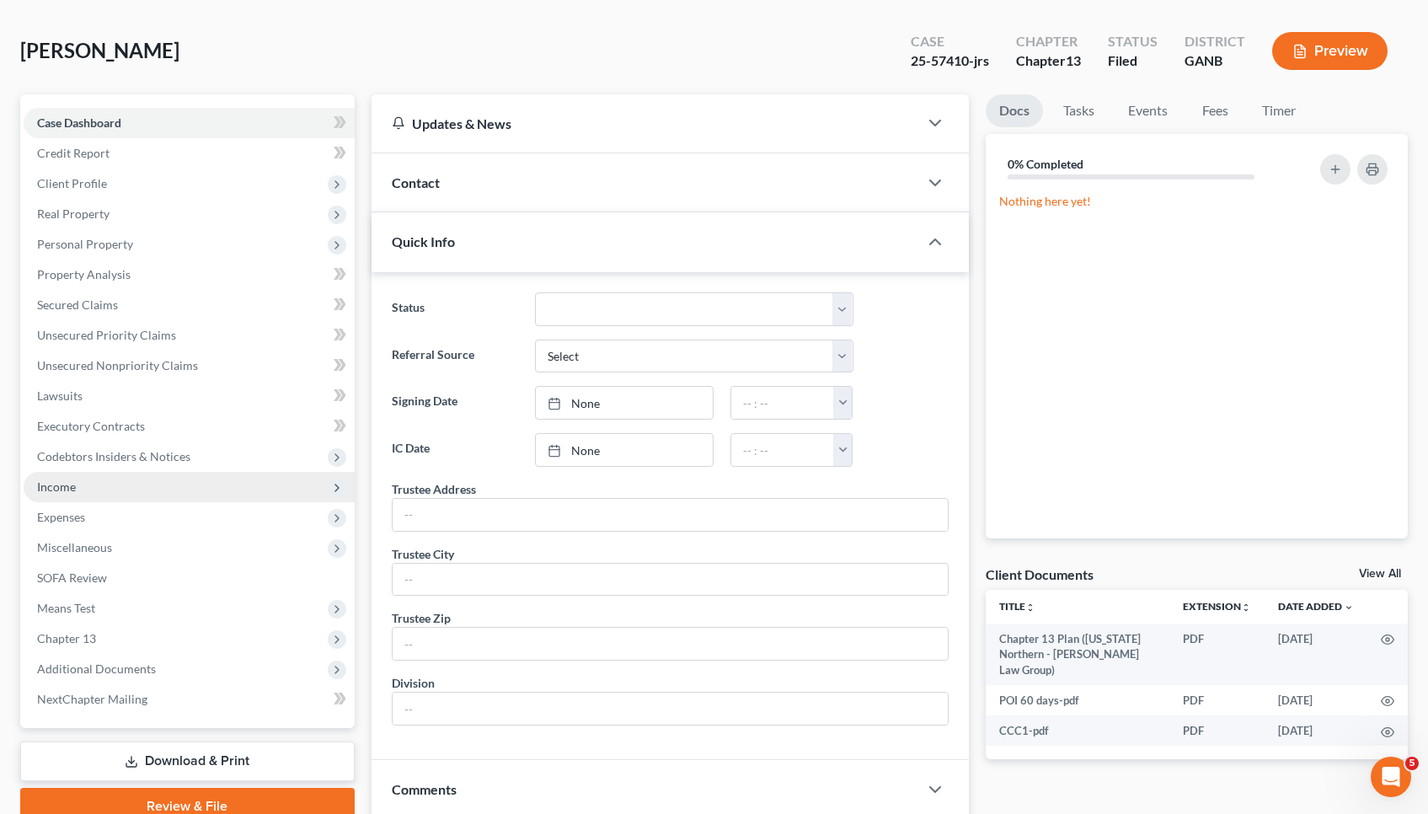
click at [101, 489] on span "Income" at bounding box center [189, 487] width 331 height 30
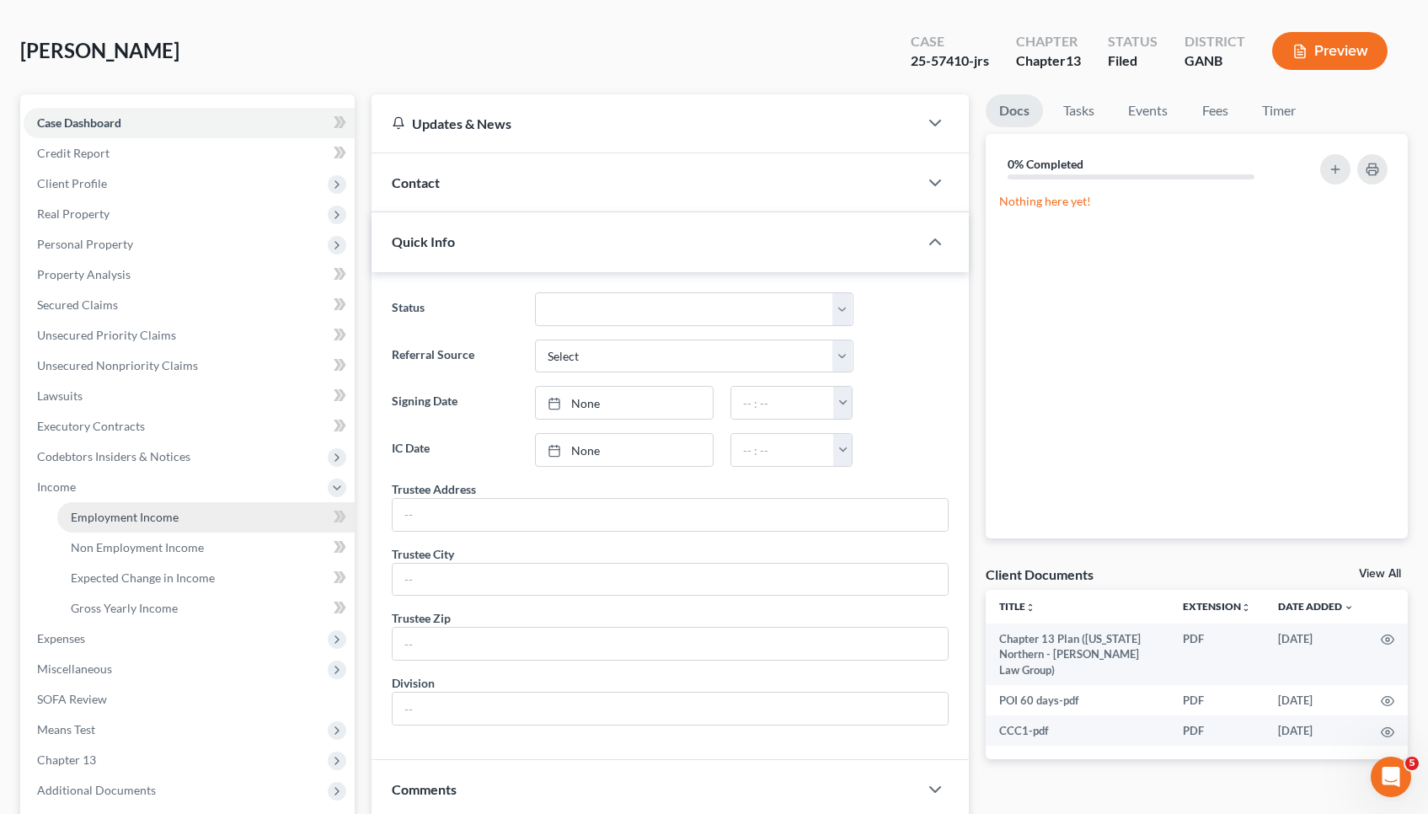
click at [107, 517] on span "Employment Income" at bounding box center [125, 517] width 108 height 14
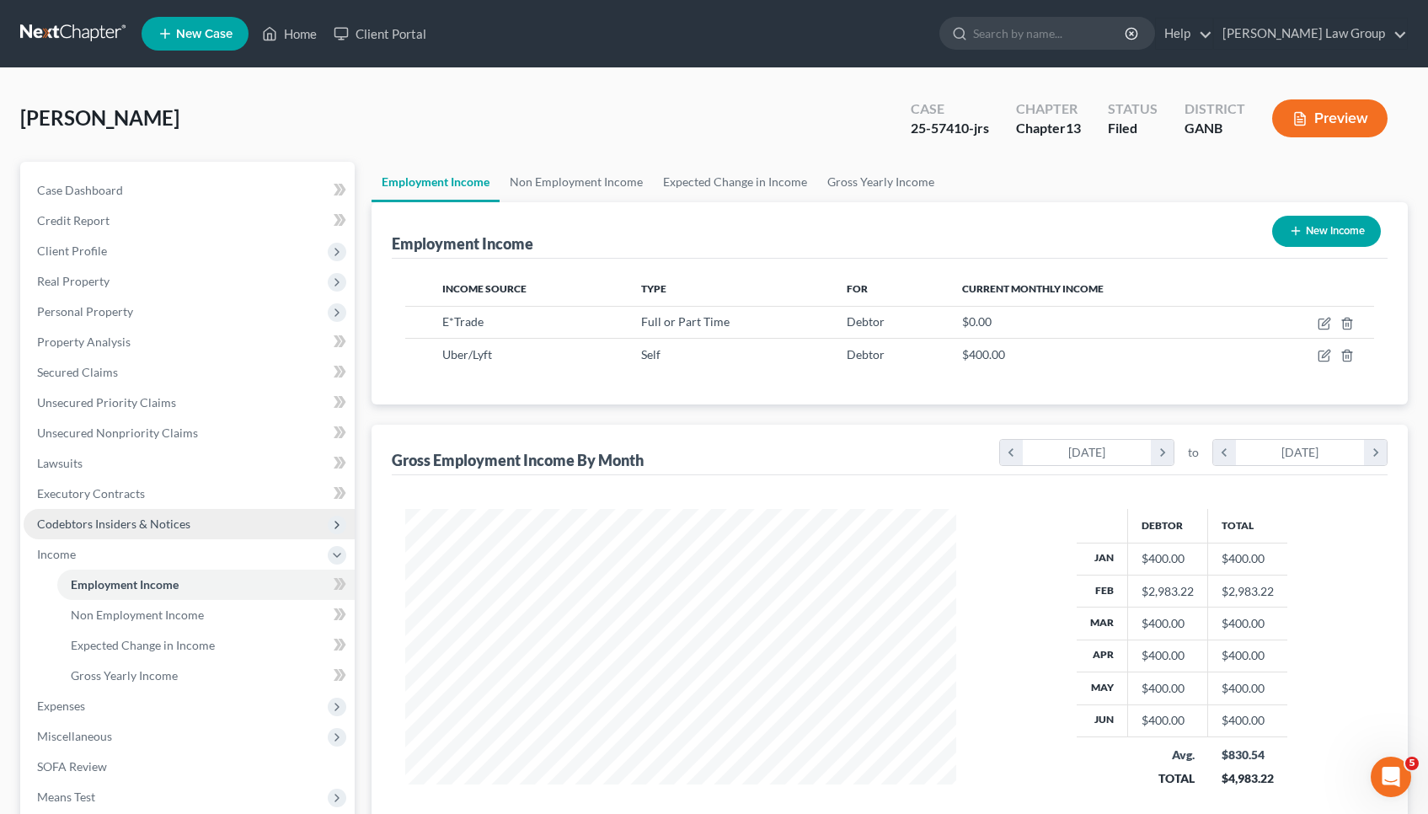
scroll to position [302, 586]
click at [298, 29] on link "Home" at bounding box center [290, 34] width 72 height 30
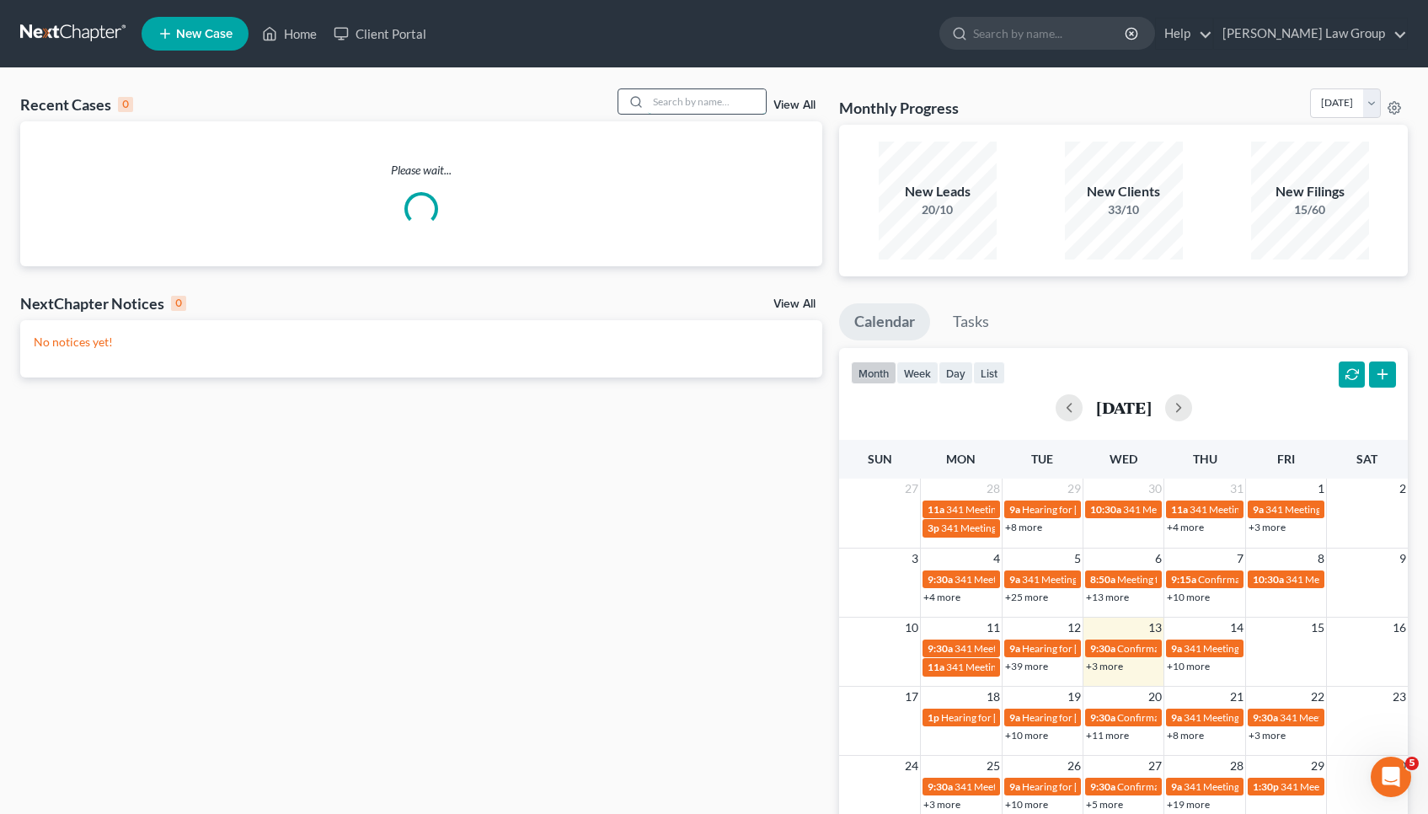
click at [684, 107] on input "search" at bounding box center [707, 101] width 118 height 24
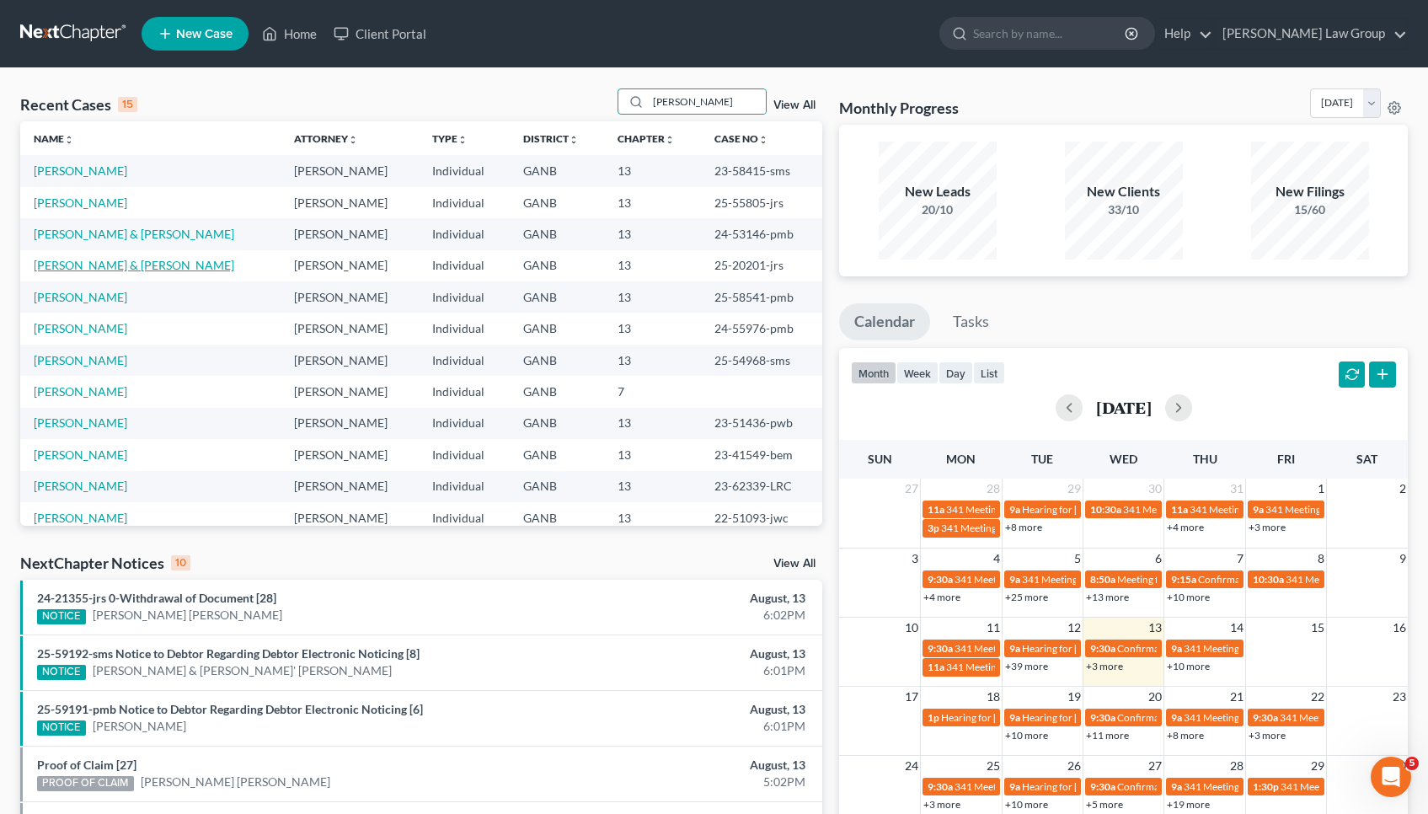
click at [111, 261] on link "[PERSON_NAME] & [PERSON_NAME]" at bounding box center [134, 265] width 201 height 14
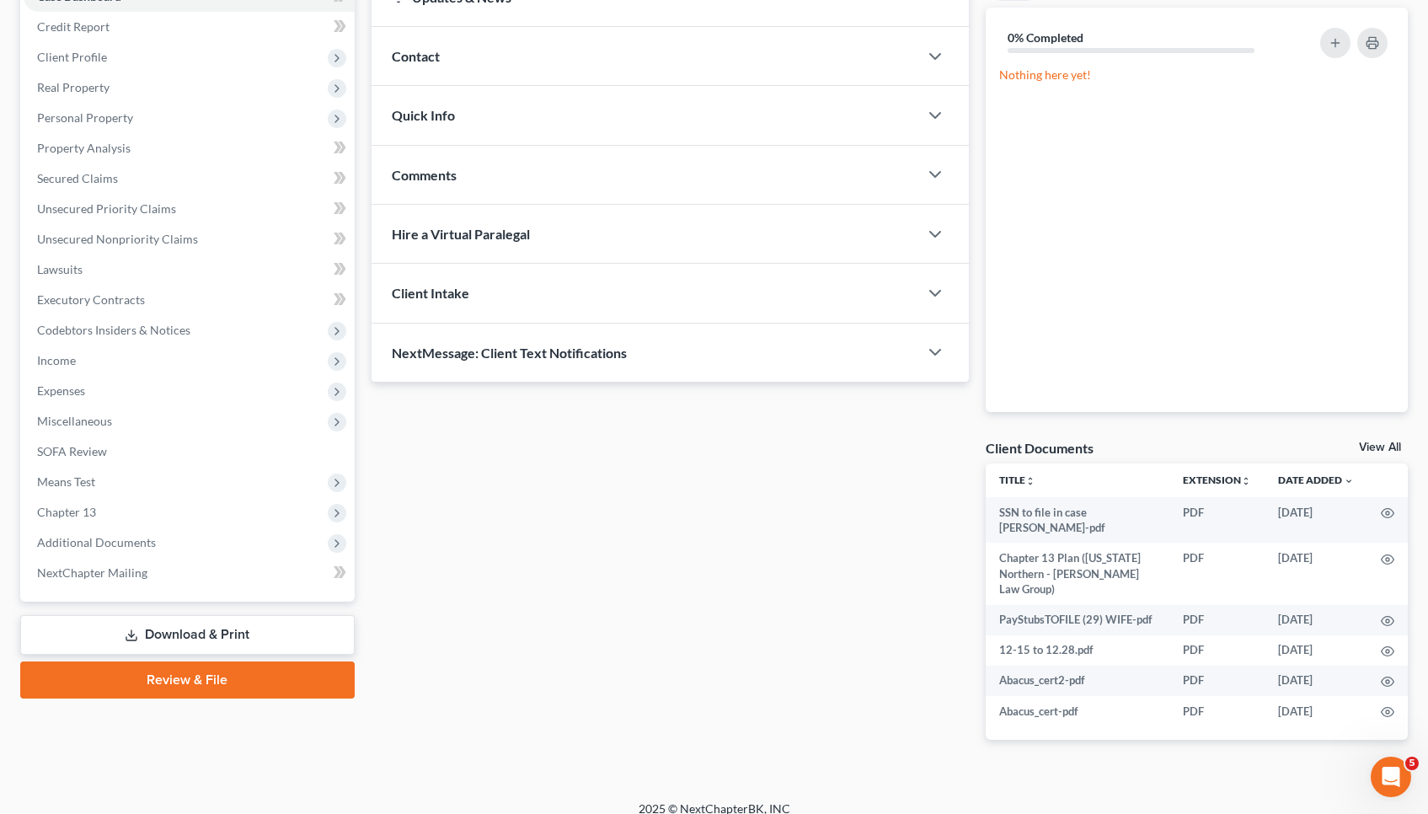
scroll to position [192, 0]
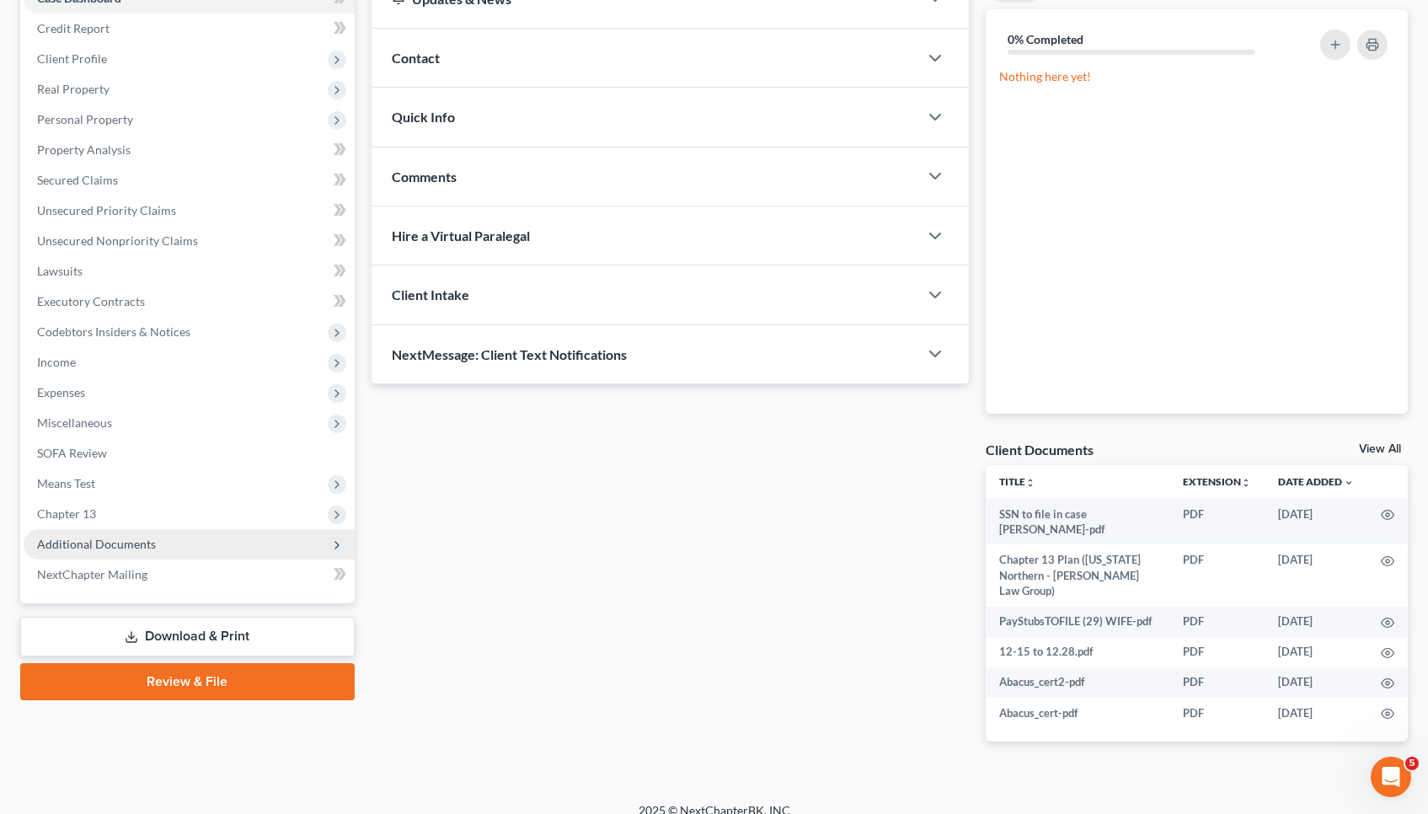
click at [84, 546] on span "Additional Documents" at bounding box center [96, 544] width 119 height 14
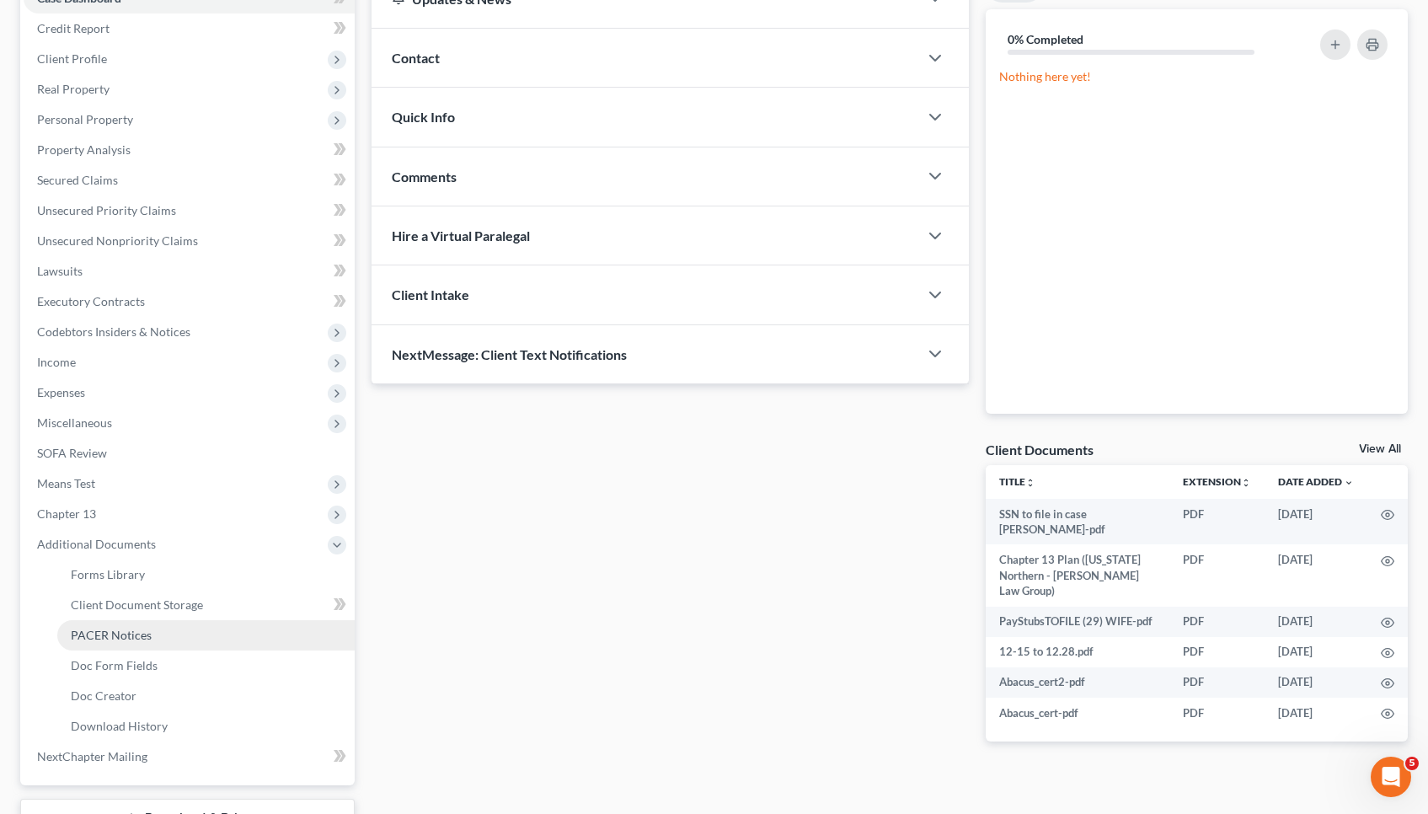
click at [98, 628] on span "PACER Notices" at bounding box center [111, 635] width 81 height 14
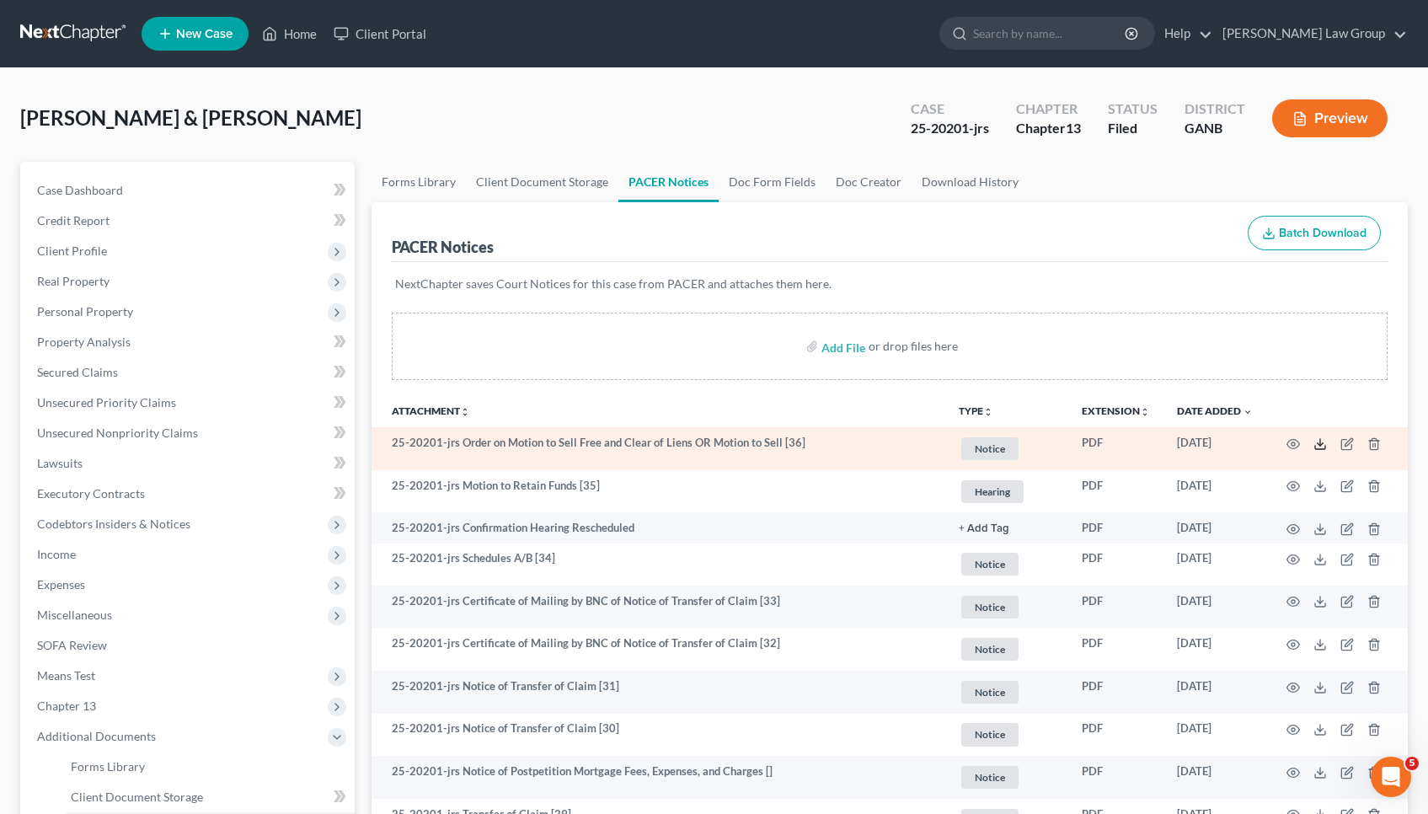
click at [718, 441] on icon at bounding box center [1319, 443] width 13 height 13
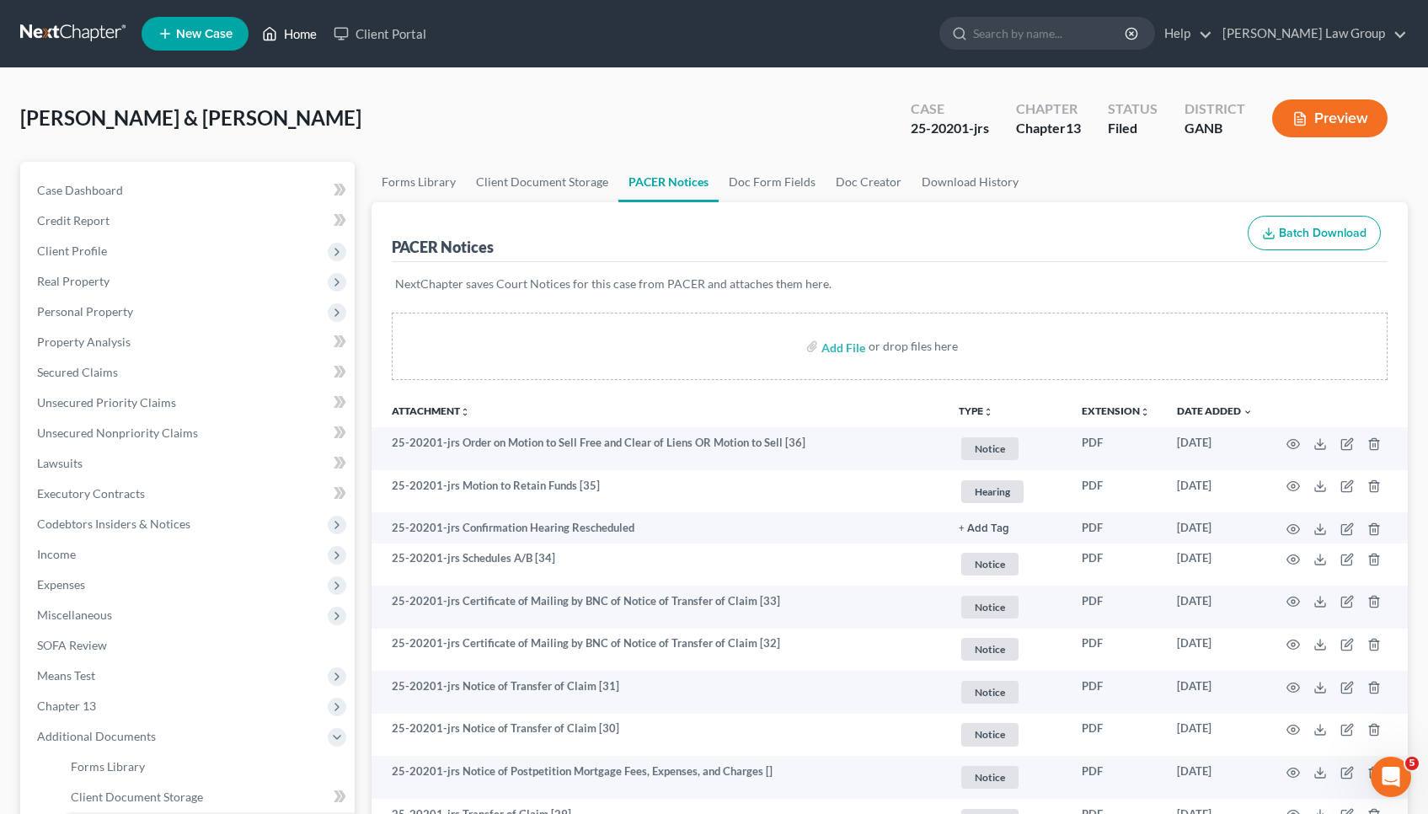
click at [297, 45] on link "Home" at bounding box center [290, 34] width 72 height 30
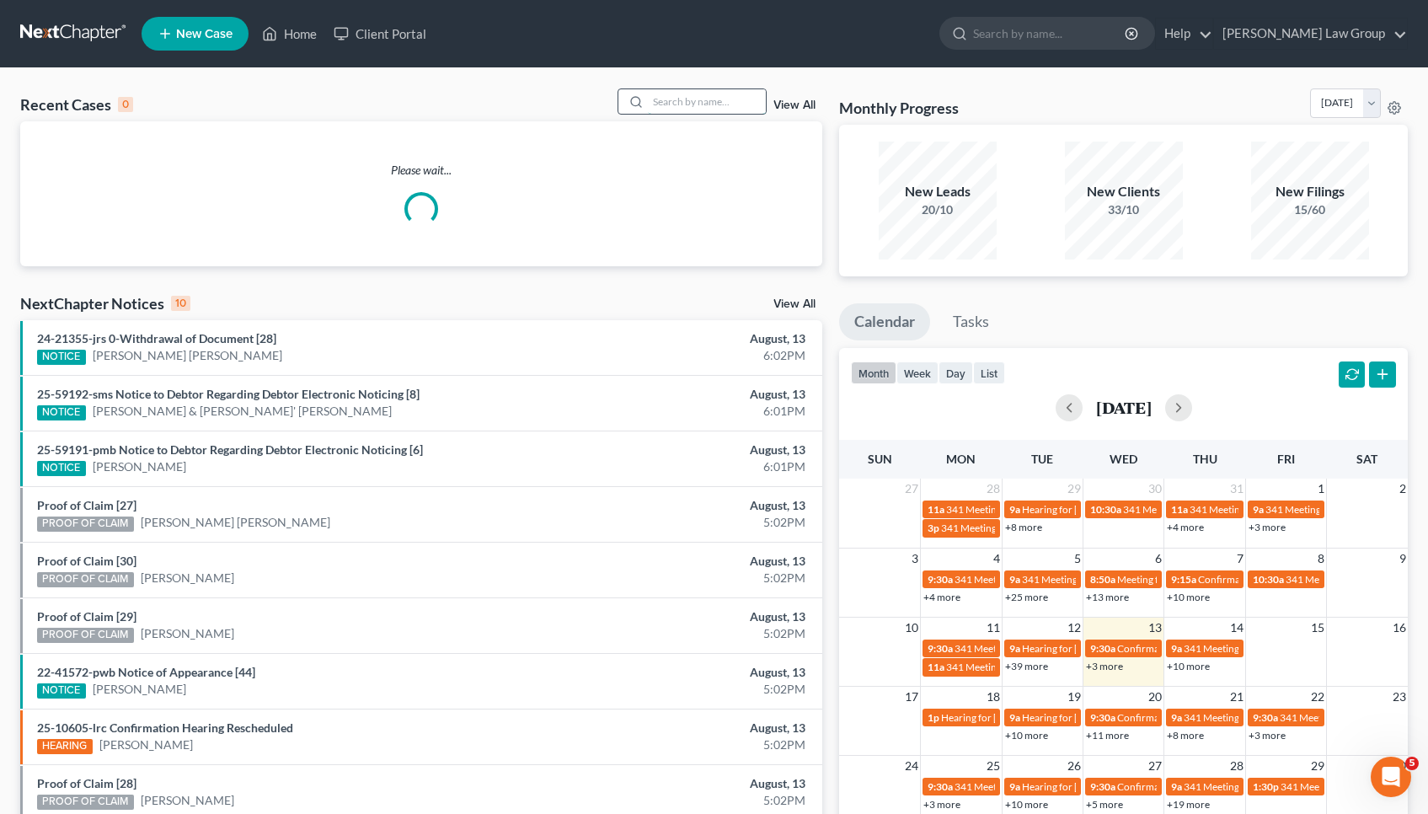
click at [678, 98] on input "search" at bounding box center [707, 101] width 118 height 24
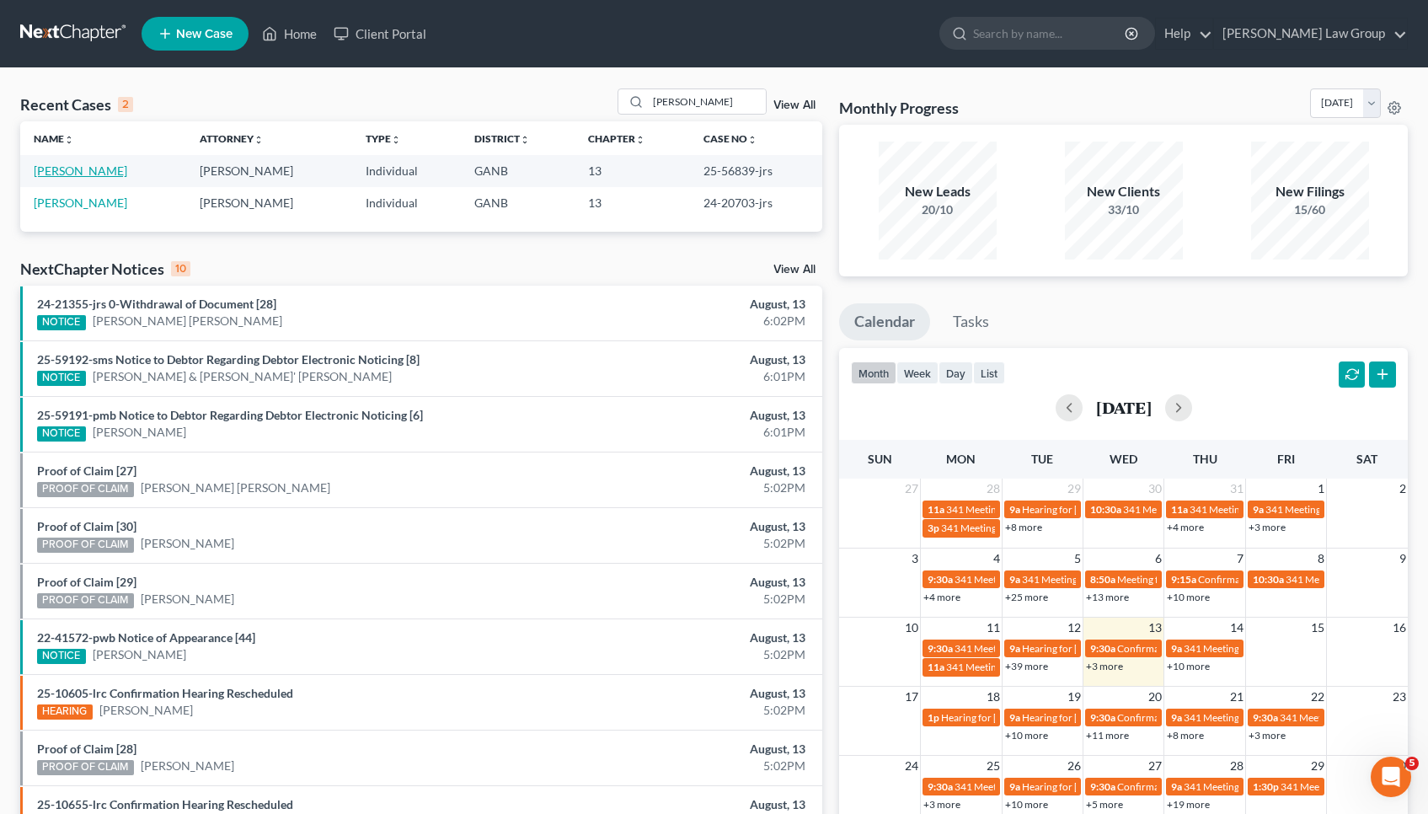
drag, startPoint x: 678, startPoint y: 98, endPoint x: 115, endPoint y: 171, distance: 568.3
click at [115, 171] on link "[PERSON_NAME]" at bounding box center [81, 170] width 94 height 14
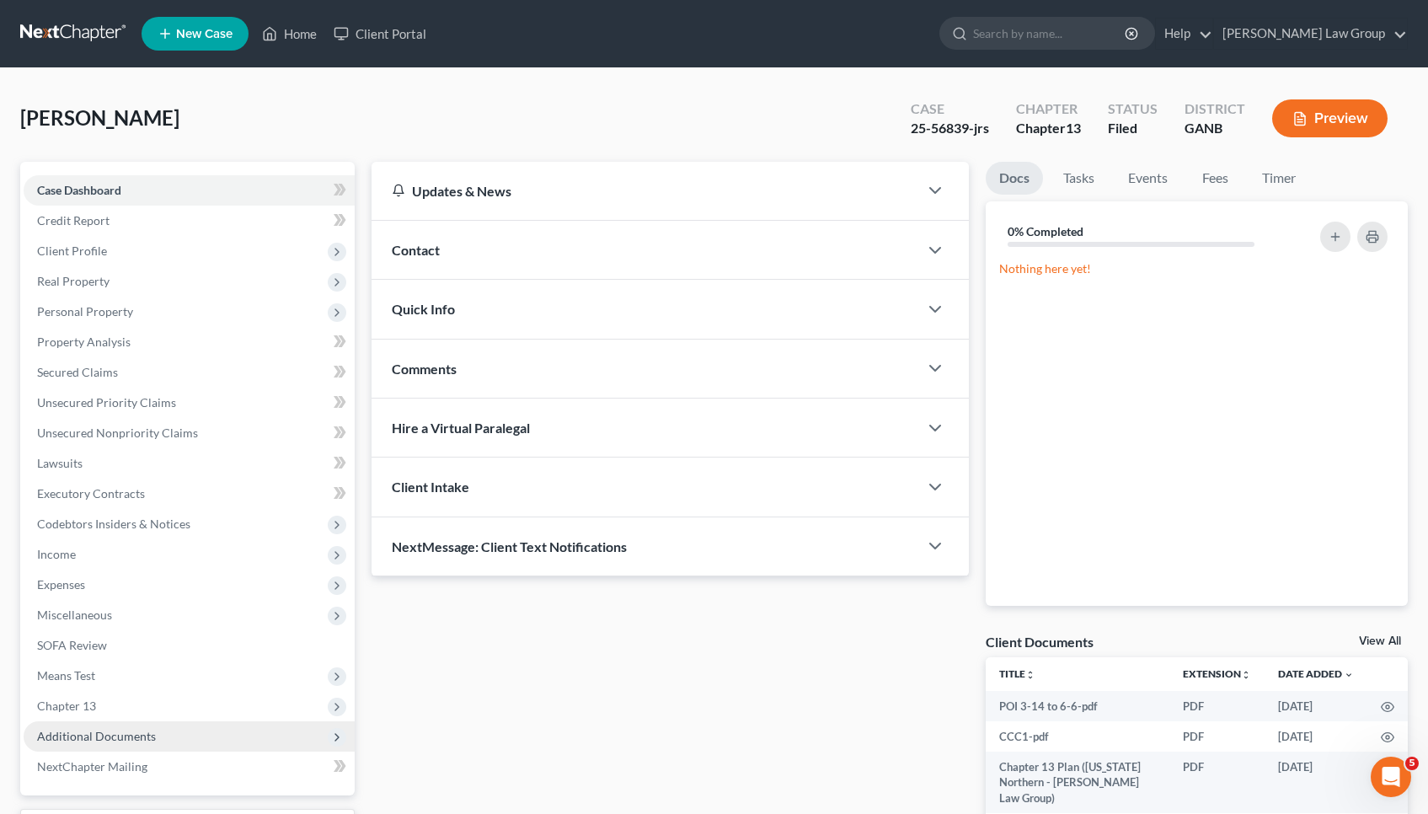
click at [141, 733] on span "Additional Documents" at bounding box center [96, 736] width 119 height 14
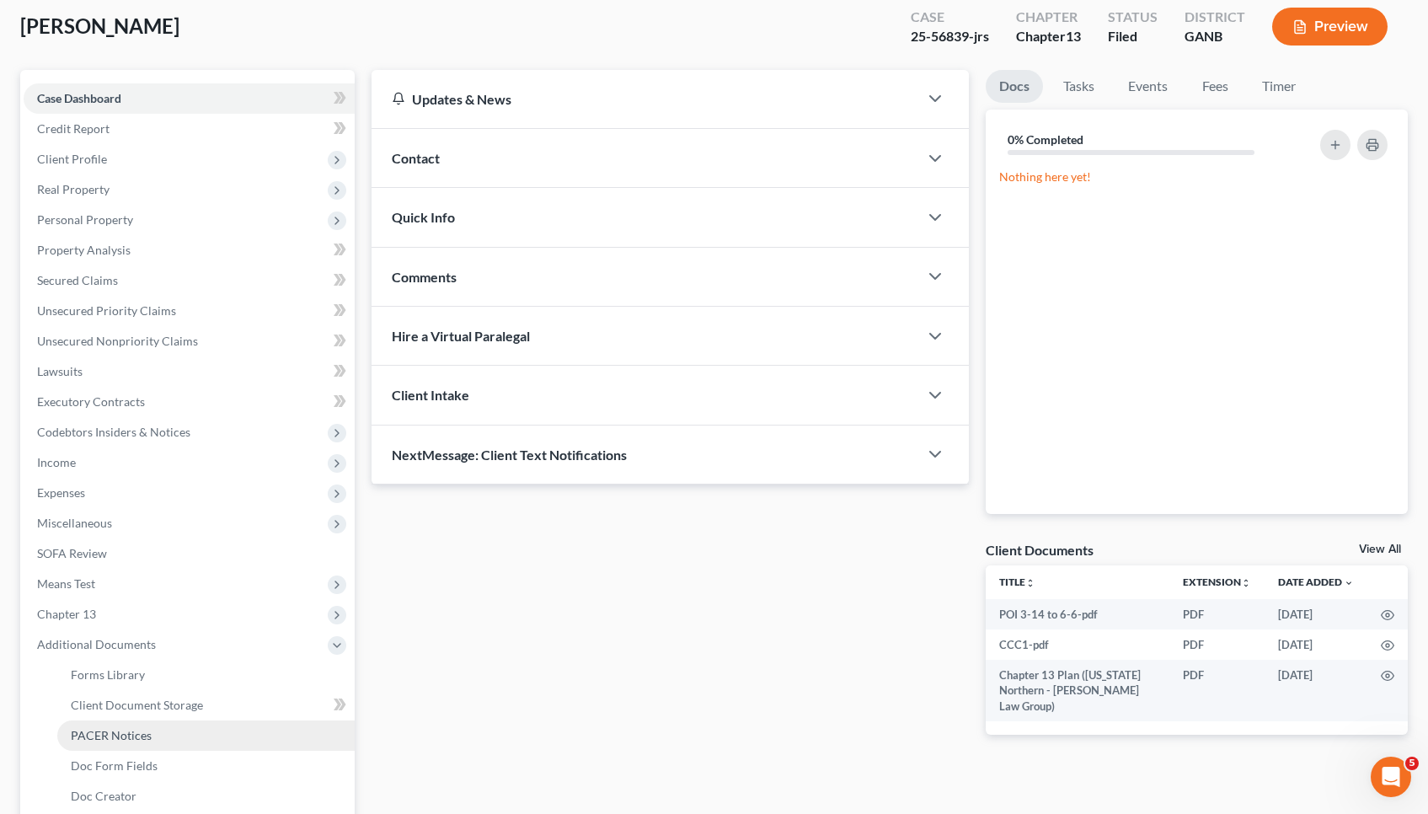
scroll to position [93, 0]
click at [141, 735] on span "PACER Notices" at bounding box center [111, 734] width 81 height 14
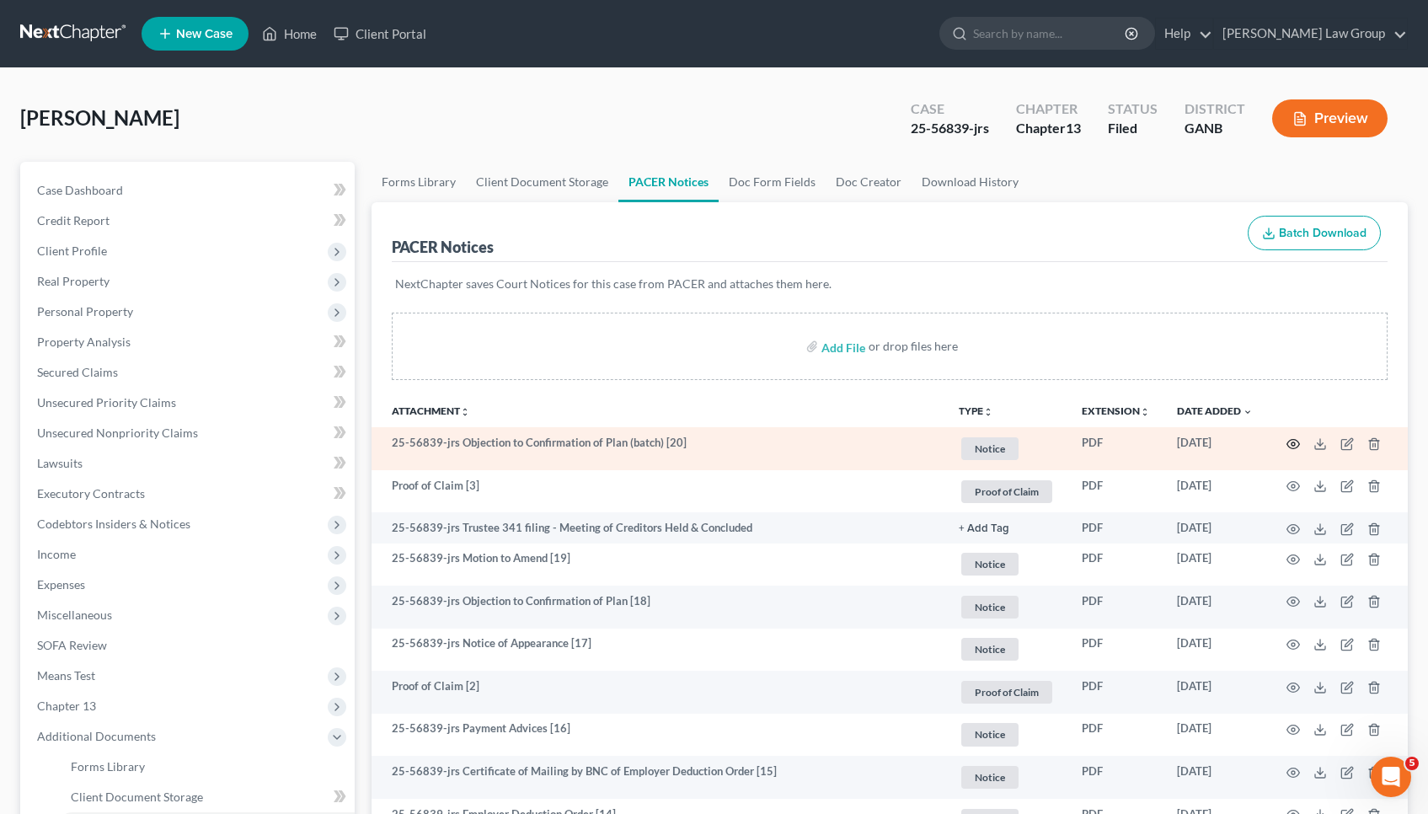
click at [718, 444] on icon "button" at bounding box center [1292, 443] width 13 height 13
